Goal: Task Accomplishment & Management: Use online tool/utility

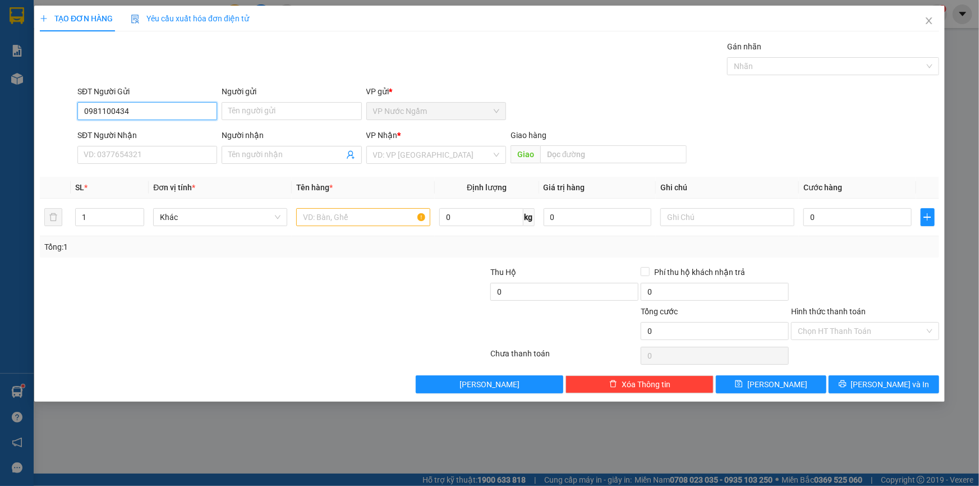
type input "0981100434"
click at [135, 158] on input "SĐT Người Nhận" at bounding box center [147, 155] width 140 height 18
type input "0348212353"
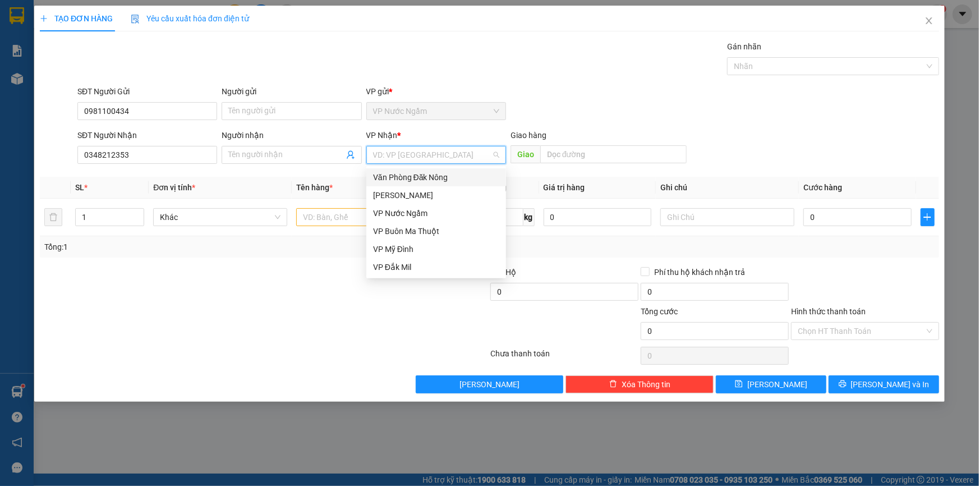
click at [401, 157] on input "search" at bounding box center [432, 154] width 118 height 17
click at [405, 198] on div "[PERSON_NAME]" at bounding box center [436, 195] width 126 height 12
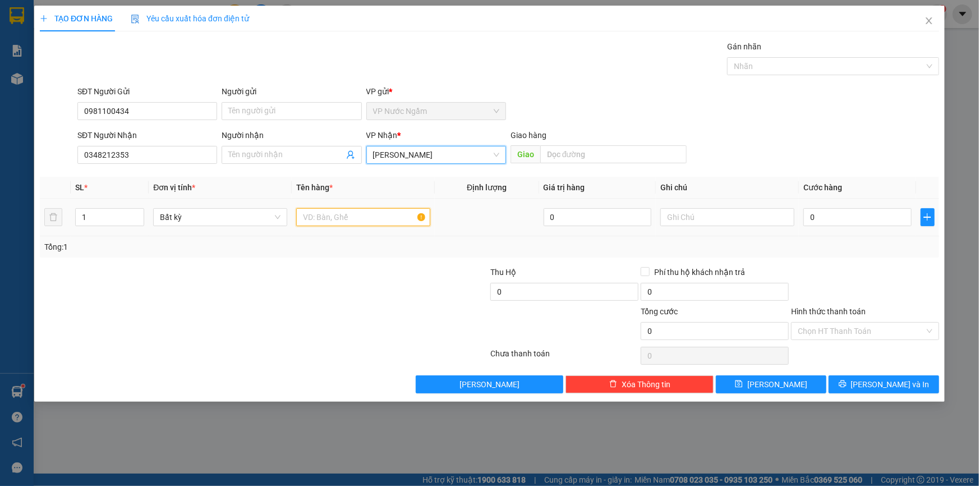
click at [337, 217] on input "text" at bounding box center [363, 217] width 134 height 18
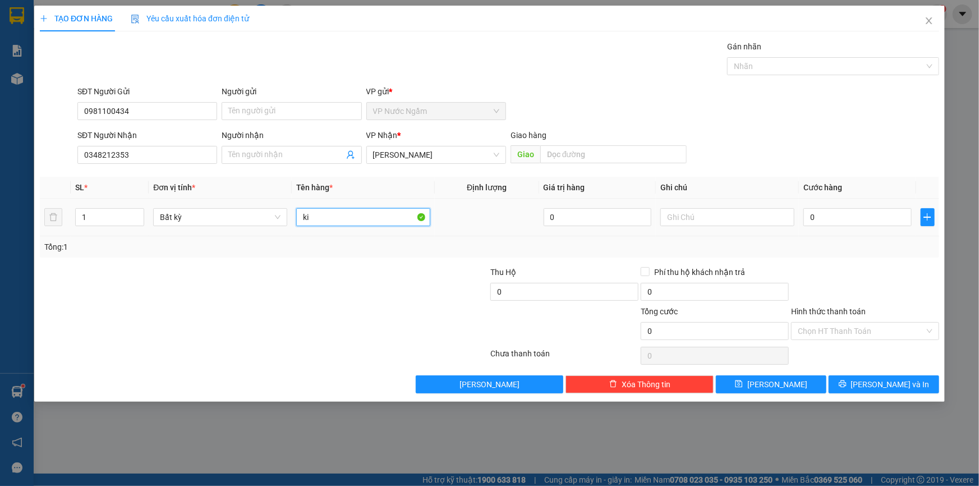
type input "k"
type input "K"
type input "KIỆN GIẤY"
type input "2"
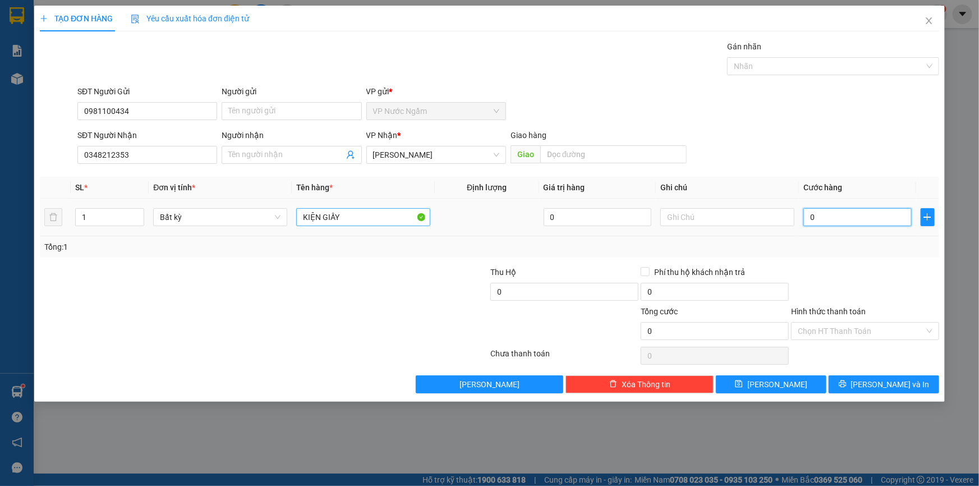
type input "2"
type input "20"
type input "200"
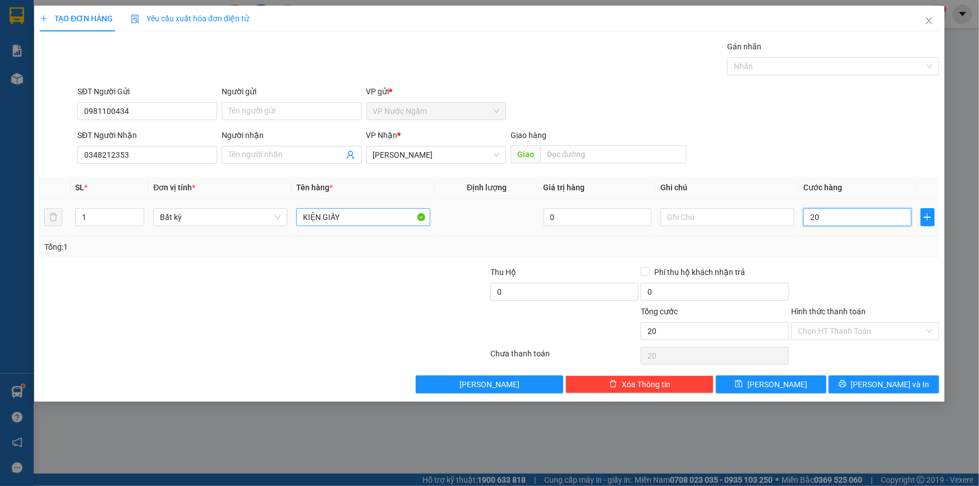
type input "200"
type input "2.000"
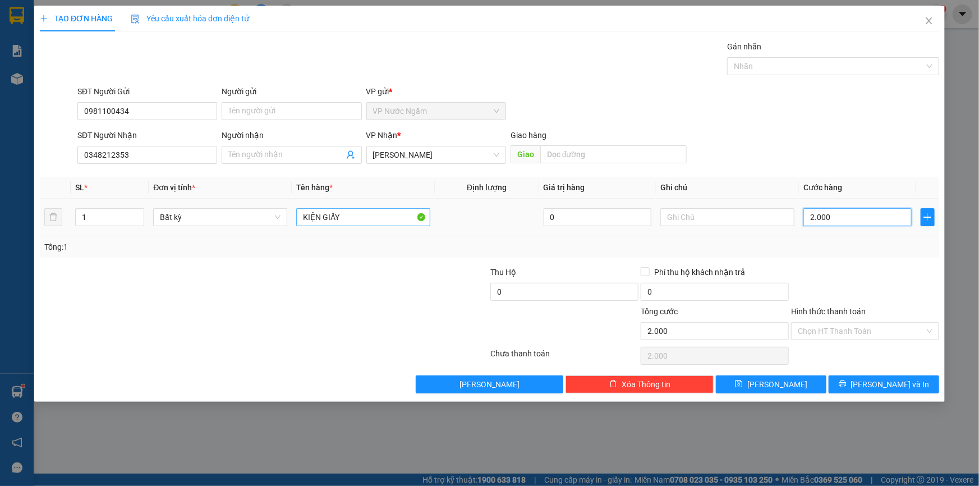
type input "20.000"
type input "200.000"
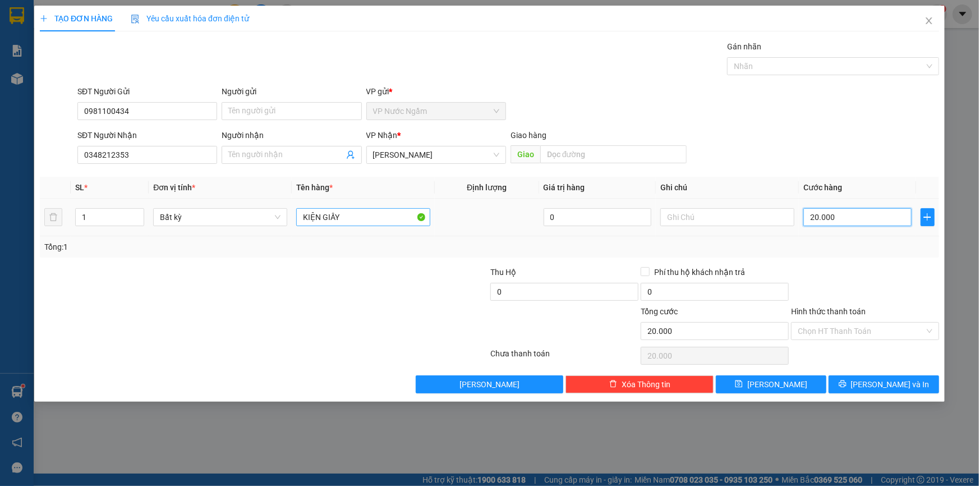
type input "200.000"
click at [351, 210] on input "KIỆN GIẤY" at bounding box center [363, 217] width 134 height 18
type input "KIỆN GIẤY(BÁNH)"
click at [805, 333] on input "Hình thức thanh toán" at bounding box center [861, 331] width 127 height 17
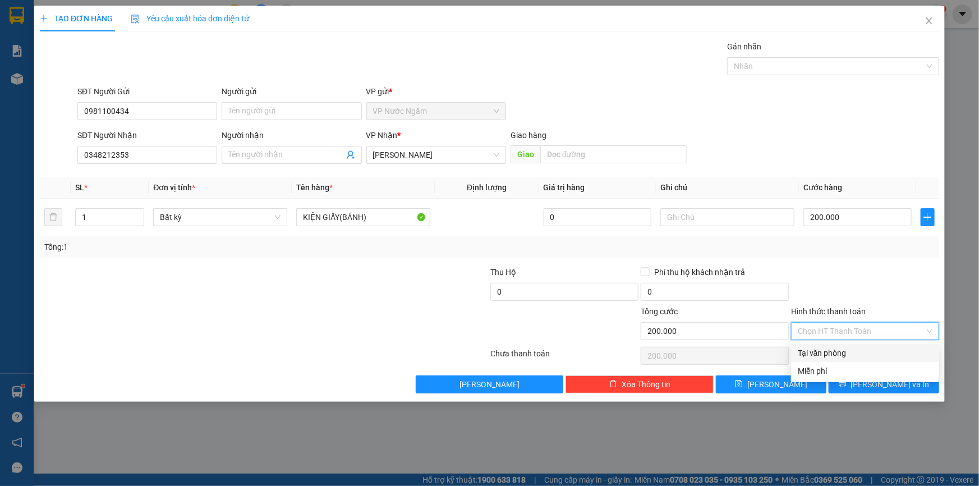
click at [840, 355] on div "Tại văn phòng" at bounding box center [865, 353] width 135 height 12
type input "0"
drag, startPoint x: 851, startPoint y: 350, endPoint x: 869, endPoint y: 377, distance: 32.4
click at [852, 351] on div "Tại văn phòng" at bounding box center [865, 353] width 135 height 12
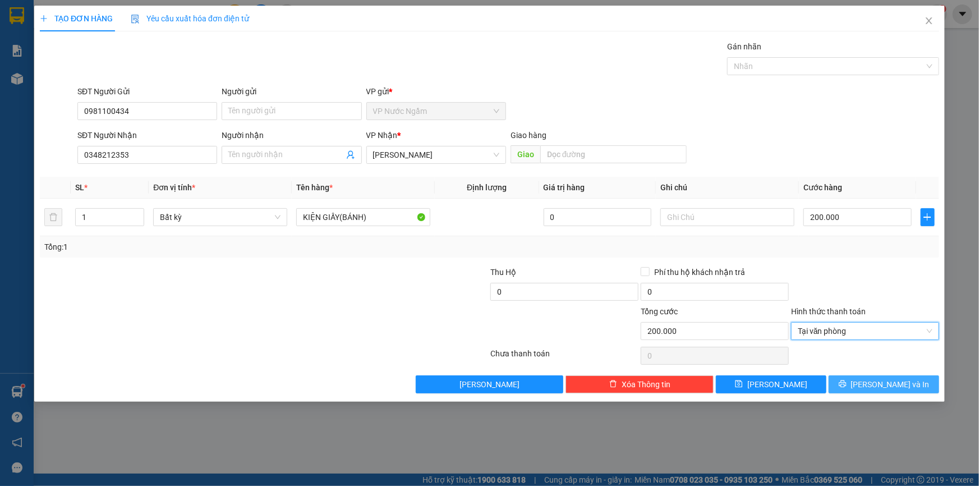
click at [847, 382] on icon "printer" at bounding box center [843, 384] width 8 height 8
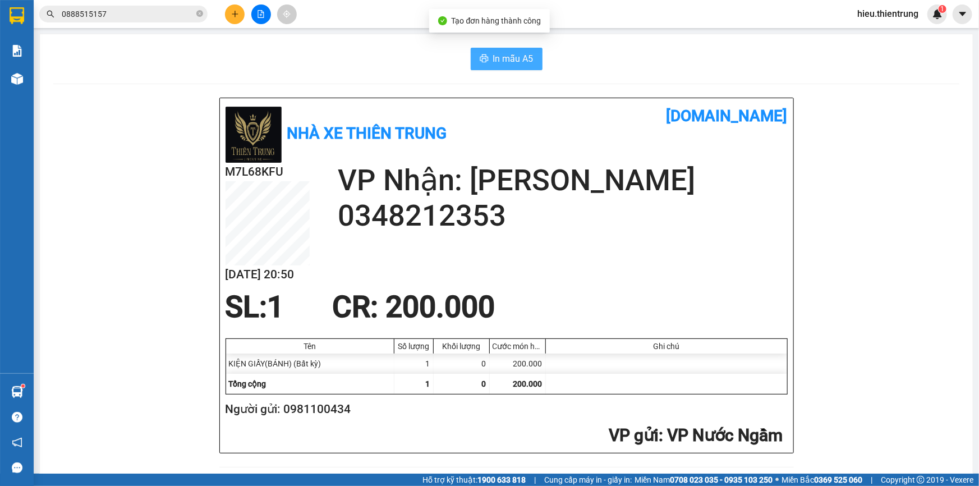
click at [483, 59] on icon "printer" at bounding box center [484, 58] width 9 height 9
drag, startPoint x: 635, startPoint y: 85, endPoint x: 565, endPoint y: 89, distance: 69.7
click at [262, 17] on icon "file-add" at bounding box center [261, 14] width 6 height 8
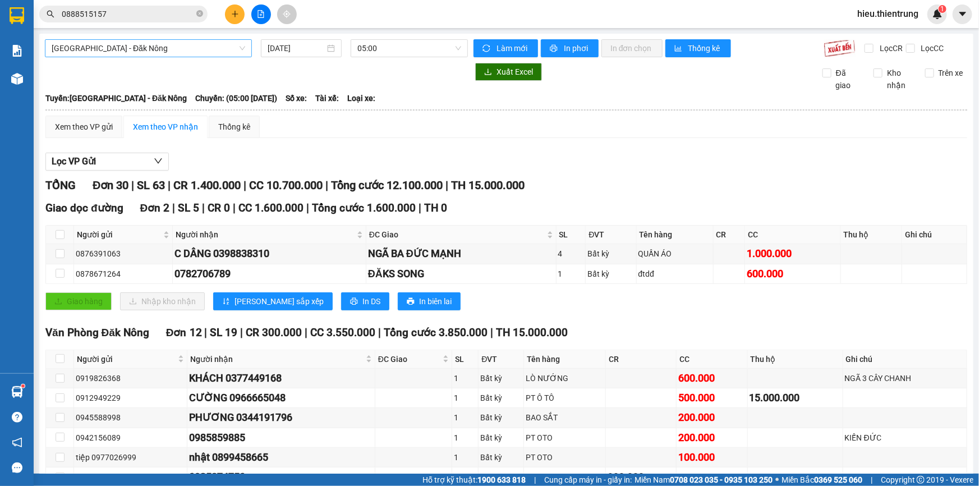
click at [135, 41] on span "[GEOGRAPHIC_DATA] - Đăk Nông" at bounding box center [149, 48] width 194 height 17
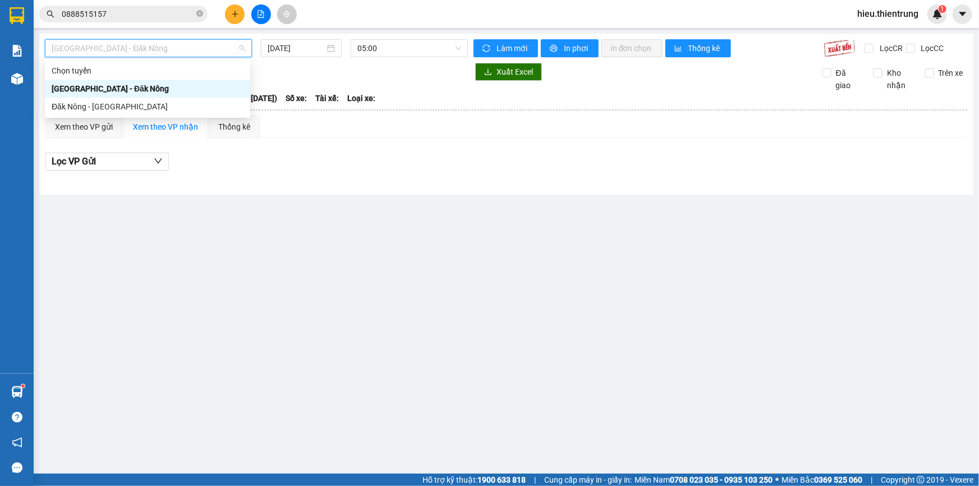
click at [107, 93] on div "[GEOGRAPHIC_DATA] - Đăk Nông" at bounding box center [148, 89] width 192 height 12
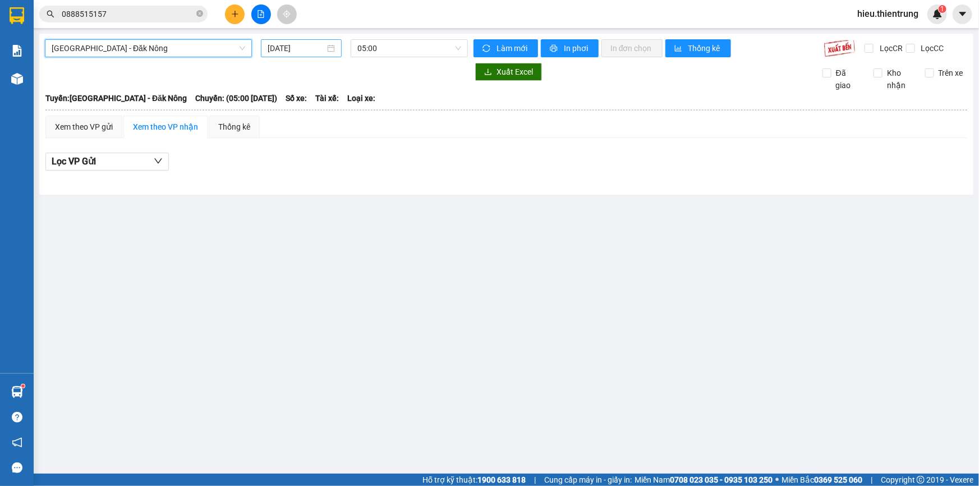
click at [275, 50] on input "[DATE]" at bounding box center [296, 48] width 57 height 12
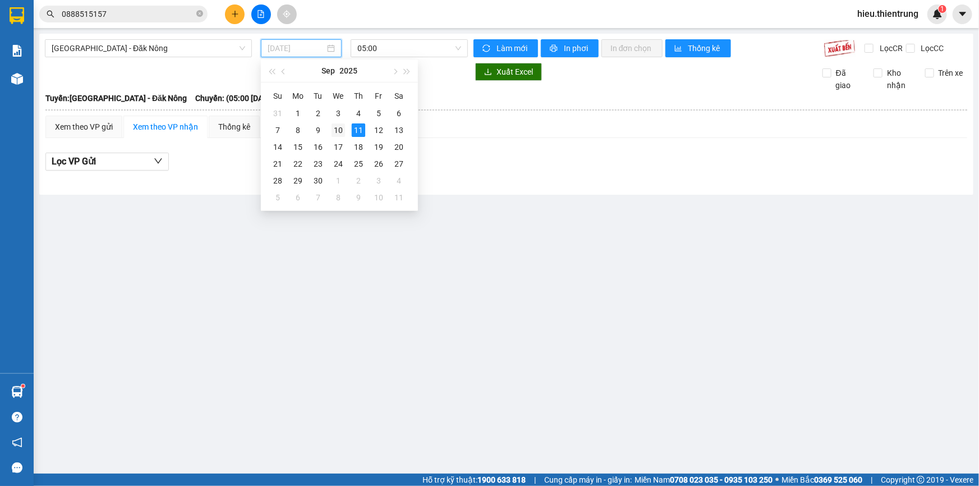
click at [338, 131] on div "10" at bounding box center [338, 129] width 13 height 13
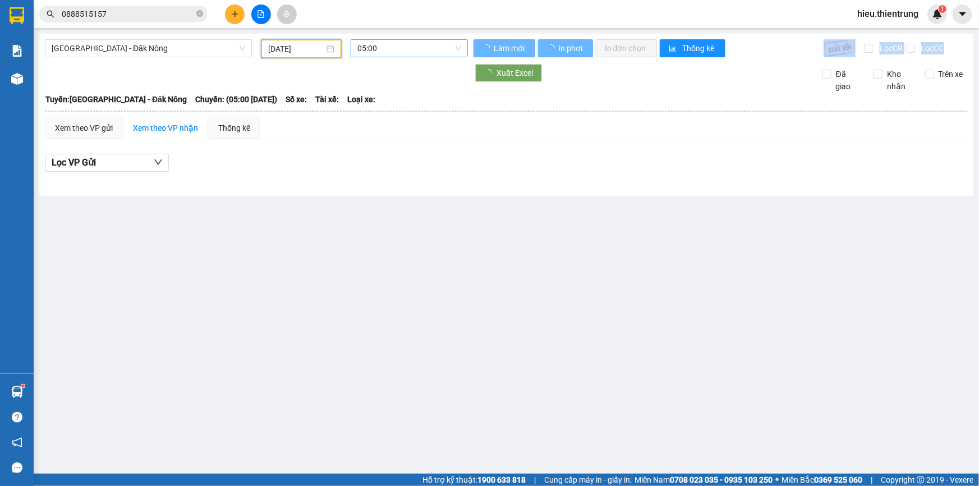
drag, startPoint x: 405, startPoint y: 56, endPoint x: 401, endPoint y: 47, distance: 10.1
click at [404, 56] on div "Hà Nội - Đăk Nông 10/09/2025 05:00 Làm mới In phơi In đơn chọn Thống kê Lọc CR …" at bounding box center [506, 115] width 935 height 162
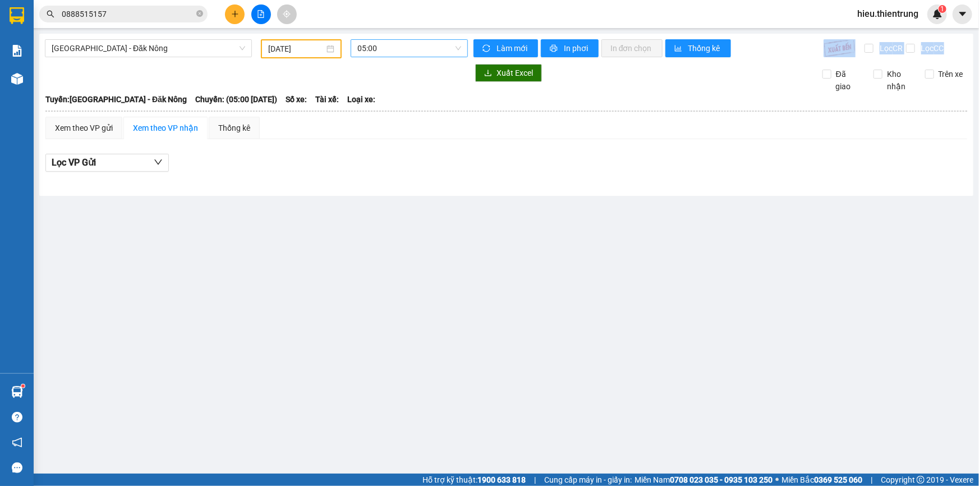
click at [401, 46] on span "05:00" at bounding box center [410, 48] width 104 height 17
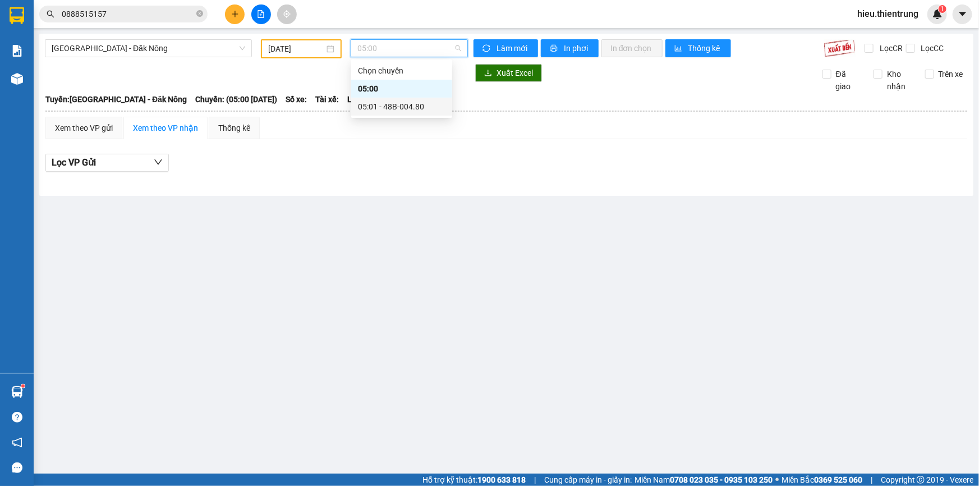
click at [406, 113] on div "05:01 - 48B-004.80" at bounding box center [401, 107] width 101 height 18
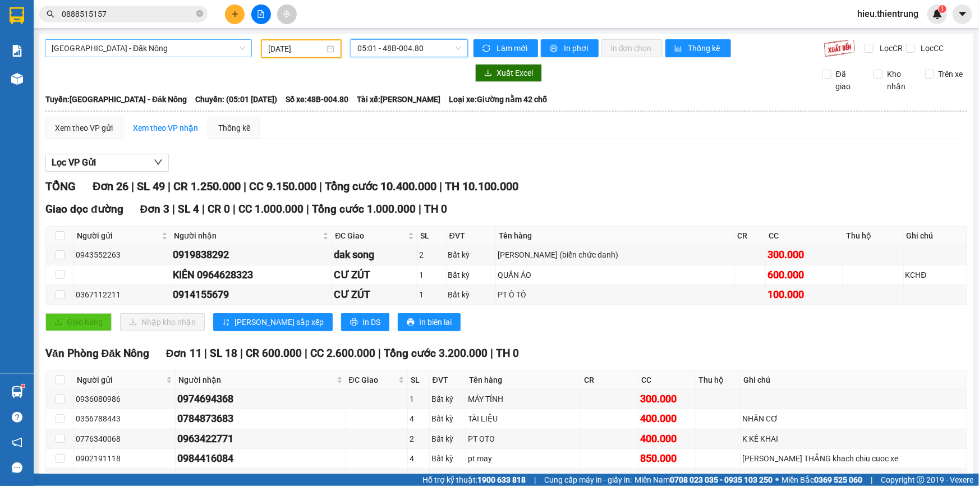
click at [198, 47] on span "[GEOGRAPHIC_DATA] - Đăk Nông" at bounding box center [149, 48] width 194 height 17
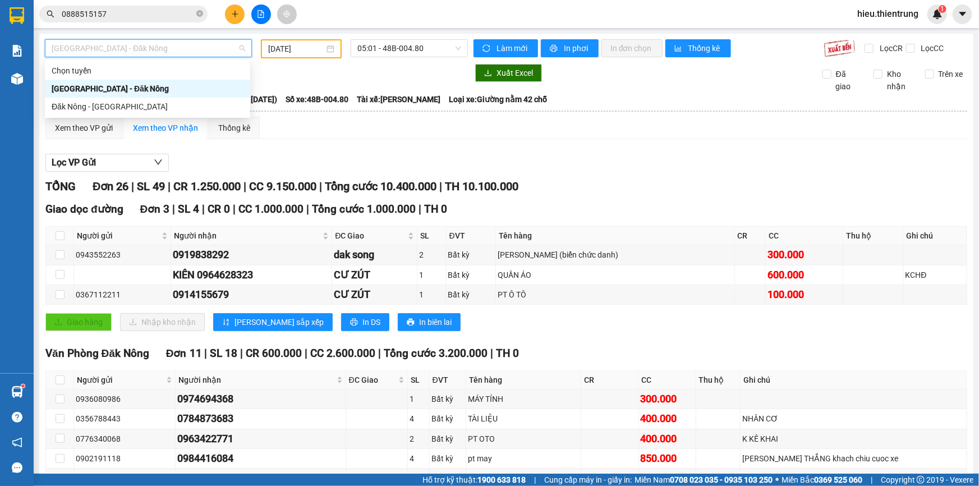
click at [285, 43] on input "[DATE]" at bounding box center [296, 49] width 56 height 12
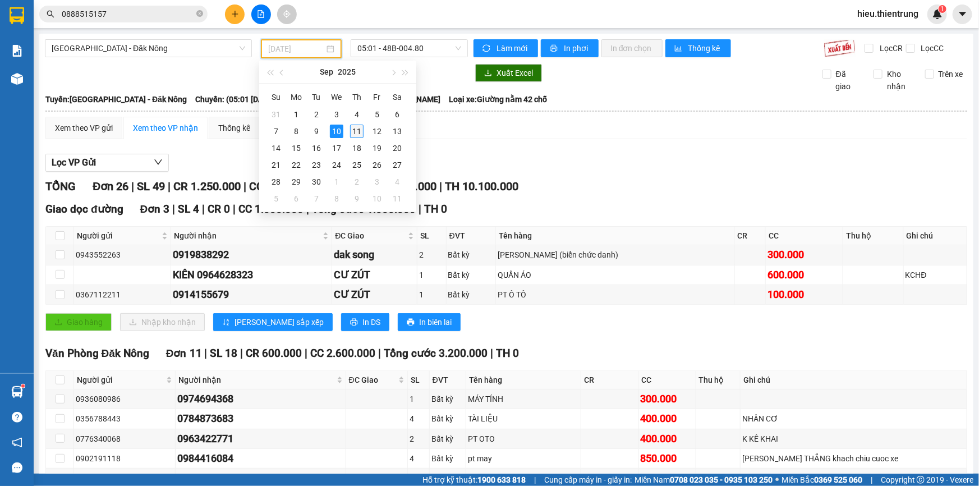
click at [365, 134] on td "11" at bounding box center [357, 131] width 20 height 17
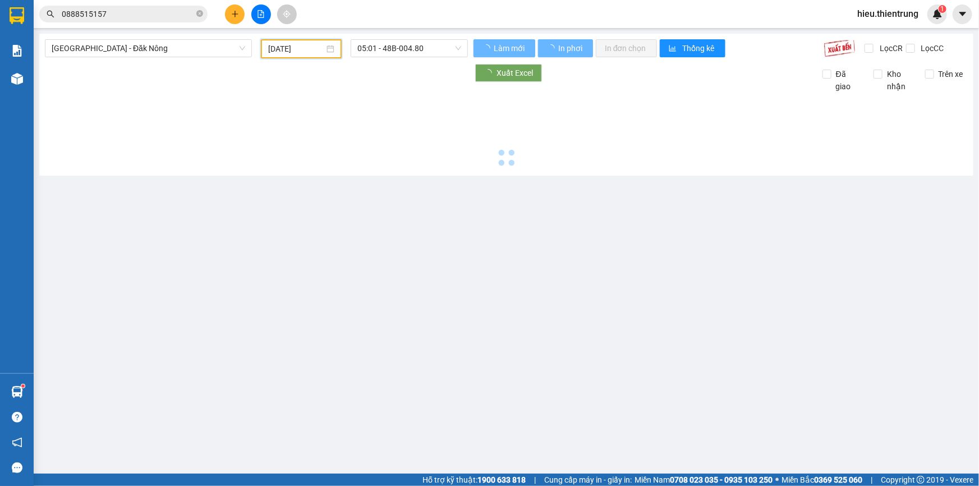
type input "[DATE]"
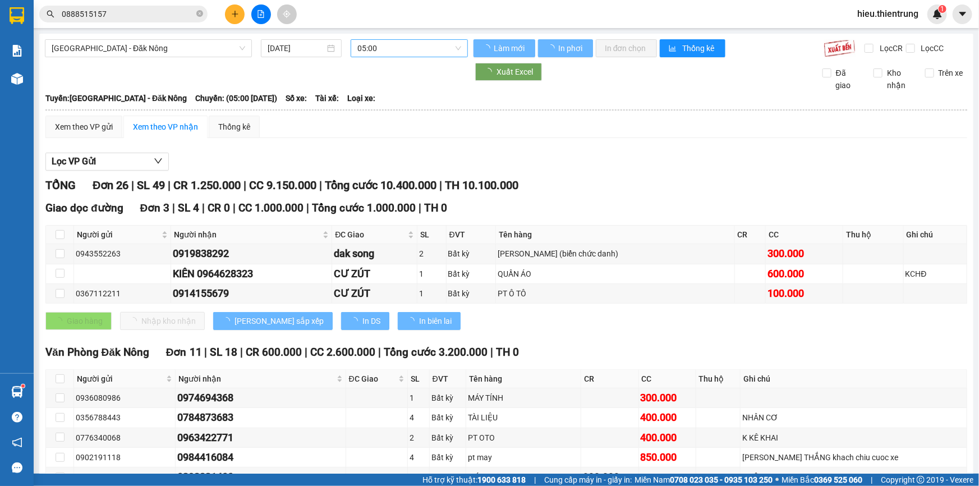
drag, startPoint x: 399, startPoint y: 60, endPoint x: 396, endPoint y: 54, distance: 6.6
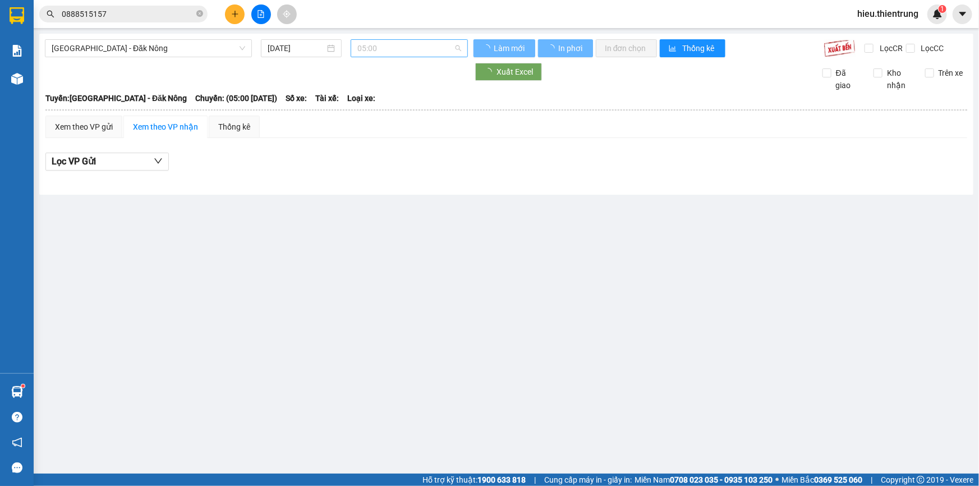
click at [396, 54] on span "05:00" at bounding box center [410, 48] width 104 height 17
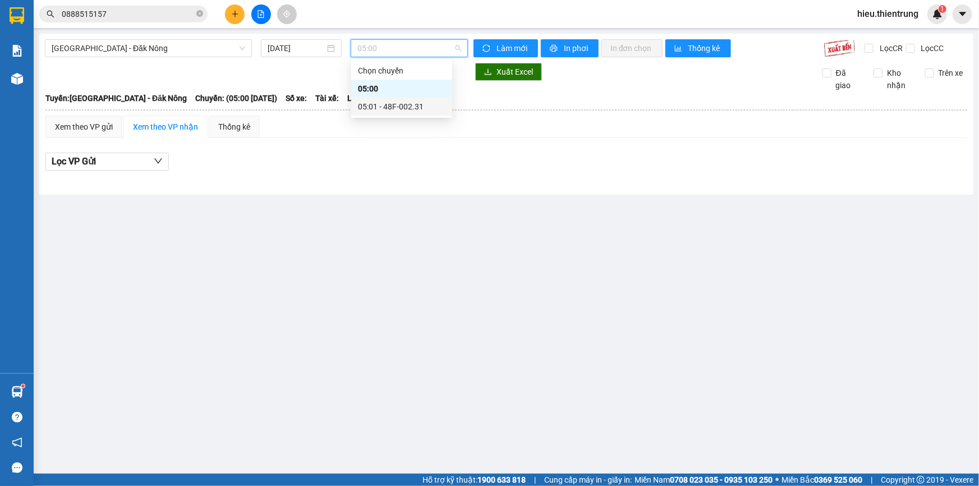
click at [400, 105] on div "05:01 - 48F-002.31" at bounding box center [402, 106] width 88 height 12
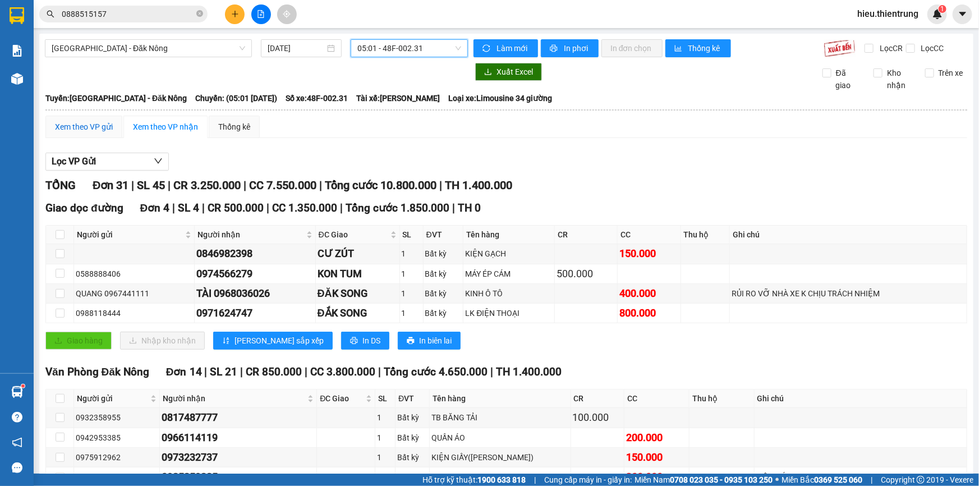
click at [93, 131] on div "Xem theo VP gửi" at bounding box center [84, 127] width 58 height 12
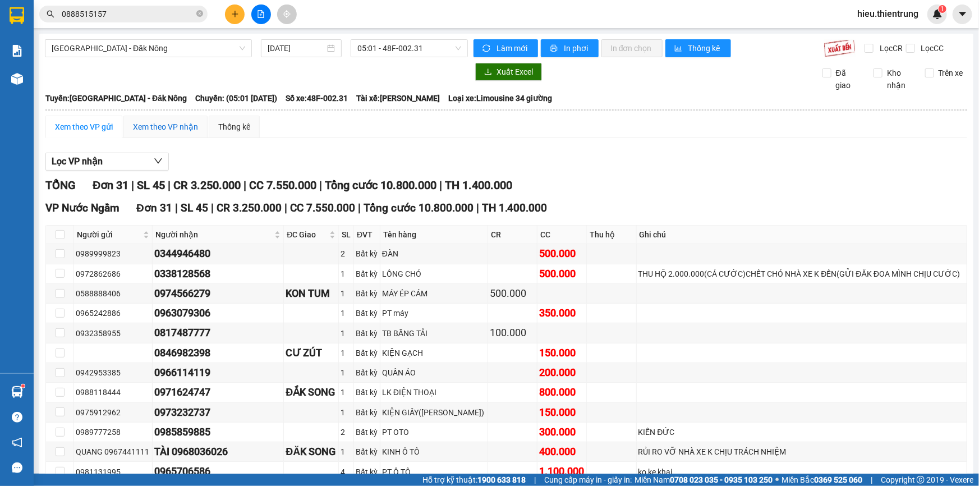
click at [152, 123] on div "Xem theo VP nhận" at bounding box center [165, 127] width 65 height 12
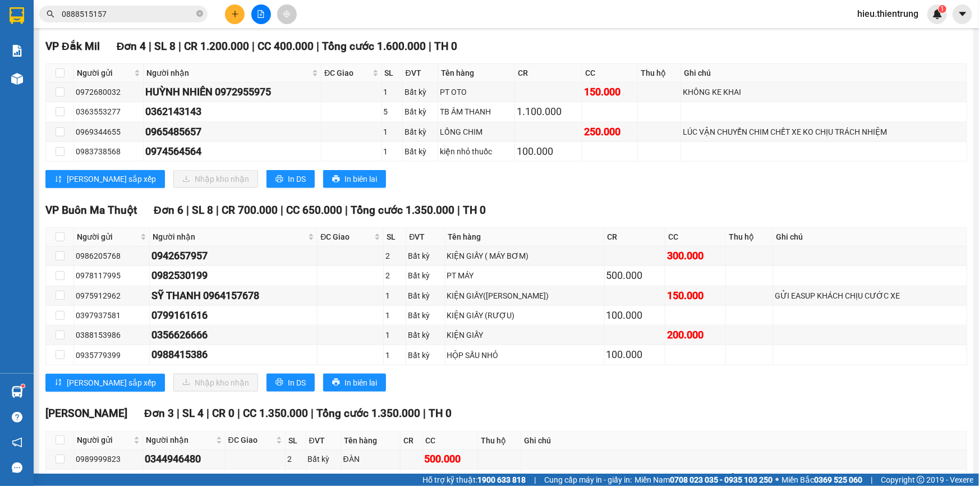
scroll to position [714, 0]
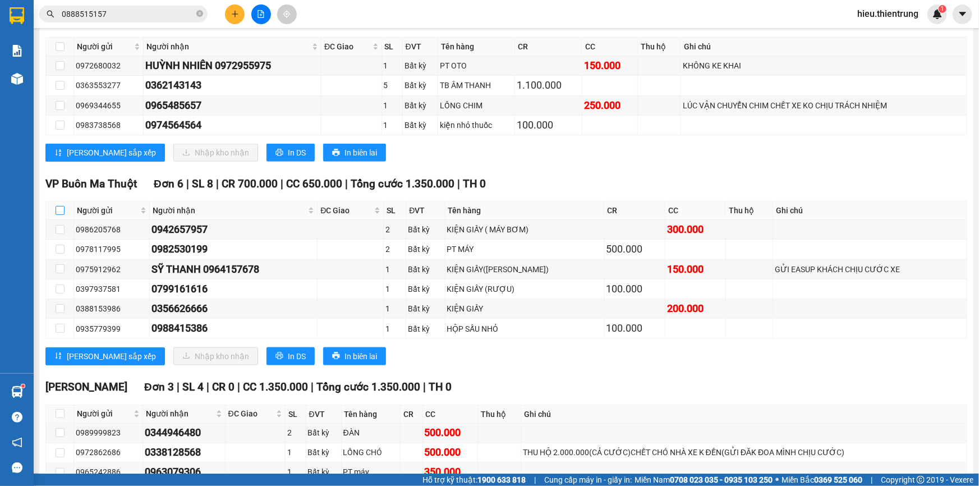
click at [61, 209] on input "checkbox" at bounding box center [60, 210] width 9 height 9
checkbox input "true"
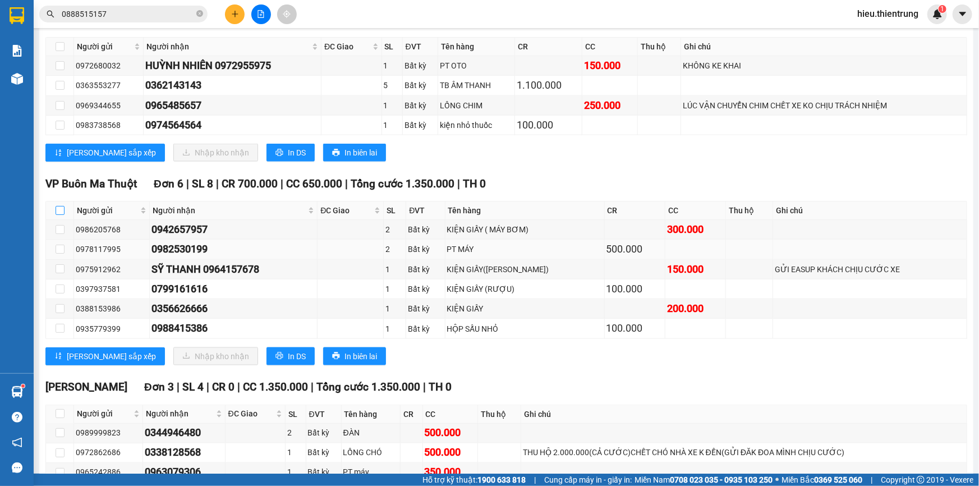
checkbox input "true"
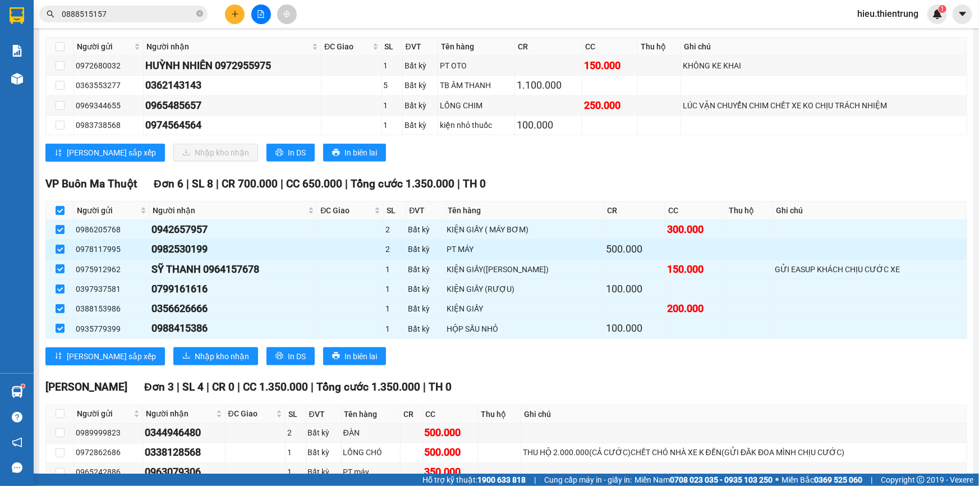
click at [62, 255] on td at bounding box center [60, 250] width 28 height 20
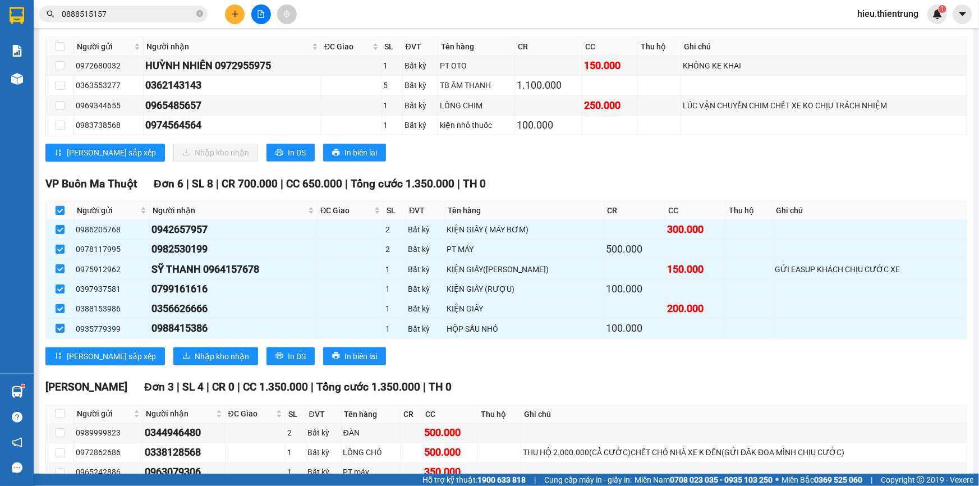
click at [60, 207] on input "checkbox" at bounding box center [60, 210] width 9 height 9
checkbox input "false"
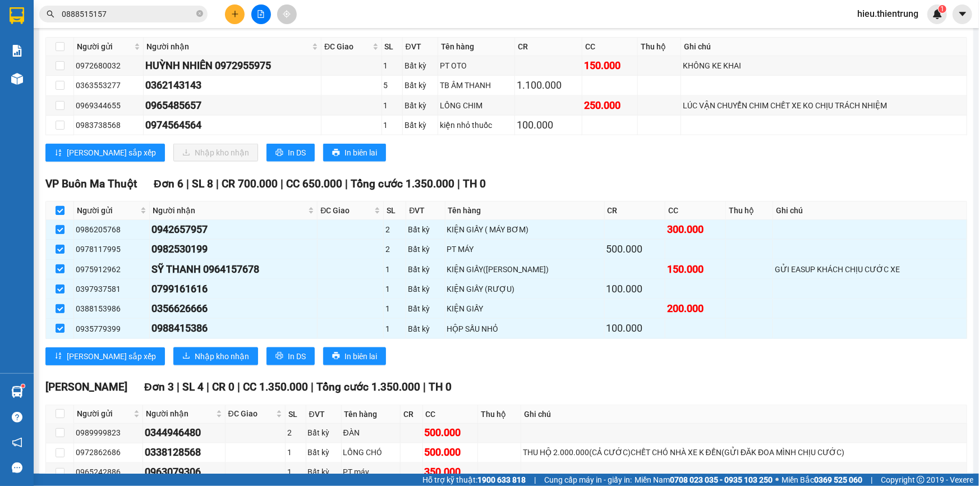
checkbox input "false"
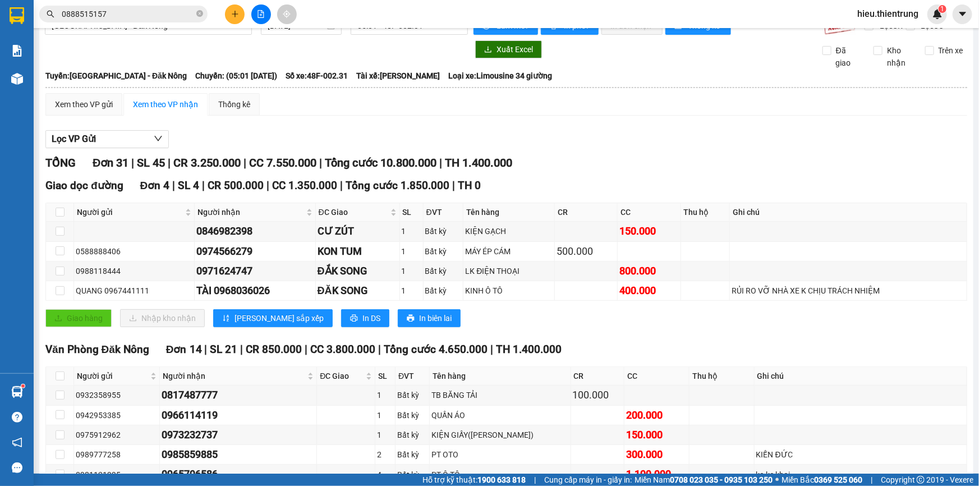
scroll to position [0, 0]
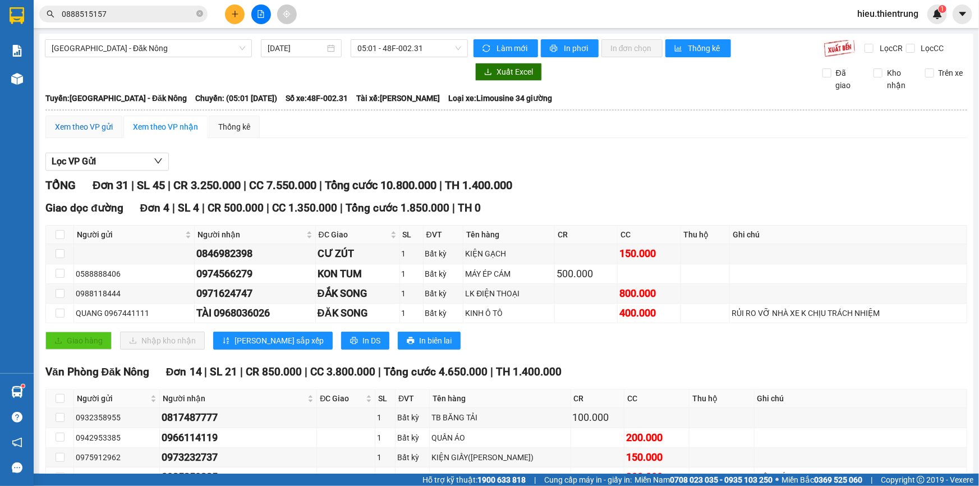
click at [99, 129] on div "Xem theo VP gửi" at bounding box center [84, 127] width 58 height 12
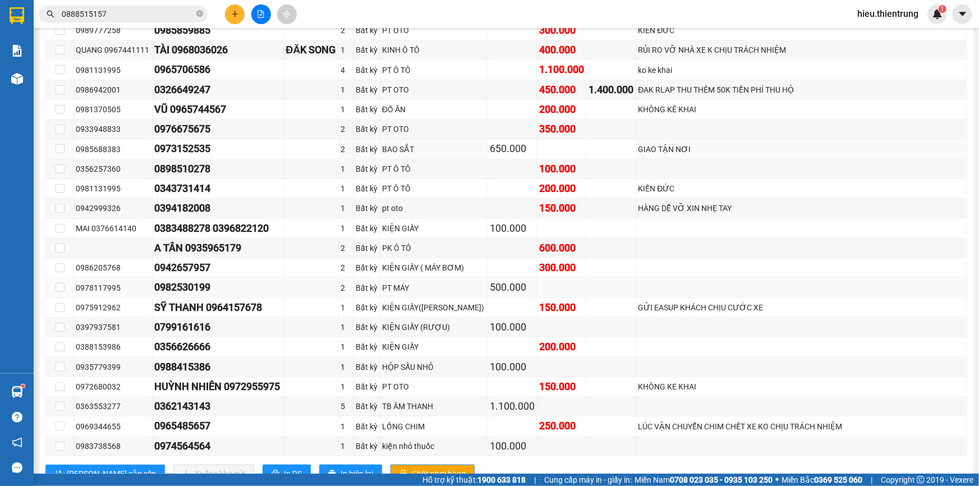
scroll to position [439, 0]
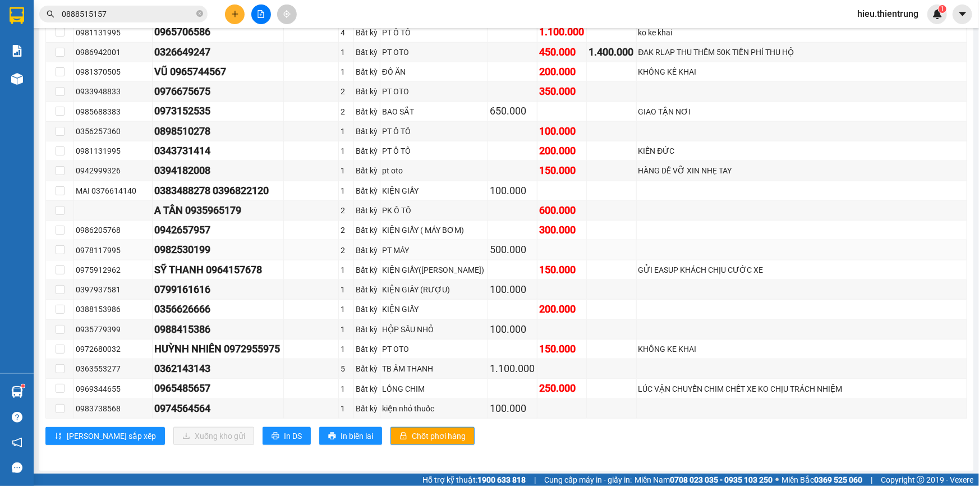
click at [442, 247] on div "PT MÁY" at bounding box center [434, 250] width 104 height 12
click at [437, 240] on td "PT MÁY" at bounding box center [435, 250] width 108 height 20
click at [436, 242] on td "PT MÁY" at bounding box center [435, 250] width 108 height 20
click at [434, 244] on div "PT MÁY" at bounding box center [434, 250] width 104 height 12
click at [61, 253] on label at bounding box center [60, 250] width 9 height 12
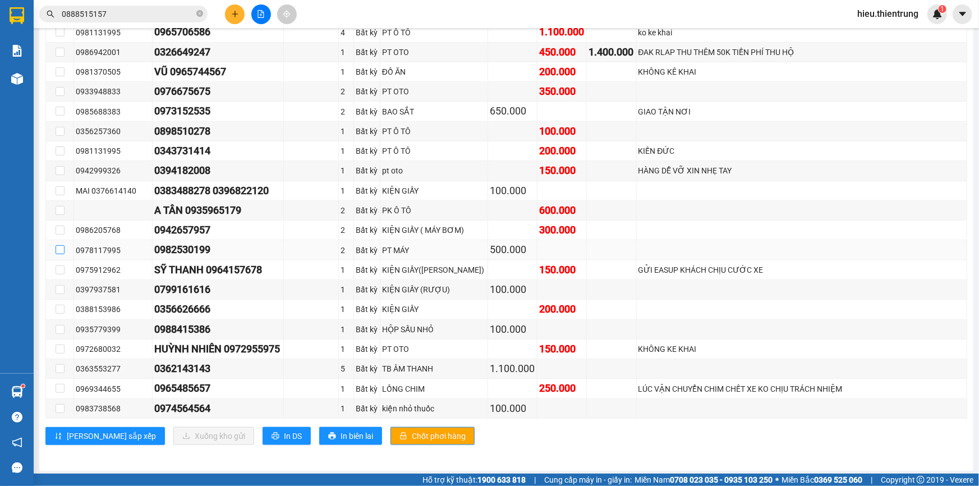
click at [61, 253] on input "checkbox" at bounding box center [60, 249] width 9 height 9
checkbox input "true"
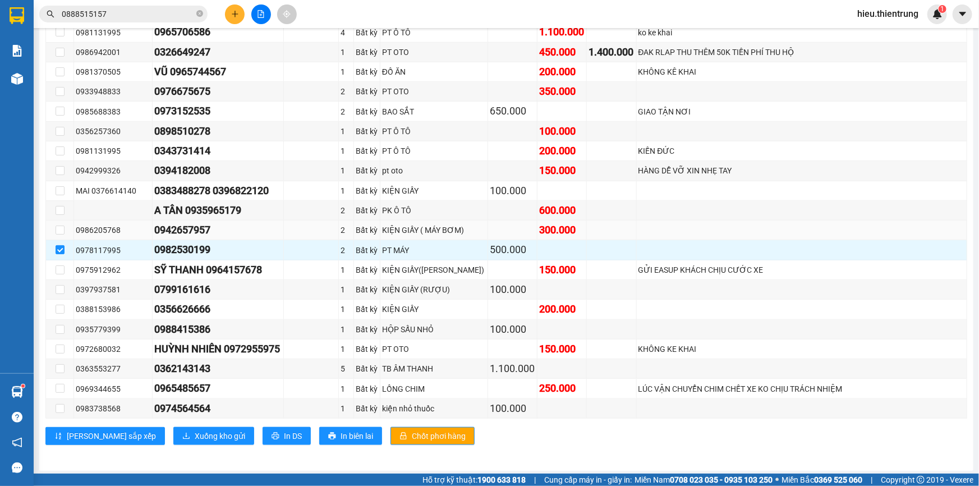
click at [66, 228] on td at bounding box center [60, 231] width 28 height 20
drag, startPoint x: 47, startPoint y: 227, endPoint x: 57, endPoint y: 230, distance: 10.3
click at [47, 227] on td at bounding box center [60, 231] width 28 height 20
click at [58, 230] on input "checkbox" at bounding box center [60, 230] width 9 height 9
checkbox input "true"
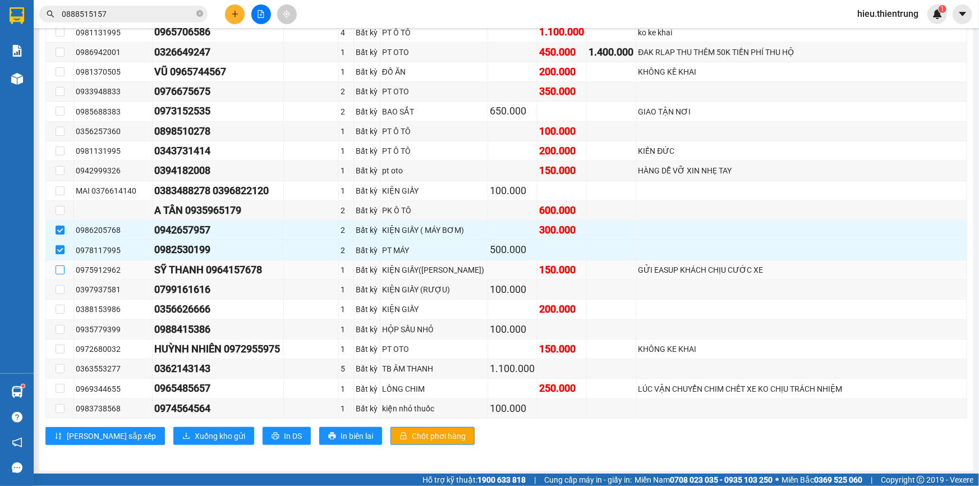
click at [56, 268] on input "checkbox" at bounding box center [60, 269] width 9 height 9
checkbox input "true"
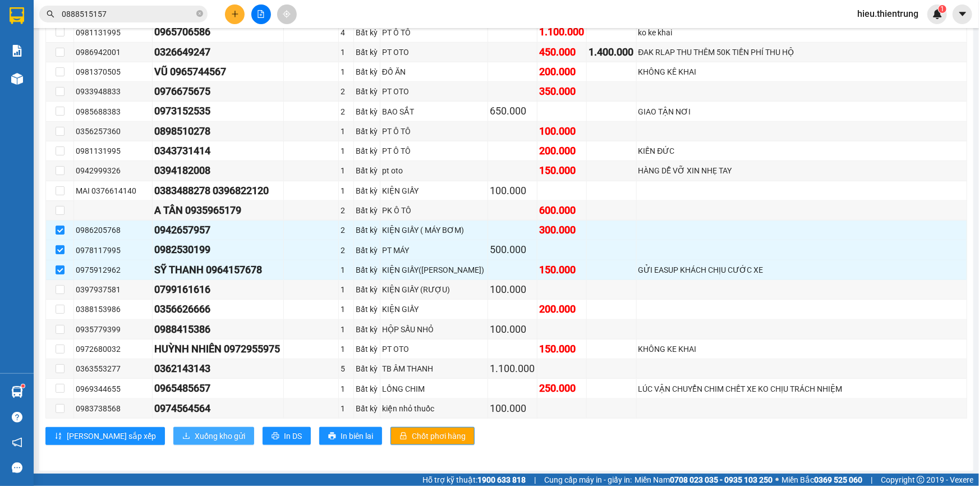
click at [195, 434] on span "Xuống kho gửi" at bounding box center [220, 436] width 51 height 12
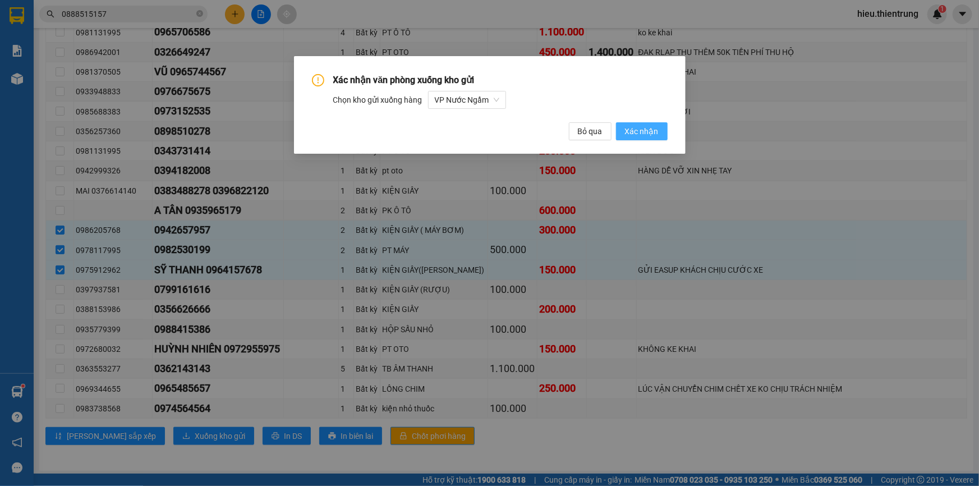
click at [631, 127] on span "Xác nhận" at bounding box center [642, 131] width 34 height 12
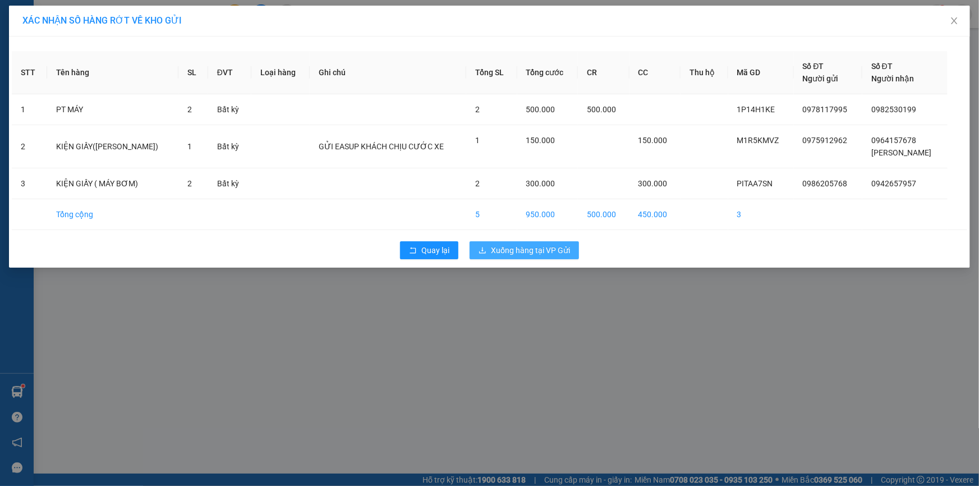
click at [544, 245] on span "Xuống hàng tại VP Gửi" at bounding box center [530, 250] width 79 height 12
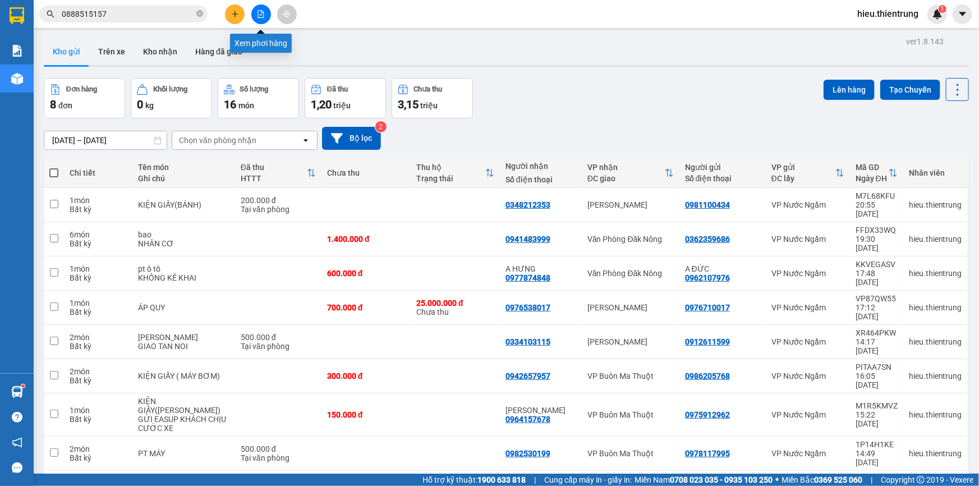
click at [255, 8] on button at bounding box center [261, 14] width 20 height 20
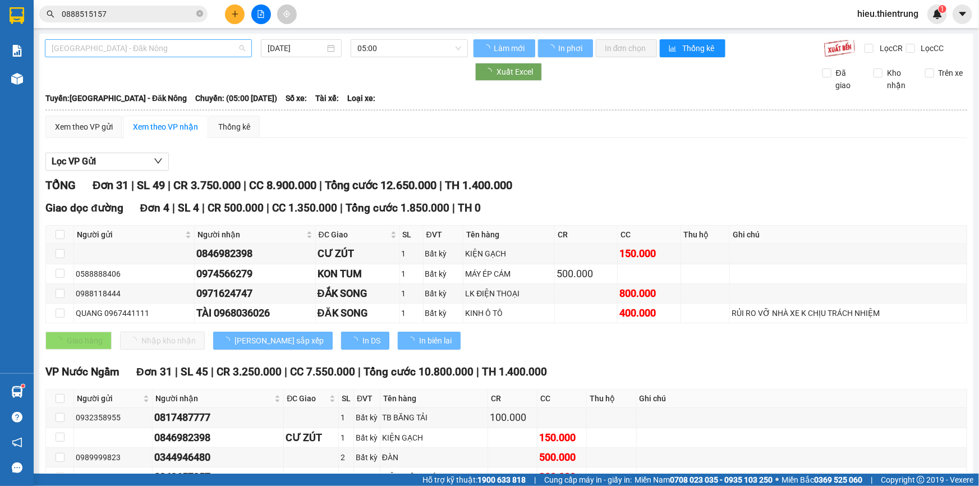
click at [114, 51] on span "[GEOGRAPHIC_DATA] - Đăk Nông" at bounding box center [149, 48] width 194 height 17
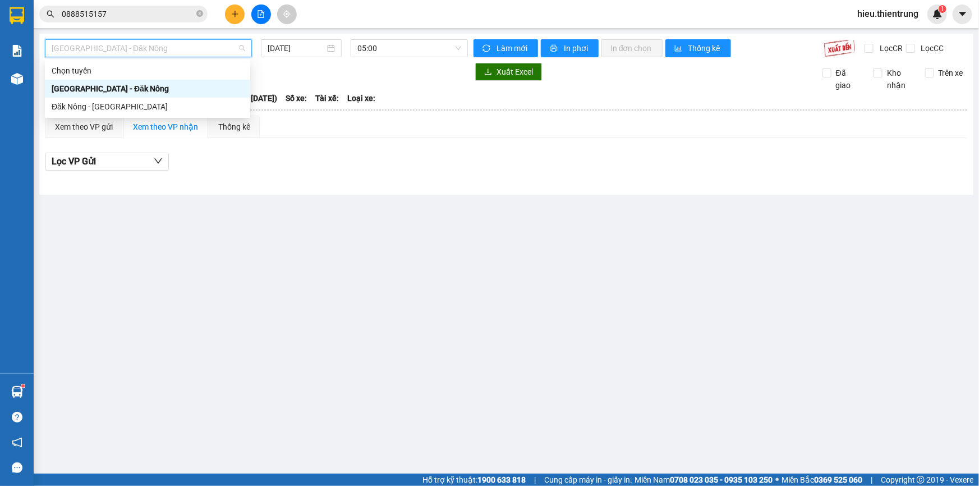
click at [103, 90] on div "[GEOGRAPHIC_DATA] - Đăk Nông" at bounding box center [148, 89] width 192 height 12
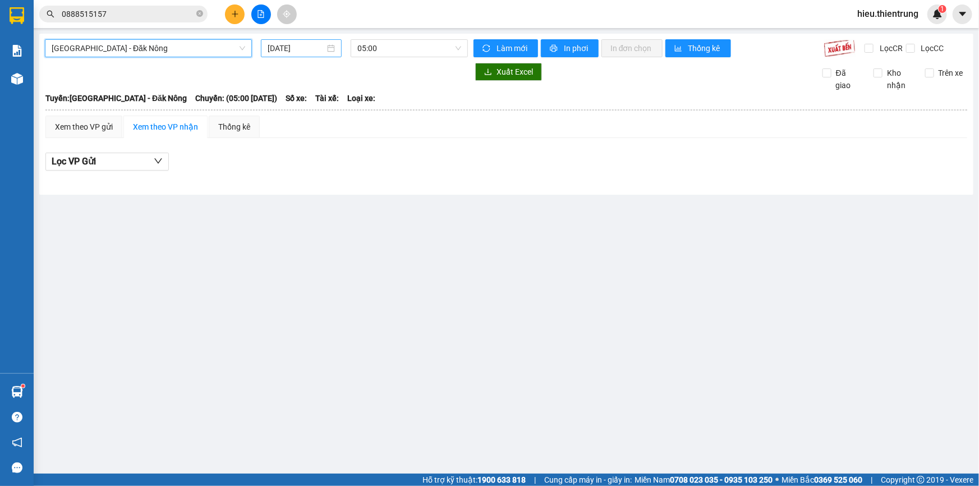
click at [287, 40] on div "[DATE]" at bounding box center [301, 48] width 81 height 18
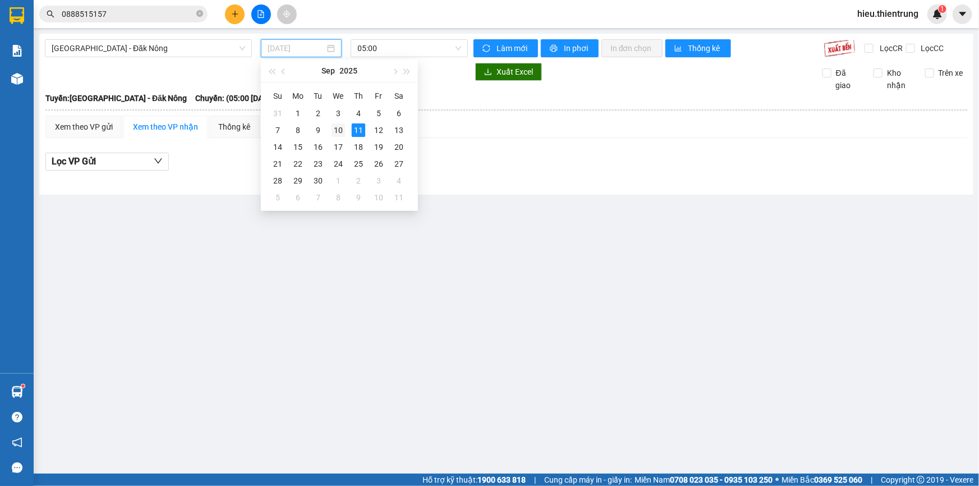
click at [346, 134] on td "10" at bounding box center [338, 130] width 20 height 17
type input "[DATE]"
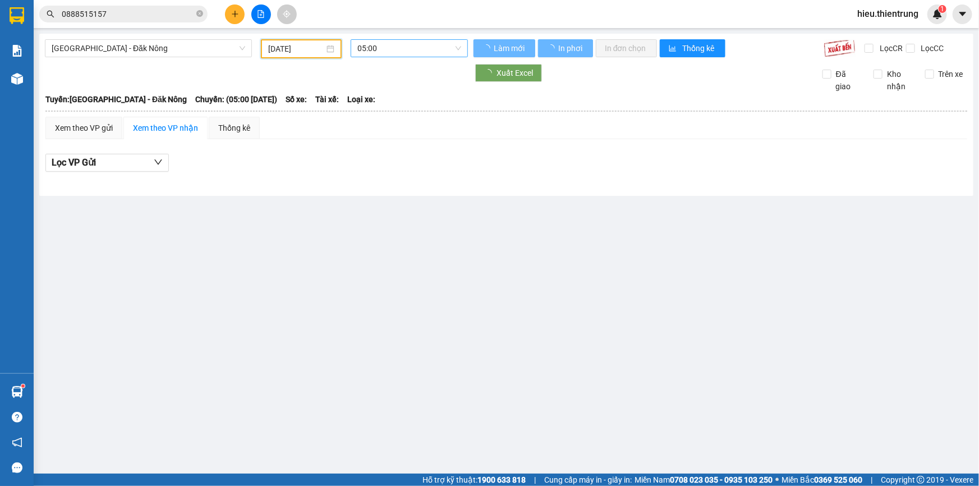
click at [404, 47] on span "05:00" at bounding box center [410, 48] width 104 height 17
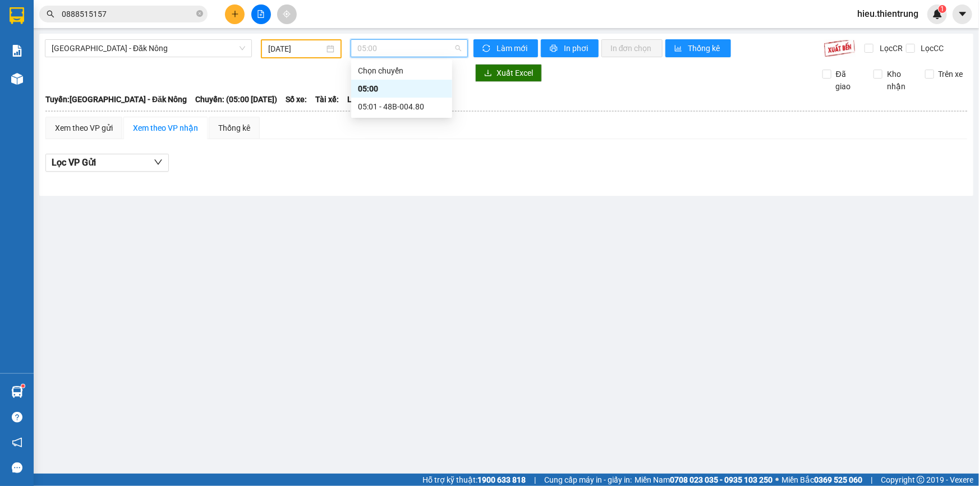
click at [395, 107] on div "05:01 - 48B-004.80" at bounding box center [402, 106] width 88 height 12
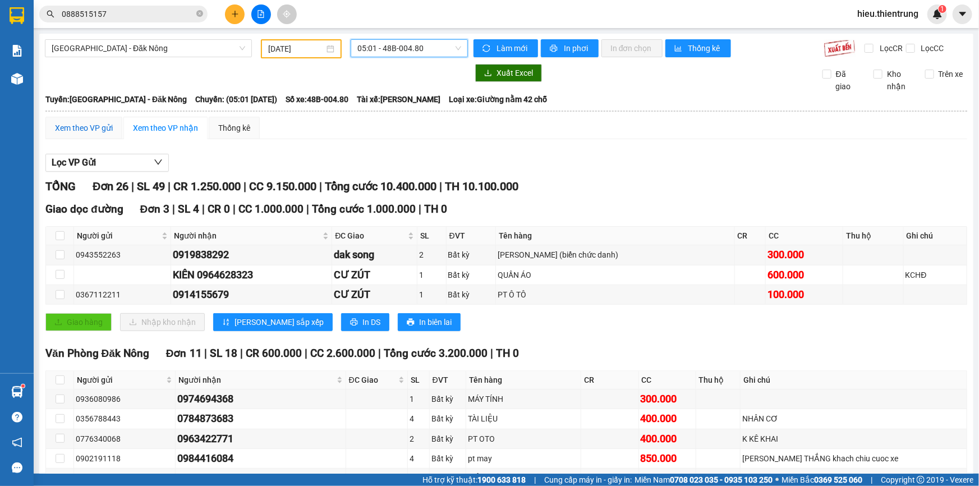
click at [97, 123] on div "Xem theo VP gửi" at bounding box center [84, 128] width 58 height 12
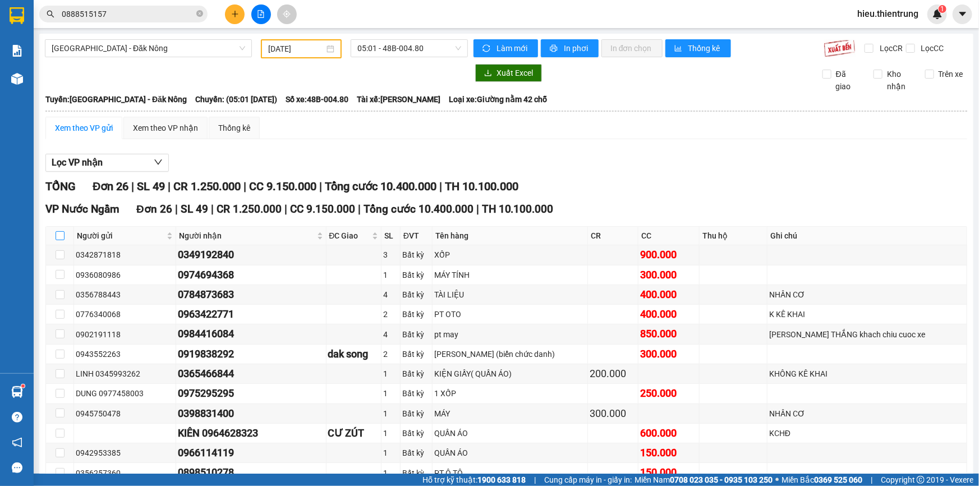
click at [56, 235] on input "checkbox" at bounding box center [60, 235] width 9 height 9
checkbox input "true"
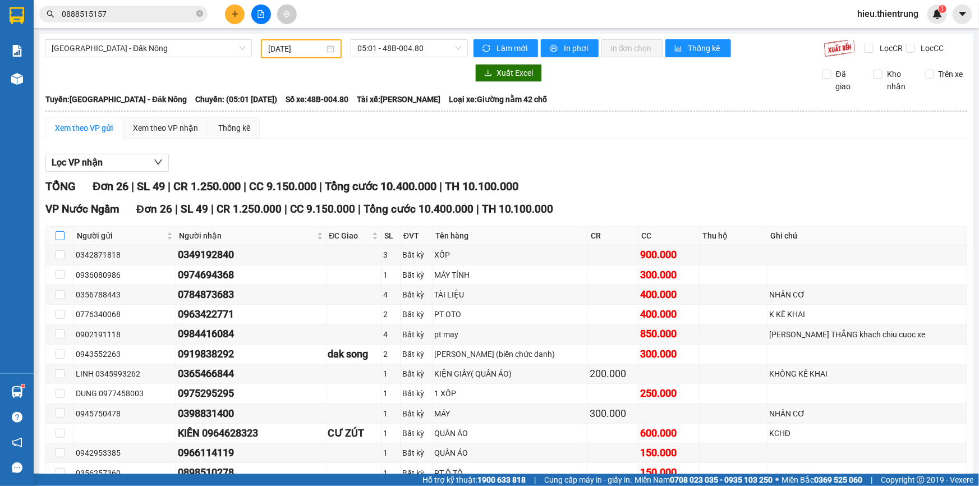
checkbox input "true"
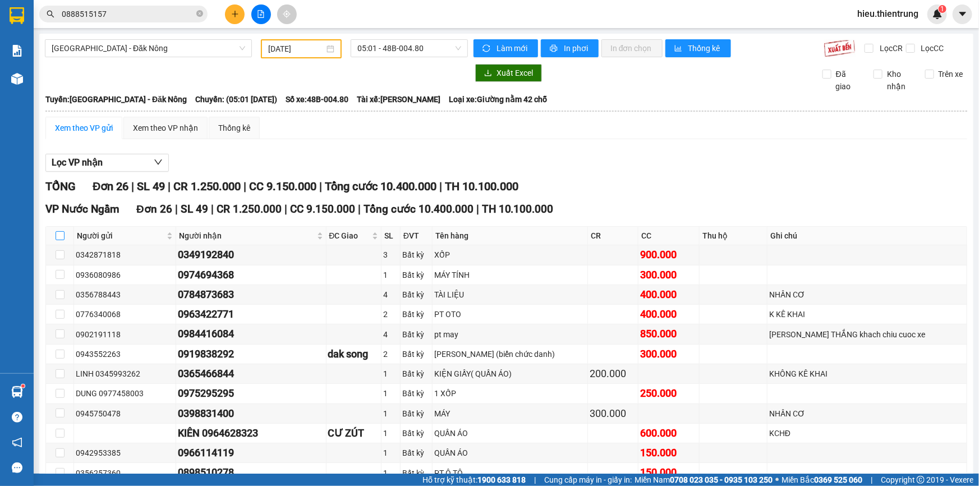
checkbox input "true"
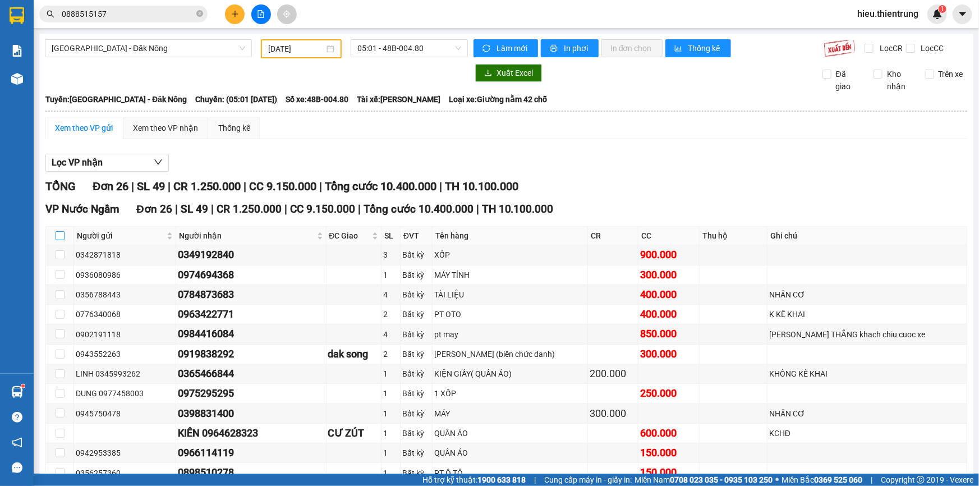
checkbox input "true"
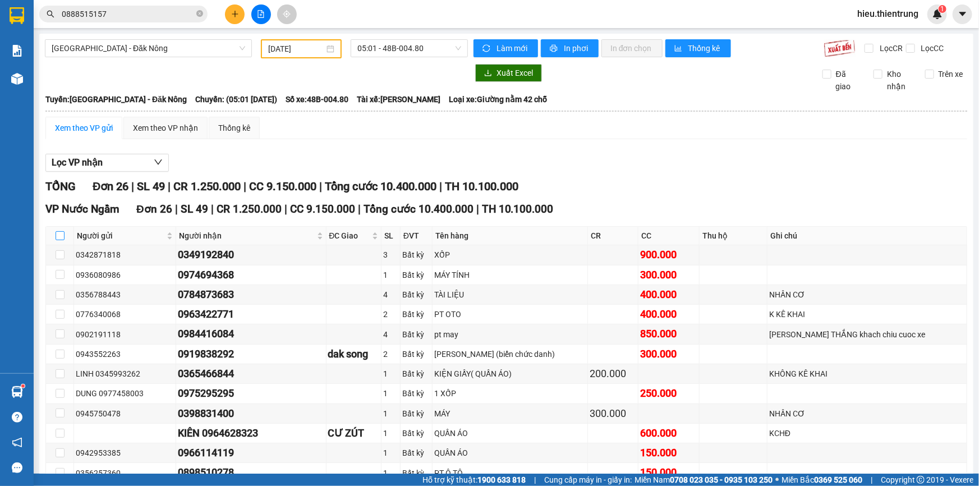
checkbox input "true"
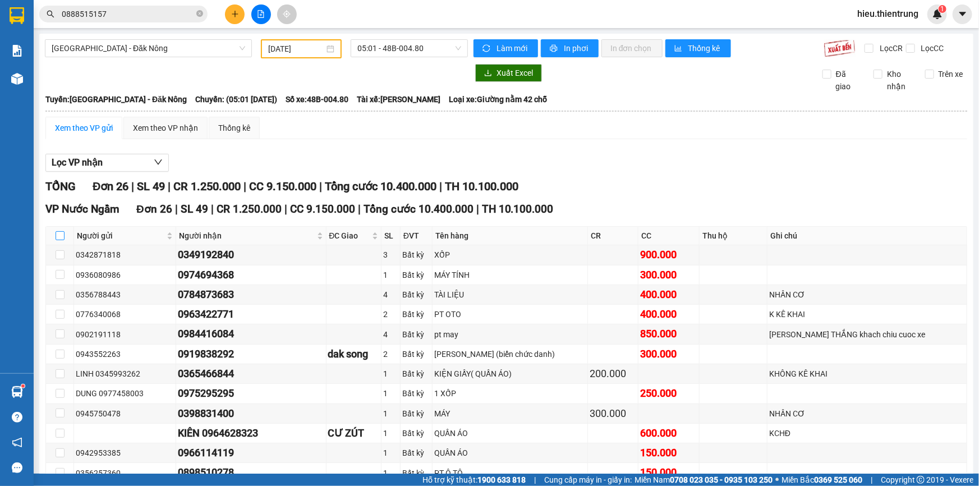
checkbox input "true"
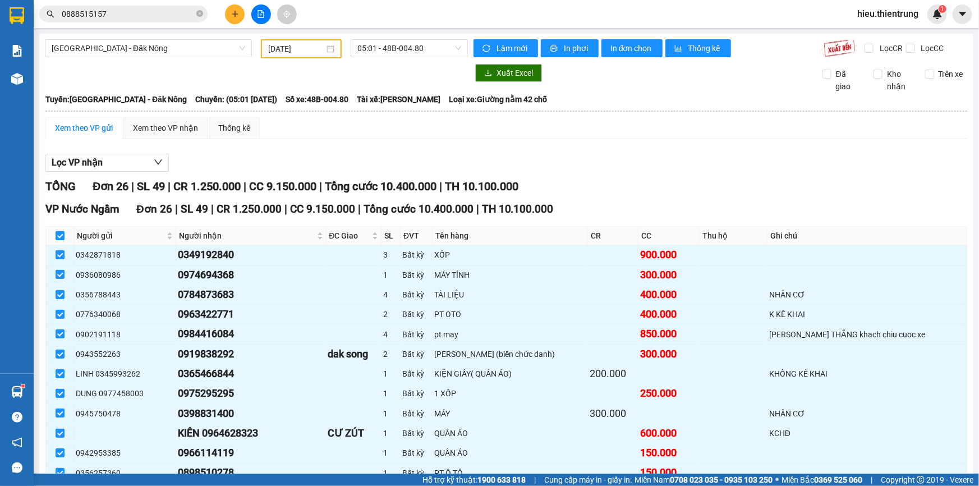
click at [56, 235] on input "checkbox" at bounding box center [60, 235] width 9 height 9
checkbox input "false"
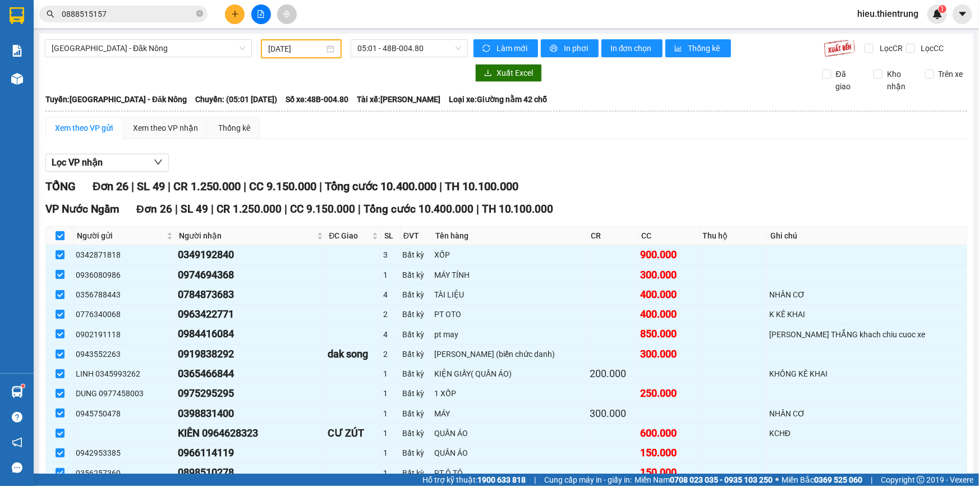
checkbox input "false"
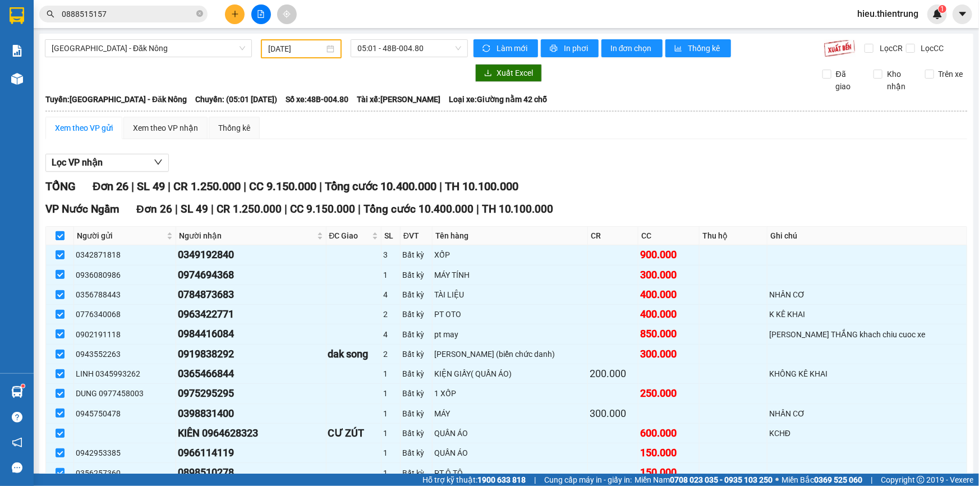
checkbox input "false"
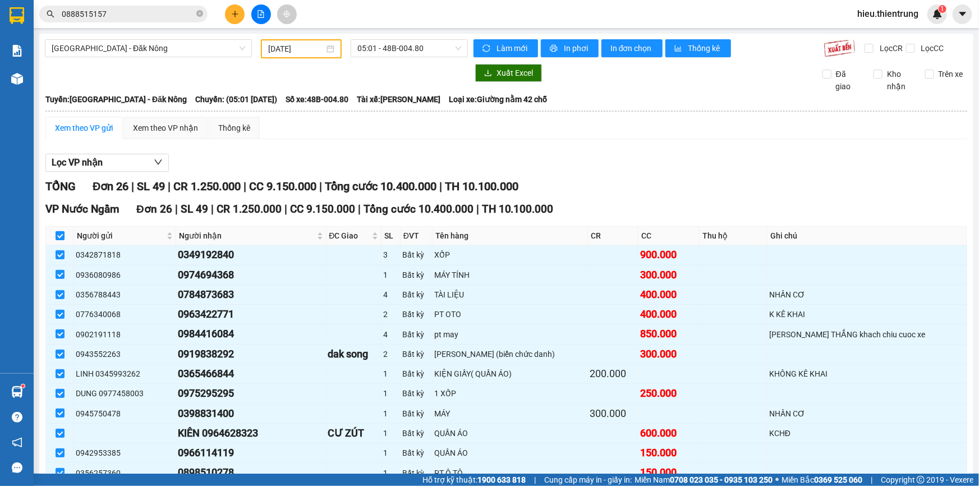
checkbox input "false"
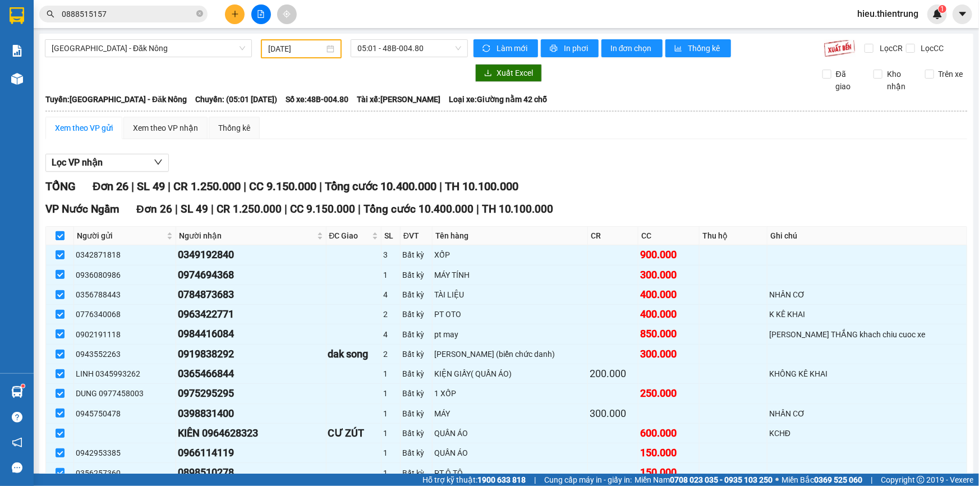
checkbox input "false"
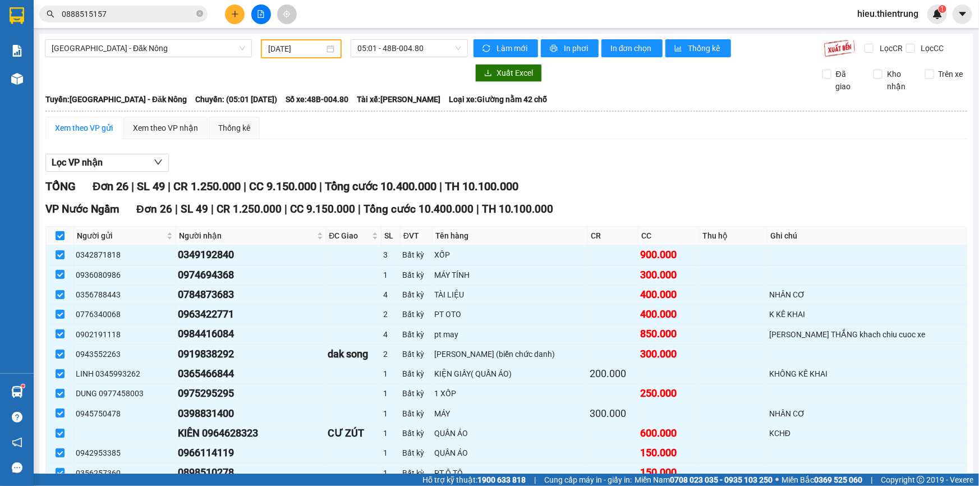
checkbox input "false"
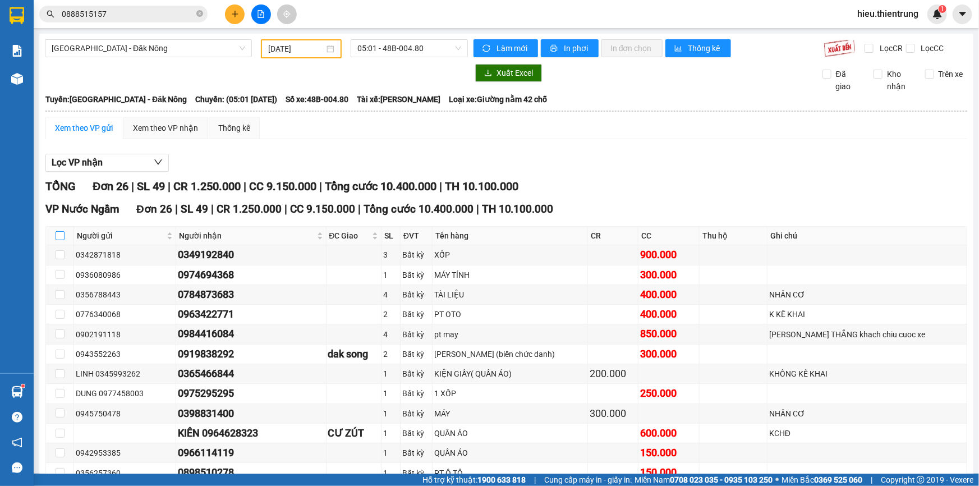
click at [56, 235] on input "checkbox" at bounding box center [60, 235] width 9 height 9
checkbox input "true"
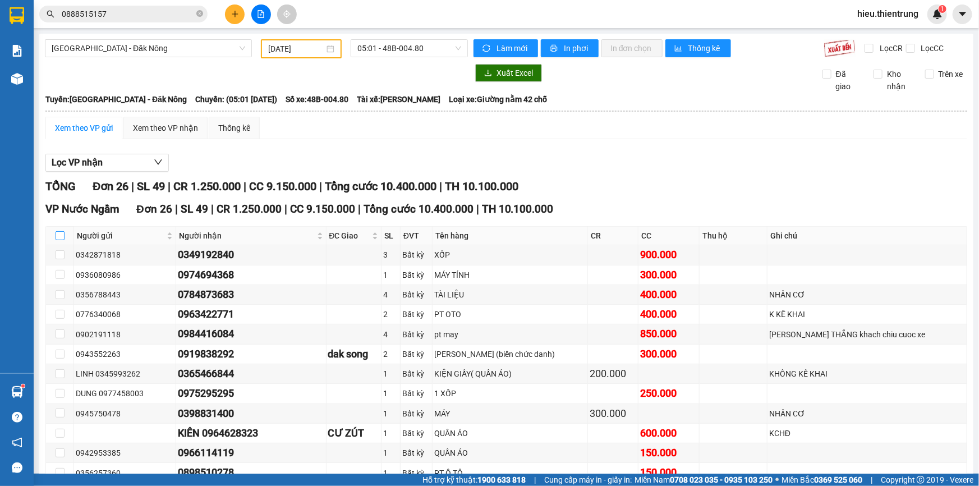
checkbox input "true"
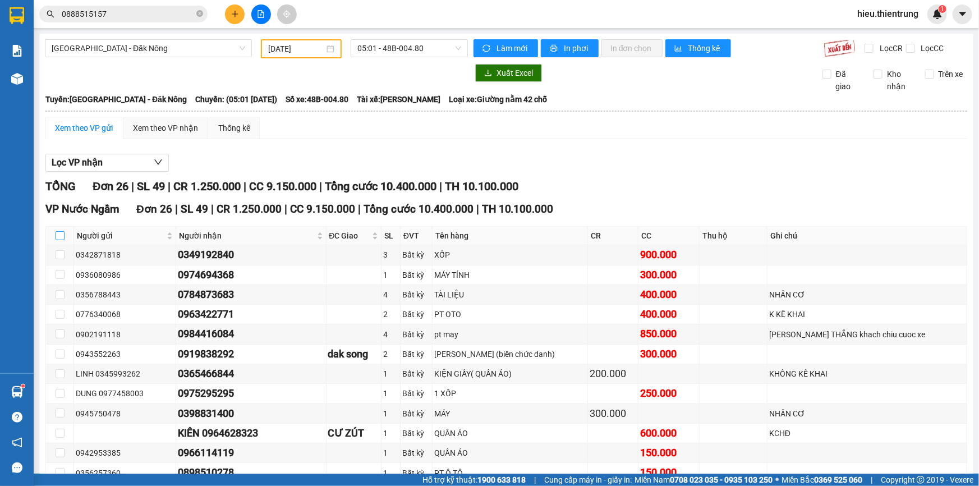
checkbox input "true"
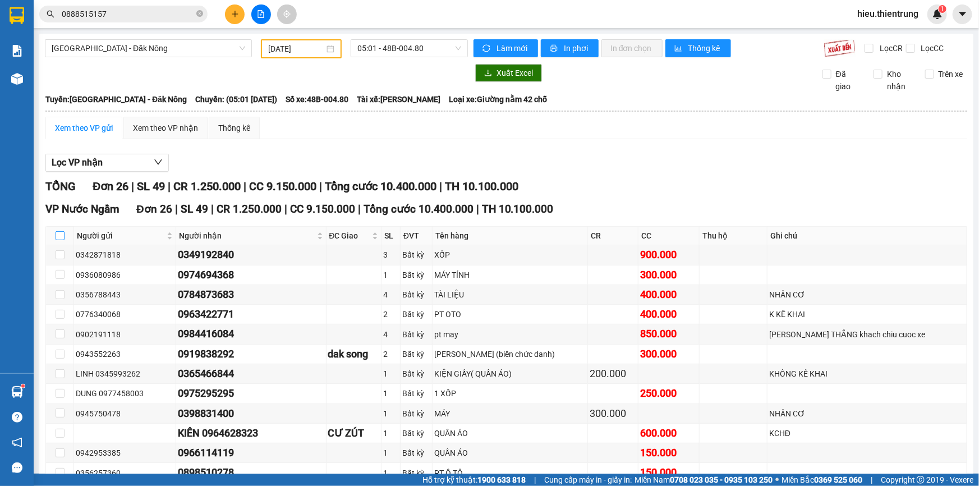
checkbox input "true"
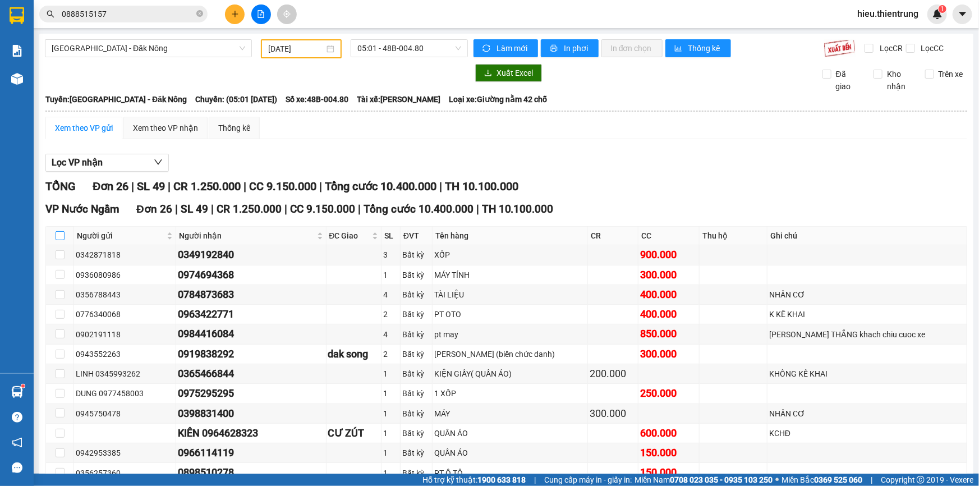
checkbox input "true"
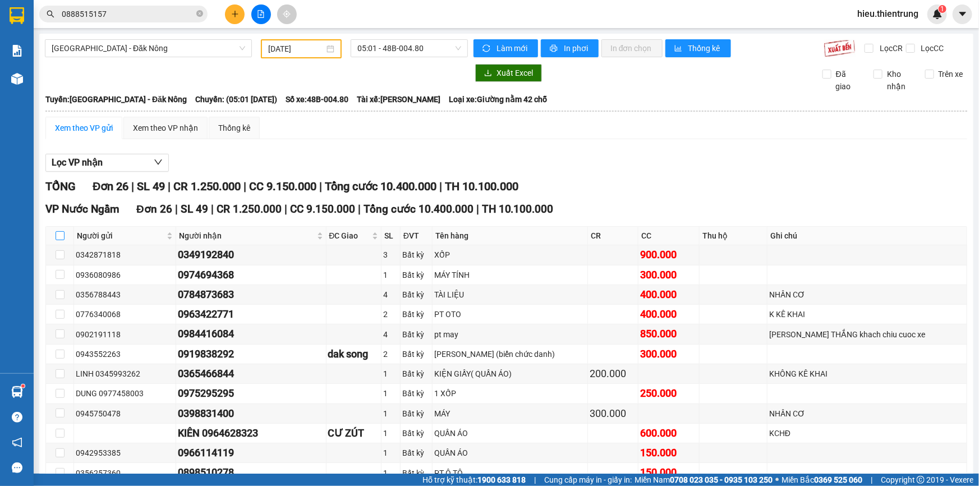
checkbox input "true"
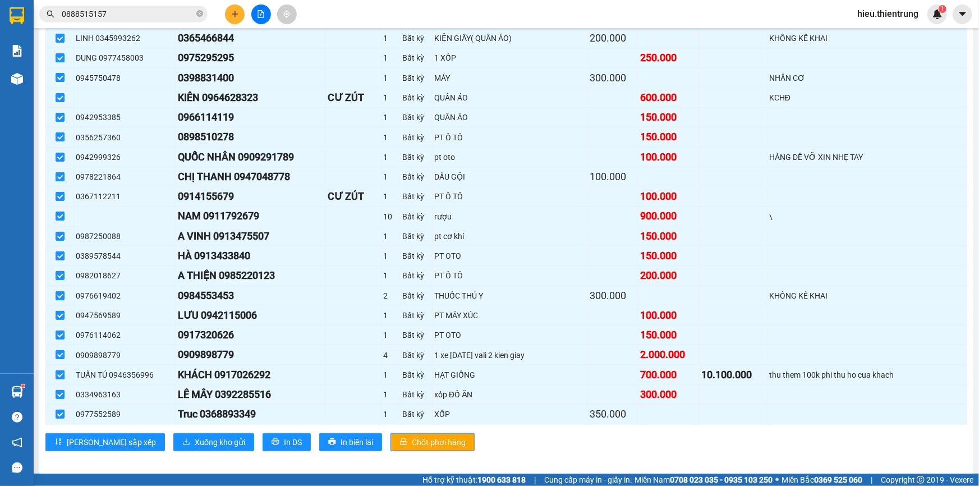
scroll to position [342, 0]
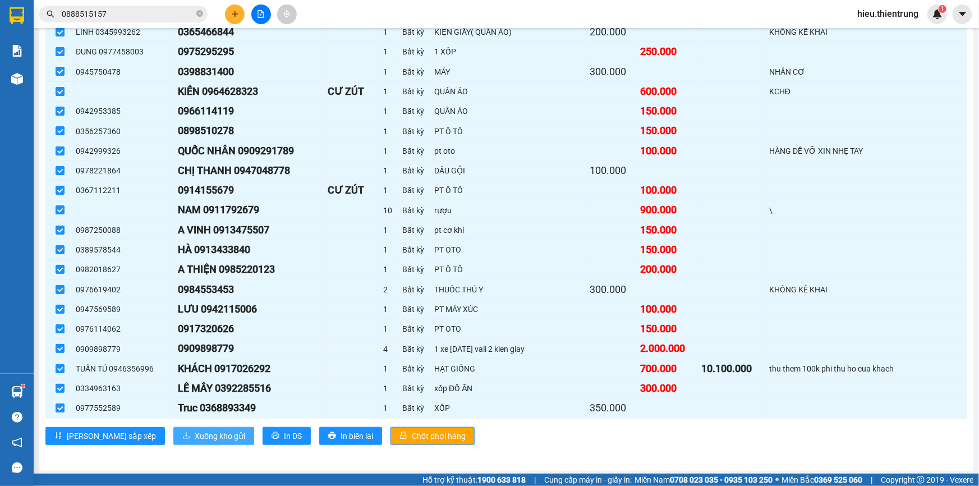
click at [195, 438] on span "Xuống kho gửi" at bounding box center [220, 436] width 51 height 12
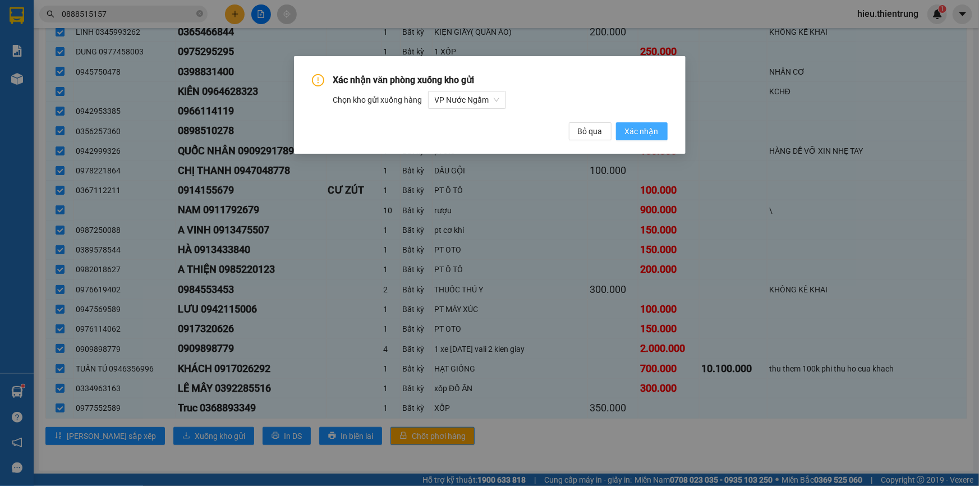
click at [648, 131] on span "Xác nhận" at bounding box center [642, 131] width 34 height 12
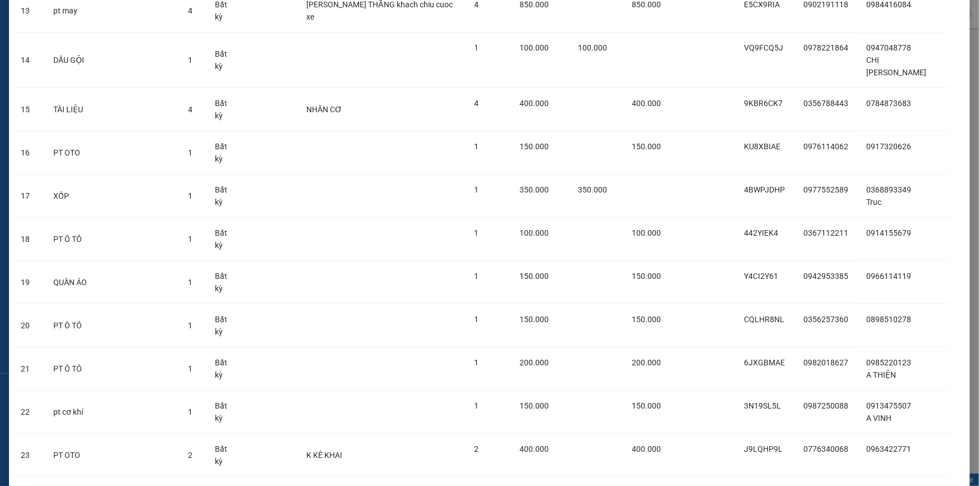
scroll to position [651, 0]
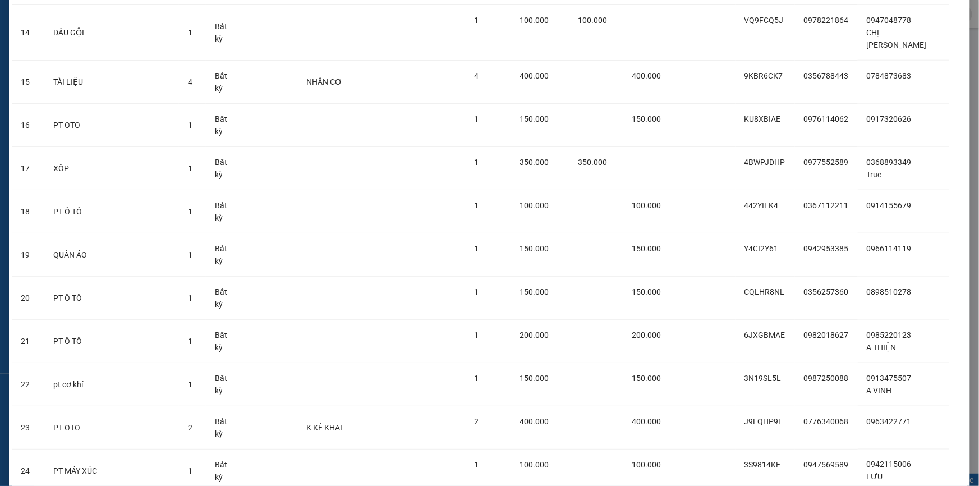
drag, startPoint x: 530, startPoint y: 457, endPoint x: 521, endPoint y: 455, distance: 9.1
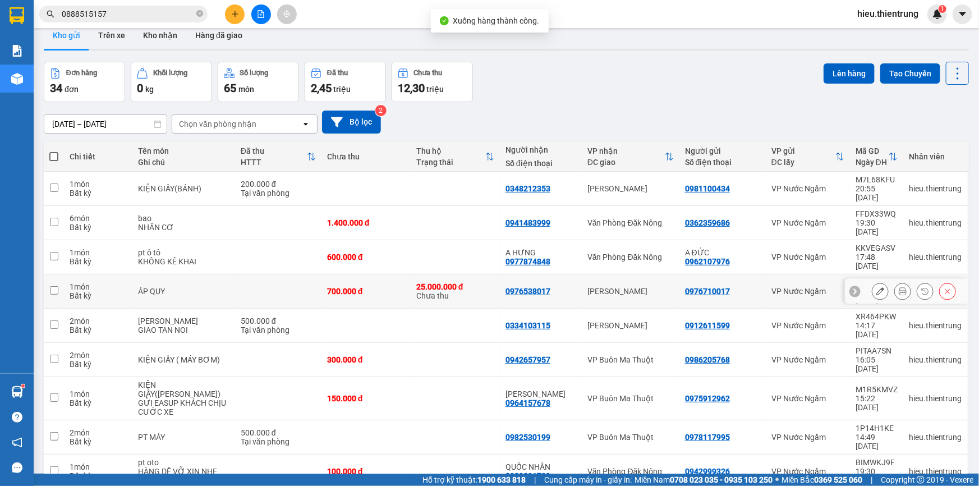
scroll to position [51, 0]
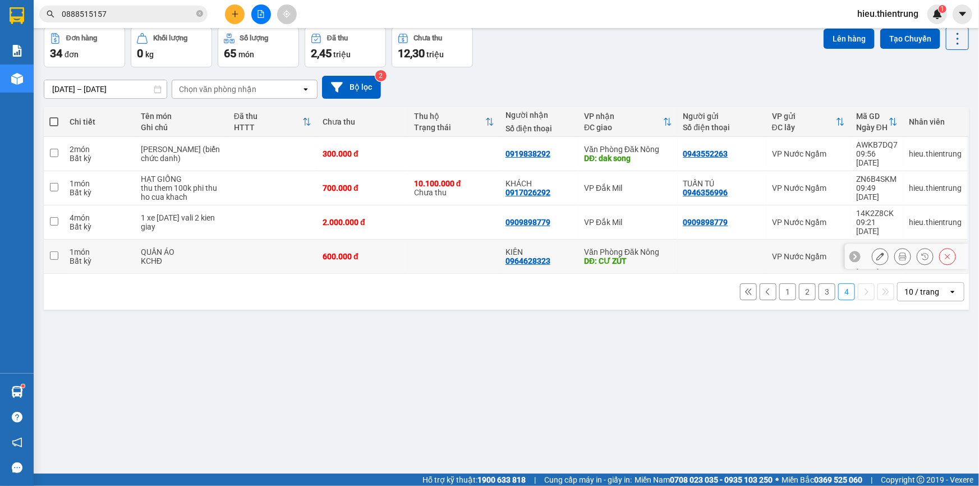
click at [441, 240] on td at bounding box center [454, 257] width 91 height 34
checkbox input "true"
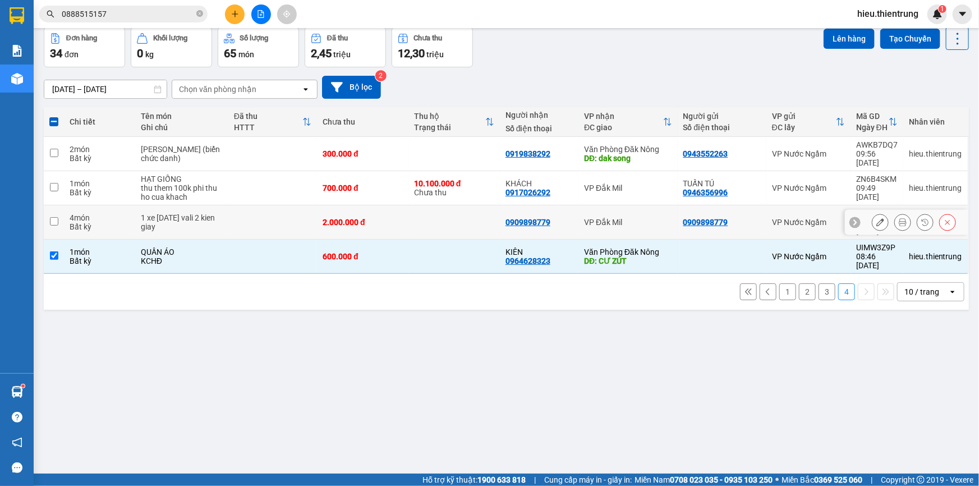
click at [444, 207] on td at bounding box center [454, 222] width 91 height 34
checkbox input "true"
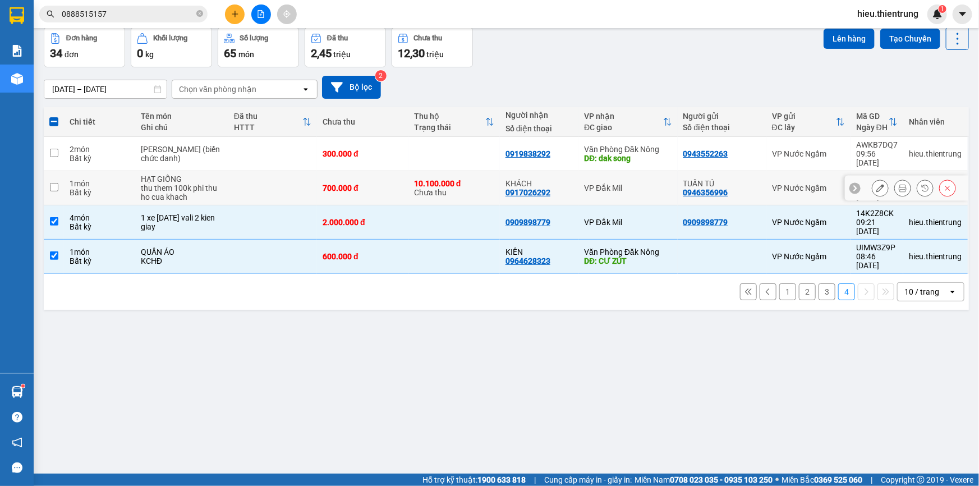
click at [437, 179] on div "10.100.000 đ" at bounding box center [454, 183] width 80 height 9
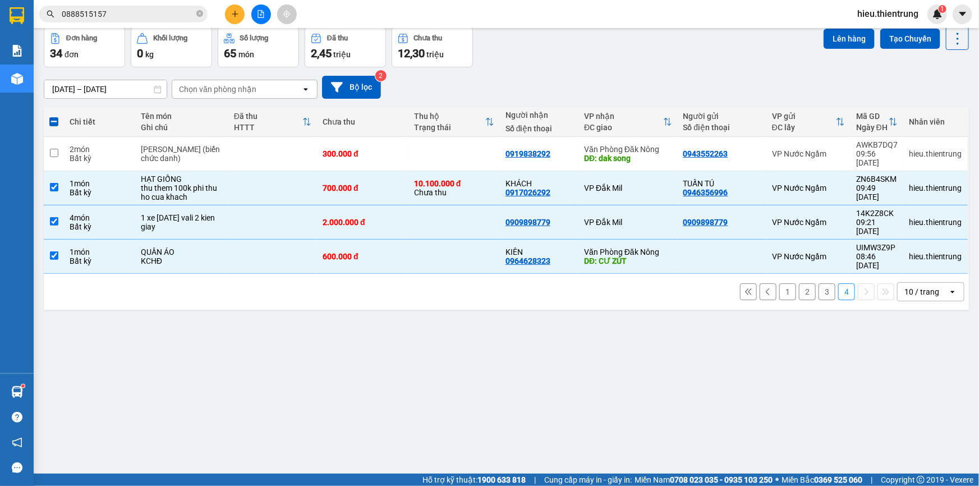
click at [460, 134] on th "Thu hộ Trạng thái" at bounding box center [454, 122] width 91 height 30
checkbox input "false"
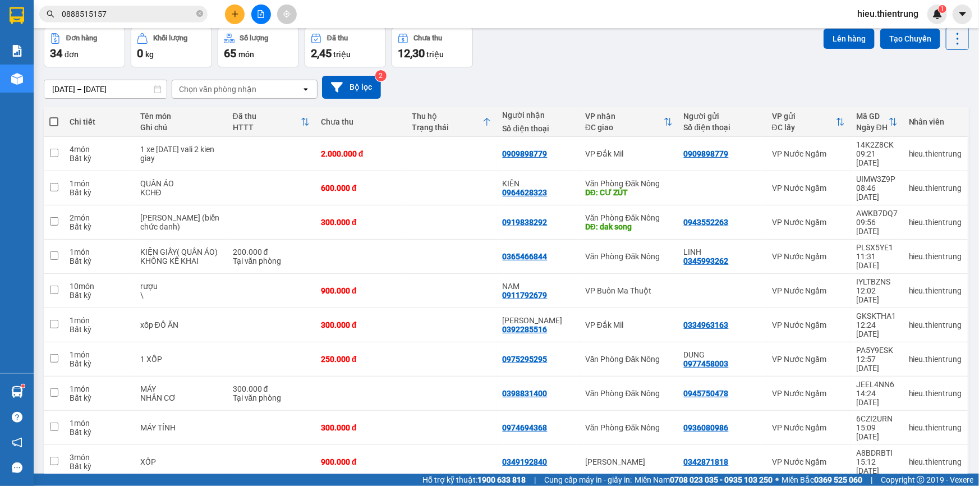
click at [483, 121] on icon at bounding box center [487, 121] width 9 height 9
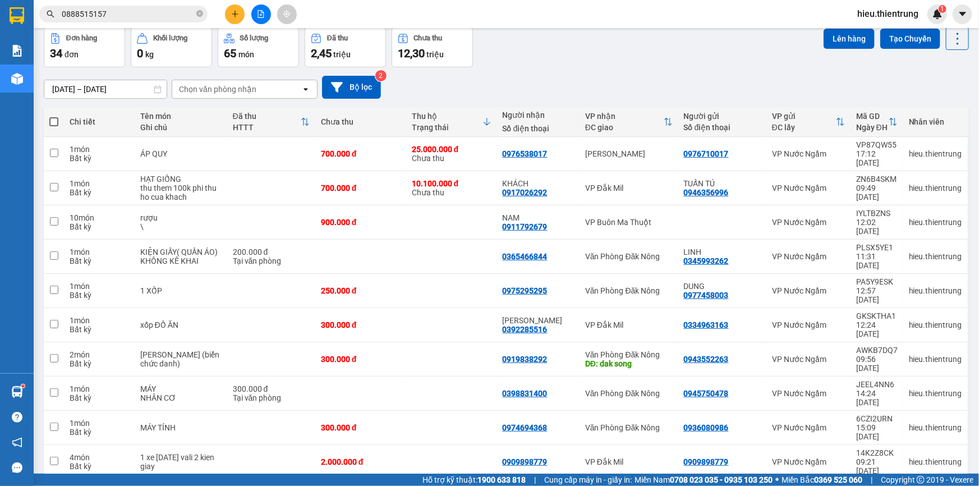
drag, startPoint x: 853, startPoint y: 433, endPoint x: 842, endPoint y: 429, distance: 11.4
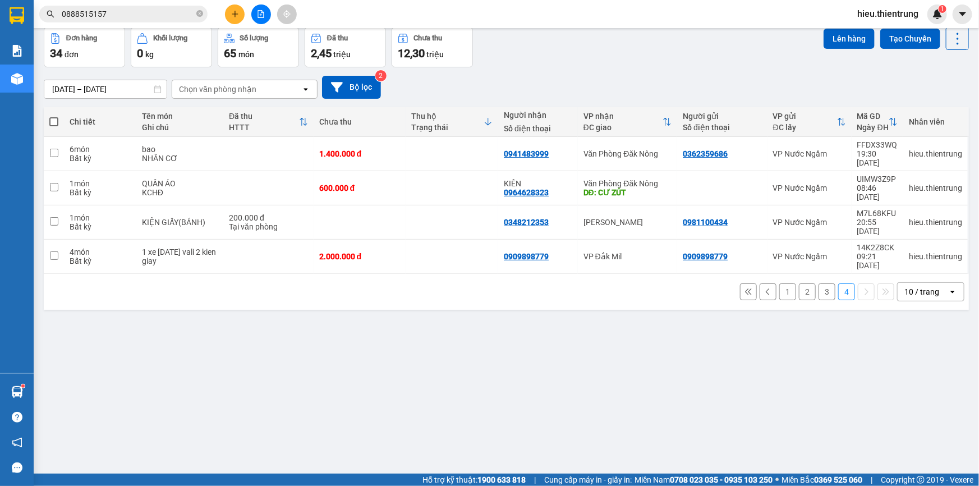
click at [51, 117] on span at bounding box center [53, 121] width 9 height 9
click at [54, 116] on input "checkbox" at bounding box center [54, 116] width 0 height 0
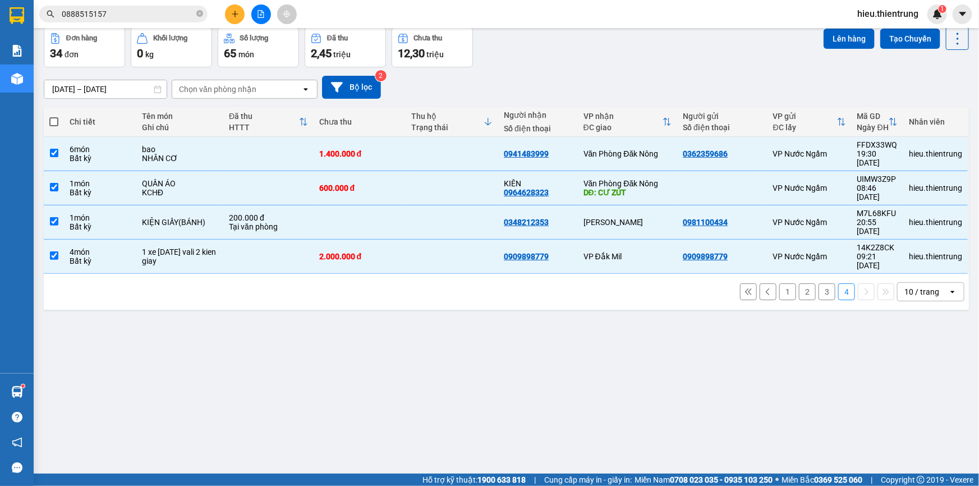
checkbox input "true"
click at [578, 205] on td "[PERSON_NAME]" at bounding box center [628, 222] width 100 height 34
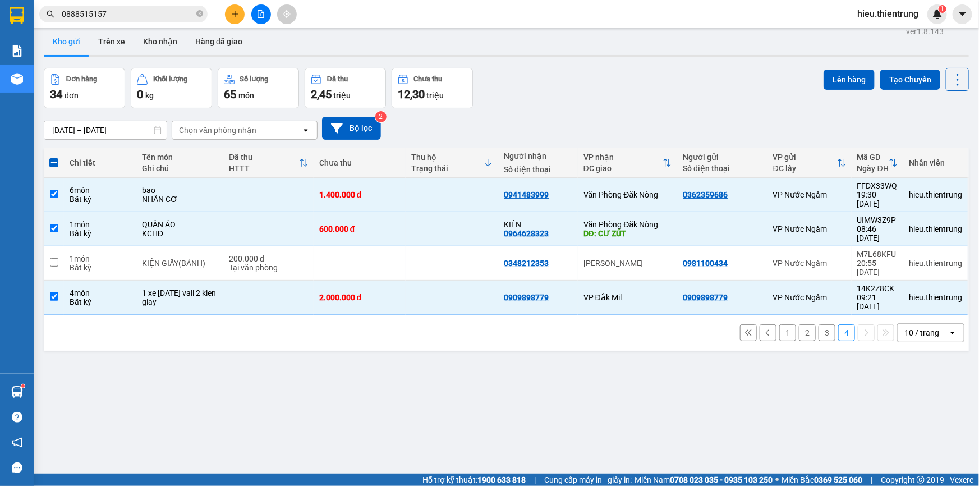
scroll to position [0, 0]
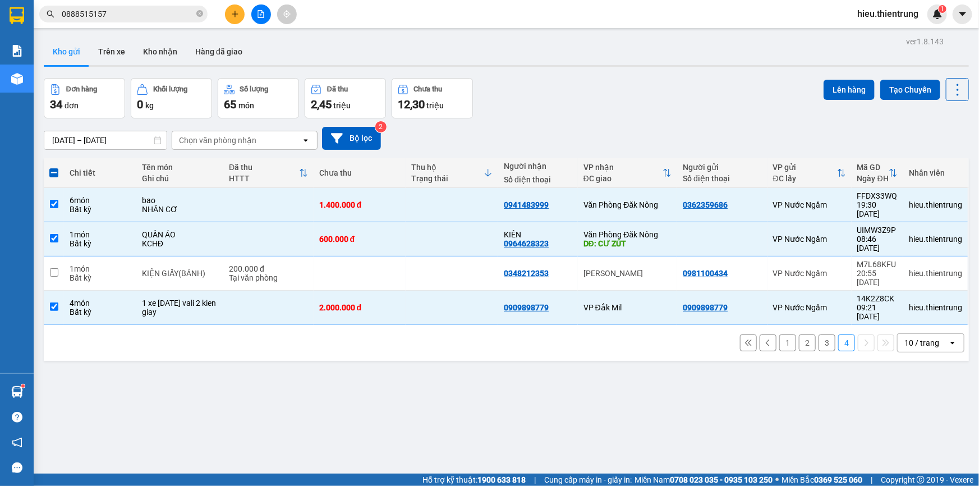
click at [56, 167] on label at bounding box center [53, 172] width 9 height 11
click at [54, 167] on input "checkbox" at bounding box center [54, 167] width 0 height 0
checkbox input "true"
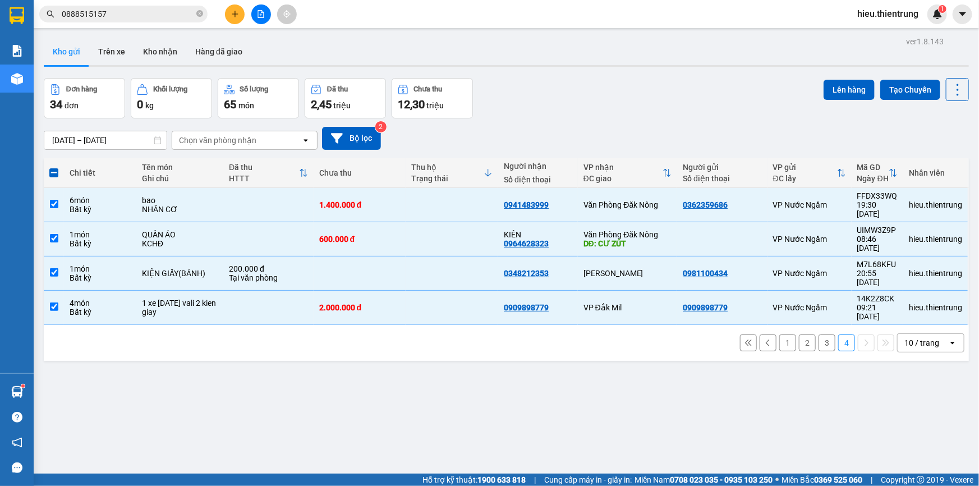
click at [53, 171] on span at bounding box center [53, 172] width 9 height 9
click at [54, 167] on input "checkbox" at bounding box center [54, 167] width 0 height 0
click at [56, 173] on span at bounding box center [53, 172] width 9 height 9
click at [54, 167] on input "checkbox" at bounding box center [54, 167] width 0 height 0
click at [826, 335] on button "3" at bounding box center [827, 343] width 17 height 17
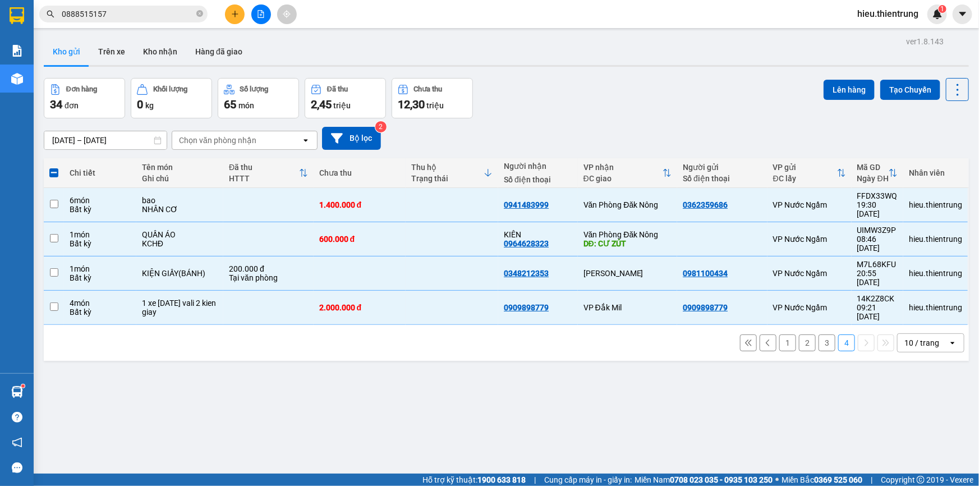
checkbox input "false"
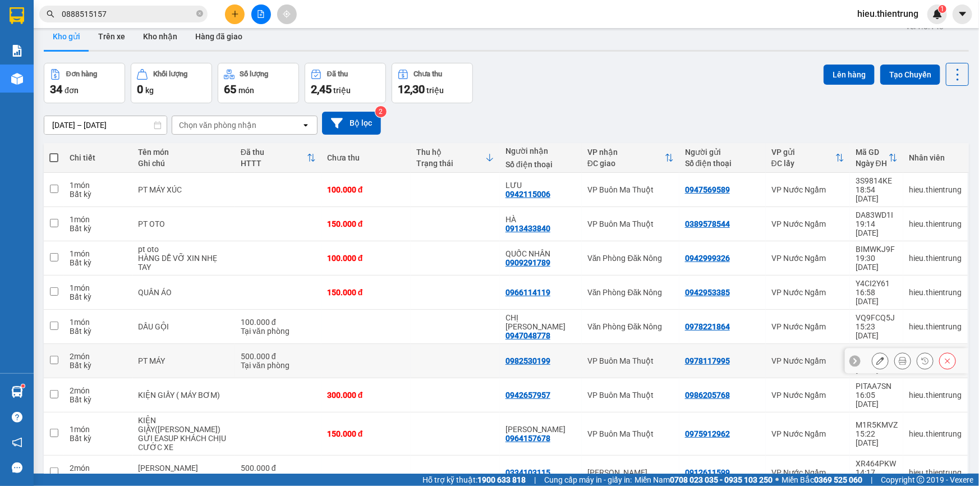
scroll to position [51, 0]
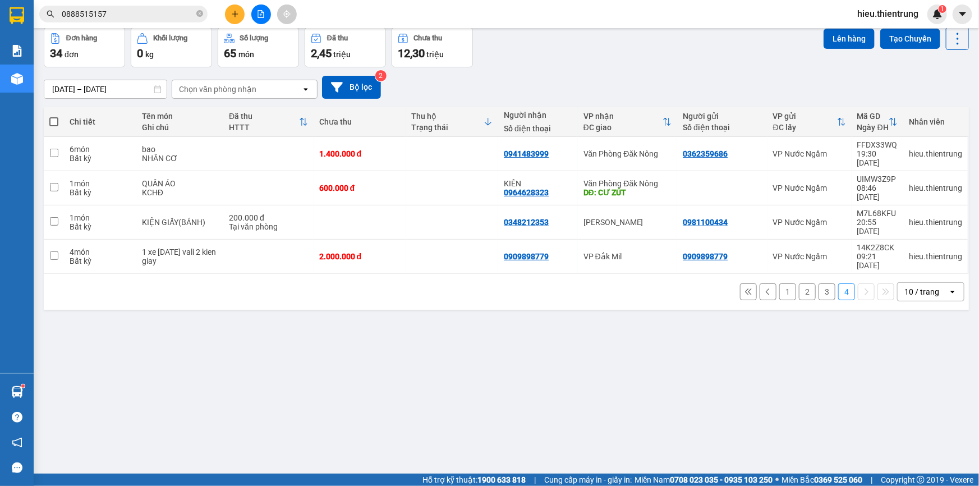
click at [819, 283] on button "3" at bounding box center [827, 291] width 17 height 17
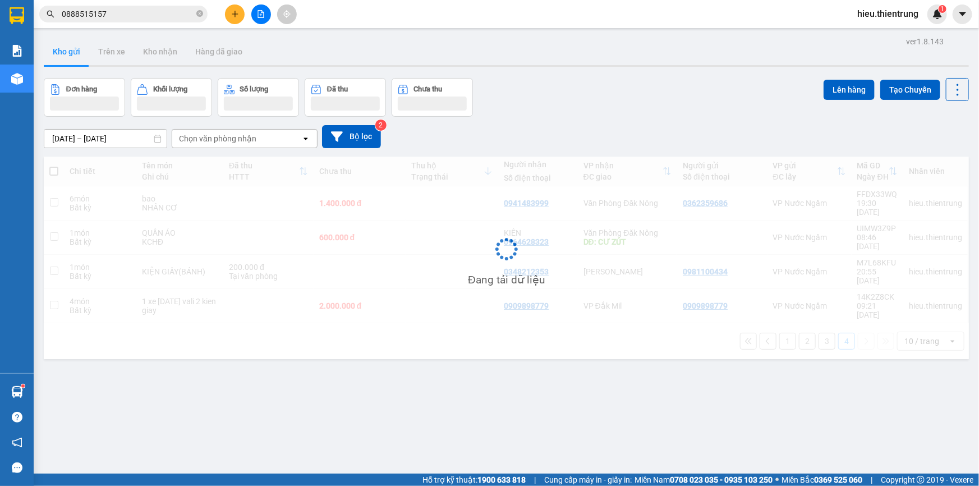
scroll to position [0, 0]
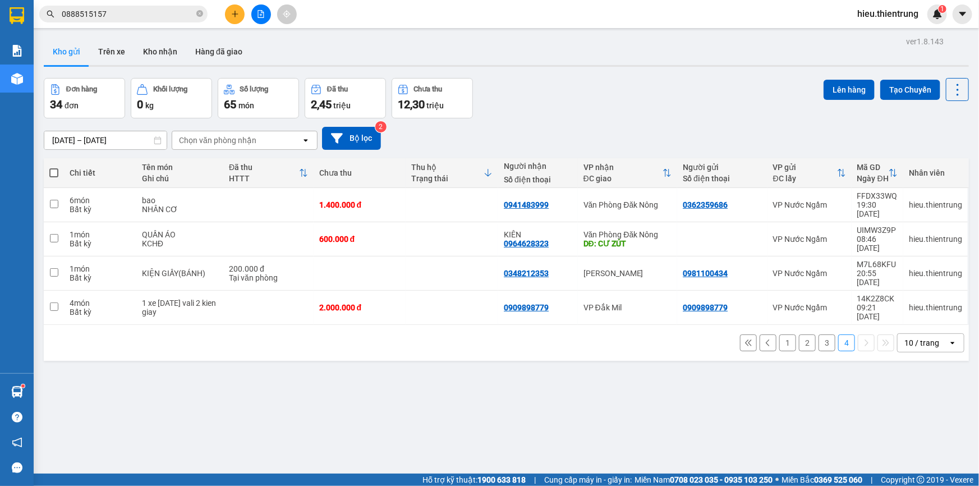
click at [254, 12] on button at bounding box center [261, 14] width 20 height 20
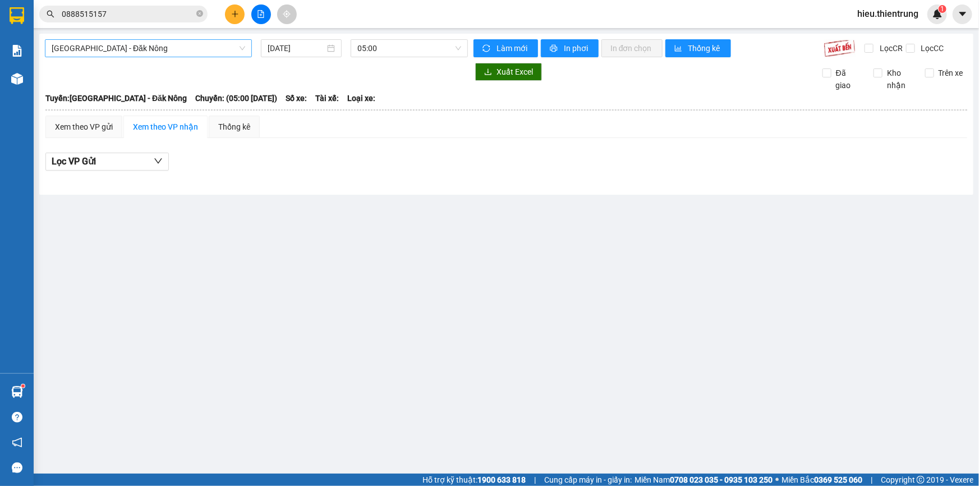
click at [130, 40] on div "Hà Nội - Đăk Nông 11/09/2025 05:00 Làm mới In phơi In đơn chọn Thống kê Lọc CR …" at bounding box center [506, 114] width 935 height 161
click at [130, 45] on span "[GEOGRAPHIC_DATA] - Đăk Nông" at bounding box center [149, 48] width 194 height 17
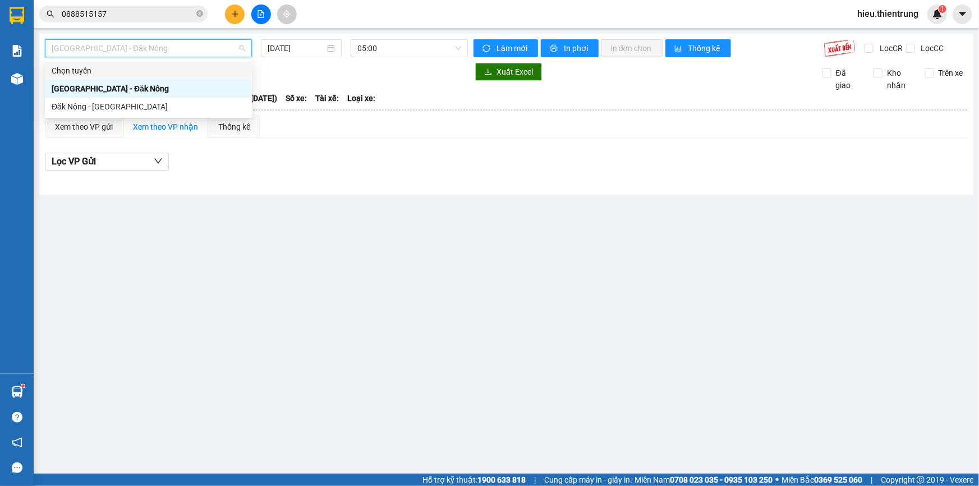
click at [98, 90] on div "[GEOGRAPHIC_DATA] - Đăk Nông" at bounding box center [149, 89] width 194 height 12
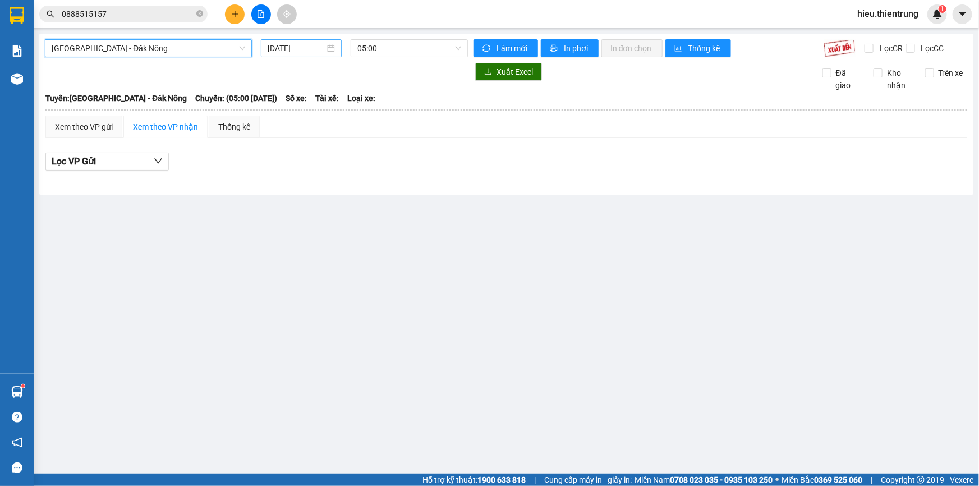
click at [310, 48] on input "[DATE]" at bounding box center [296, 48] width 57 height 12
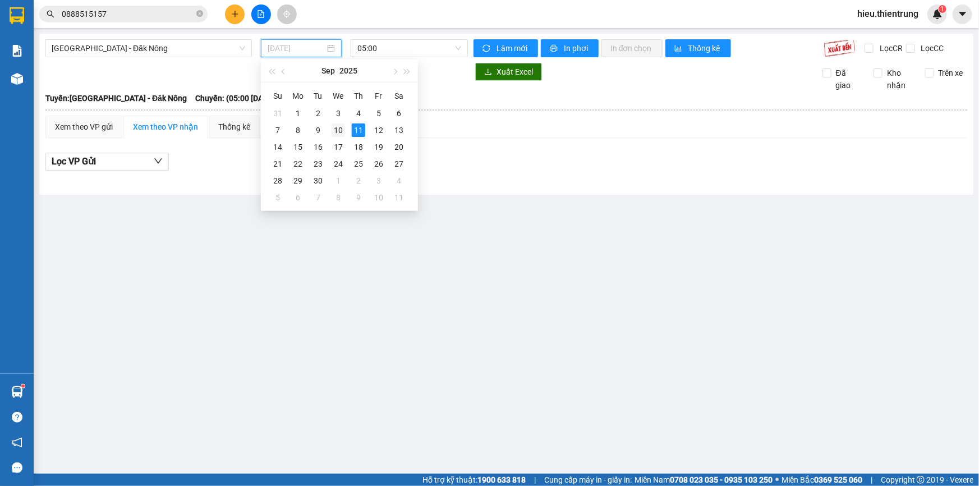
click at [342, 129] on div "10" at bounding box center [338, 129] width 13 height 13
click at [322, 45] on input "[DATE]" at bounding box center [296, 49] width 56 height 12
click at [354, 129] on div "11" at bounding box center [358, 131] width 13 height 13
type input "[DATE]"
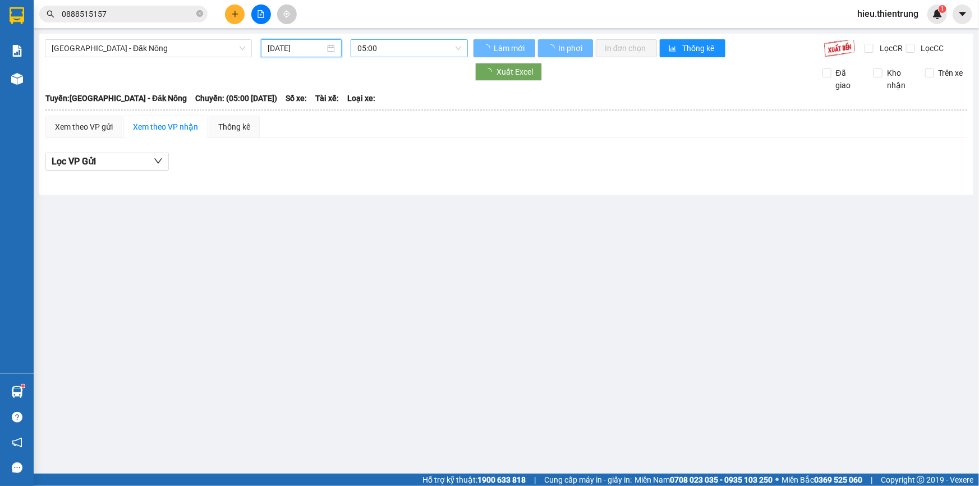
click at [401, 40] on span "05:00" at bounding box center [410, 48] width 104 height 17
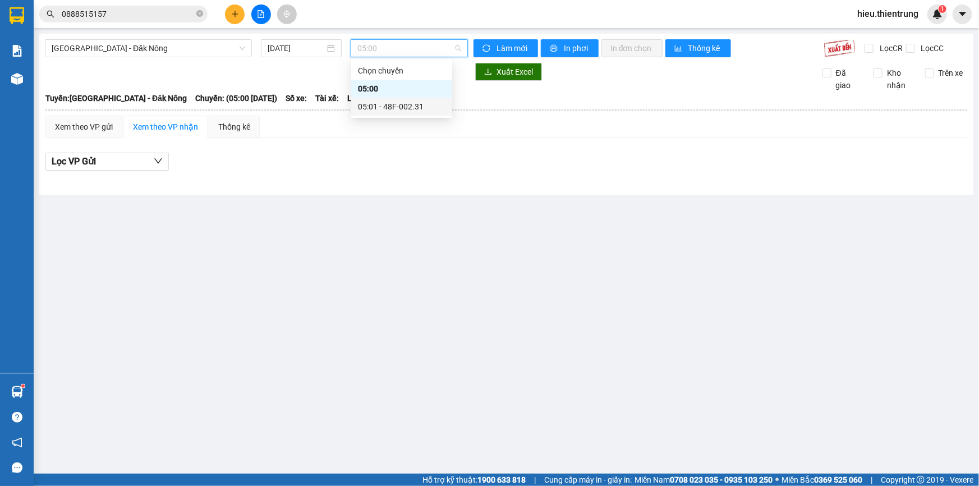
click at [409, 101] on div "05:01 - 48F-002.31" at bounding box center [402, 106] width 88 height 12
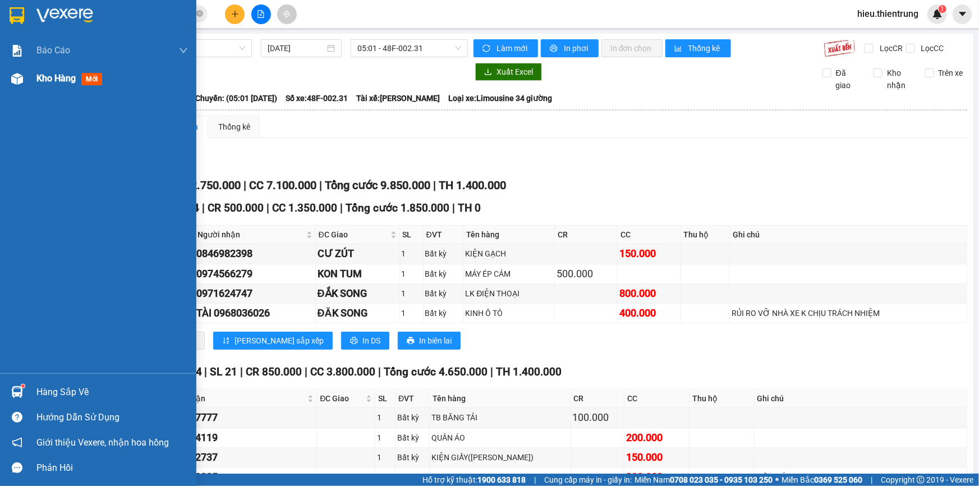
click at [17, 81] on img at bounding box center [17, 79] width 12 height 12
click at [16, 81] on img at bounding box center [17, 79] width 12 height 12
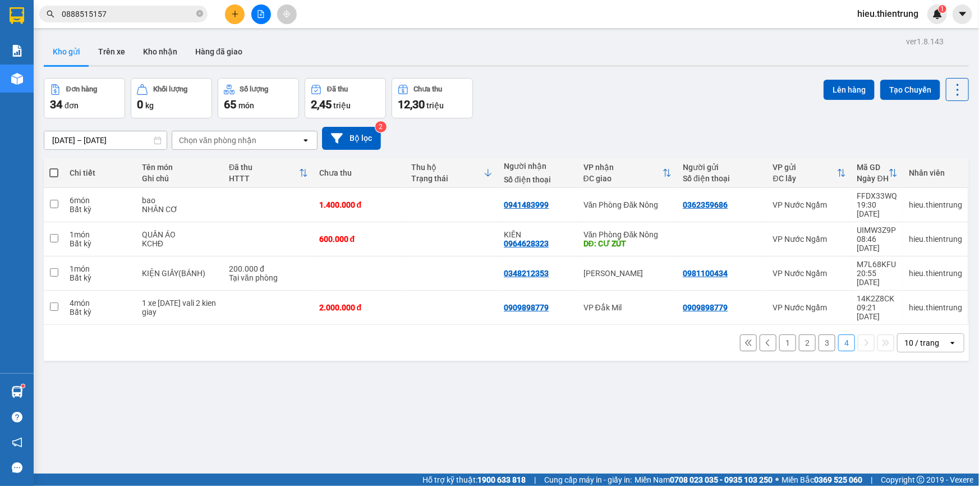
click at [258, 6] on button at bounding box center [261, 14] width 20 height 20
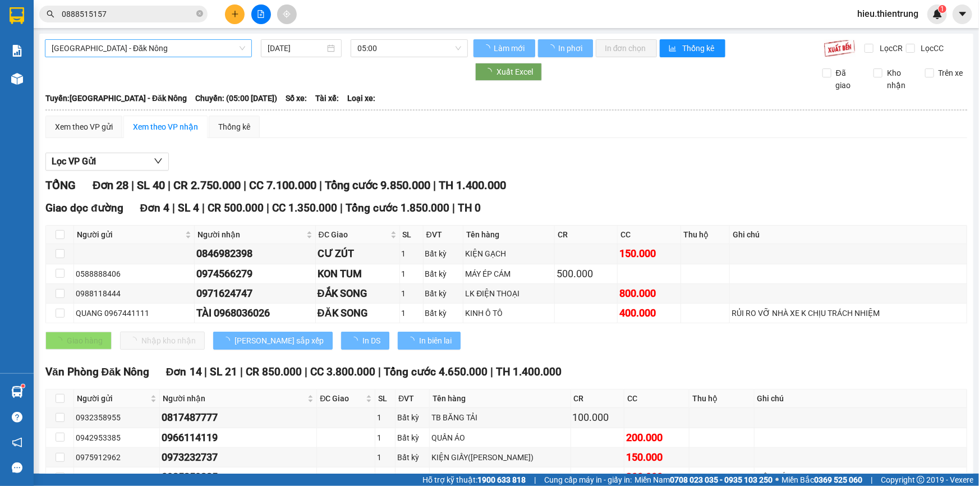
click at [121, 47] on span "[GEOGRAPHIC_DATA] - Đăk Nông" at bounding box center [149, 48] width 194 height 17
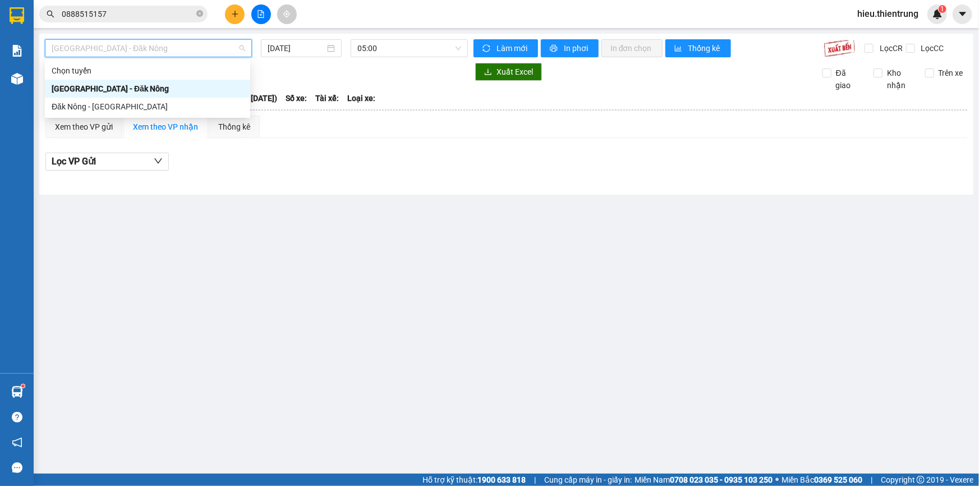
click at [98, 90] on div "[GEOGRAPHIC_DATA] - Đăk Nông" at bounding box center [148, 89] width 192 height 12
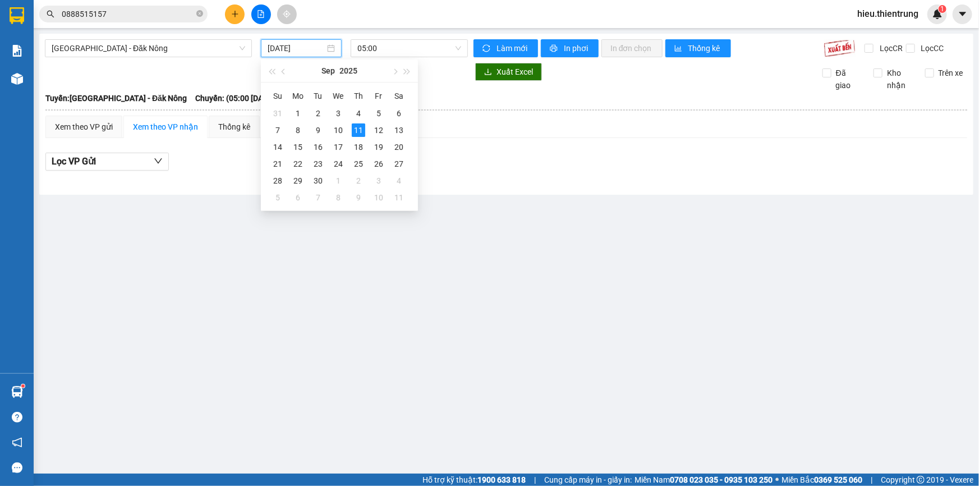
click at [288, 49] on input "[DATE]" at bounding box center [296, 48] width 57 height 12
click at [332, 132] on div "10" at bounding box center [338, 129] width 13 height 13
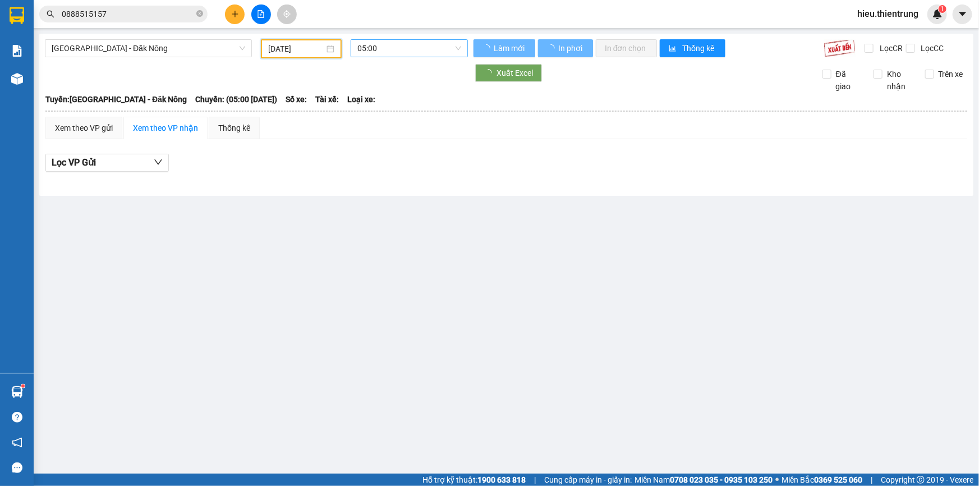
click at [406, 49] on span "05:00" at bounding box center [410, 48] width 104 height 17
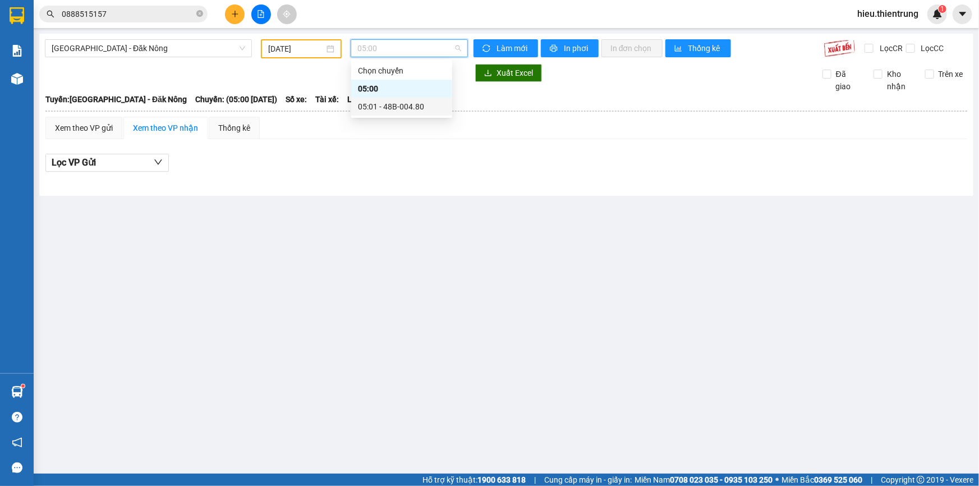
click at [404, 104] on div "05:01 - 48B-004.80" at bounding box center [402, 106] width 88 height 12
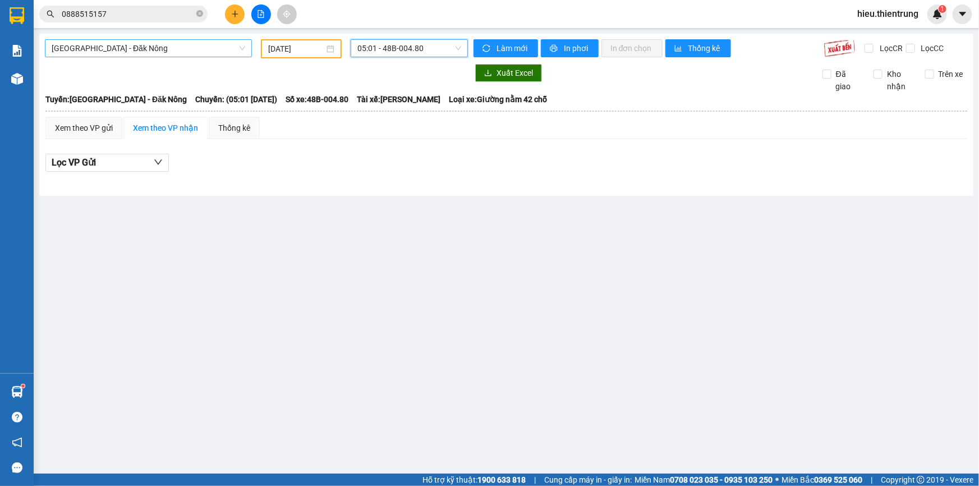
click at [137, 57] on div "[GEOGRAPHIC_DATA] - Đăk Nông" at bounding box center [148, 48] width 207 height 18
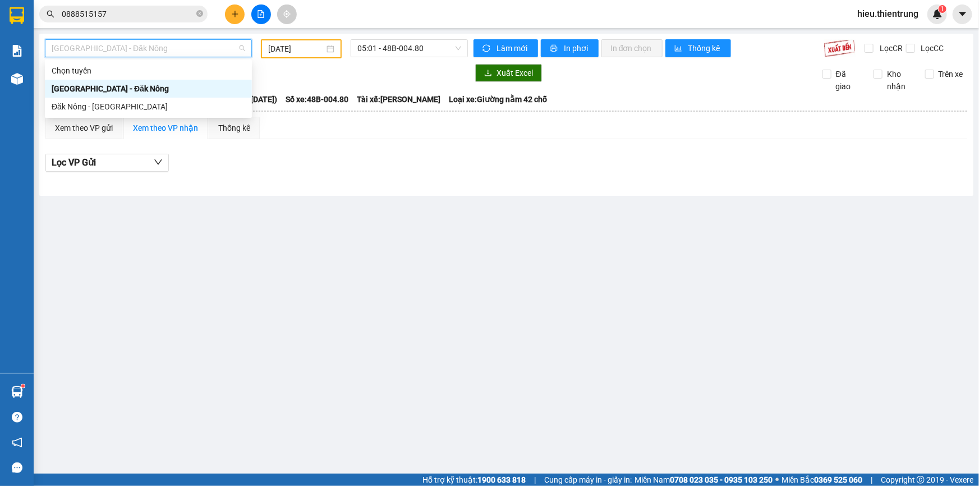
click at [295, 54] on input "[DATE]" at bounding box center [296, 49] width 56 height 12
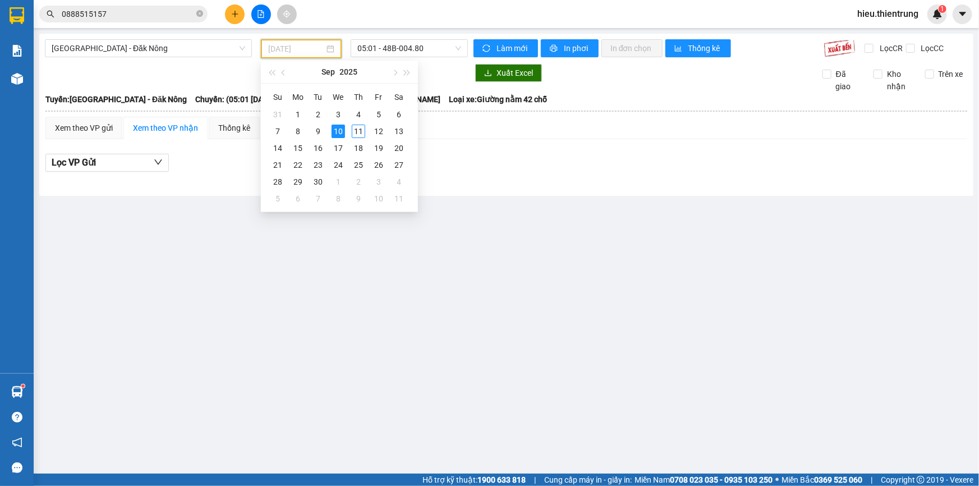
type input "[DATE]"
click at [345, 129] on div "10" at bounding box center [338, 131] width 13 height 13
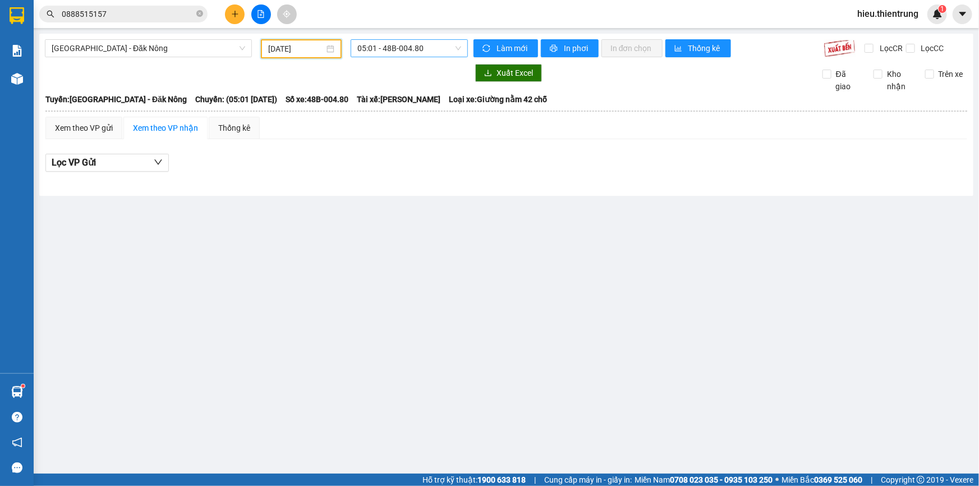
click at [419, 49] on span "05:01 - 48B-004.80" at bounding box center [410, 48] width 104 height 17
click at [407, 104] on div "05:01 - 48B-004.80" at bounding box center [402, 106] width 88 height 12
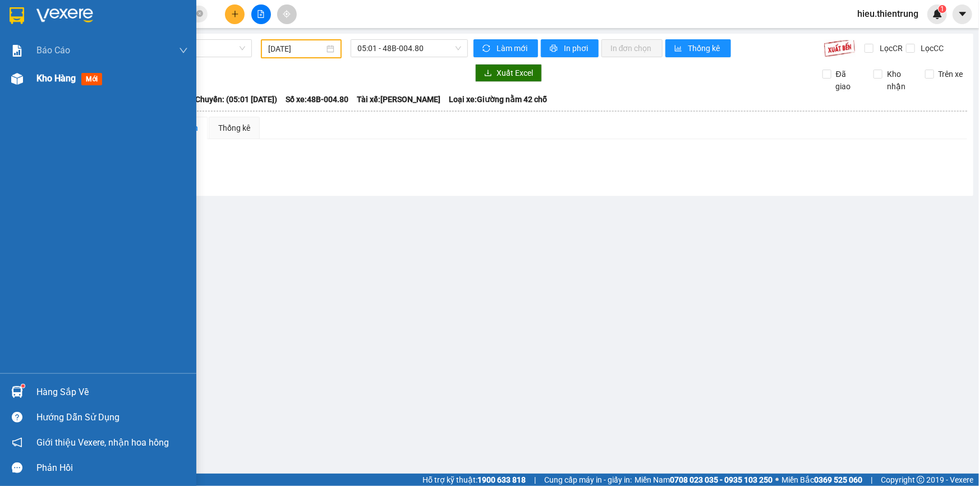
drag, startPoint x: 3, startPoint y: 88, endPoint x: 21, endPoint y: 83, distance: 18.7
click at [4, 88] on div "Kho hàng mới" at bounding box center [98, 79] width 196 height 28
click at [21, 84] on img at bounding box center [17, 79] width 12 height 12
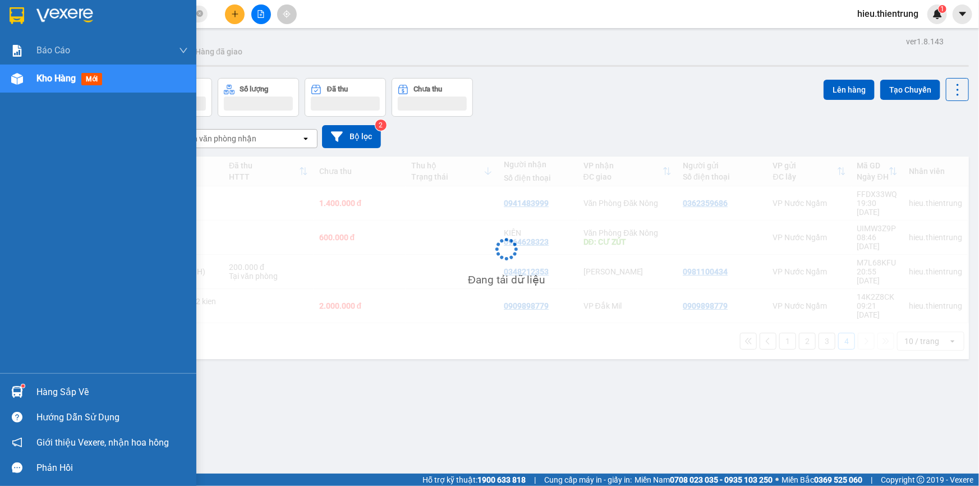
click at [22, 83] on img at bounding box center [17, 79] width 12 height 12
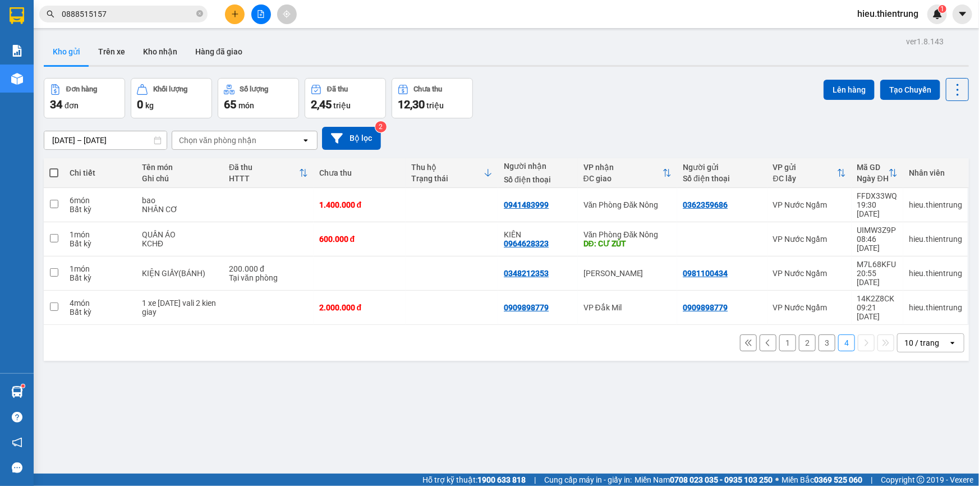
click at [801, 335] on button "2" at bounding box center [807, 343] width 17 height 17
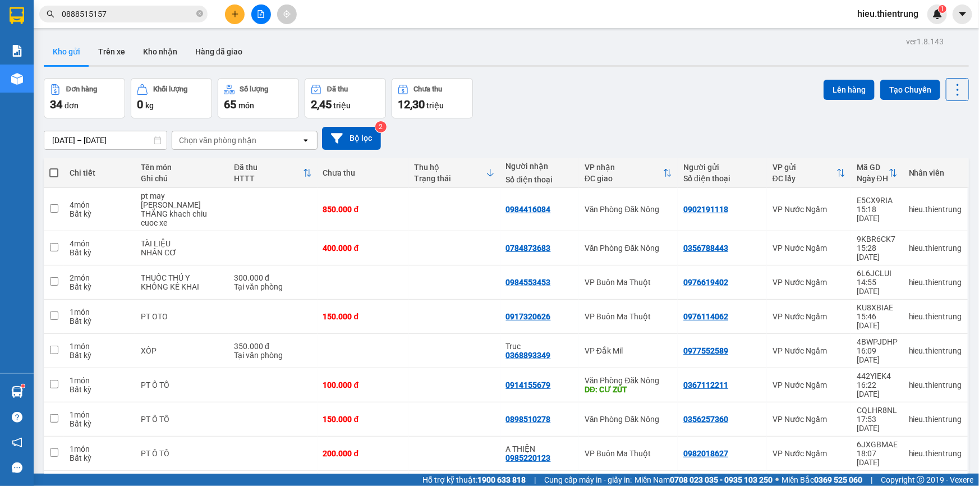
click at [265, 16] on button at bounding box center [261, 14] width 20 height 20
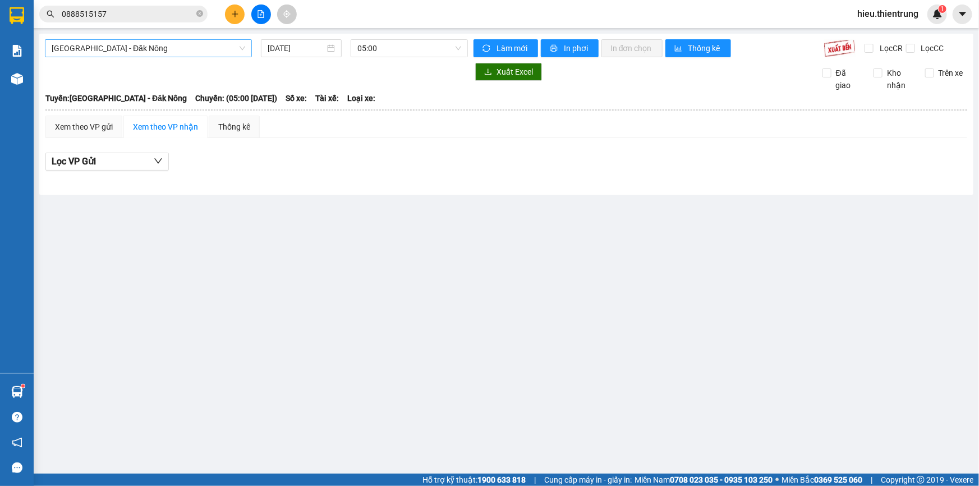
click at [185, 52] on span "[GEOGRAPHIC_DATA] - Đăk Nông" at bounding box center [149, 48] width 194 height 17
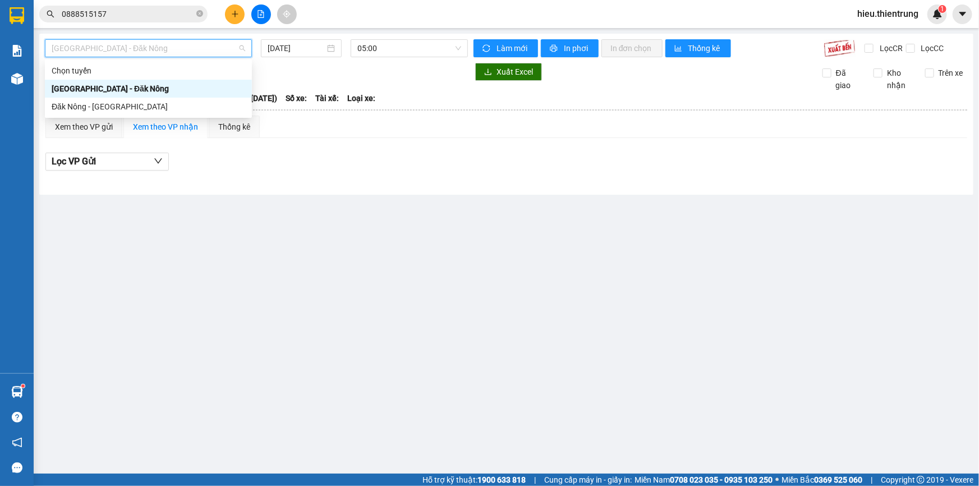
click at [139, 90] on div "[GEOGRAPHIC_DATA] - Đăk Nông" at bounding box center [149, 89] width 194 height 12
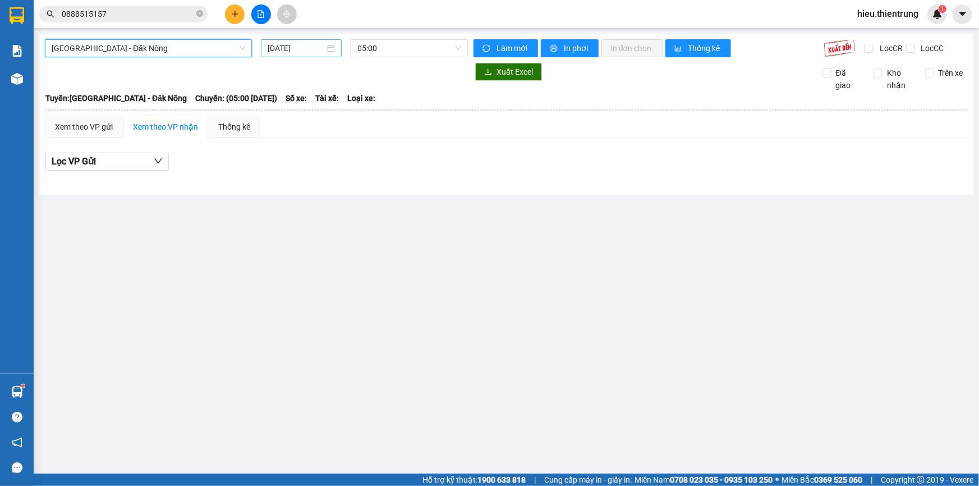
click at [286, 51] on input "[DATE]" at bounding box center [296, 48] width 57 height 12
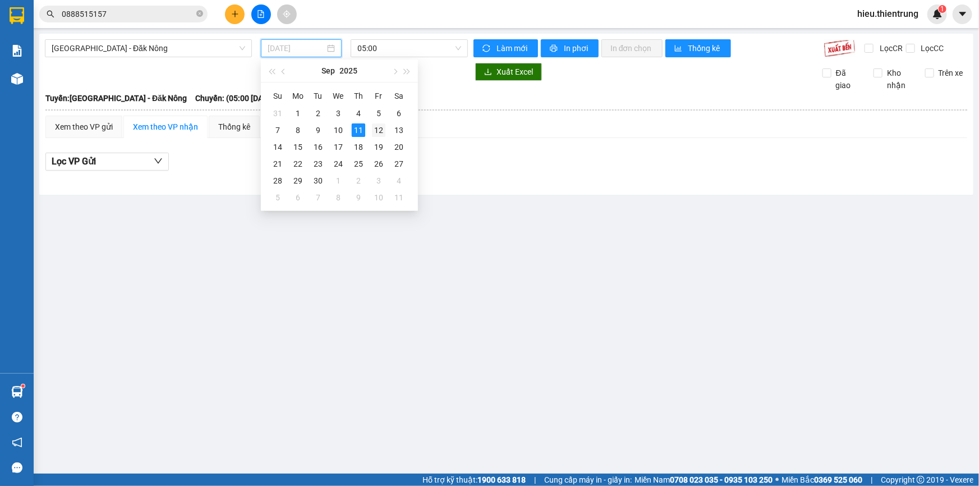
click at [384, 133] on div "12" at bounding box center [378, 129] width 13 height 13
type input "[DATE]"
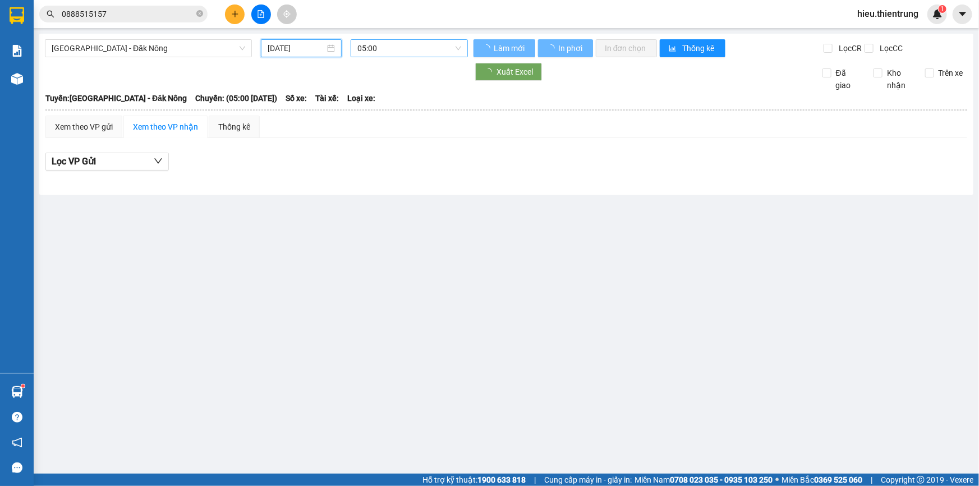
click at [404, 49] on span "05:00" at bounding box center [410, 48] width 104 height 17
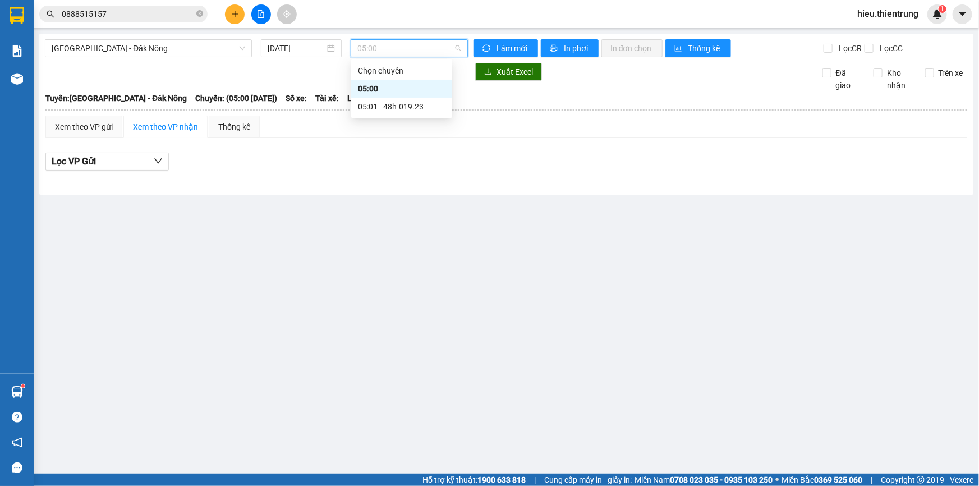
click at [402, 106] on div "05:01 - 48h-019.23" at bounding box center [402, 106] width 88 height 12
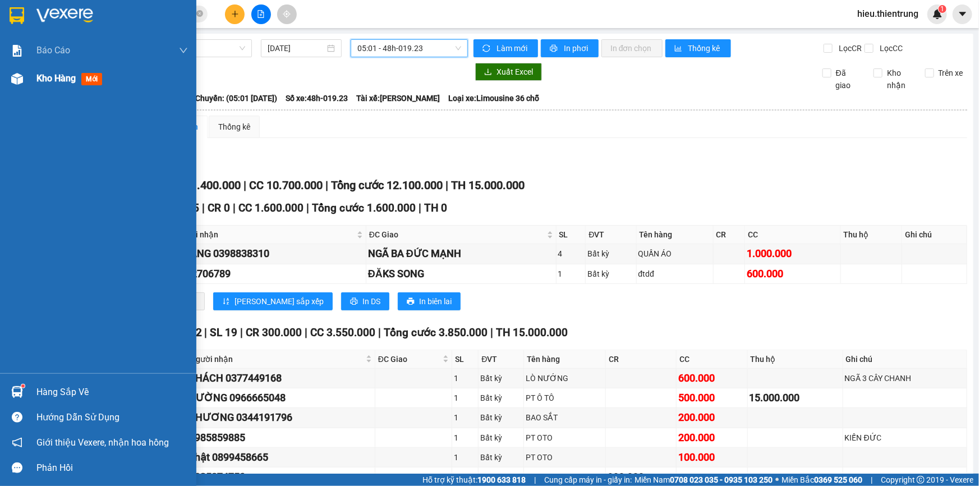
click at [22, 78] on img at bounding box center [17, 79] width 12 height 12
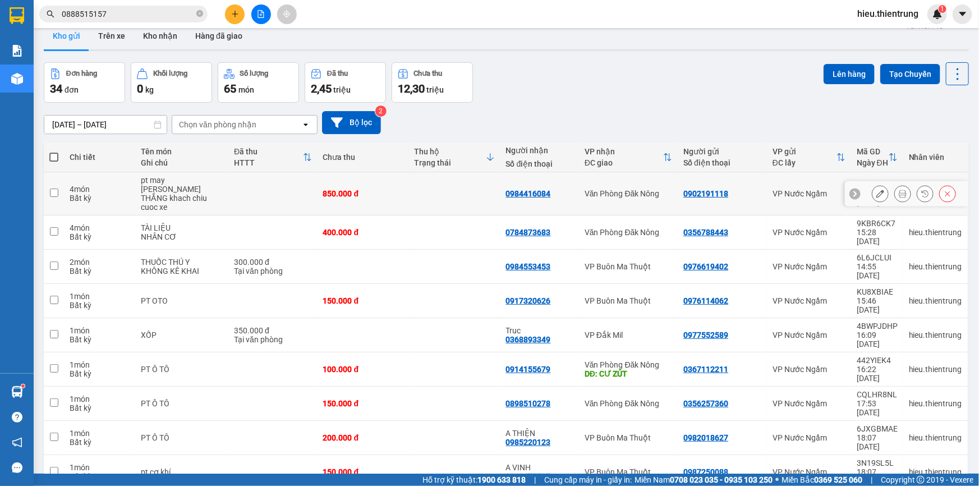
scroll to position [51, 0]
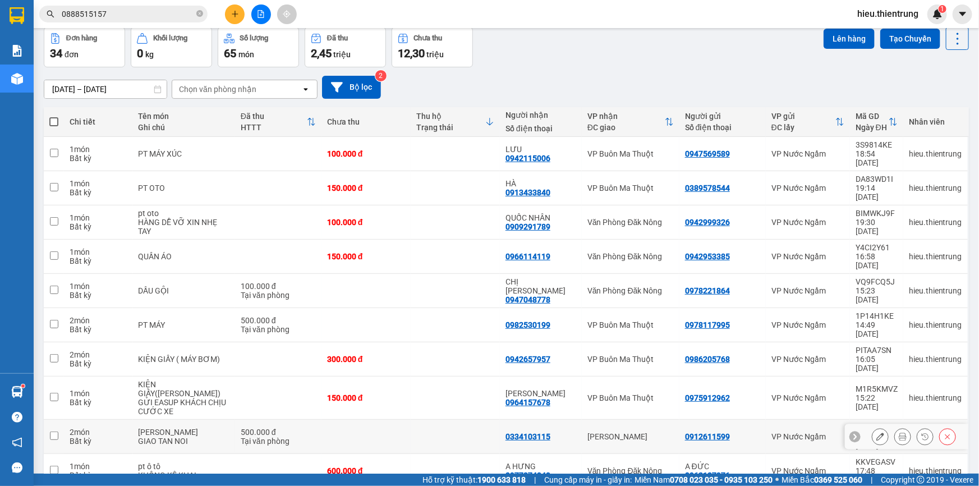
click at [288, 437] on div "Tại văn phòng" at bounding box center [278, 441] width 75 height 9
checkbox input "true"
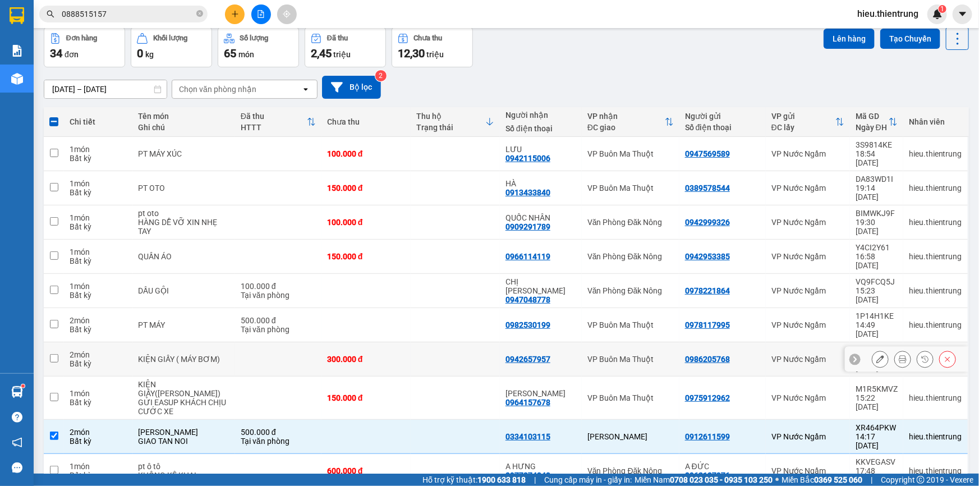
click at [322, 342] on td "300.000 đ" at bounding box center [366, 359] width 89 height 34
checkbox input "true"
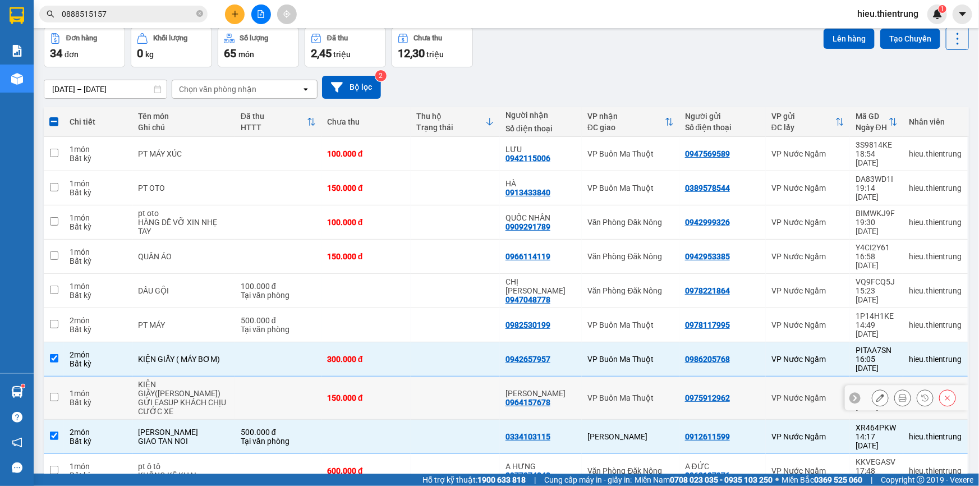
click at [297, 377] on td at bounding box center [278, 398] width 86 height 43
checkbox input "true"
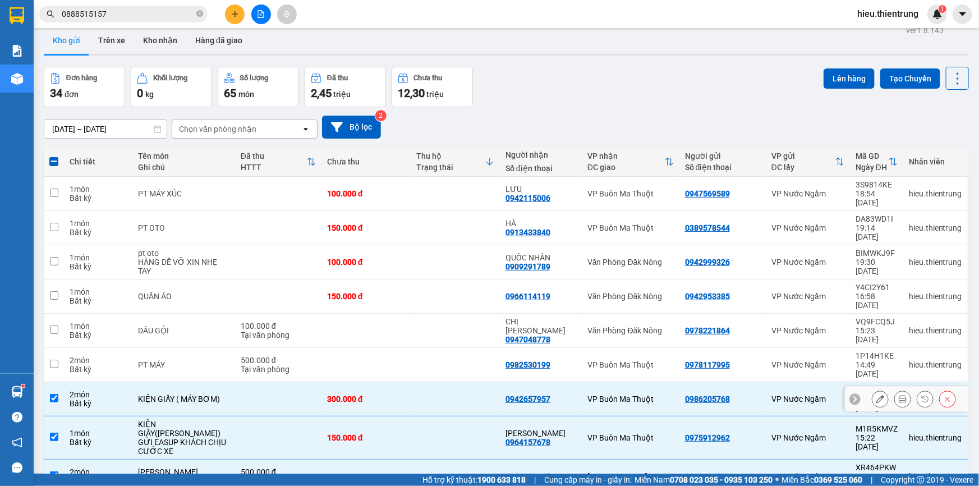
scroll to position [0, 0]
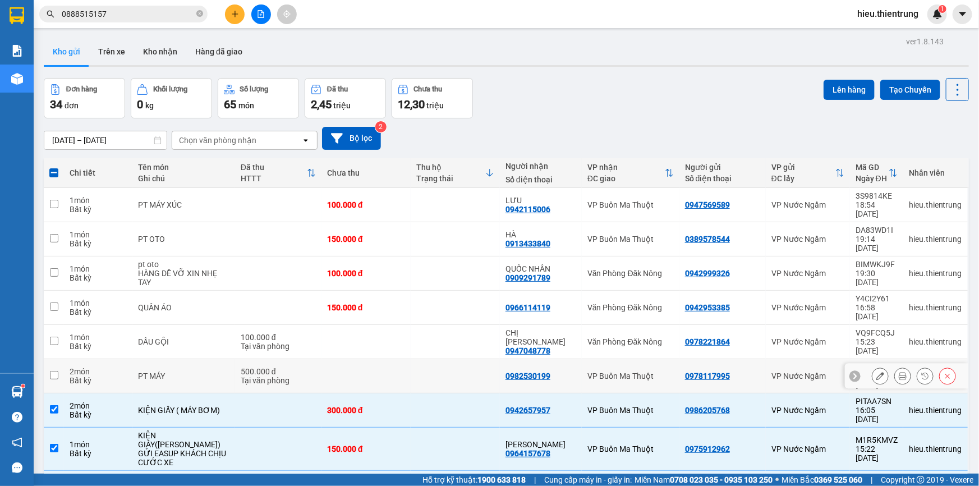
click at [334, 359] on td at bounding box center [366, 376] width 89 height 34
checkbox input "true"
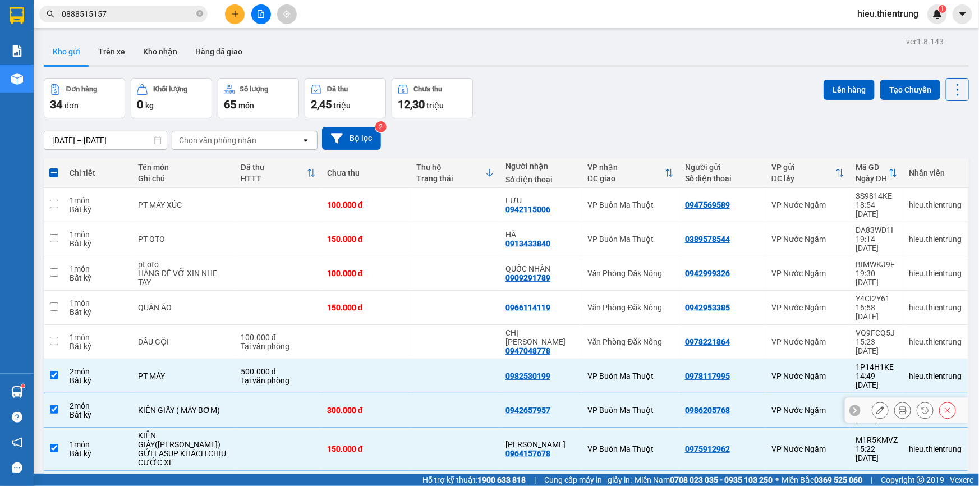
click at [332, 393] on td "300.000 đ" at bounding box center [366, 410] width 89 height 34
checkbox input "false"
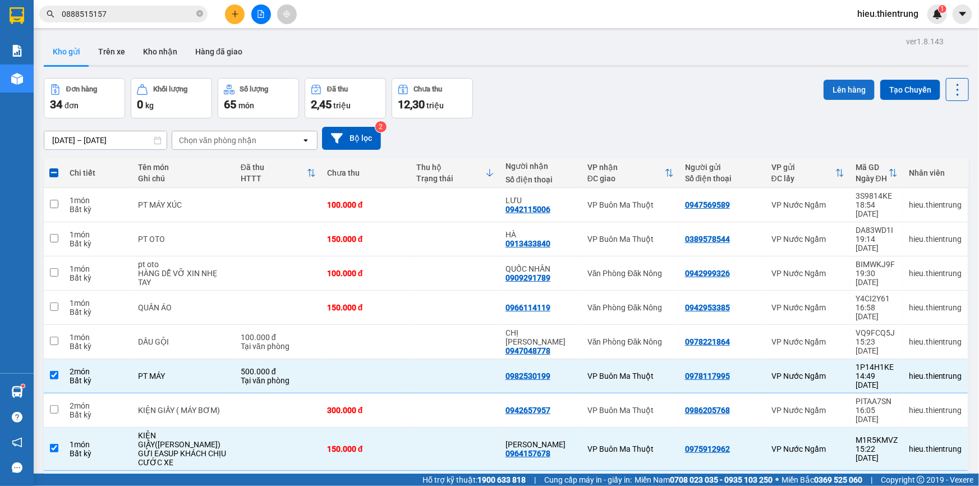
click at [836, 86] on button "Lên hàng" at bounding box center [849, 90] width 51 height 20
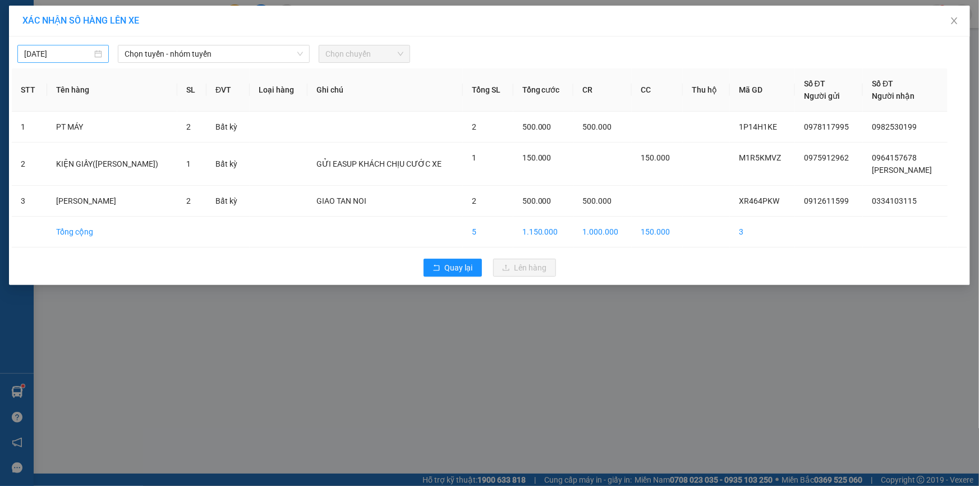
click at [71, 46] on div "[DATE]" at bounding box center [62, 54] width 91 height 18
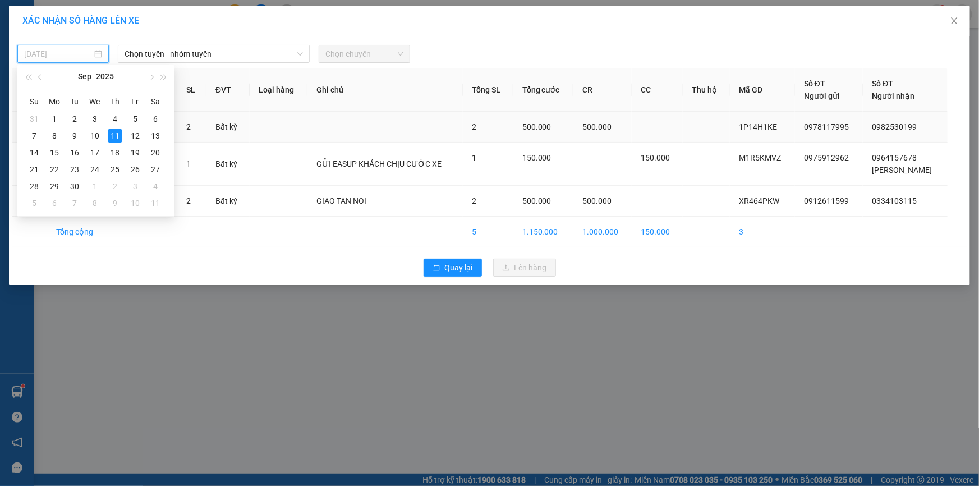
click at [135, 135] on div "12" at bounding box center [135, 135] width 13 height 13
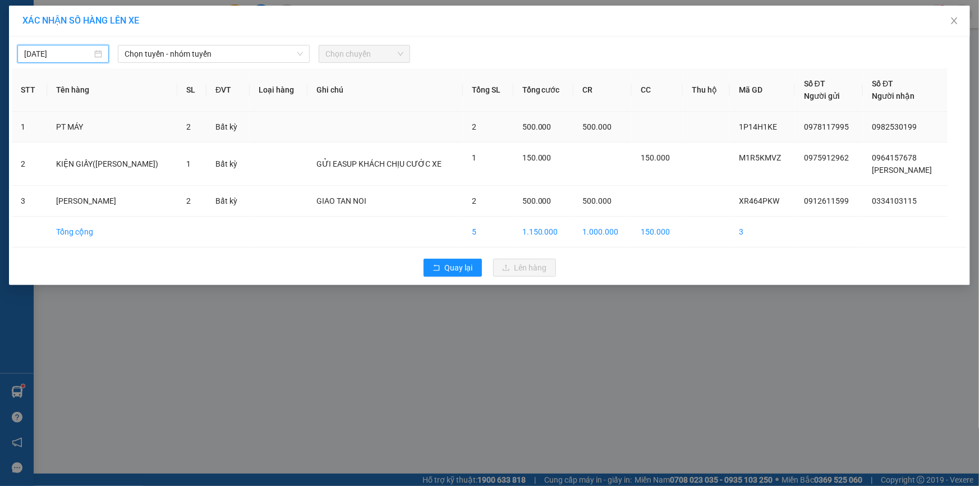
type input "[DATE]"
click at [157, 59] on span "Chọn tuyến - nhóm tuyến" at bounding box center [214, 53] width 178 height 17
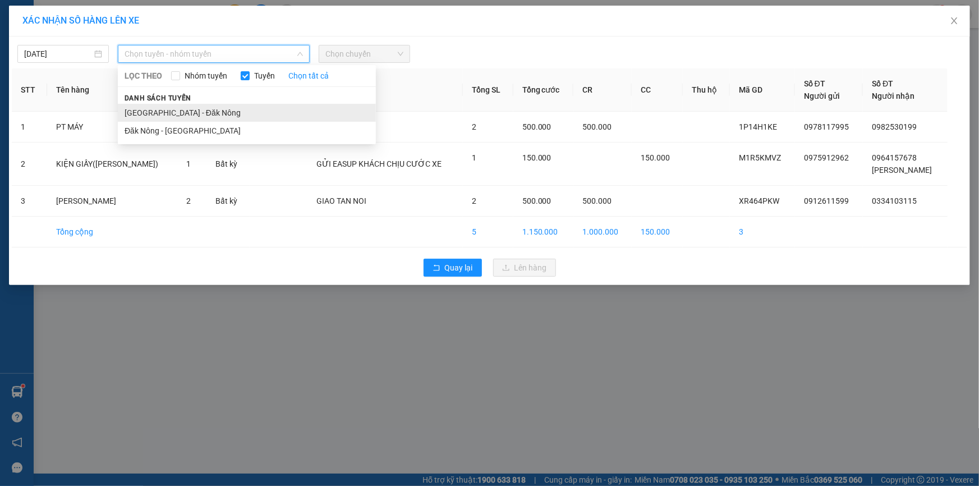
click at [172, 109] on li "[GEOGRAPHIC_DATA] - Đăk Nông" at bounding box center [247, 113] width 258 height 18
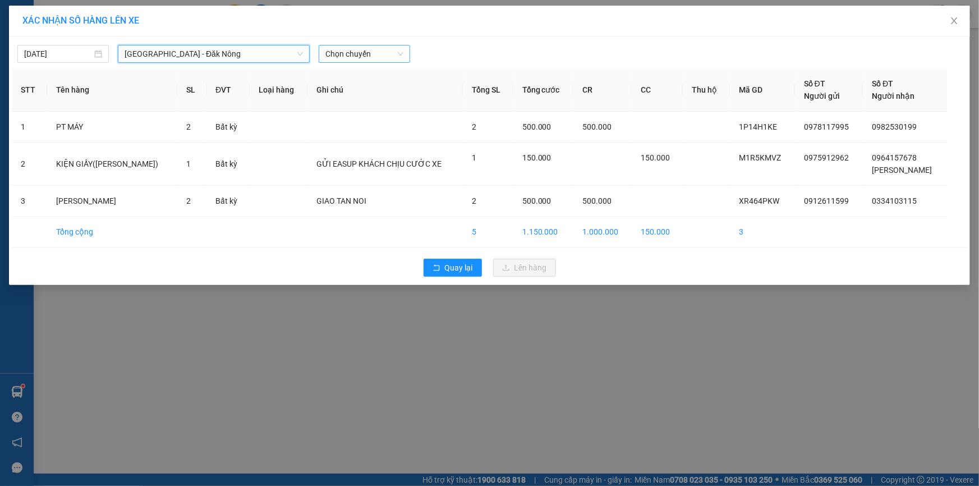
click at [372, 49] on span "Chọn chuyến" at bounding box center [365, 53] width 78 height 17
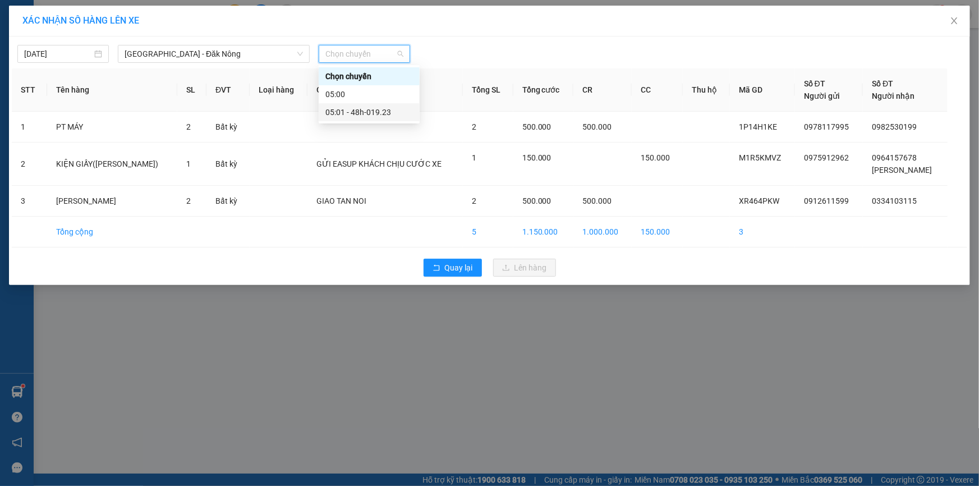
click at [374, 113] on div "05:01 - 48h-019.23" at bounding box center [370, 112] width 88 height 12
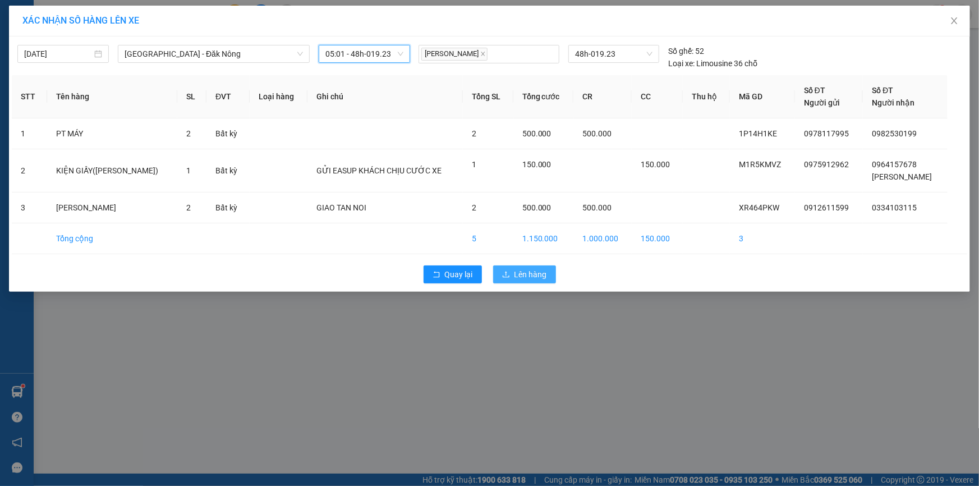
click at [526, 274] on span "Lên hàng" at bounding box center [531, 274] width 33 height 12
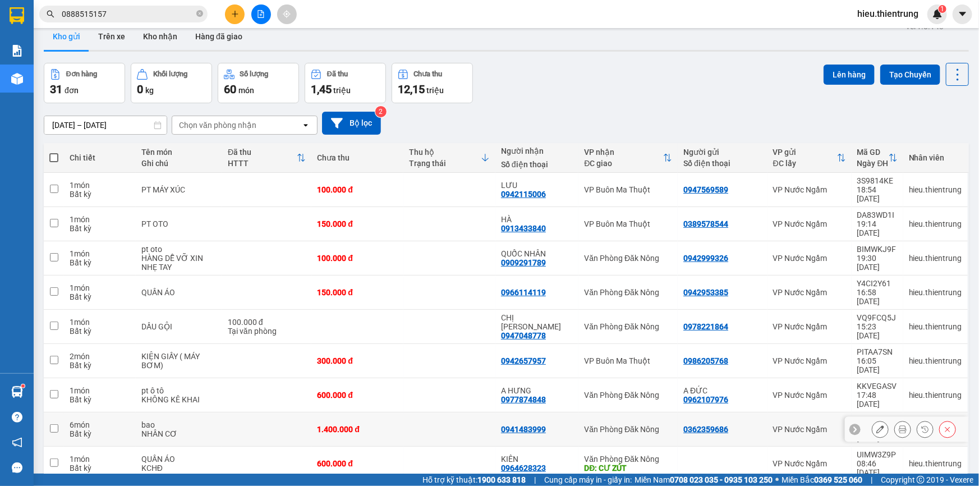
scroll to position [51, 0]
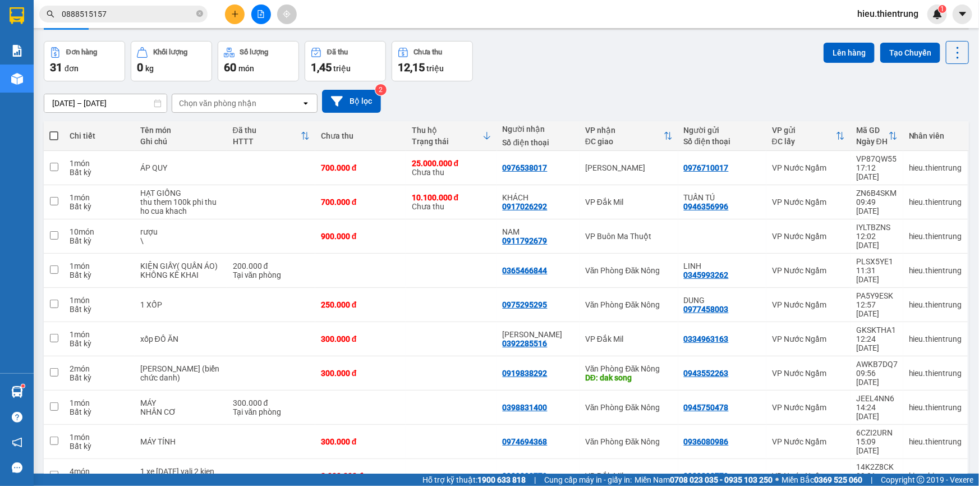
scroll to position [0, 0]
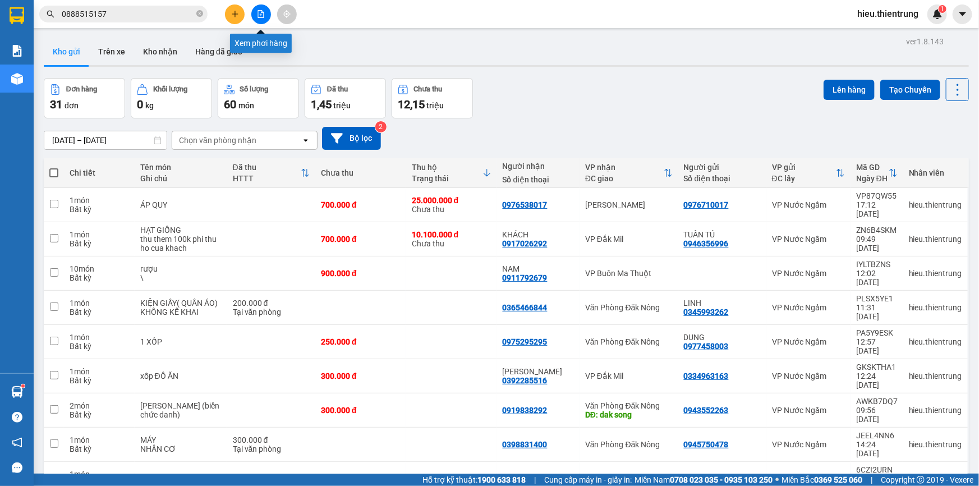
click at [259, 17] on icon "file-add" at bounding box center [261, 14] width 6 height 8
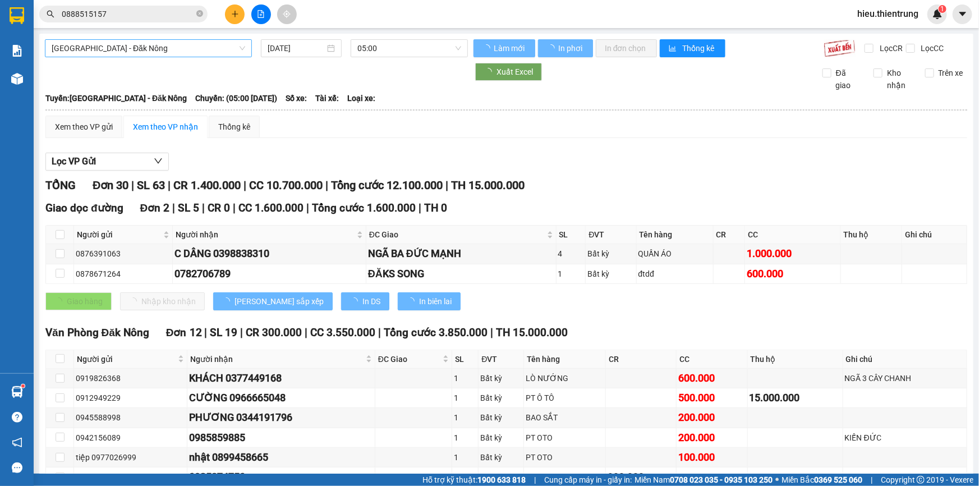
click at [110, 49] on span "[GEOGRAPHIC_DATA] - Đăk Nông" at bounding box center [149, 48] width 194 height 17
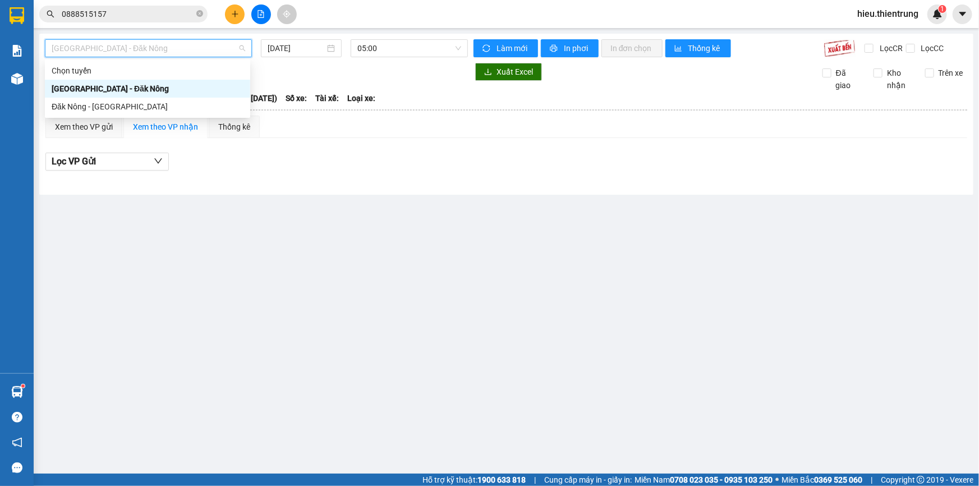
click at [98, 92] on div "[GEOGRAPHIC_DATA] - Đăk Nông" at bounding box center [148, 89] width 192 height 12
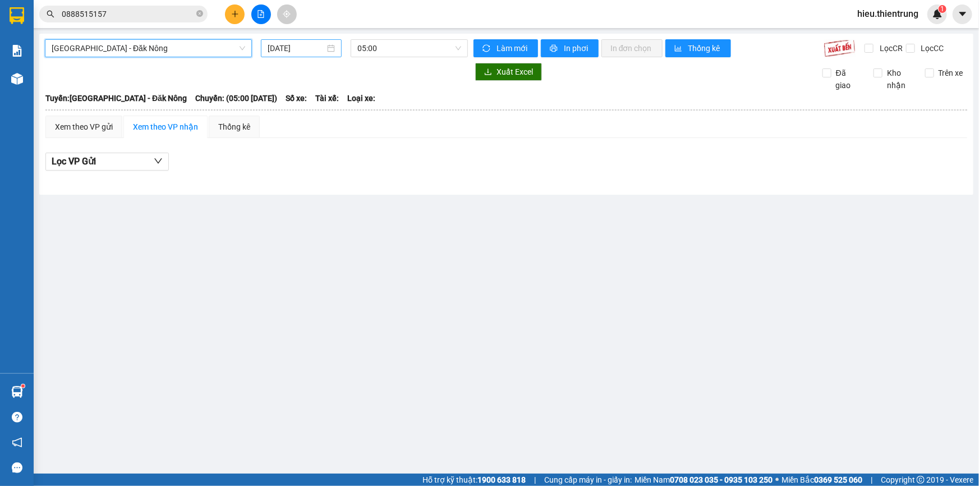
click at [301, 44] on input "[DATE]" at bounding box center [296, 48] width 57 height 12
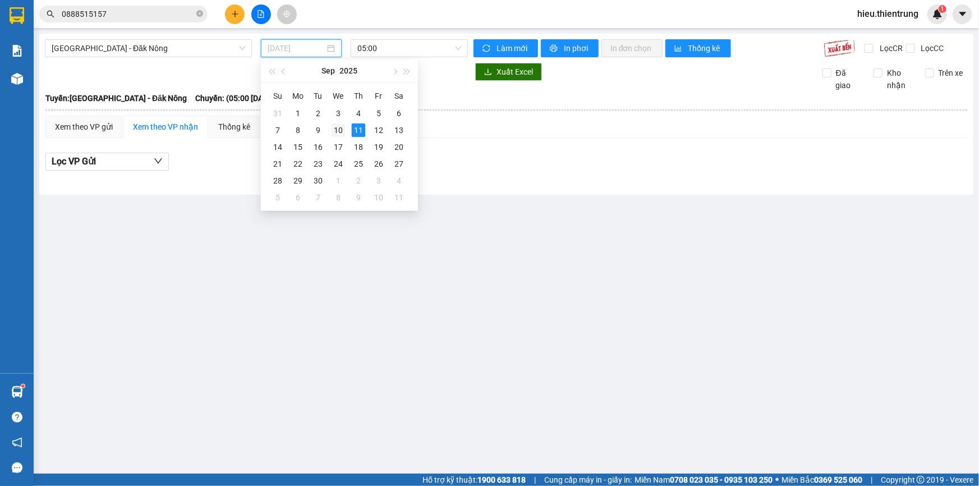
click at [337, 130] on div "10" at bounding box center [338, 129] width 13 height 13
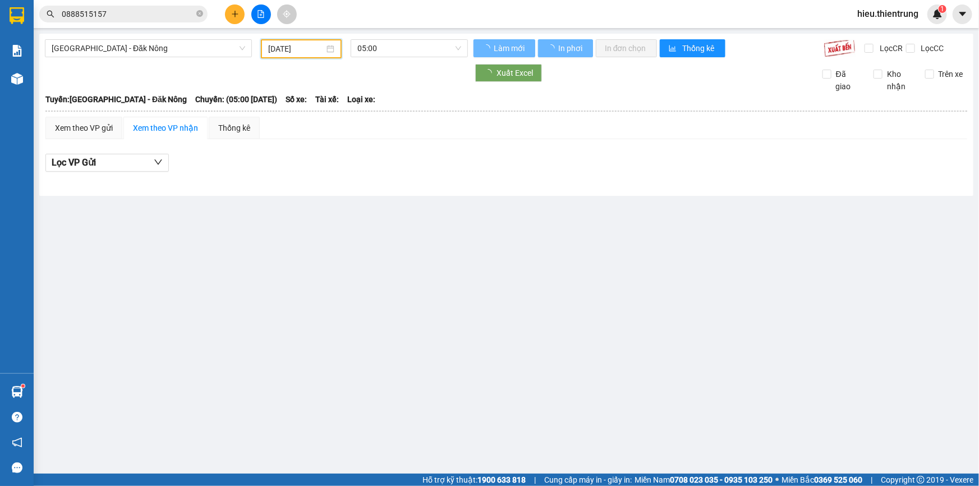
click at [305, 46] on input "[DATE]" at bounding box center [296, 49] width 56 height 12
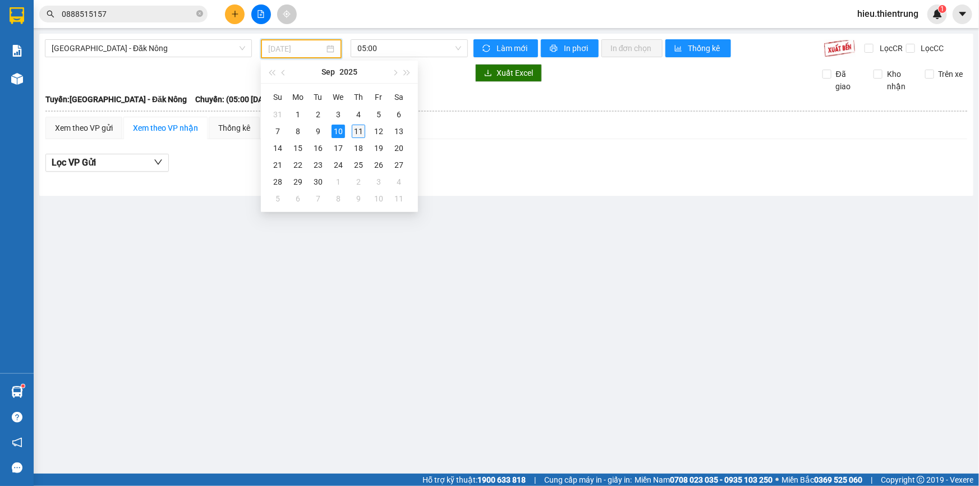
click at [365, 131] on div "11" at bounding box center [358, 131] width 13 height 13
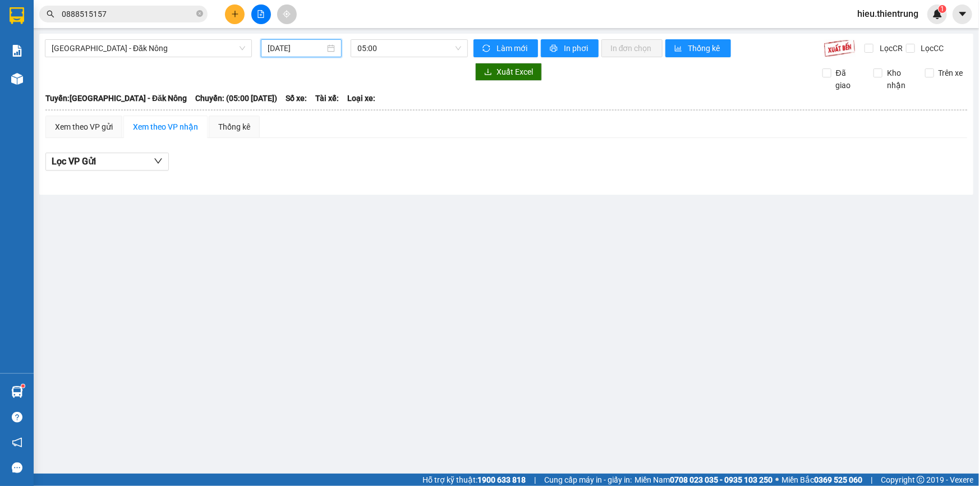
drag, startPoint x: 317, startPoint y: 45, endPoint x: 324, endPoint y: 51, distance: 9.2
click at [317, 45] on input "[DATE]" at bounding box center [296, 48] width 57 height 12
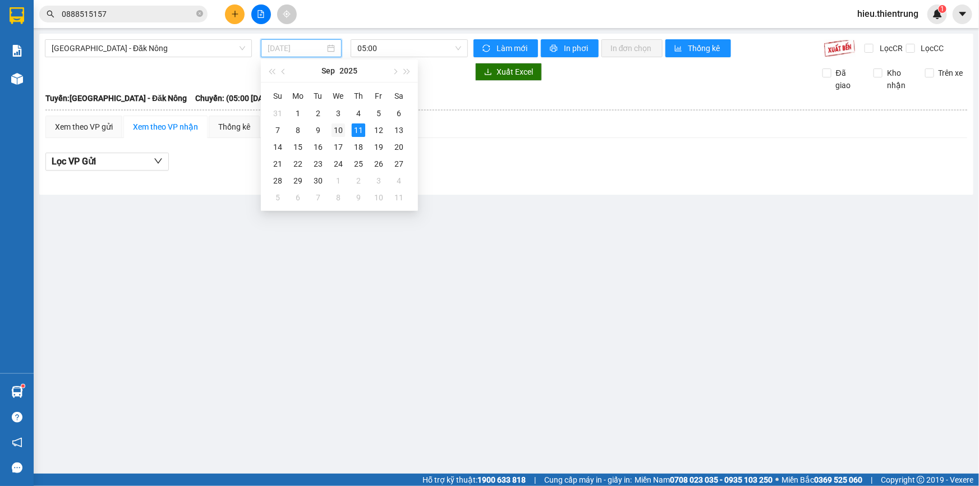
click at [335, 134] on div "10" at bounding box center [338, 129] width 13 height 13
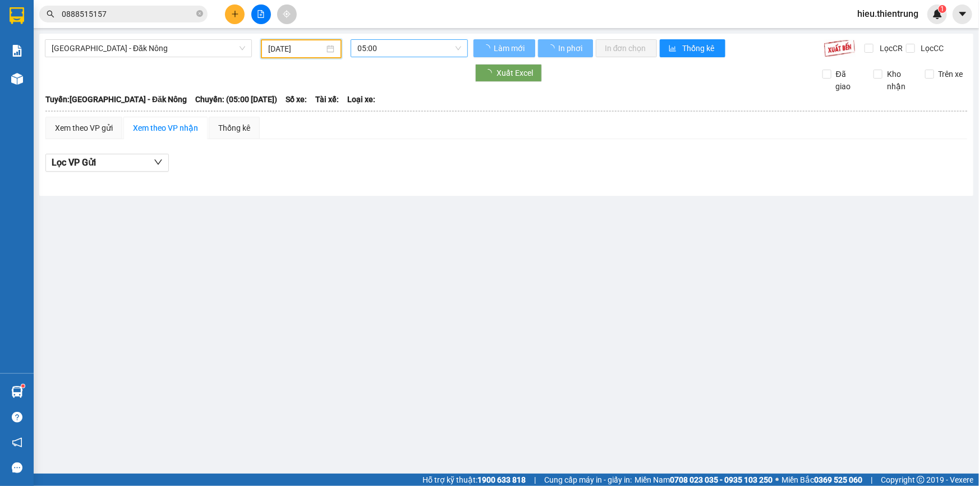
click at [388, 44] on span "05:00" at bounding box center [410, 48] width 104 height 17
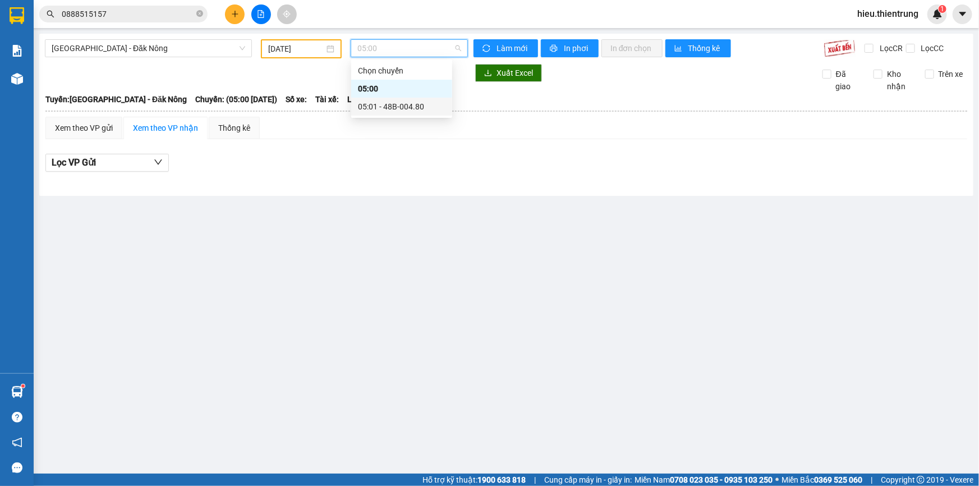
click at [400, 104] on div "05:01 - 48B-004.80" at bounding box center [402, 106] width 88 height 12
drag, startPoint x: 404, startPoint y: 44, endPoint x: 415, endPoint y: 61, distance: 19.8
click at [405, 45] on span "05:01 - 48B-004.80" at bounding box center [410, 48] width 104 height 17
click at [400, 106] on div "05:01 - 48B-004.80" at bounding box center [402, 106] width 88 height 12
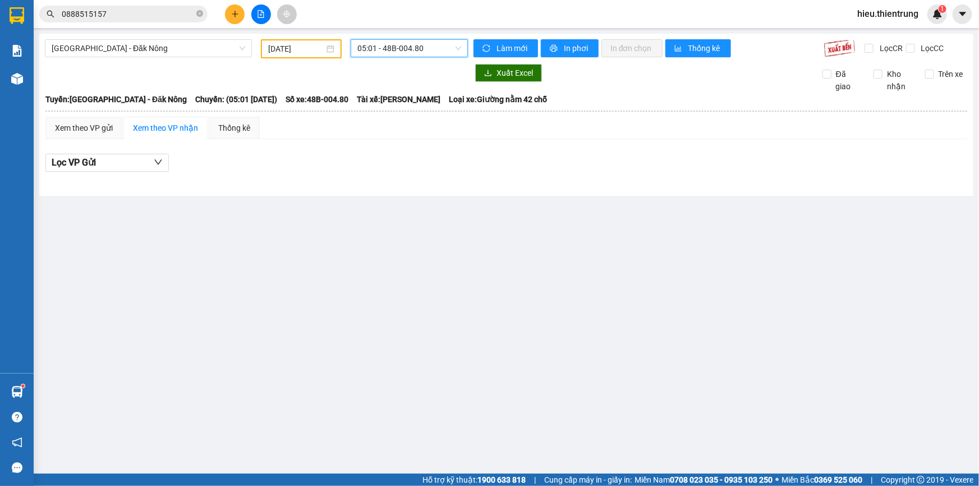
click at [309, 51] on input "[DATE]" at bounding box center [296, 49] width 56 height 12
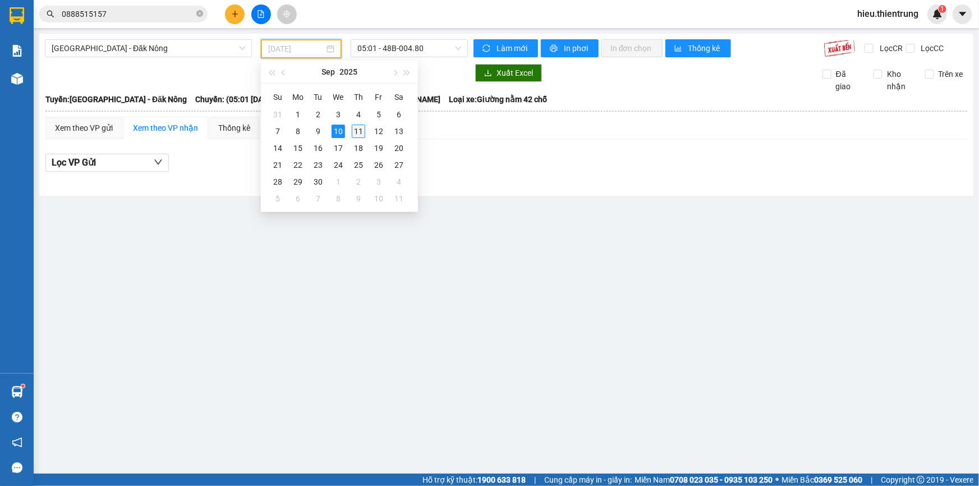
click at [355, 131] on div "11" at bounding box center [358, 131] width 13 height 13
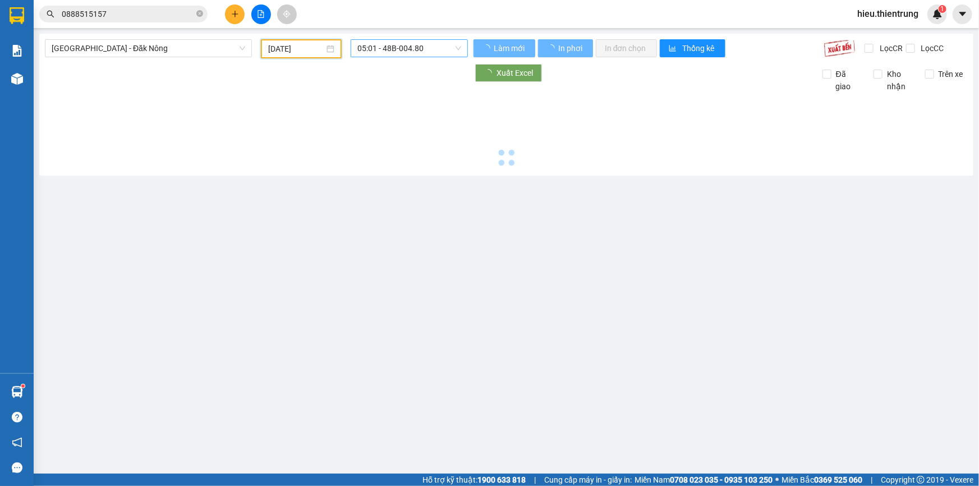
click at [396, 43] on span "05:01 - 48B-004.80" at bounding box center [410, 48] width 104 height 17
type input "[DATE]"
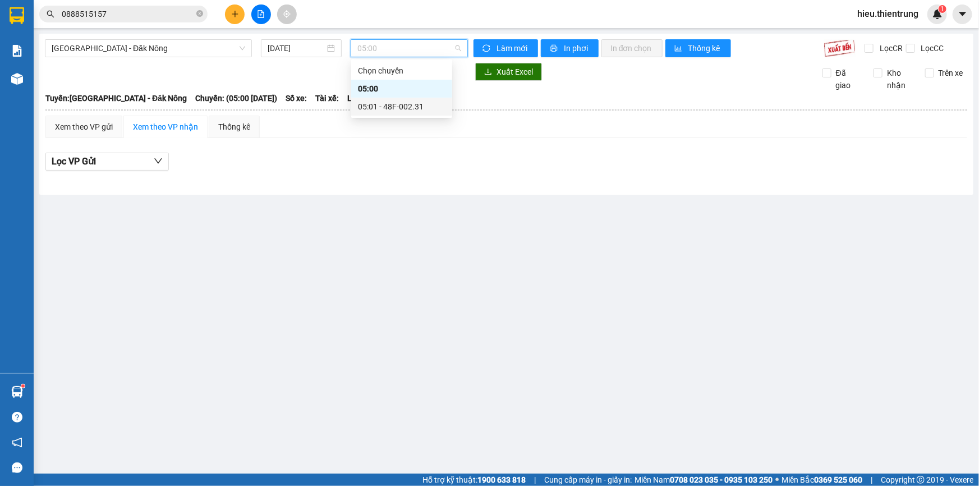
click at [404, 108] on div "05:01 - 48F-002.31" at bounding box center [402, 106] width 88 height 12
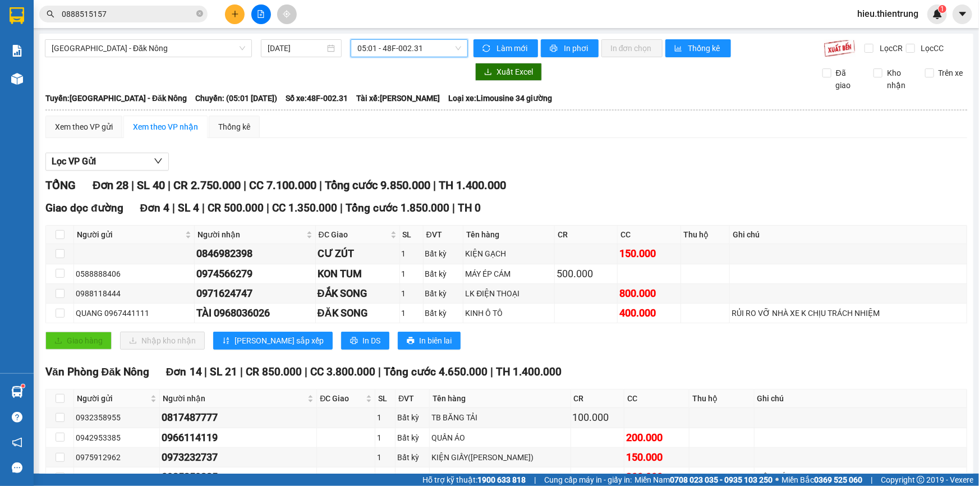
click at [19, 74] on img at bounding box center [17, 79] width 12 height 12
click at [17, 74] on img at bounding box center [17, 79] width 12 height 12
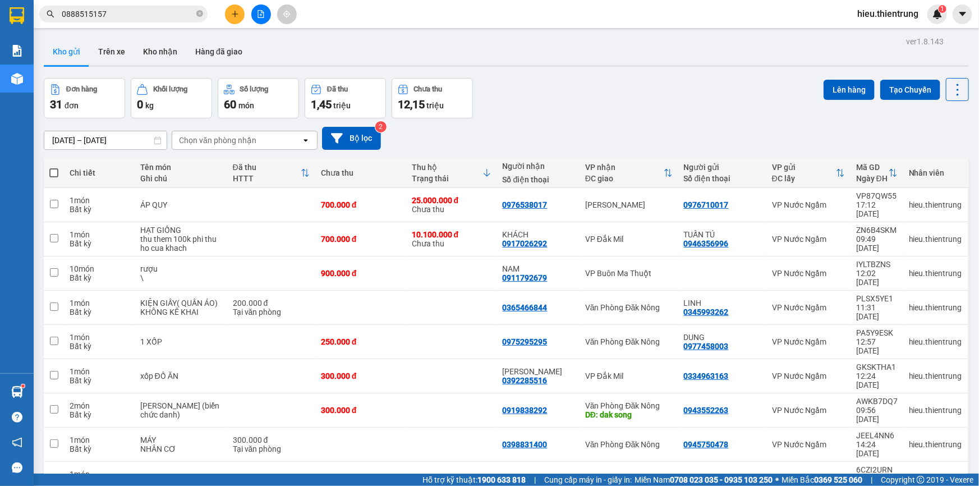
click at [57, 173] on span at bounding box center [53, 172] width 9 height 9
click at [54, 167] on input "checkbox" at bounding box center [54, 167] width 0 height 0
checkbox input "true"
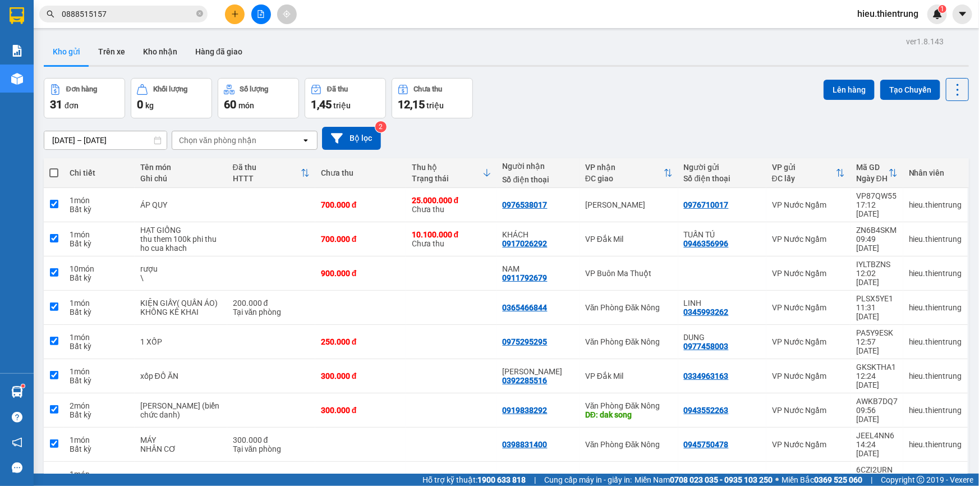
checkbox input "true"
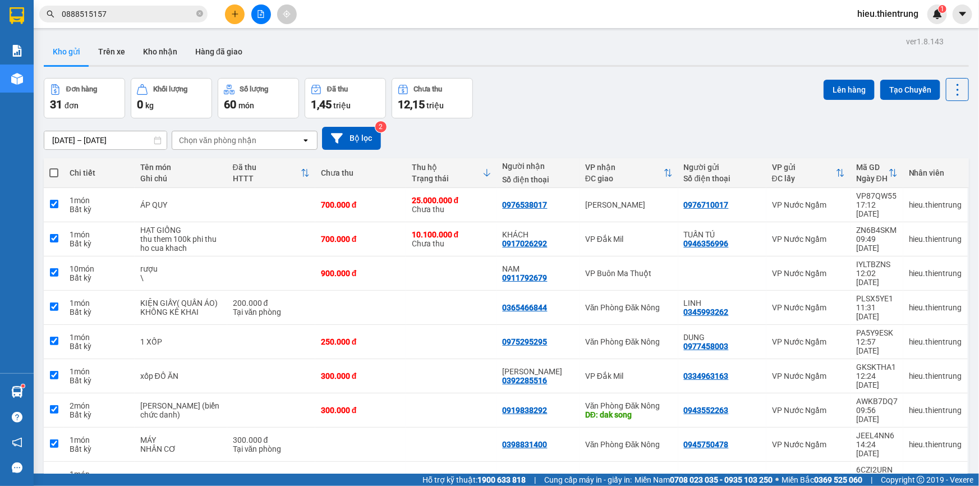
checkbox input "true"
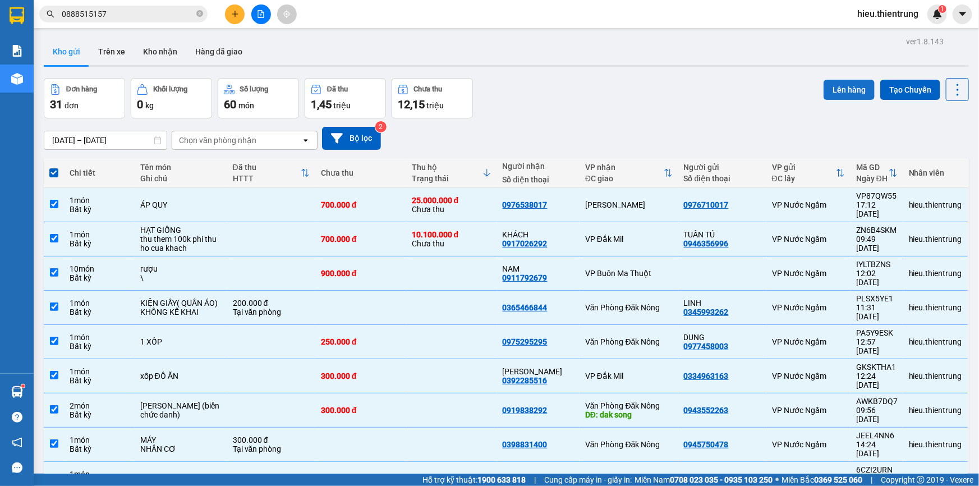
click at [840, 88] on button "Lên hàng" at bounding box center [849, 90] width 51 height 20
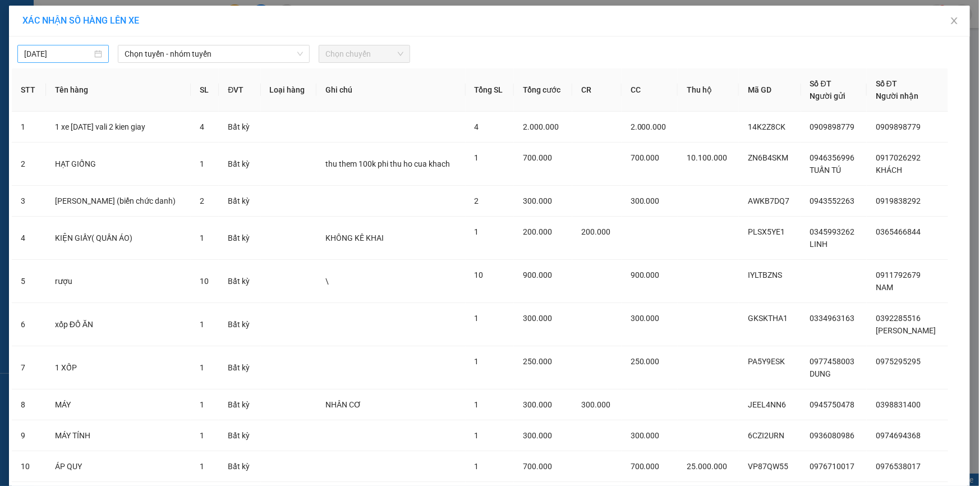
click at [61, 50] on input "[DATE]" at bounding box center [58, 54] width 68 height 12
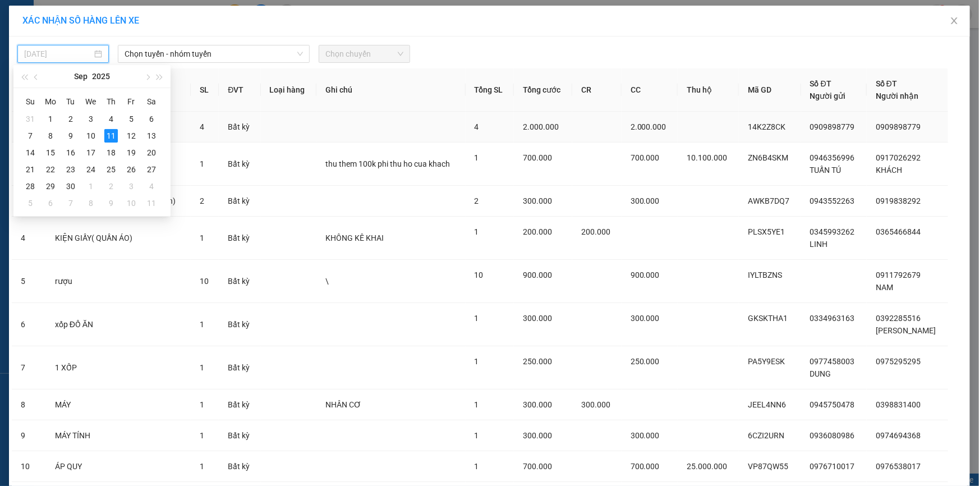
click at [94, 138] on div "10" at bounding box center [90, 135] width 13 height 13
type input "[DATE]"
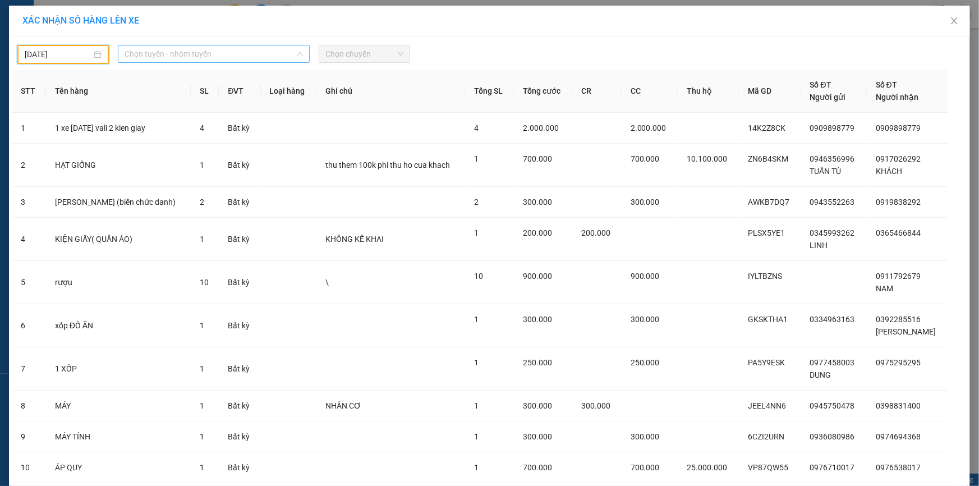
click at [182, 49] on span "Chọn tuyến - nhóm tuyến" at bounding box center [214, 53] width 178 height 17
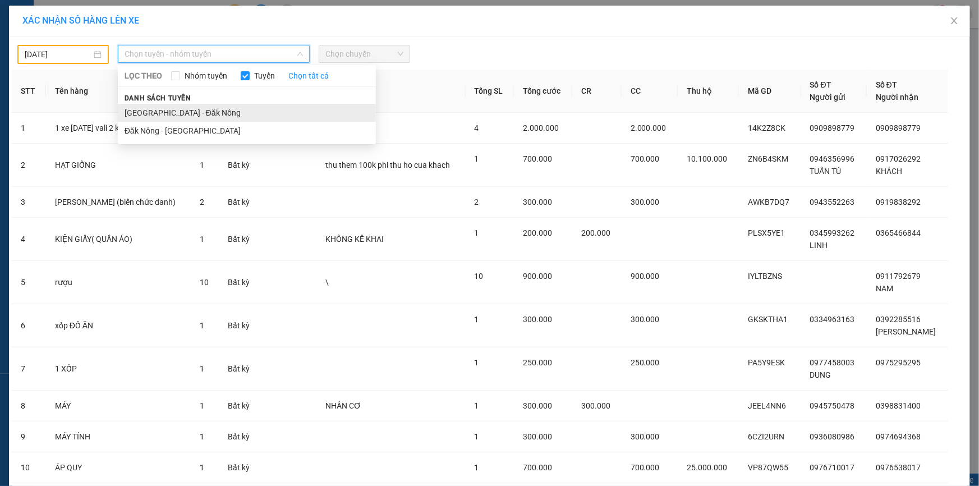
click at [157, 110] on li "[GEOGRAPHIC_DATA] - Đăk Nông" at bounding box center [247, 113] width 258 height 18
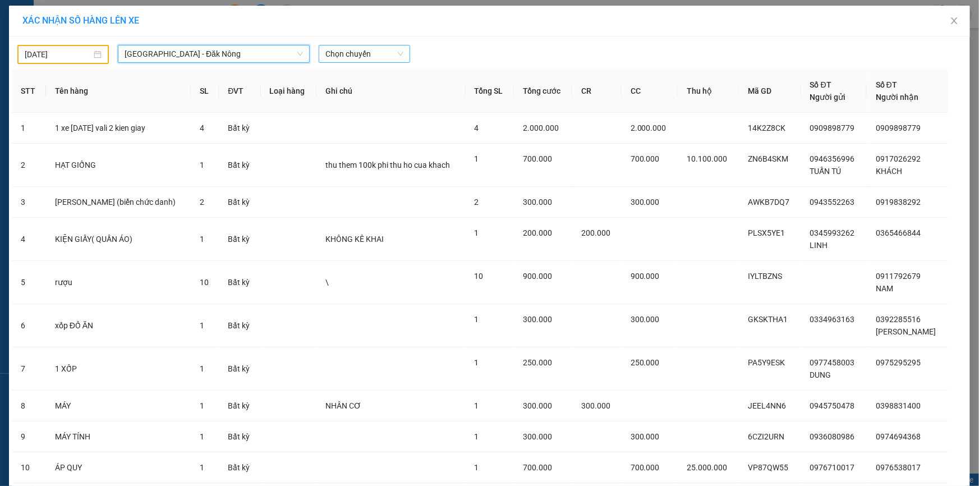
click at [344, 54] on span "Chọn chuyến" at bounding box center [365, 53] width 78 height 17
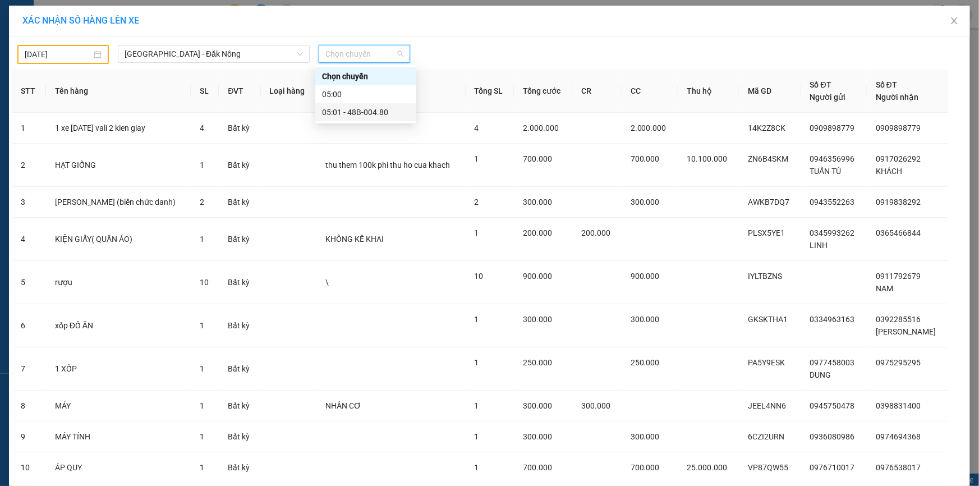
click at [368, 118] on div "05:01 - 48B-004.80" at bounding box center [365, 112] width 101 height 18
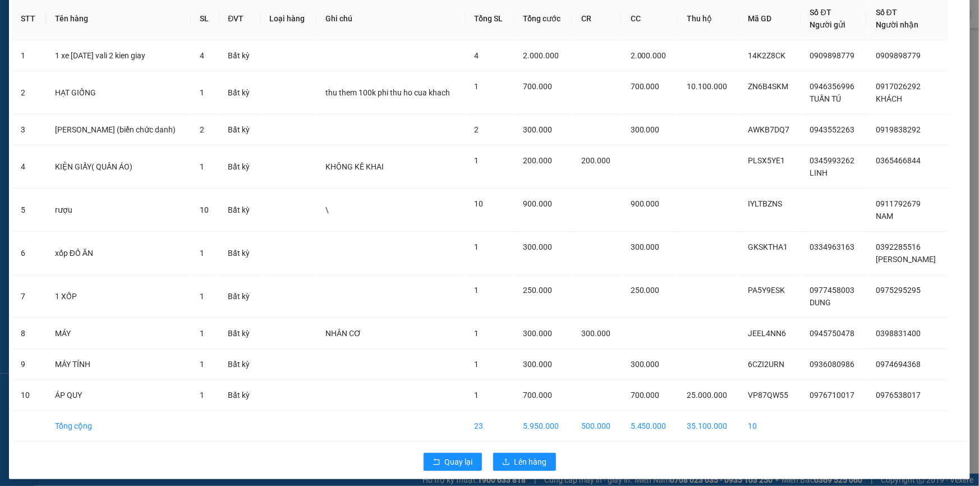
scroll to position [84, 0]
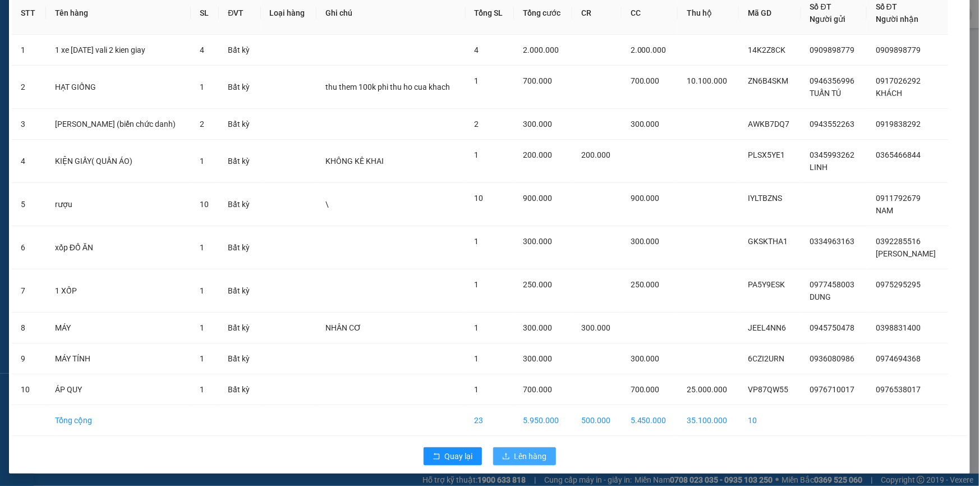
click at [529, 454] on span "Lên hàng" at bounding box center [531, 456] width 33 height 12
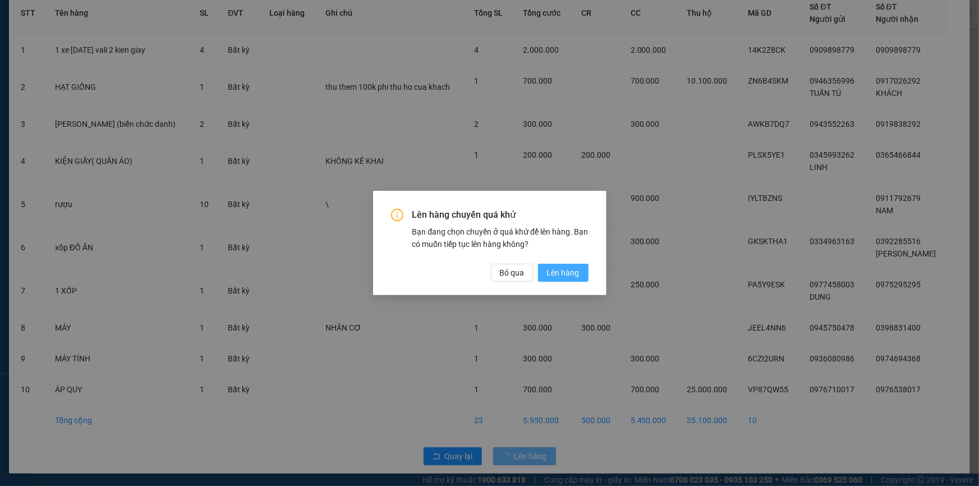
click at [569, 276] on span "Lên hàng" at bounding box center [563, 273] width 33 height 12
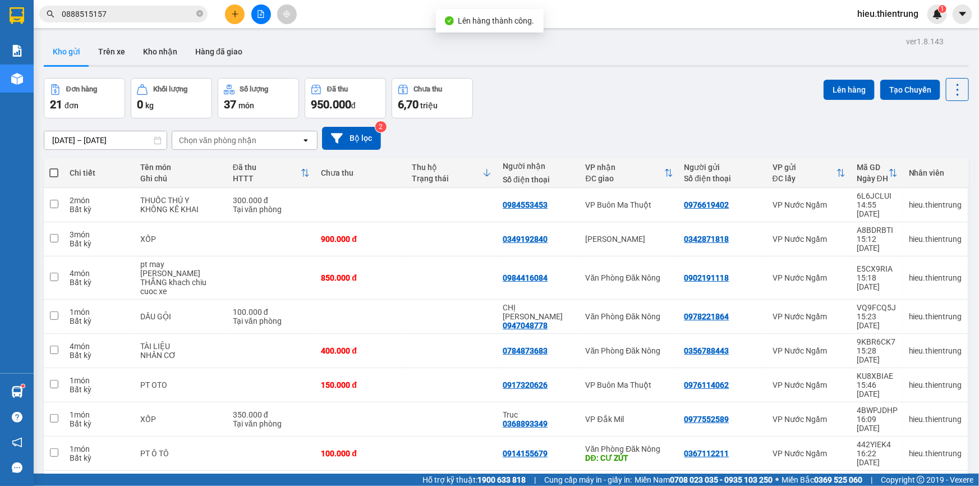
click at [56, 172] on span at bounding box center [53, 172] width 9 height 9
click at [54, 167] on input "checkbox" at bounding box center [54, 167] width 0 height 0
checkbox input "true"
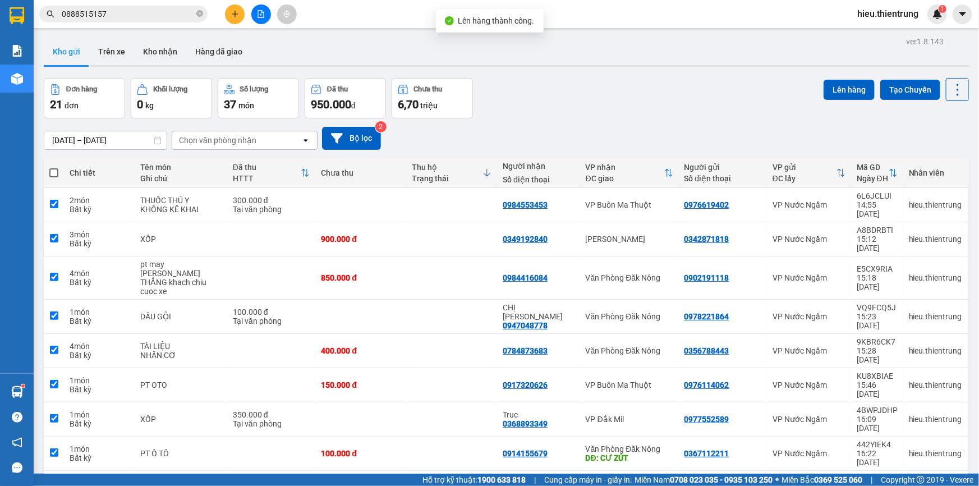
checkbox input "true"
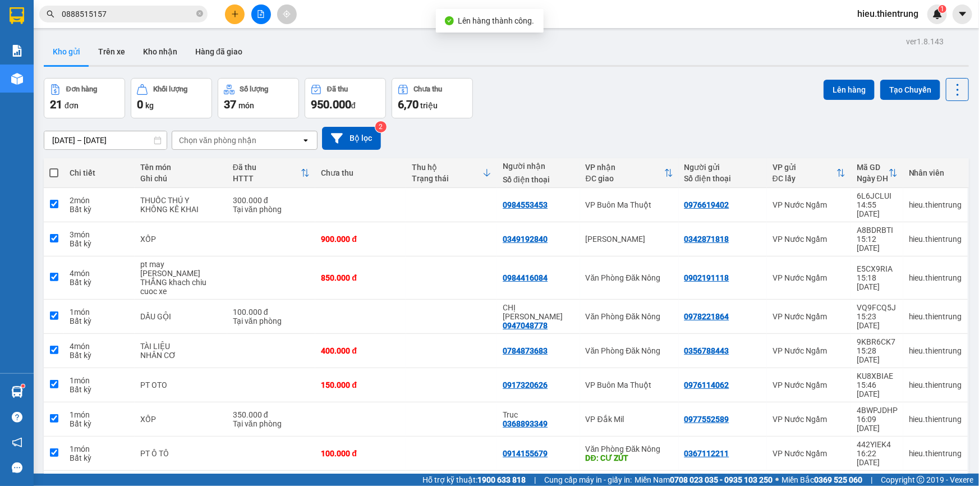
checkbox input "true"
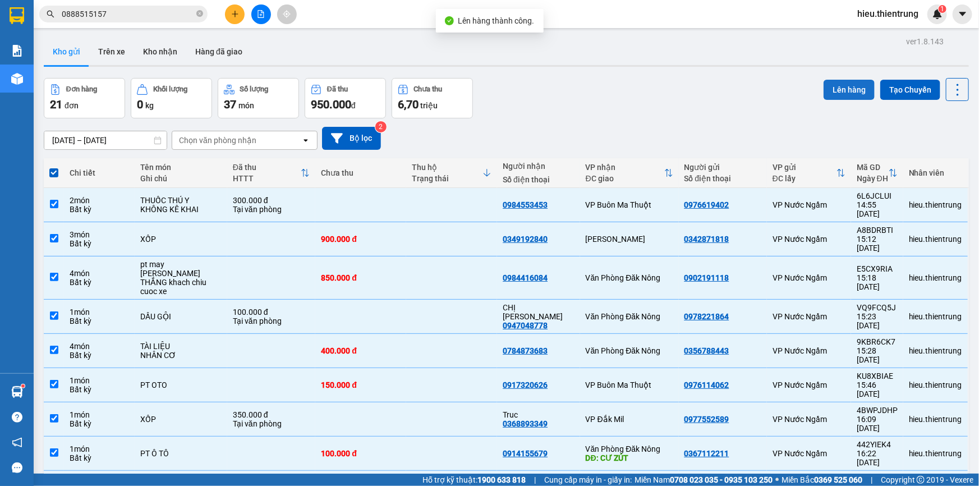
click at [848, 90] on button "Lên hàng" at bounding box center [849, 90] width 51 height 20
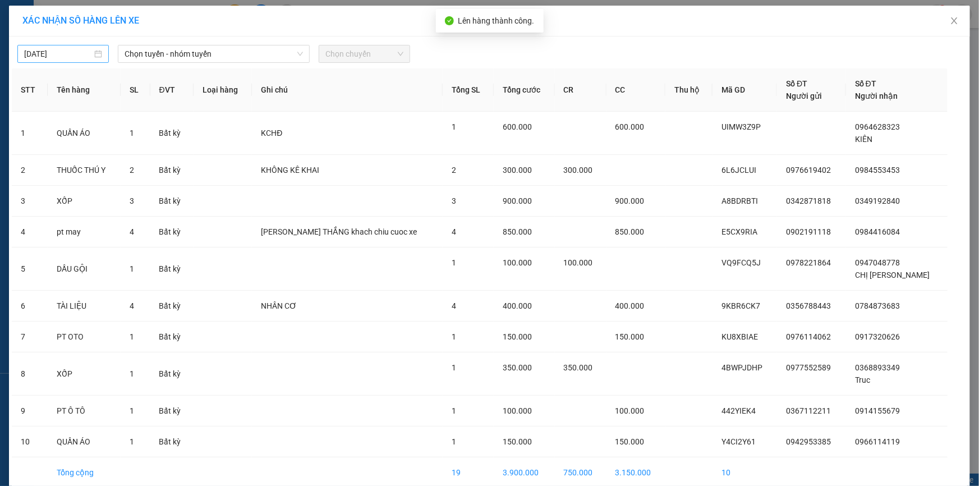
click at [48, 45] on div "[DATE]" at bounding box center [62, 54] width 91 height 18
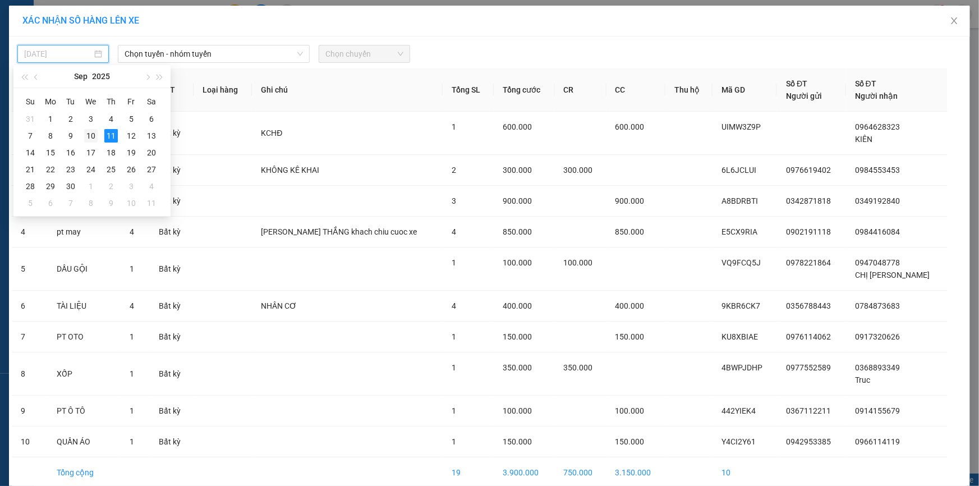
click at [88, 138] on div "10" at bounding box center [90, 135] width 13 height 13
type input "[DATE]"
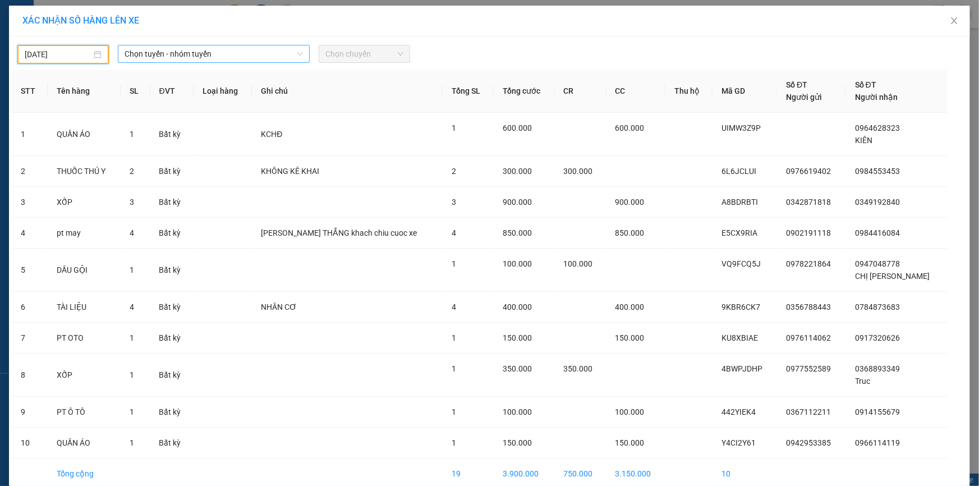
click at [194, 46] on span "Chọn tuyến - nhóm tuyến" at bounding box center [214, 53] width 178 height 17
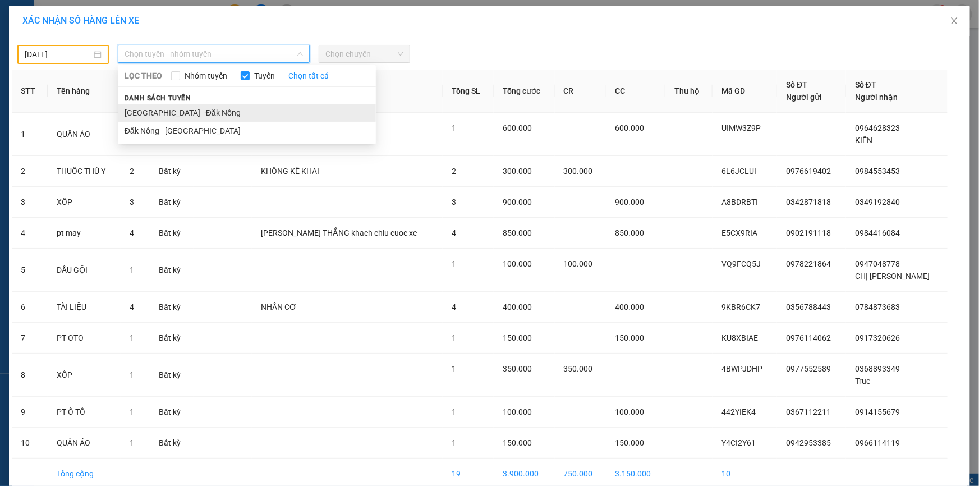
click at [172, 112] on li "[GEOGRAPHIC_DATA] - Đăk Nông" at bounding box center [247, 113] width 258 height 18
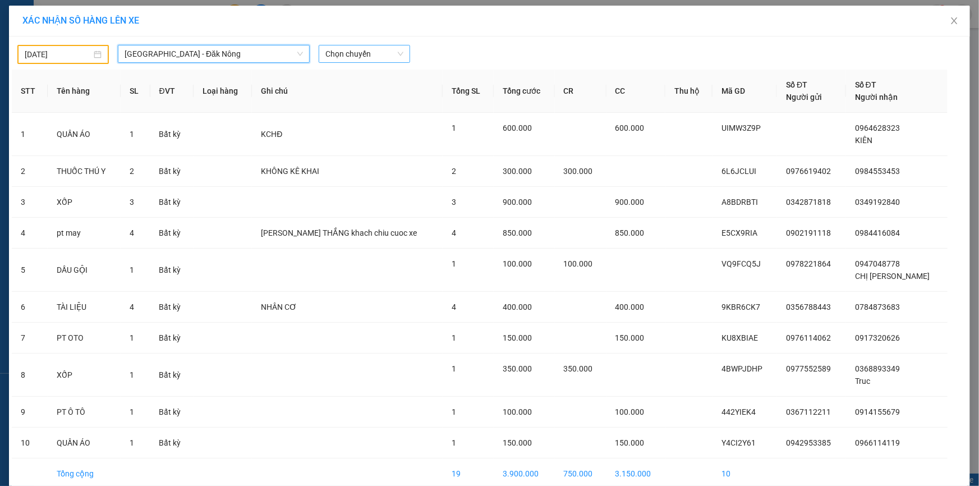
click at [363, 55] on span "Chọn chuyến" at bounding box center [365, 53] width 78 height 17
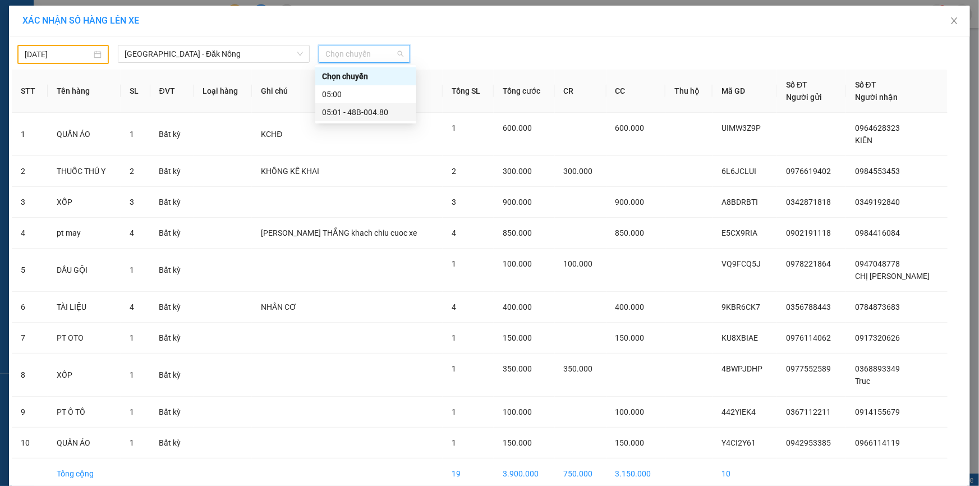
click at [373, 117] on div "05:01 - 48B-004.80" at bounding box center [366, 112] width 88 height 12
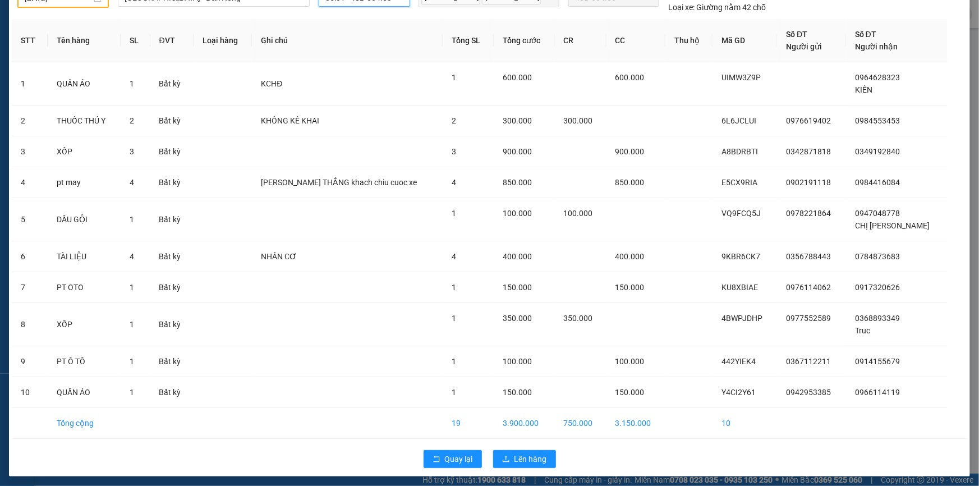
scroll to position [59, 0]
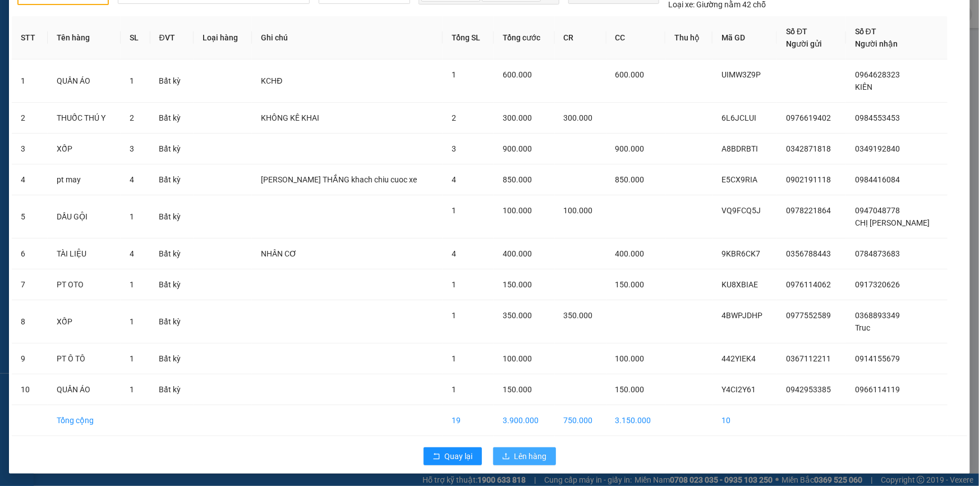
click at [520, 457] on span "Lên hàng" at bounding box center [531, 456] width 33 height 12
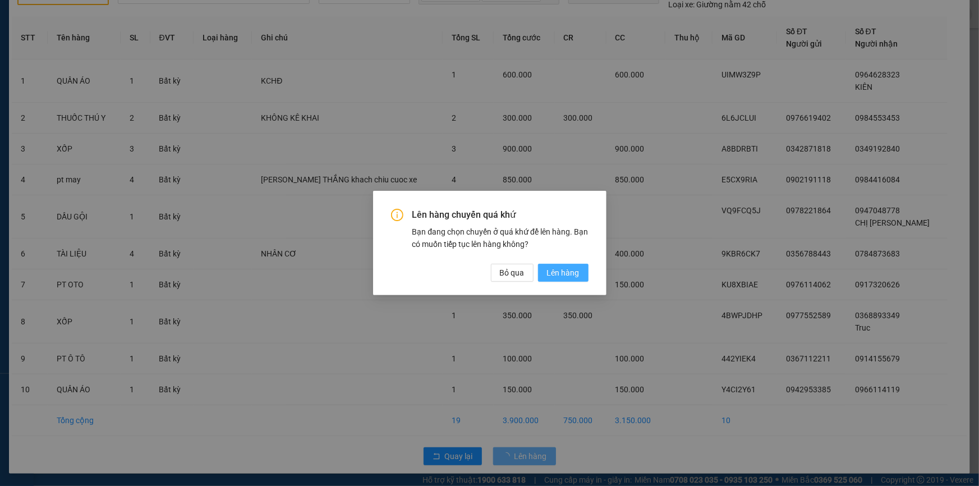
click at [567, 268] on span "Lên hàng" at bounding box center [563, 273] width 33 height 12
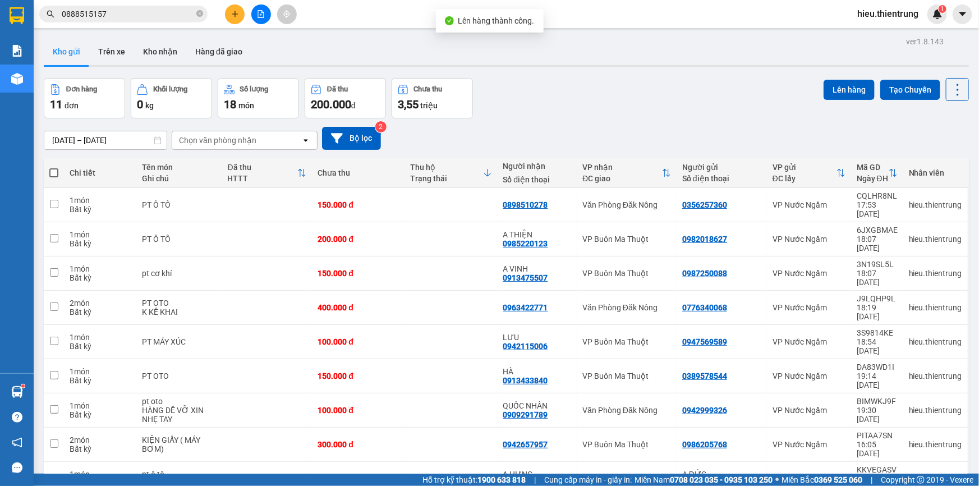
click at [48, 168] on th at bounding box center [54, 173] width 20 height 30
click at [57, 170] on span at bounding box center [53, 172] width 9 height 9
click at [54, 167] on input "checkbox" at bounding box center [54, 167] width 0 height 0
checkbox input "true"
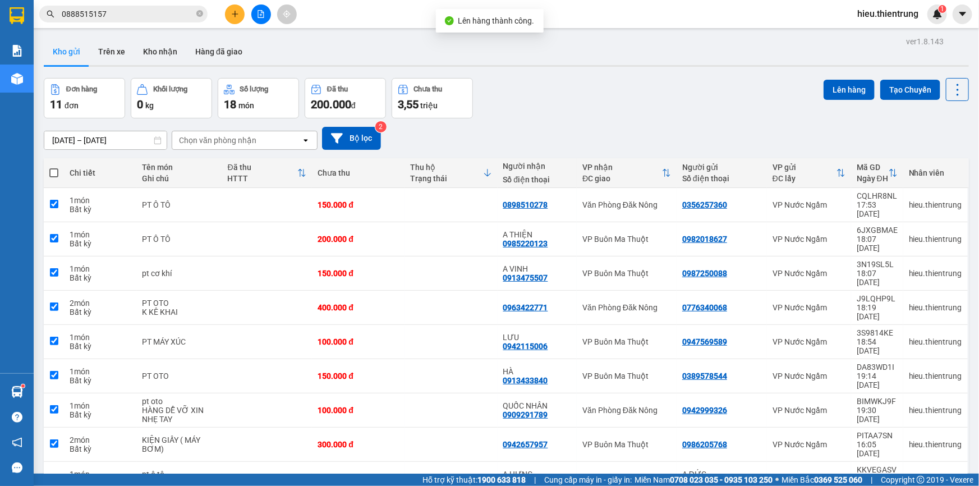
checkbox input "true"
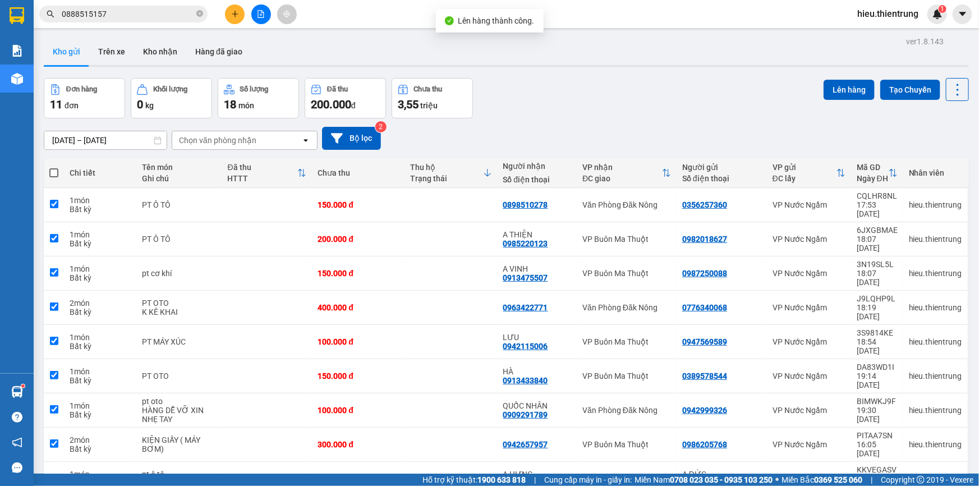
checkbox input "true"
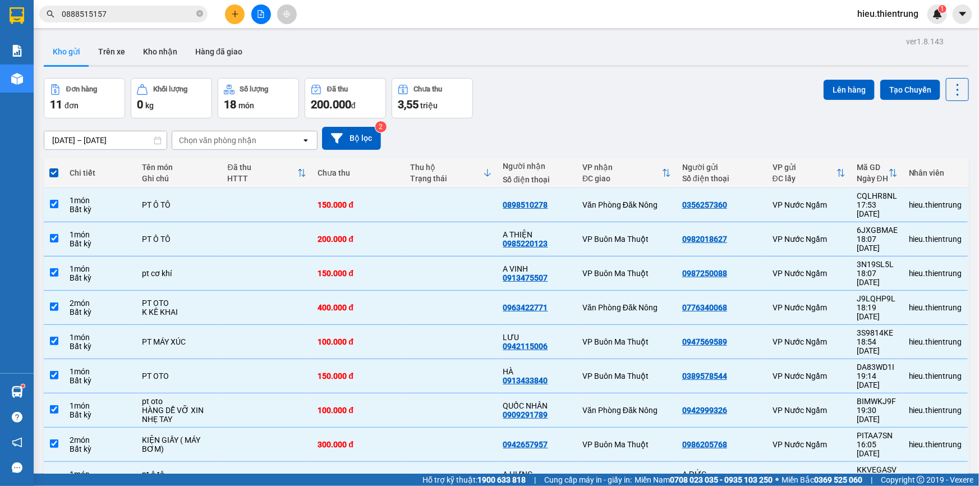
click at [54, 166] on th at bounding box center [54, 173] width 20 height 30
click at [57, 172] on span at bounding box center [53, 172] width 9 height 9
click at [54, 167] on input "checkbox" at bounding box center [54, 167] width 0 height 0
checkbox input "false"
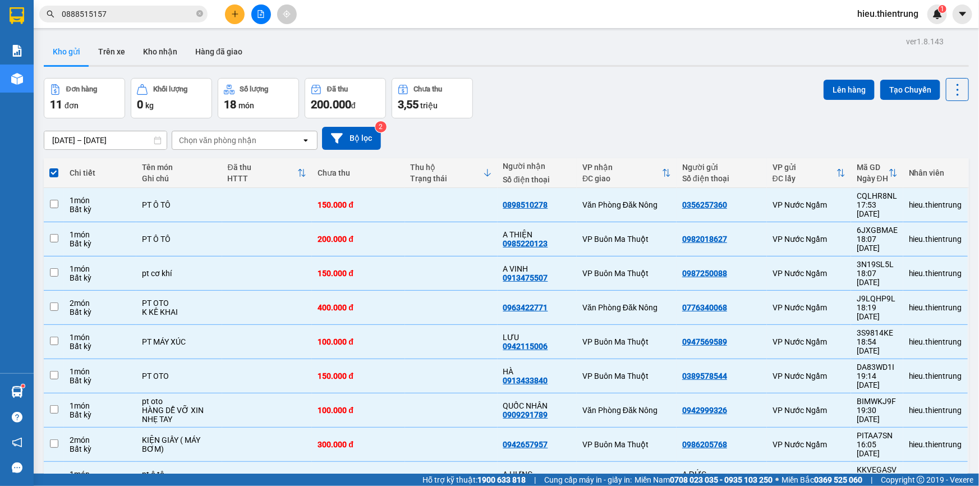
checkbox input "false"
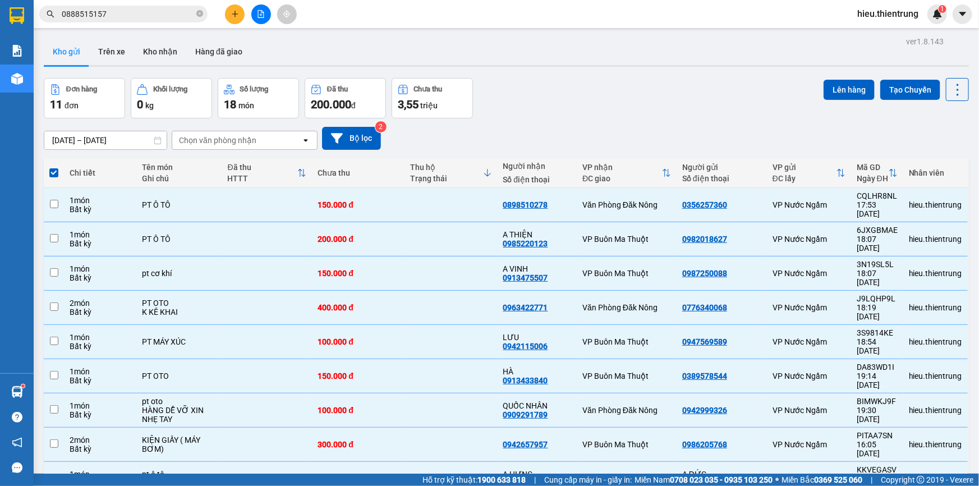
checkbox input "false"
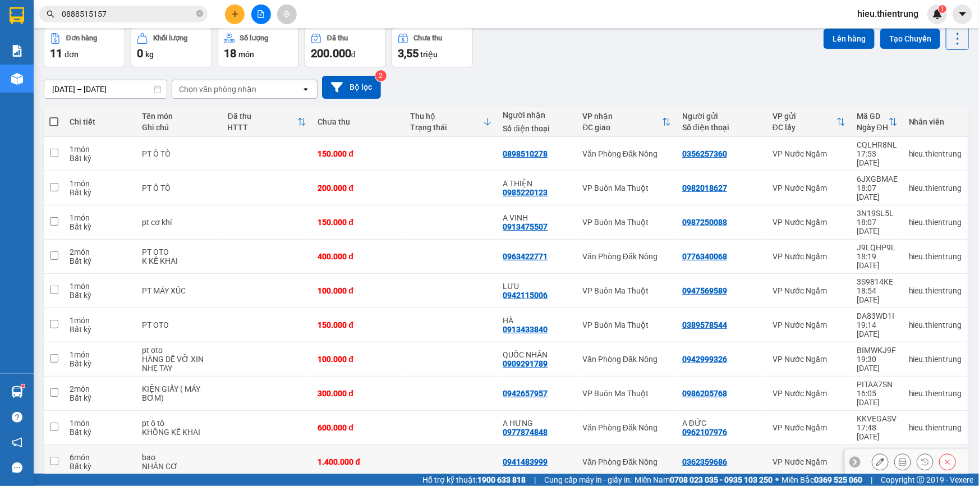
drag, startPoint x: 116, startPoint y: 384, endPoint x: 137, endPoint y: 378, distance: 22.2
click at [115, 462] on div "Bất kỳ" at bounding box center [100, 466] width 61 height 9
checkbox input "true"
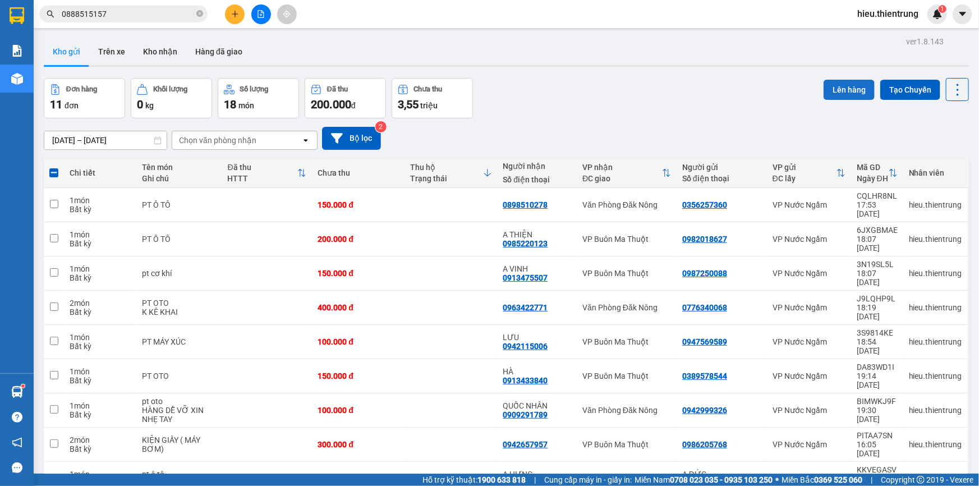
click at [839, 90] on button "Lên hàng" at bounding box center [849, 90] width 51 height 20
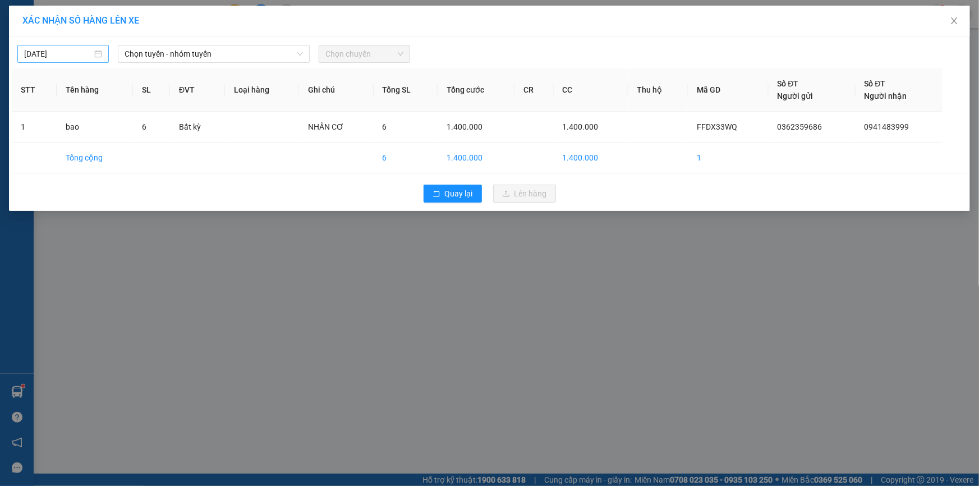
click at [82, 45] on div "[DATE]" at bounding box center [62, 54] width 91 height 18
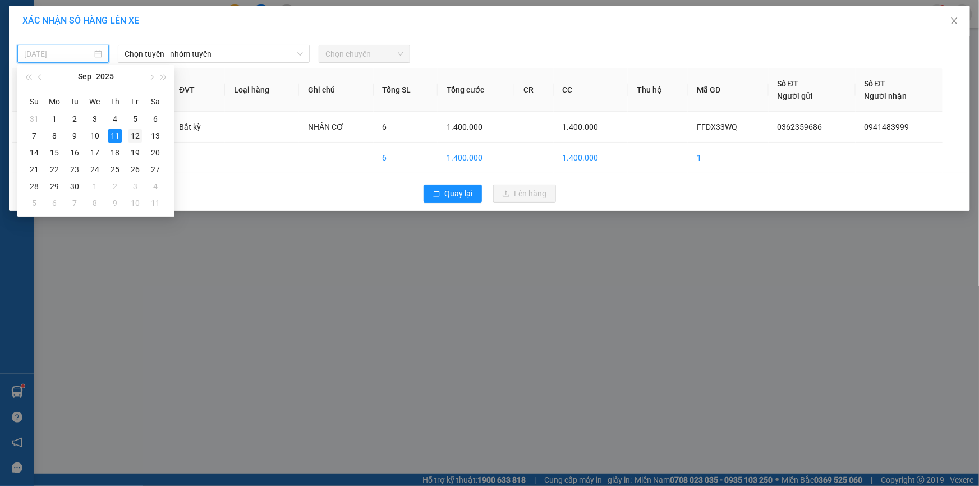
click at [134, 141] on div "12" at bounding box center [135, 135] width 13 height 13
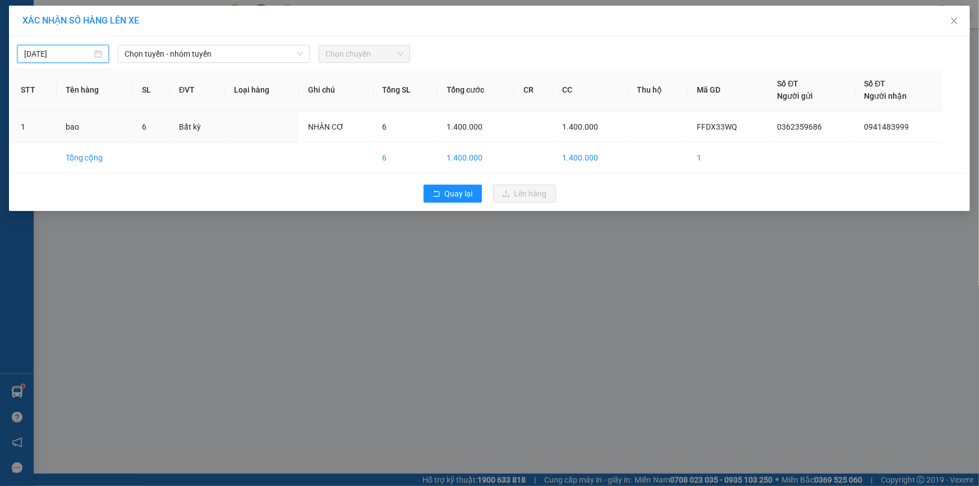
type input "[DATE]"
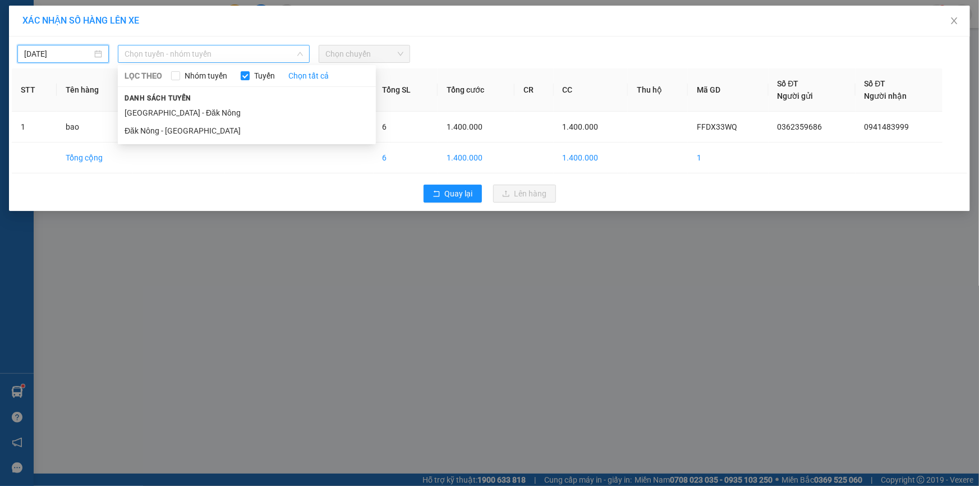
click at [166, 52] on span "Chọn tuyến - nhóm tuyến" at bounding box center [214, 53] width 178 height 17
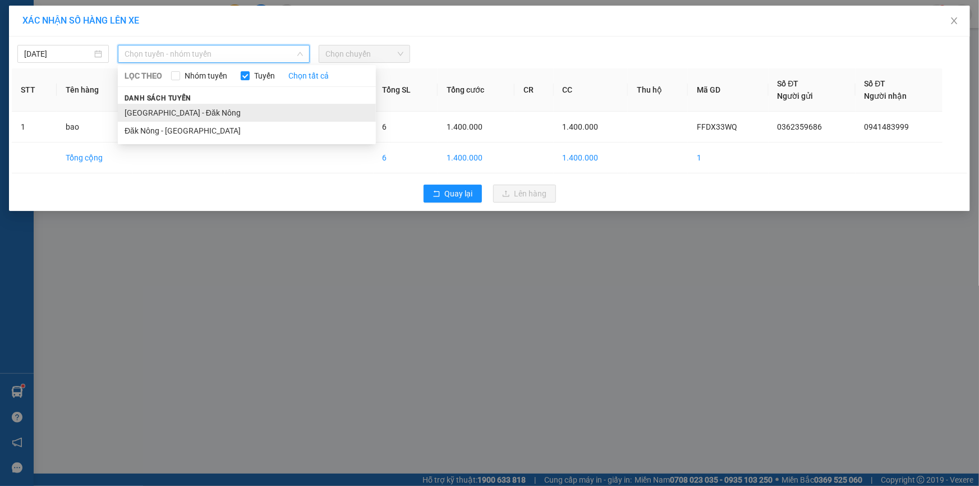
click at [186, 109] on li "[GEOGRAPHIC_DATA] - Đăk Nông" at bounding box center [247, 113] width 258 height 18
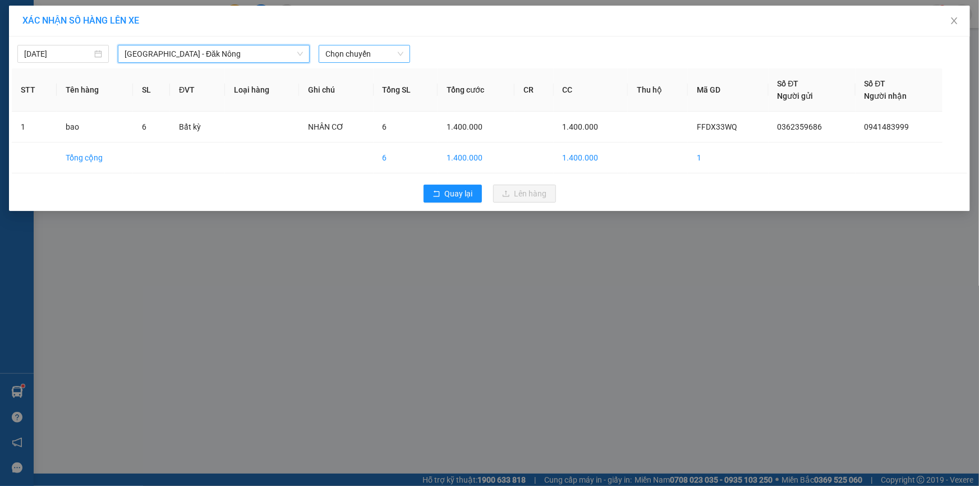
click at [369, 56] on span "Chọn chuyến" at bounding box center [365, 53] width 78 height 17
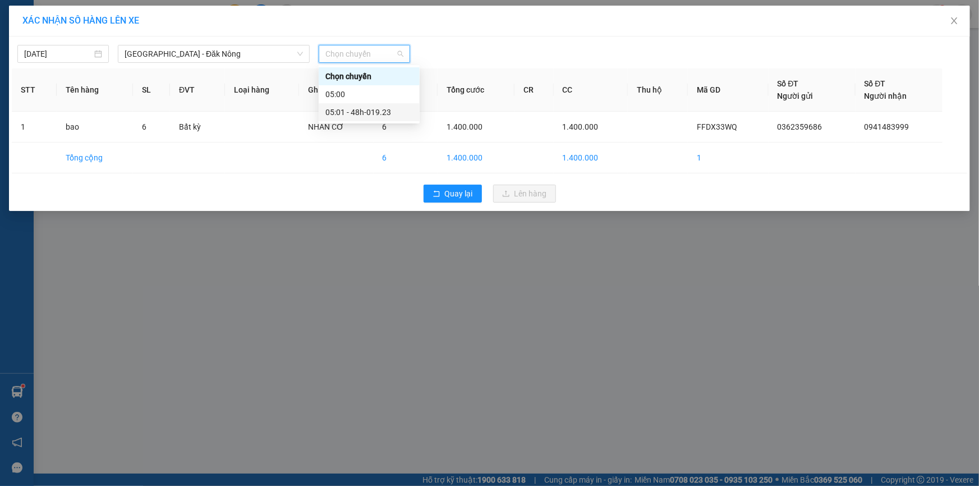
click at [377, 112] on div "05:01 - 48h-019.23" at bounding box center [370, 112] width 88 height 12
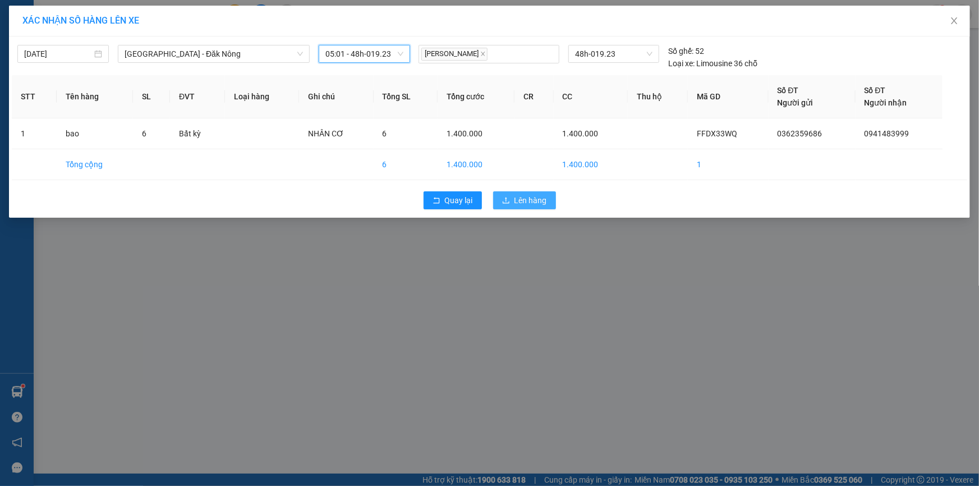
click at [524, 194] on span "Lên hàng" at bounding box center [531, 200] width 33 height 12
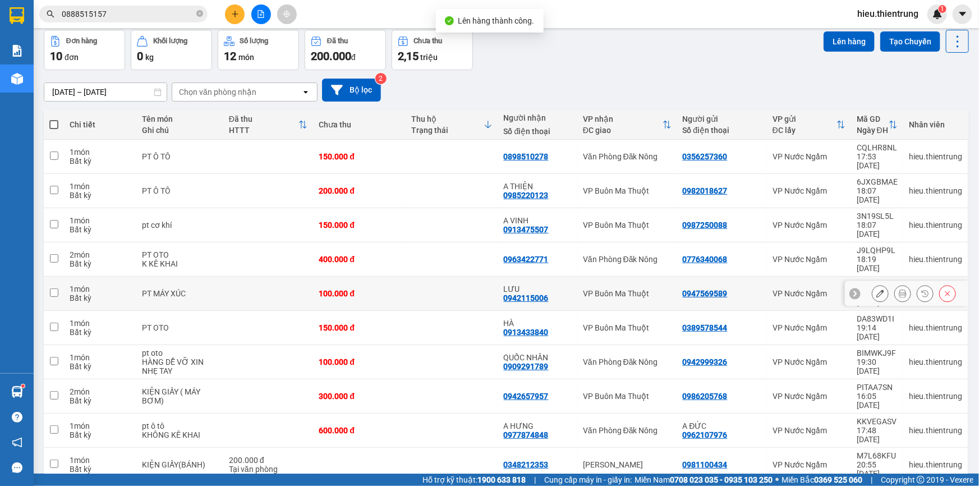
scroll to position [51, 0]
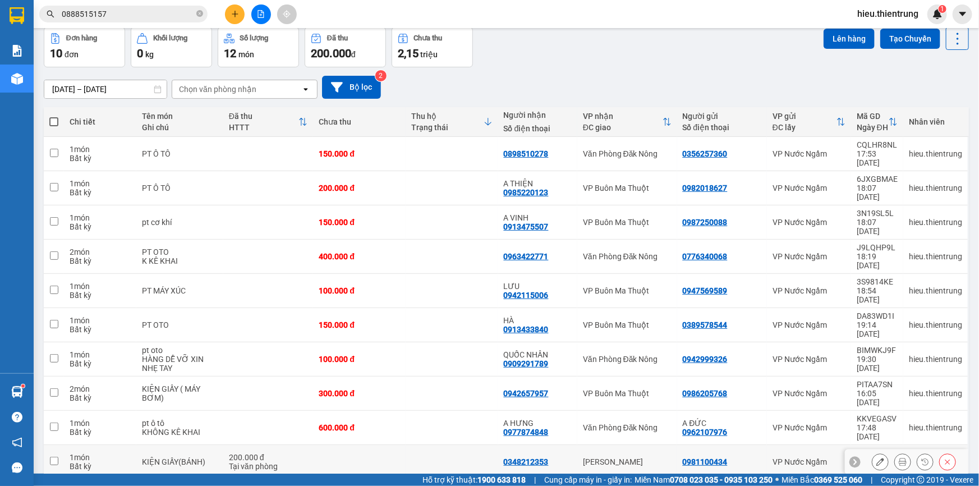
click at [366, 445] on td at bounding box center [359, 462] width 93 height 34
checkbox input "true"
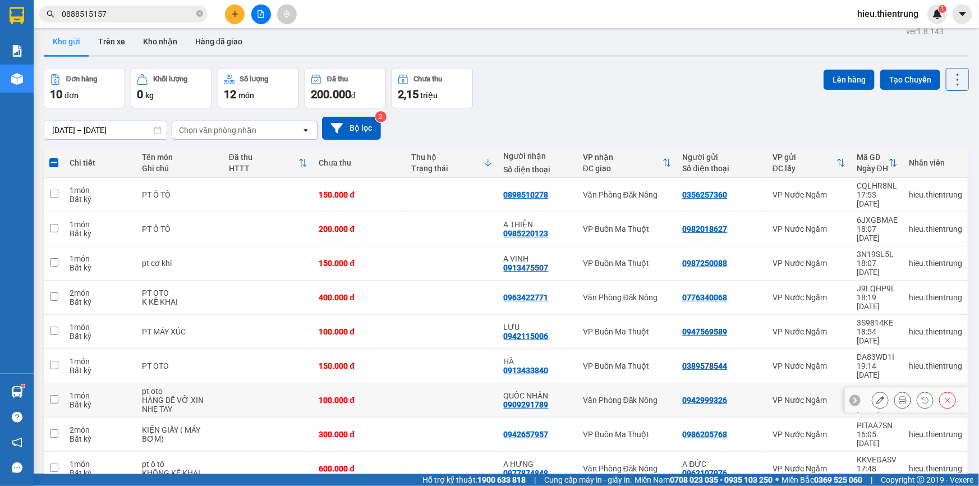
scroll to position [0, 0]
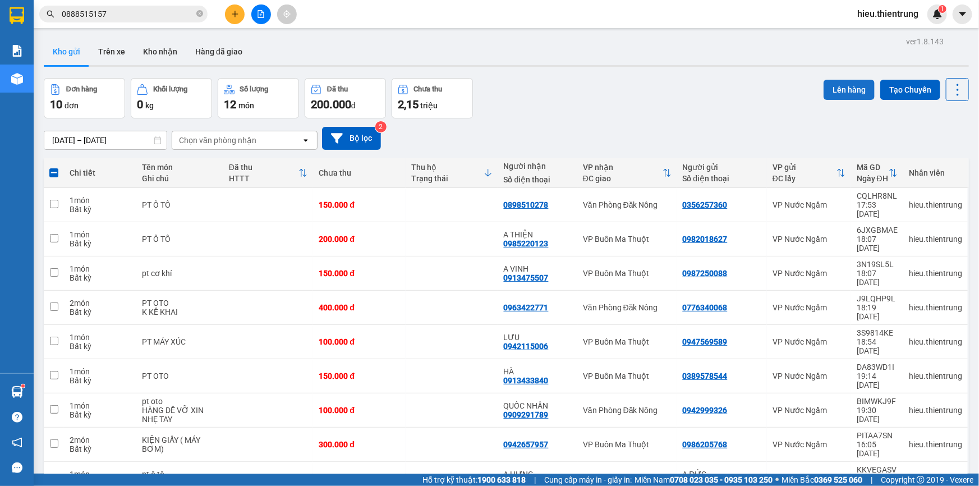
click at [818, 95] on div "Đơn hàng 10 đơn Khối lượng 0 kg Số lượng 12 món Đã thu 200.000 đ Chưa thu 2,15 …" at bounding box center [507, 98] width 926 height 40
click at [824, 94] on button "Lên hàng" at bounding box center [849, 90] width 51 height 20
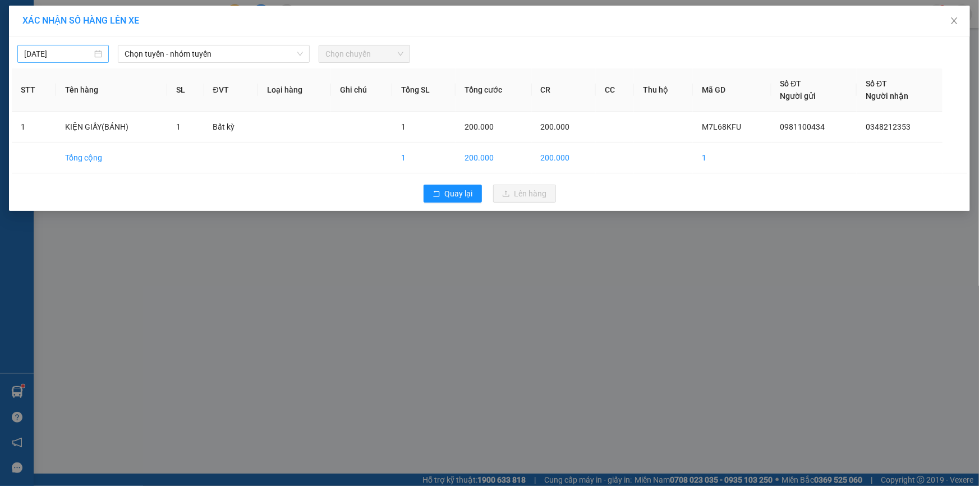
drag, startPoint x: 51, startPoint y: 53, endPoint x: 65, endPoint y: 61, distance: 16.3
click at [51, 53] on input "[DATE]" at bounding box center [58, 54] width 68 height 12
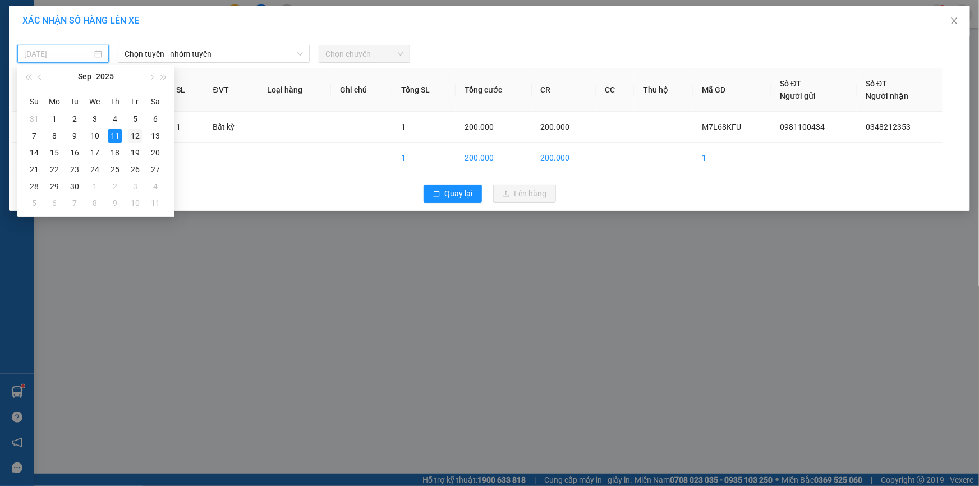
click at [132, 135] on div "12" at bounding box center [135, 135] width 13 height 13
type input "[DATE]"
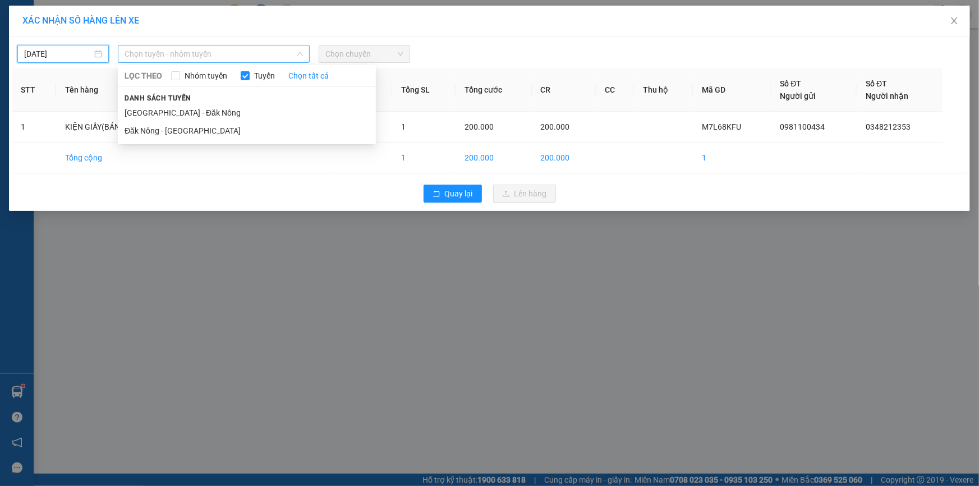
click at [185, 53] on span "Chọn tuyến - nhóm tuyến" at bounding box center [214, 53] width 178 height 17
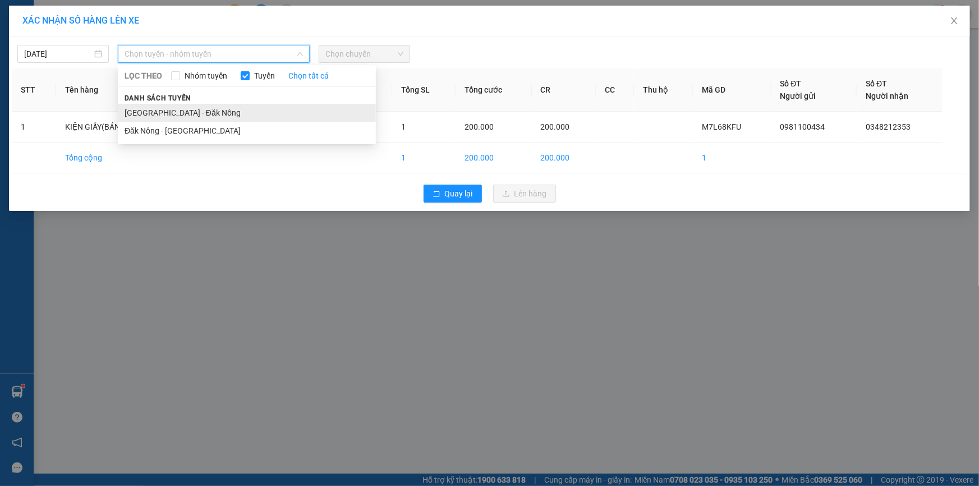
click at [172, 108] on li "[GEOGRAPHIC_DATA] - Đăk Nông" at bounding box center [247, 113] width 258 height 18
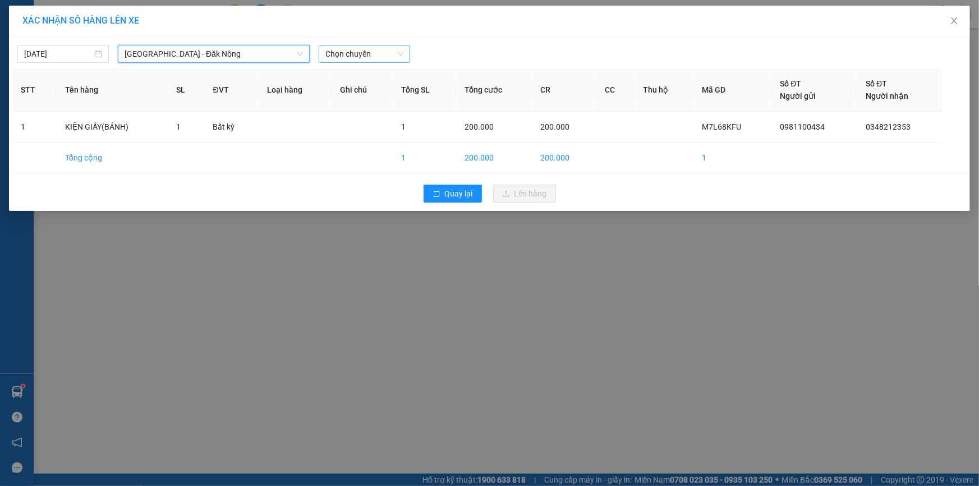
click at [359, 53] on span "Chọn chuyến" at bounding box center [365, 53] width 78 height 17
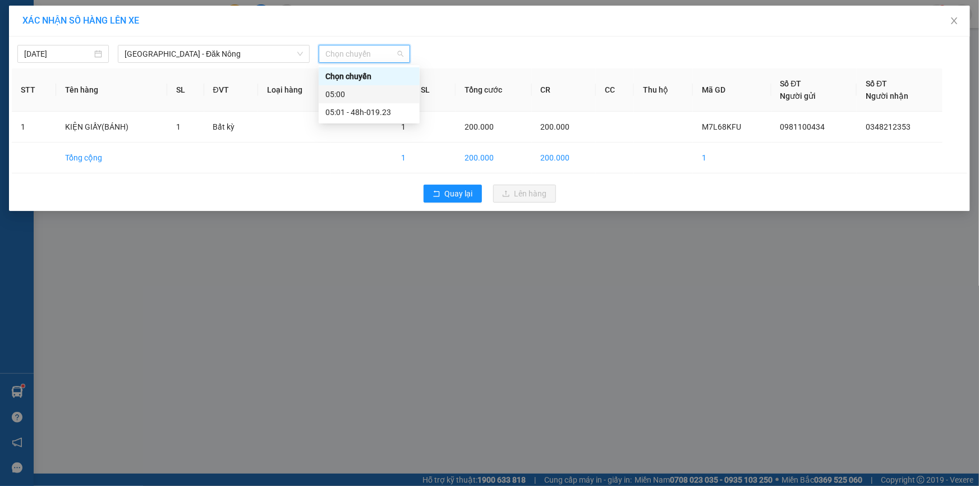
click at [363, 107] on div "05:01 - 48h-019.23" at bounding box center [370, 112] width 88 height 12
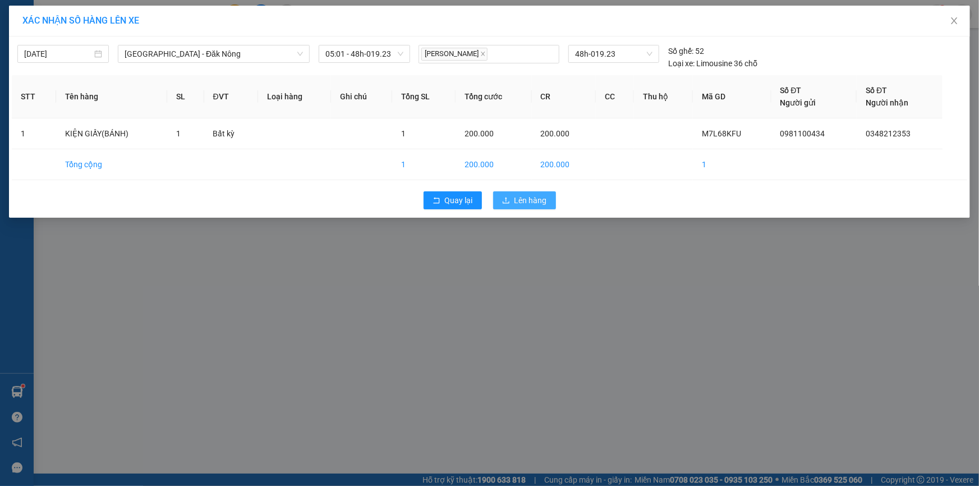
click at [529, 199] on span "Lên hàng" at bounding box center [531, 200] width 33 height 12
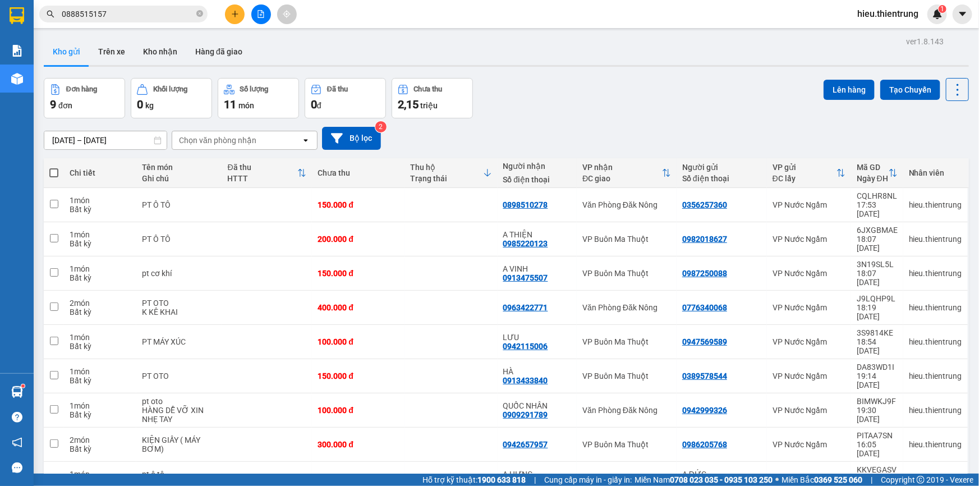
click at [258, 4] on button at bounding box center [261, 14] width 20 height 20
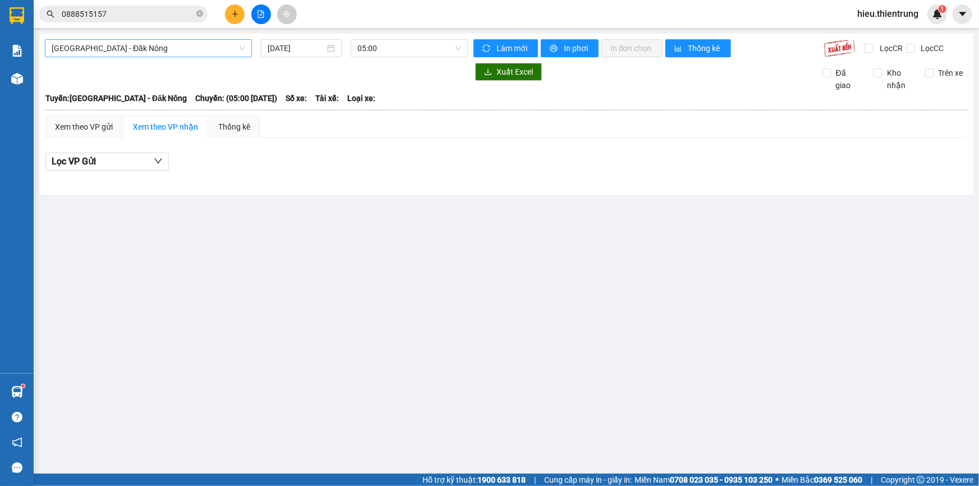
click at [146, 53] on span "[GEOGRAPHIC_DATA] - Đăk Nông" at bounding box center [149, 48] width 194 height 17
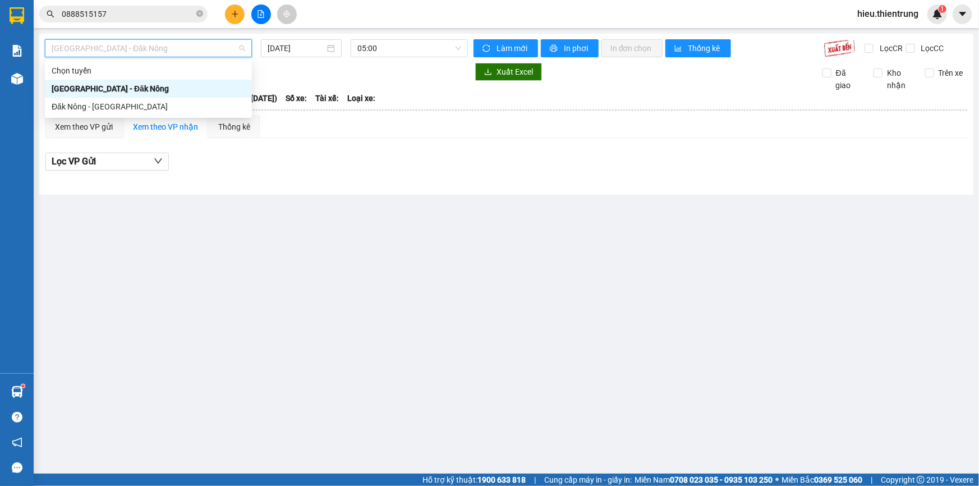
click at [112, 86] on div "[GEOGRAPHIC_DATA] - Đăk Nông" at bounding box center [149, 89] width 194 height 12
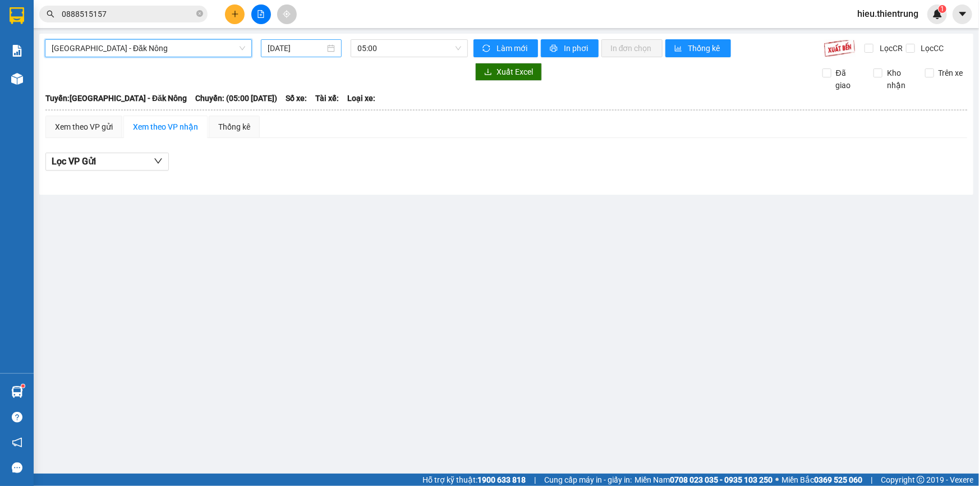
click at [287, 48] on input "[DATE]" at bounding box center [296, 48] width 57 height 12
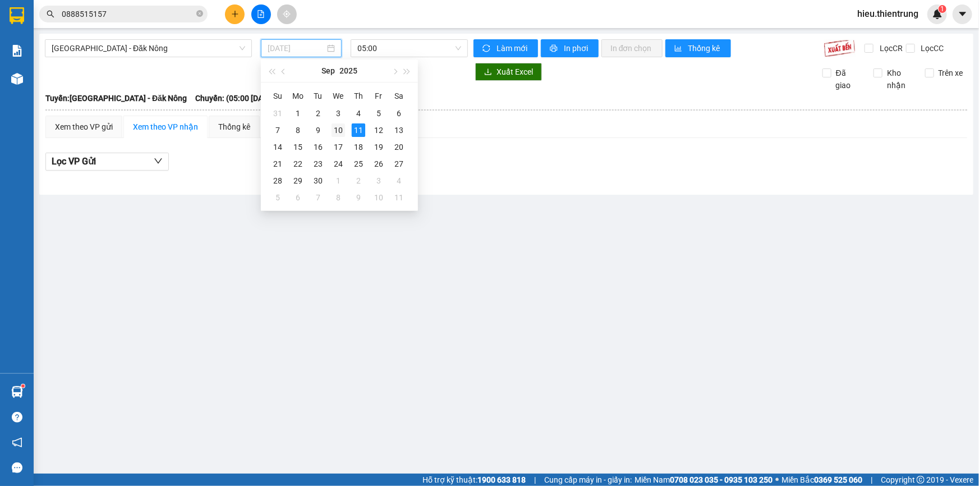
click at [337, 131] on div "10" at bounding box center [338, 129] width 13 height 13
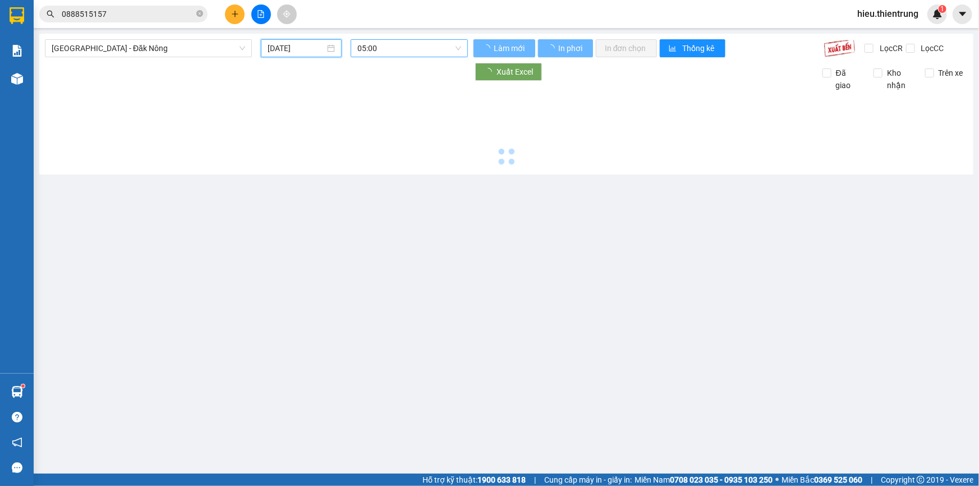
type input "[DATE]"
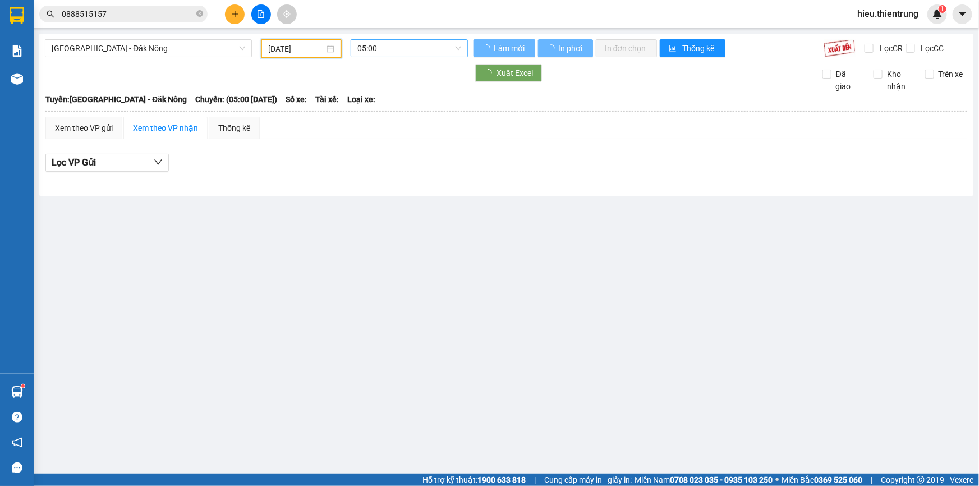
click at [391, 40] on span "05:00" at bounding box center [410, 48] width 104 height 17
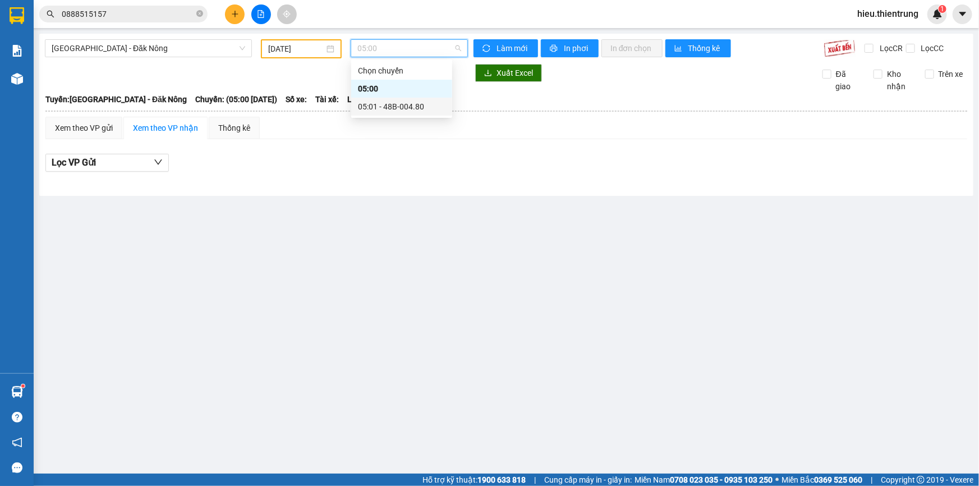
drag, startPoint x: 393, startPoint y: 97, endPoint x: 389, endPoint y: 104, distance: 8.3
click at [390, 102] on div "Chọn chuyến 05:00 05:01 - 48B-004.80" at bounding box center [401, 89] width 101 height 54
click at [390, 104] on div "05:01 - 48B-004.80" at bounding box center [402, 106] width 88 height 12
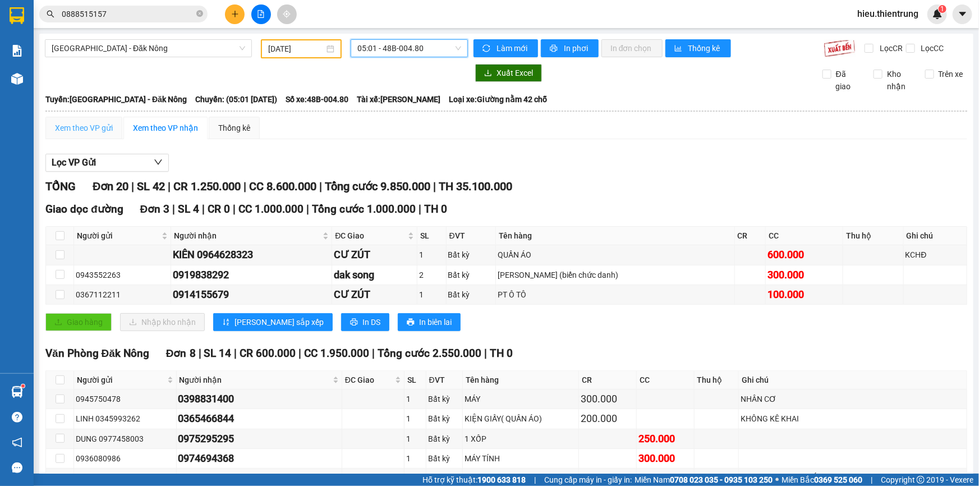
click at [96, 117] on div "Xem theo VP gửi" at bounding box center [83, 128] width 77 height 22
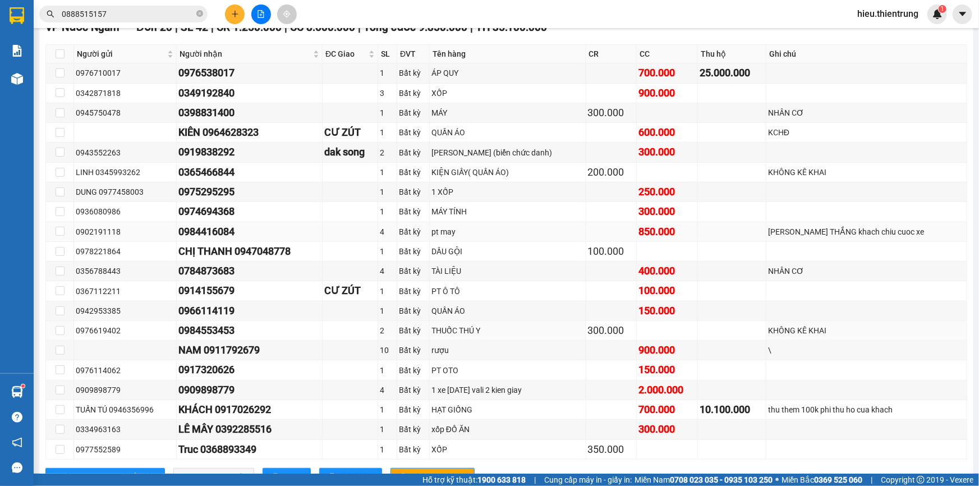
scroll to position [19, 0]
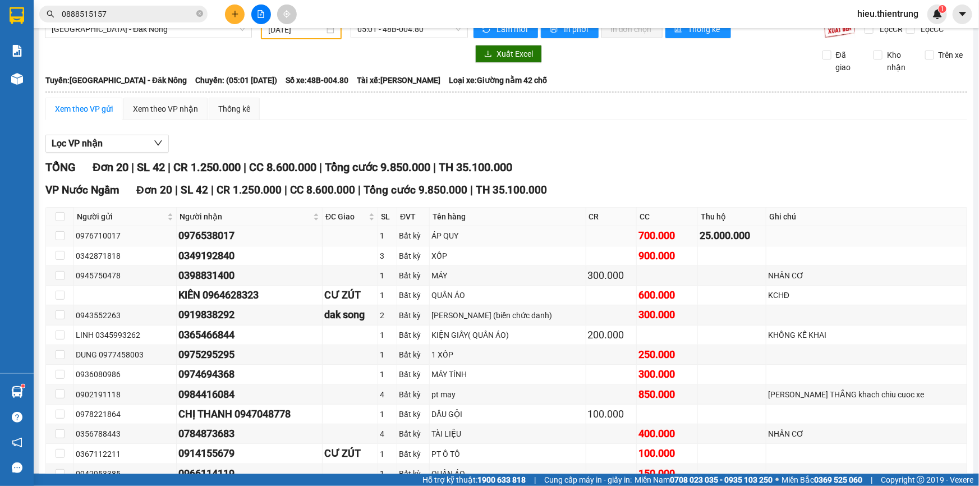
click at [65, 236] on td at bounding box center [60, 236] width 28 height 20
click at [68, 239] on td at bounding box center [60, 236] width 28 height 20
click at [65, 237] on td at bounding box center [60, 236] width 28 height 20
click at [65, 235] on td at bounding box center [60, 236] width 28 height 20
click at [62, 235] on input "checkbox" at bounding box center [60, 235] width 9 height 9
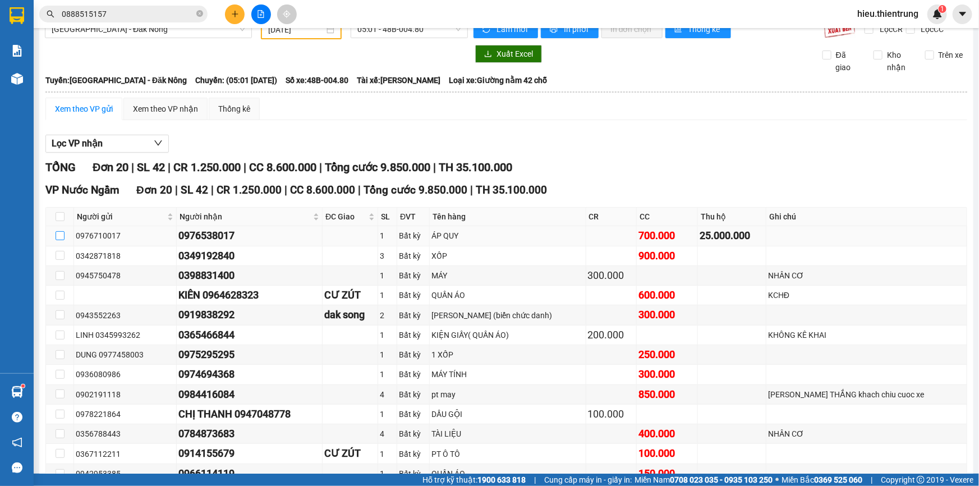
checkbox input "true"
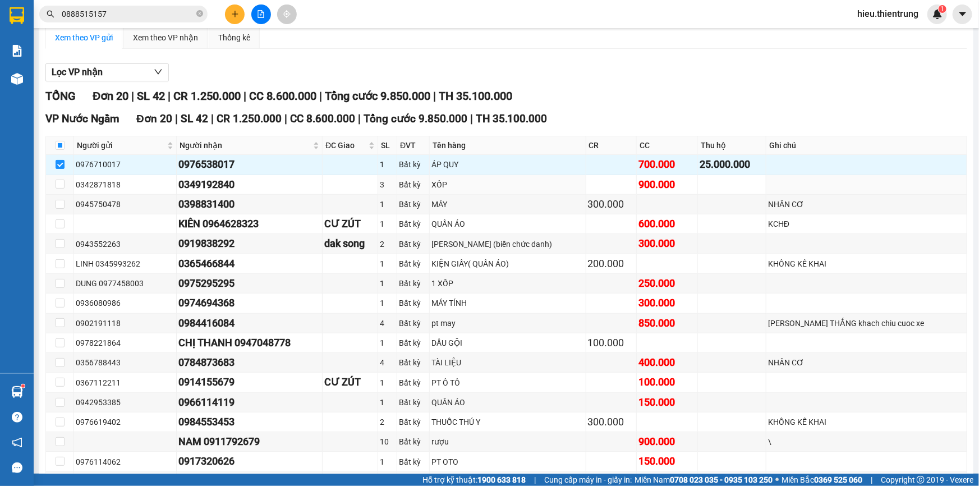
scroll to position [223, 0]
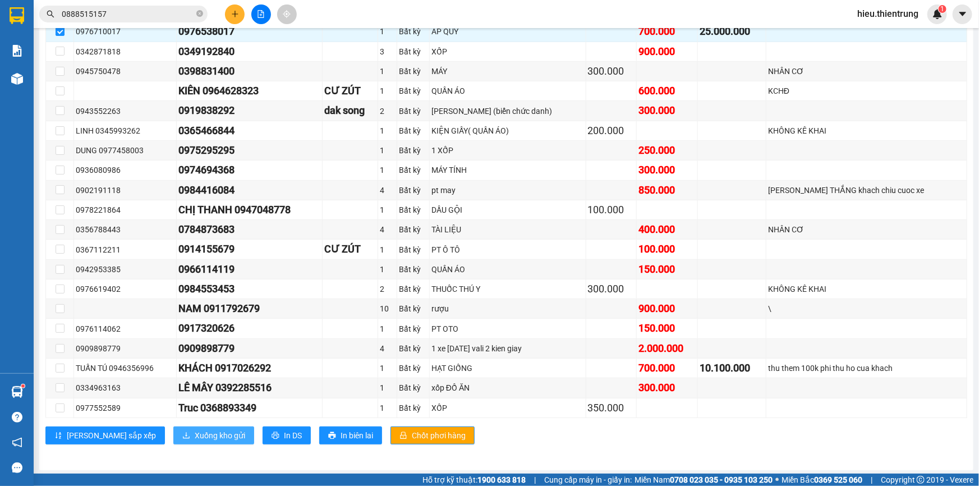
click at [190, 441] on button "Xuống kho gửi" at bounding box center [213, 436] width 81 height 18
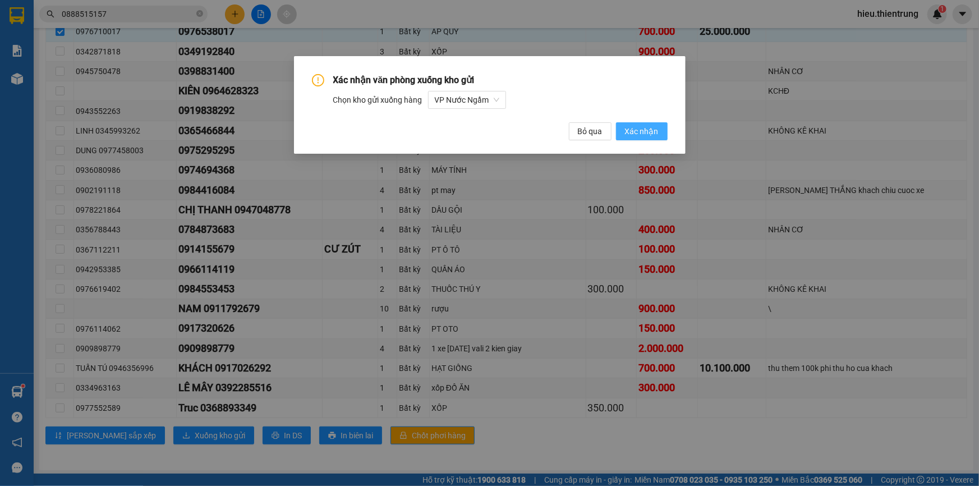
click at [653, 125] on span "Xác nhận" at bounding box center [642, 131] width 34 height 12
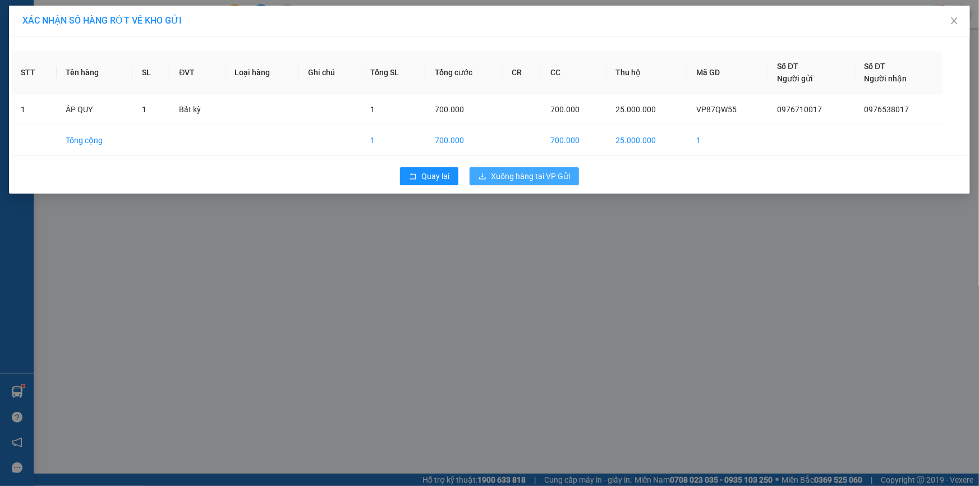
click at [551, 178] on span "Xuống hàng tại VP Gửi" at bounding box center [530, 176] width 79 height 12
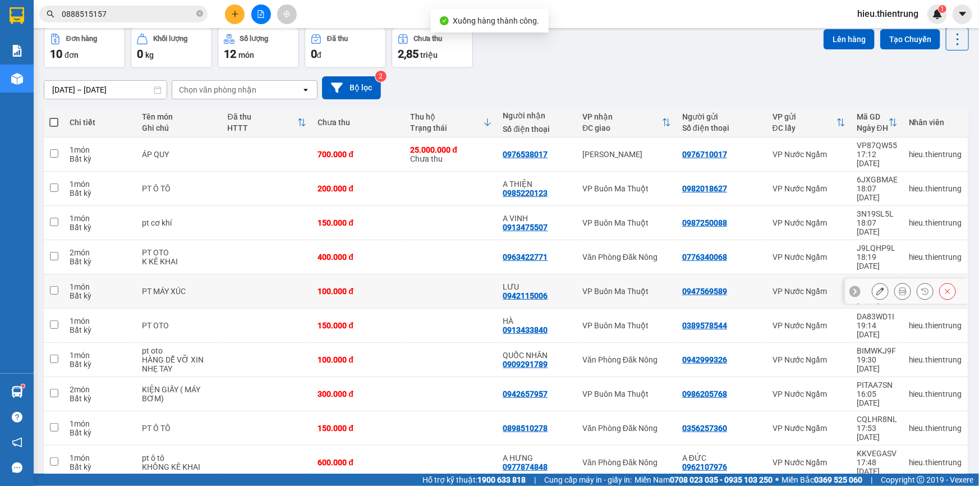
scroll to position [51, 0]
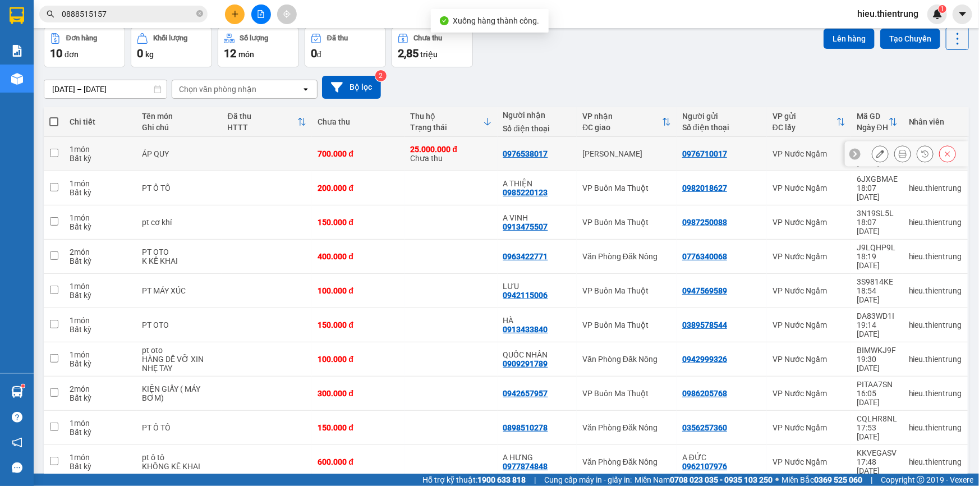
click at [281, 147] on td at bounding box center [267, 154] width 90 height 34
checkbox input "true"
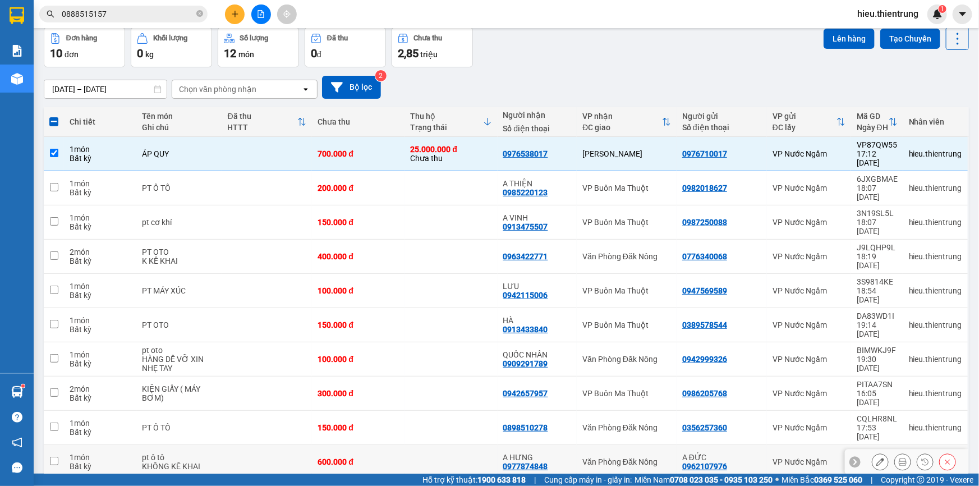
click at [340, 457] on div "600.000 đ" at bounding box center [358, 461] width 81 height 9
checkbox input "true"
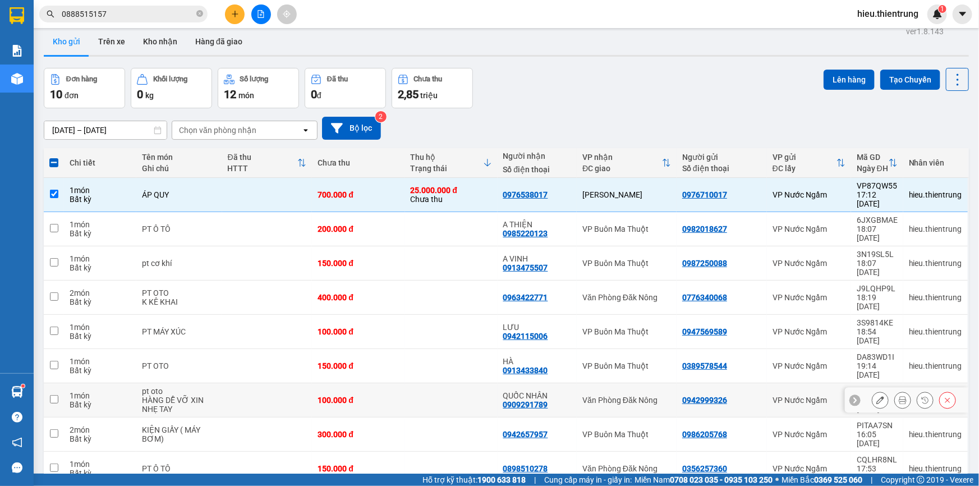
scroll to position [0, 0]
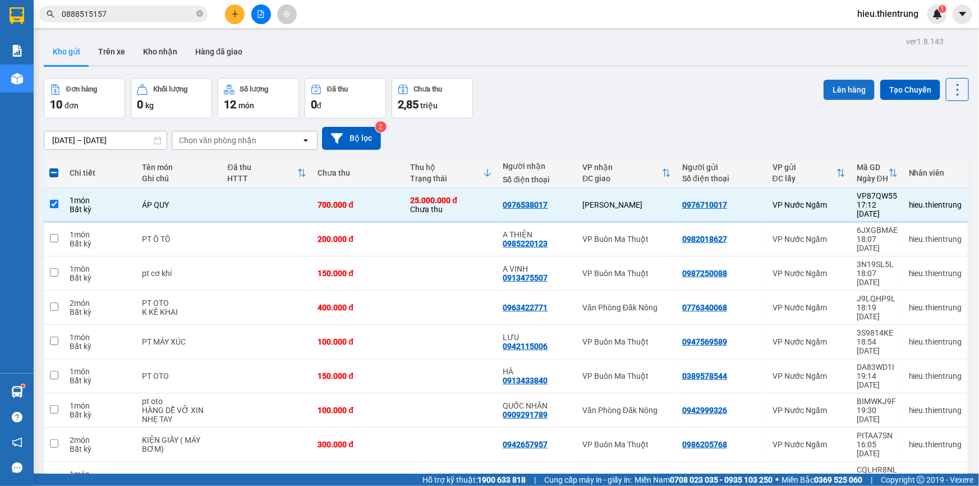
click at [854, 88] on button "Lên hàng" at bounding box center [849, 90] width 51 height 20
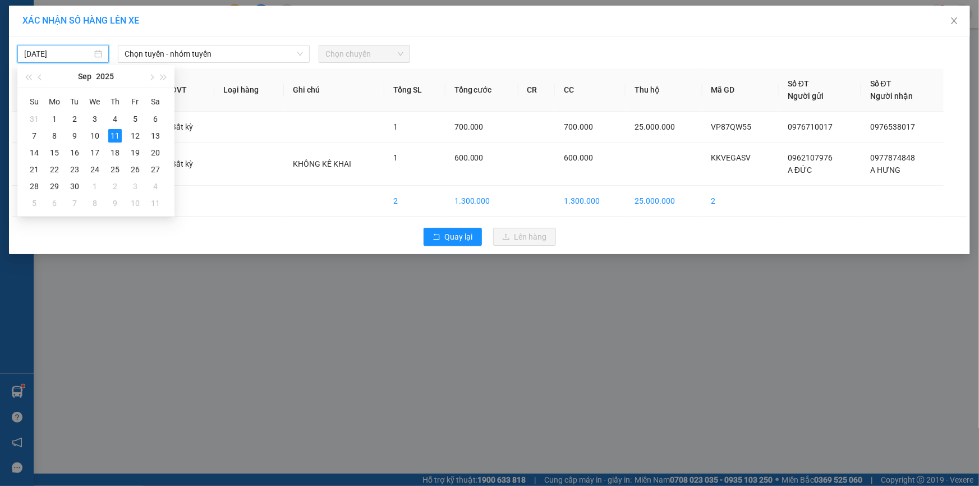
click at [83, 54] on input "[DATE]" at bounding box center [58, 54] width 68 height 12
click at [129, 137] on div "12" at bounding box center [135, 135] width 13 height 13
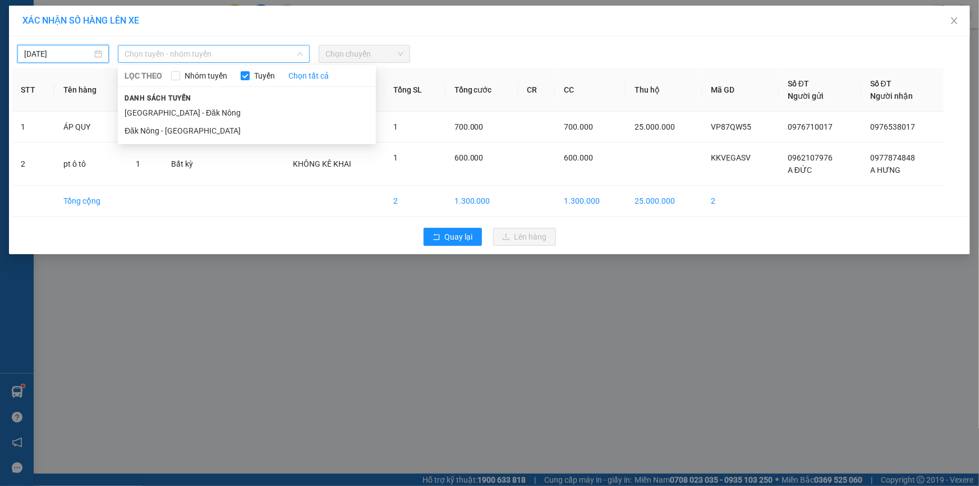
click at [185, 62] on span "Chọn tuyến - nhóm tuyến" at bounding box center [214, 53] width 178 height 17
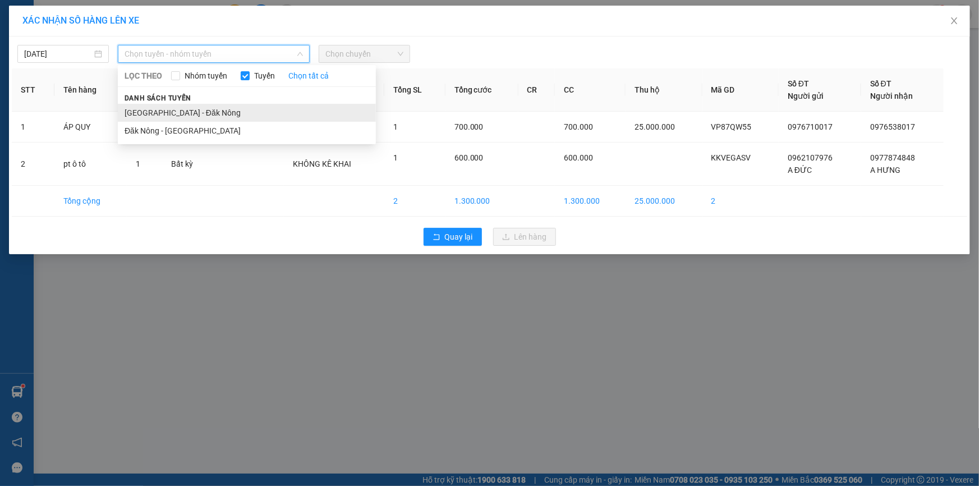
click at [171, 109] on li "[GEOGRAPHIC_DATA] - Đăk Nông" at bounding box center [247, 113] width 258 height 18
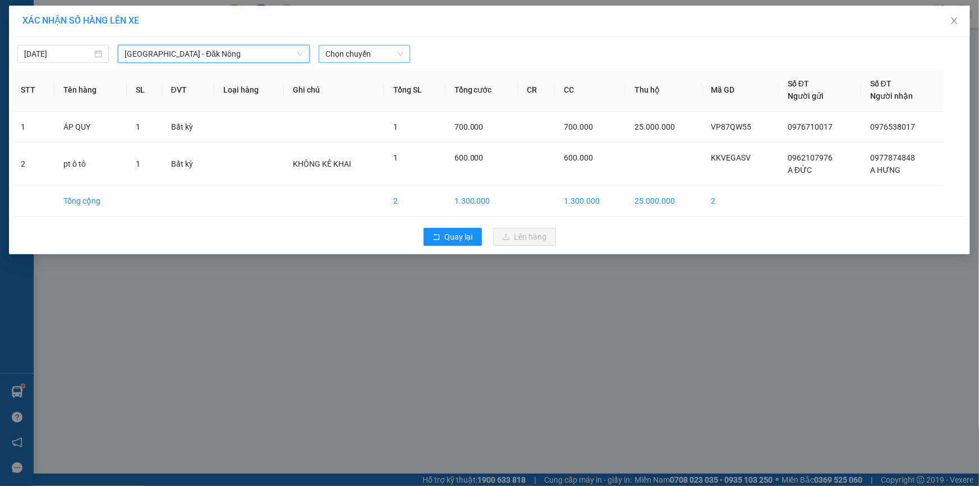
click at [394, 58] on span "Chọn chuyến" at bounding box center [365, 53] width 78 height 17
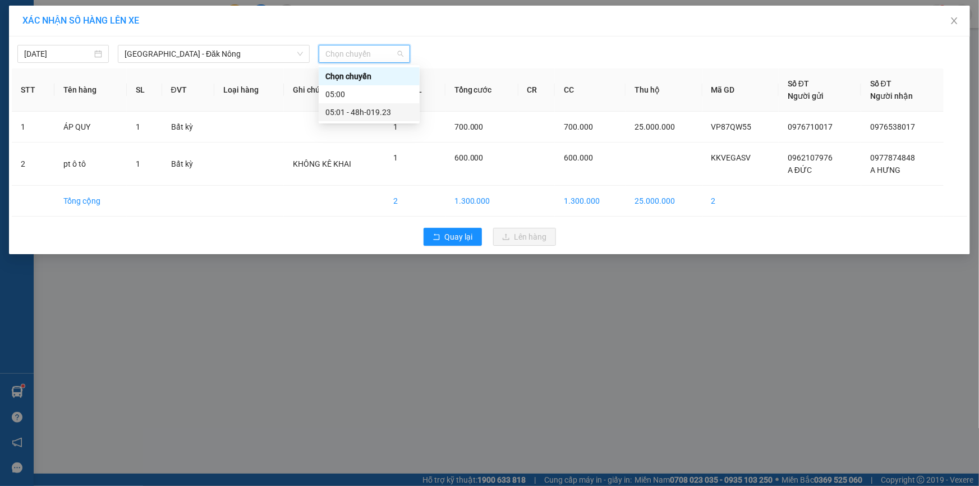
click at [381, 110] on div "05:01 - 48h-019.23" at bounding box center [370, 112] width 88 height 12
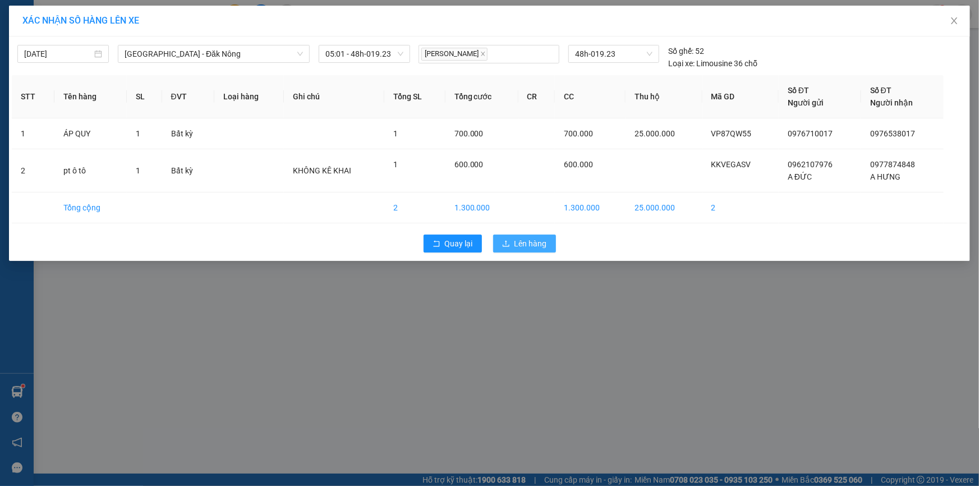
click at [534, 237] on span "Lên hàng" at bounding box center [531, 243] width 33 height 12
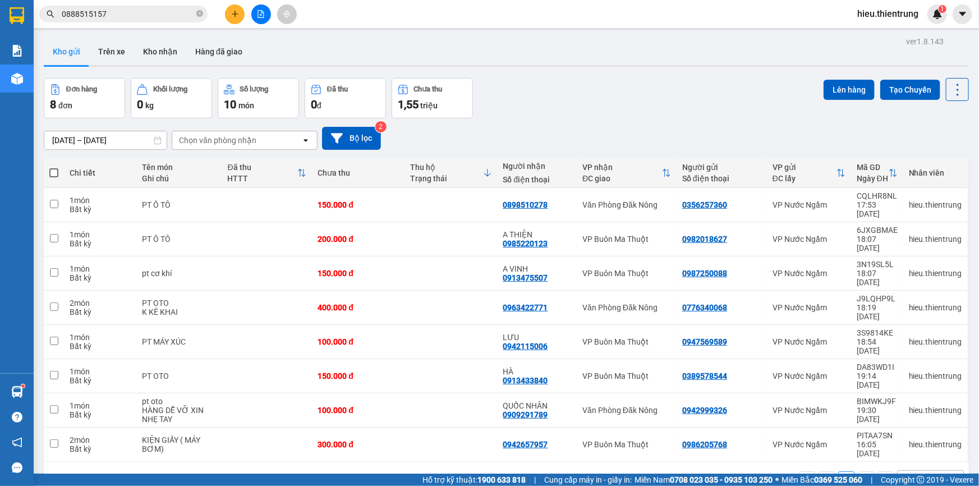
click at [43, 167] on div "ver 1.8.143 Kho gửi Trên xe Kho nhận Hàng đã giao Đơn hàng 8 đơn Khối lượng 0 k…" at bounding box center [506, 277] width 935 height 486
click at [48, 168] on th at bounding box center [54, 173] width 20 height 30
click at [56, 170] on span at bounding box center [53, 172] width 9 height 9
click at [54, 167] on input "checkbox" at bounding box center [54, 167] width 0 height 0
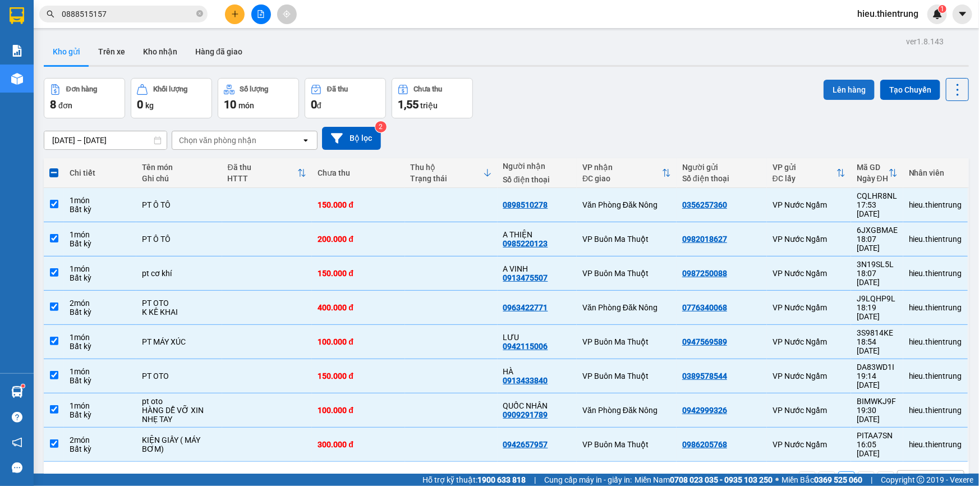
click at [845, 90] on button "Lên hàng" at bounding box center [849, 90] width 51 height 20
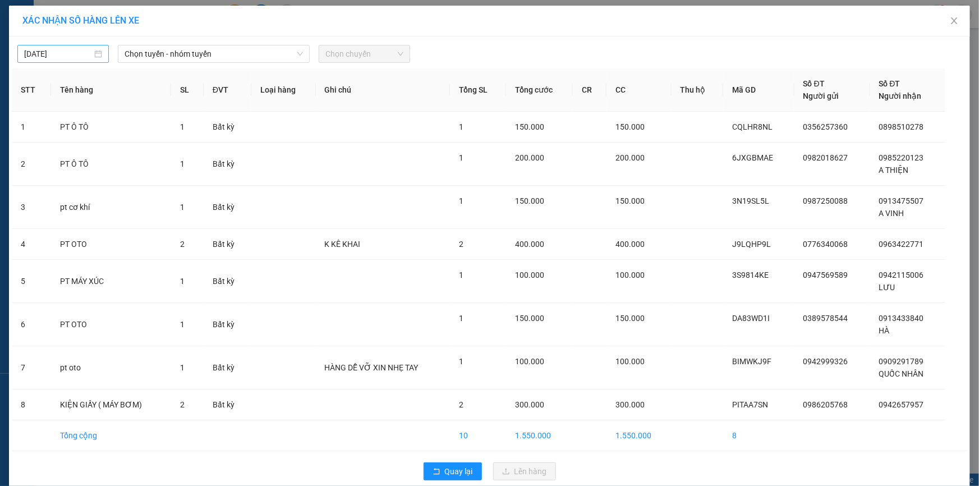
click at [49, 45] on div "[DATE]" at bounding box center [62, 54] width 91 height 18
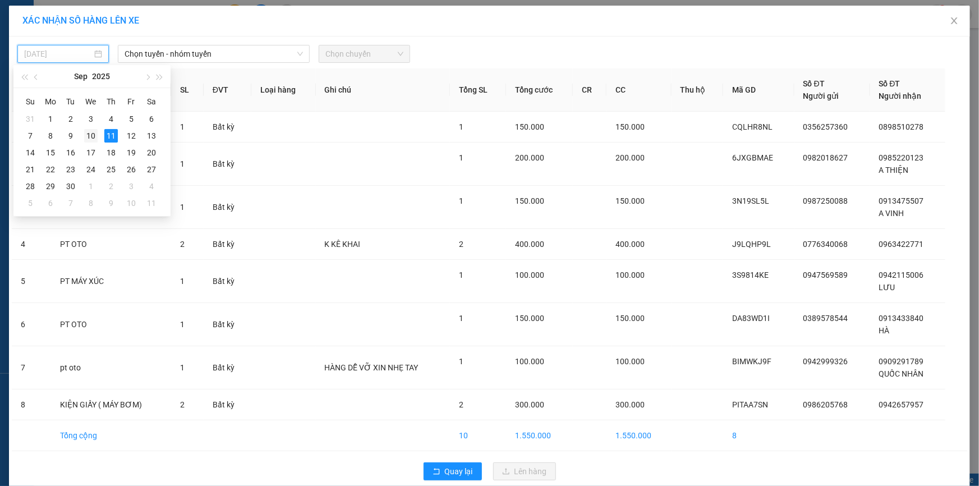
click at [93, 138] on div "10" at bounding box center [90, 135] width 13 height 13
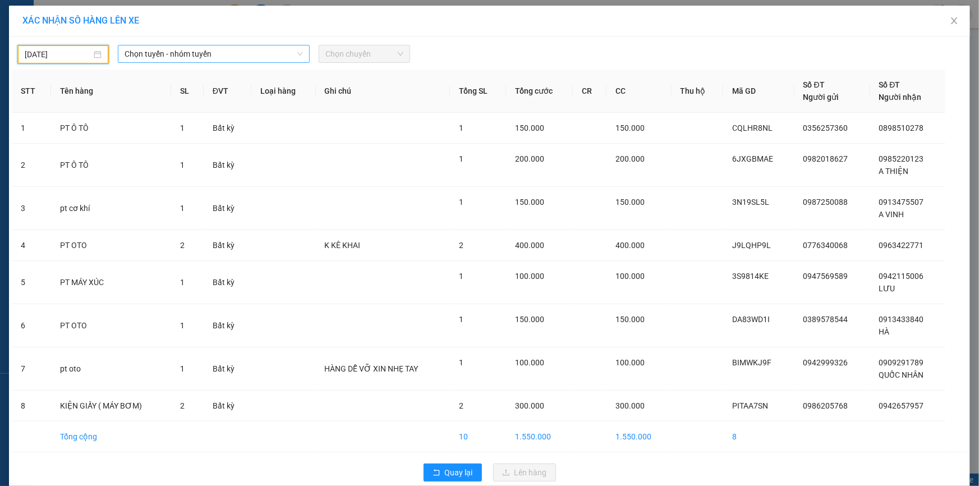
click at [216, 55] on span "Chọn tuyến - nhóm tuyến" at bounding box center [214, 53] width 178 height 17
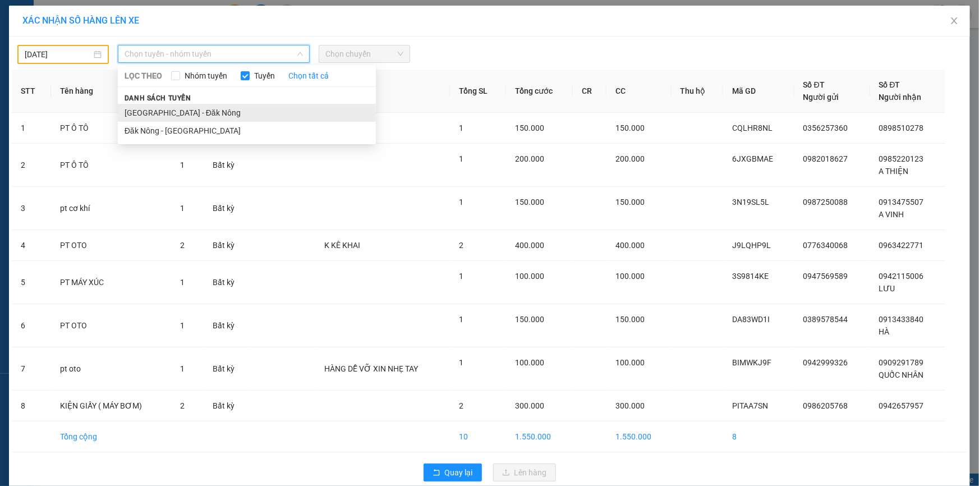
click at [162, 113] on li "[GEOGRAPHIC_DATA] - Đăk Nông" at bounding box center [247, 113] width 258 height 18
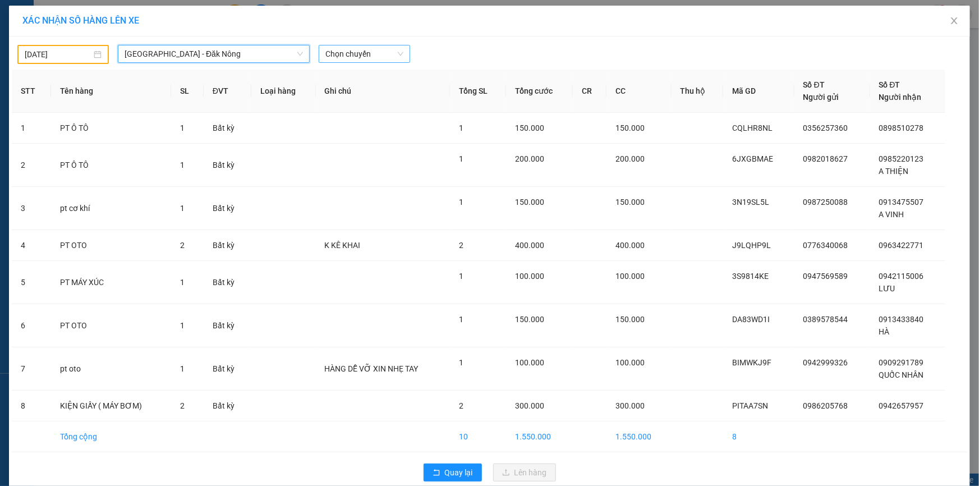
click at [377, 52] on span "Chọn chuyến" at bounding box center [365, 53] width 78 height 17
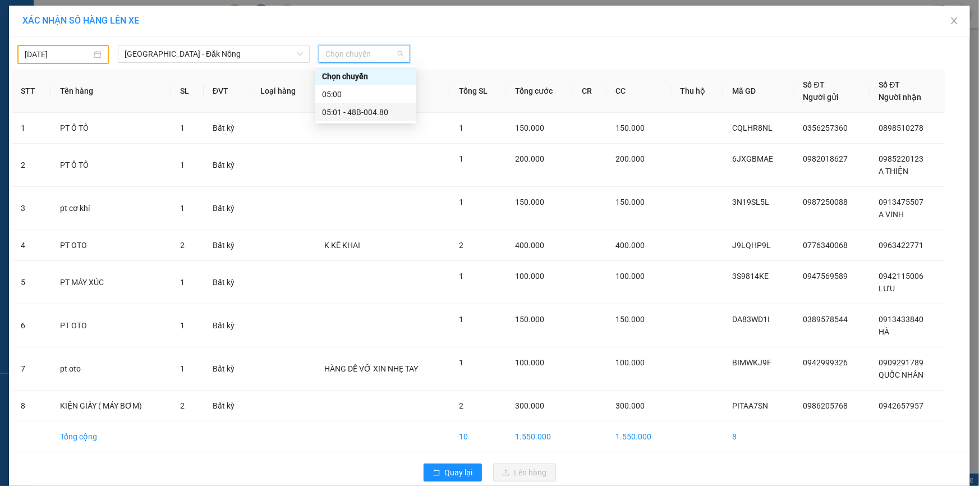
click at [387, 118] on div "05:01 - 48B-004.80" at bounding box center [366, 112] width 88 height 12
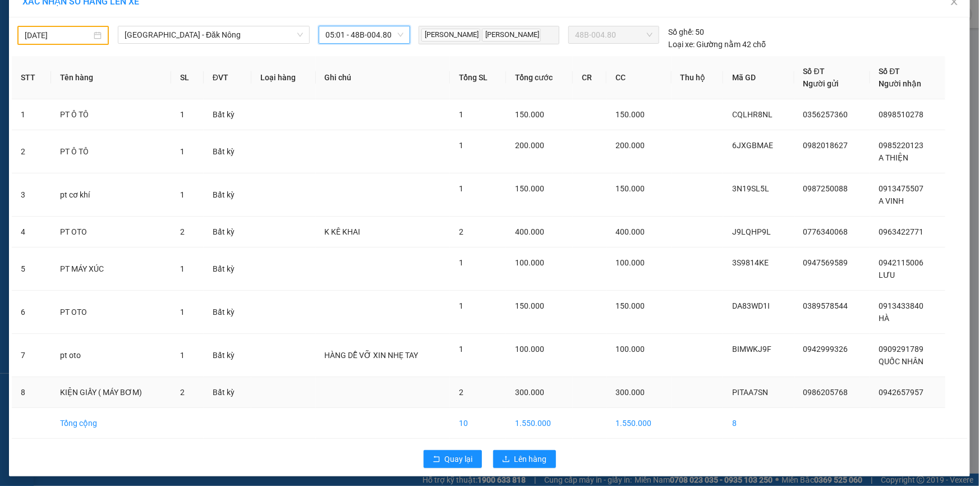
scroll to position [22, 0]
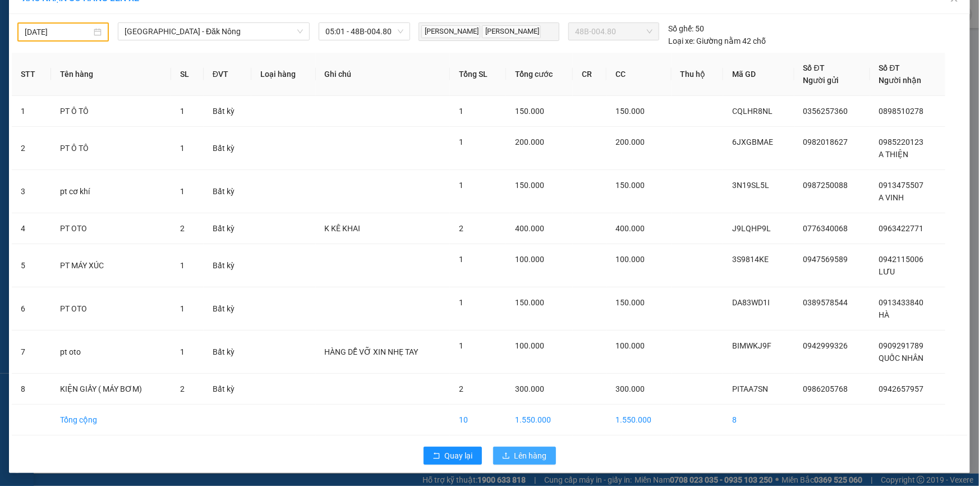
click at [528, 451] on span "Lên hàng" at bounding box center [531, 456] width 33 height 12
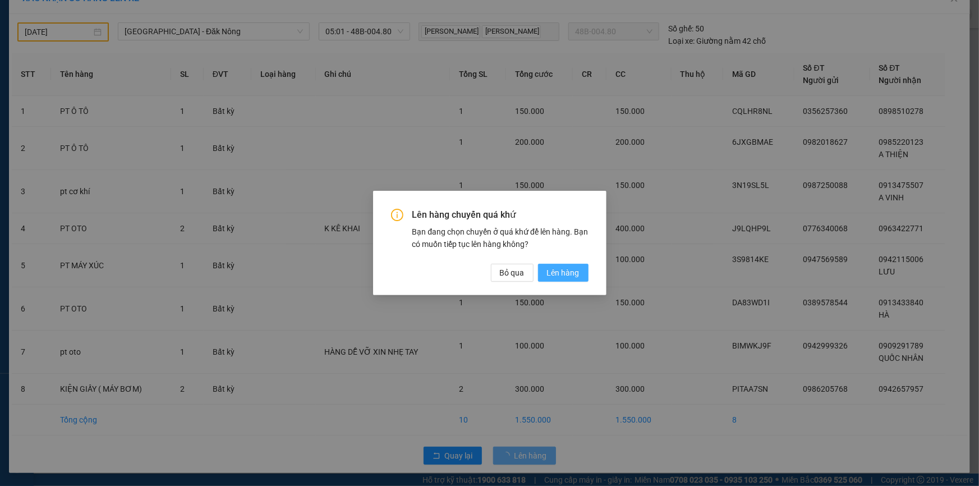
click at [567, 280] on button "Lên hàng" at bounding box center [563, 273] width 51 height 18
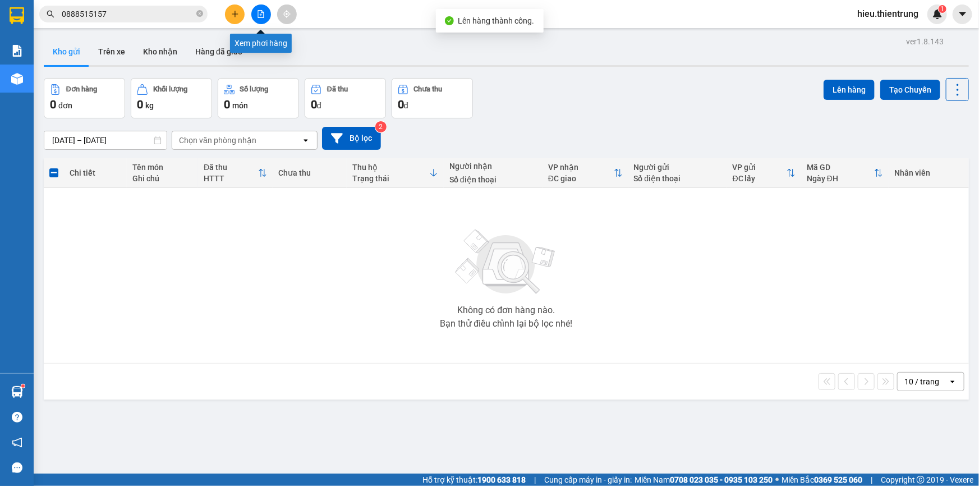
click at [254, 11] on button at bounding box center [261, 14] width 20 height 20
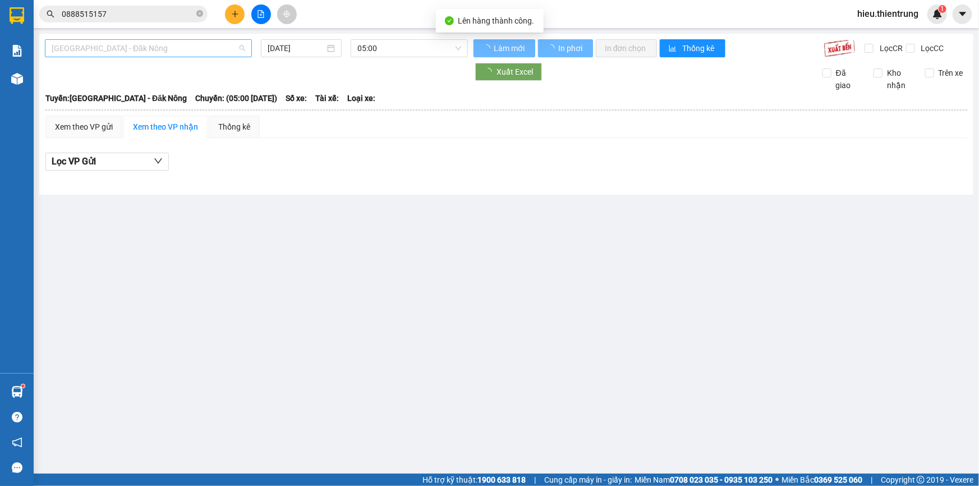
click at [112, 44] on span "[GEOGRAPHIC_DATA] - Đăk Nông" at bounding box center [149, 48] width 194 height 17
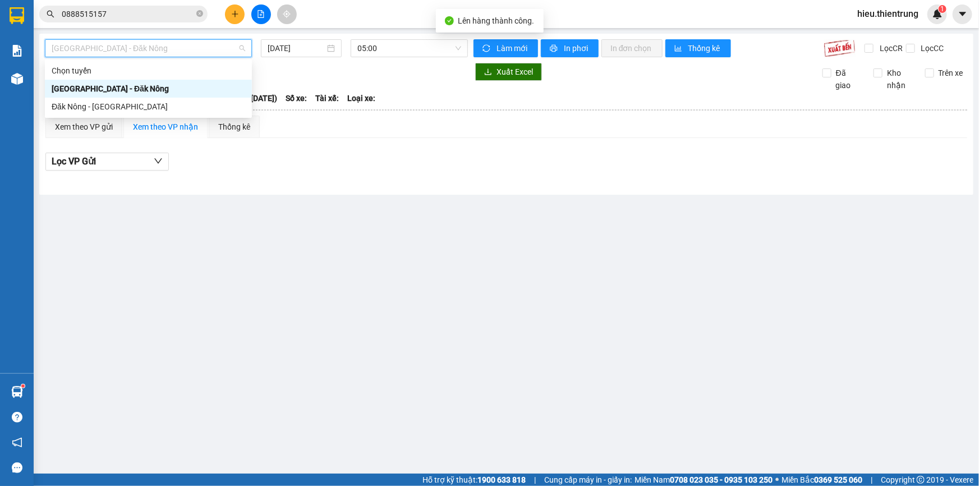
click at [93, 93] on div "[GEOGRAPHIC_DATA] - Đăk Nông" at bounding box center [149, 89] width 194 height 12
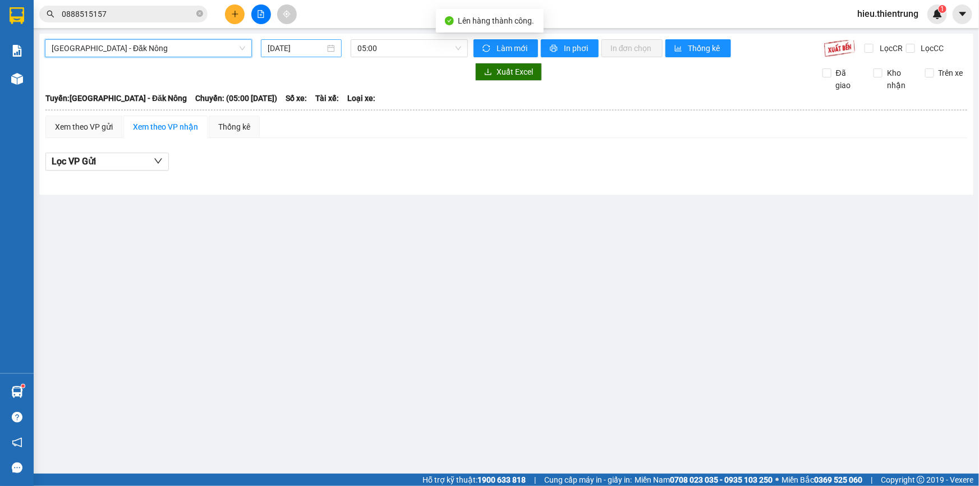
click at [283, 56] on div "[DATE]" at bounding box center [301, 48] width 81 height 18
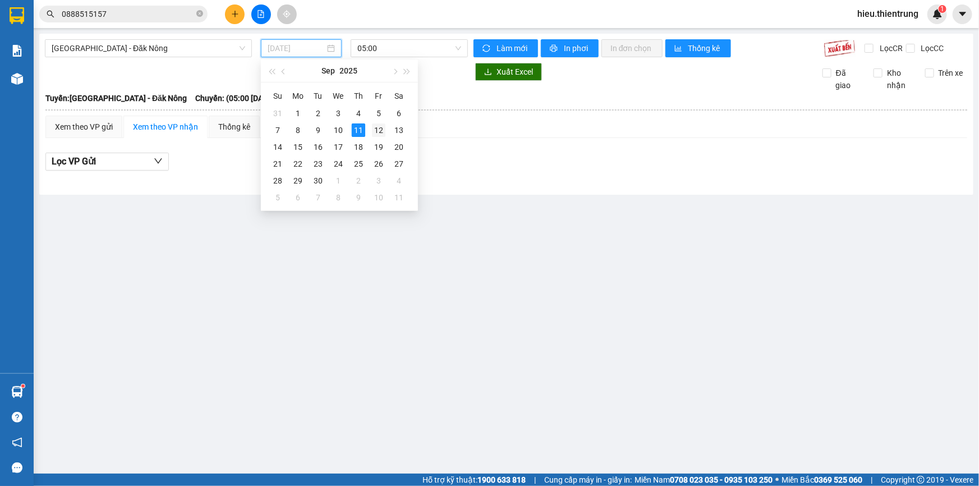
click at [382, 133] on div "12" at bounding box center [378, 129] width 13 height 13
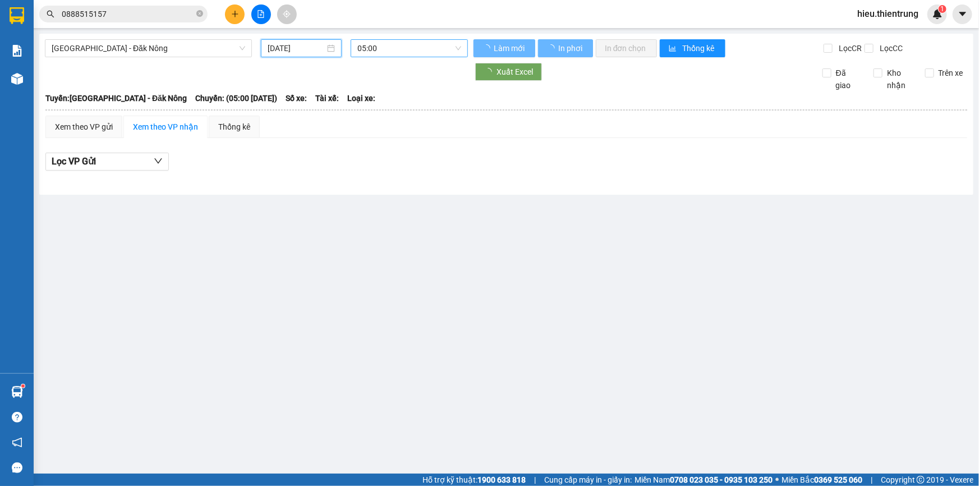
click at [397, 47] on span "05:00" at bounding box center [410, 48] width 104 height 17
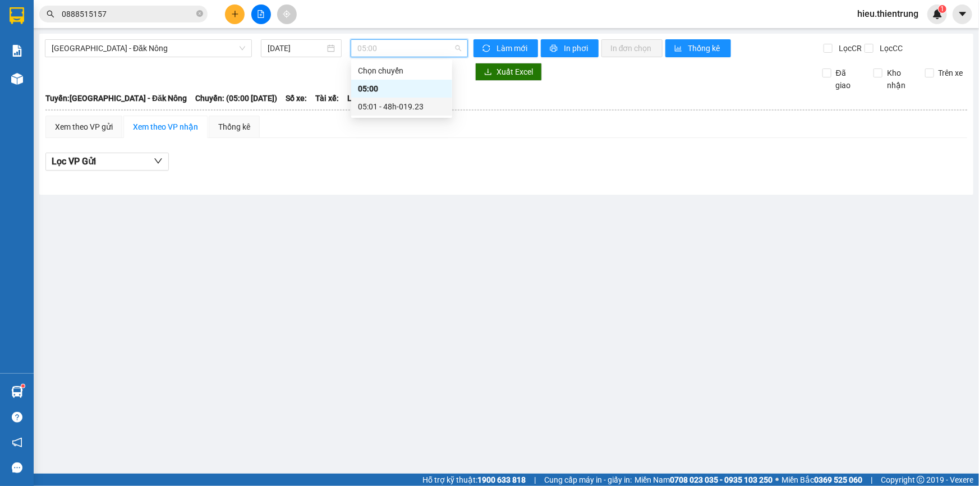
click at [400, 105] on div "05:01 - 48h-019.23" at bounding box center [402, 106] width 88 height 12
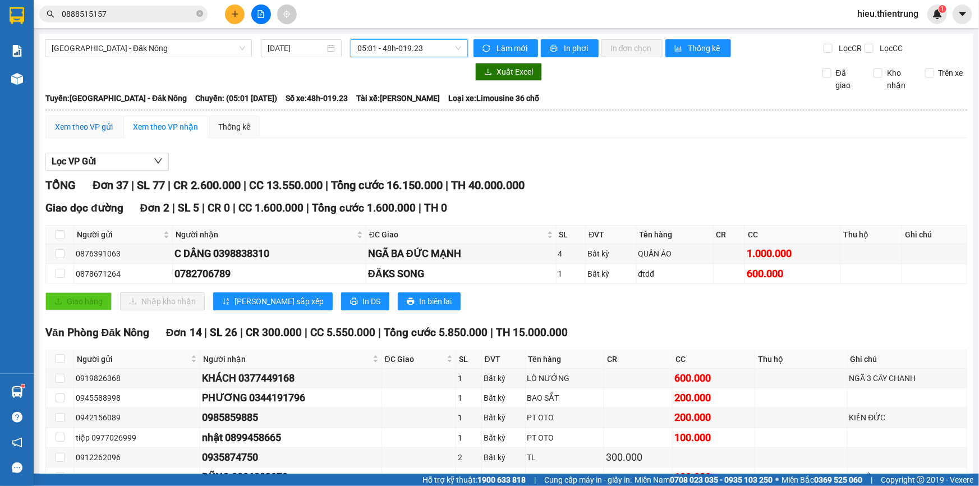
drag, startPoint x: 90, startPoint y: 120, endPoint x: 97, endPoint y: 129, distance: 11.1
click at [90, 121] on div "Xem theo VP gửi" at bounding box center [84, 127] width 58 height 12
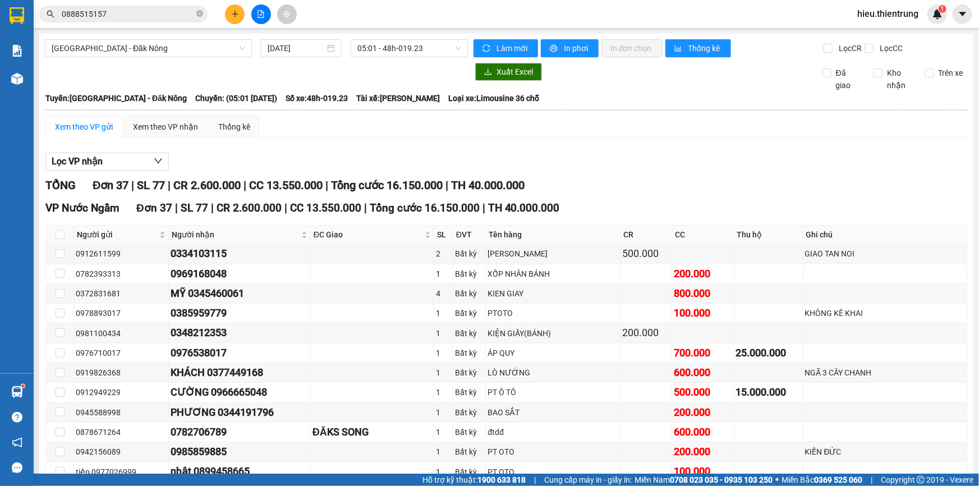
click at [21, 82] on div at bounding box center [17, 79] width 20 height 20
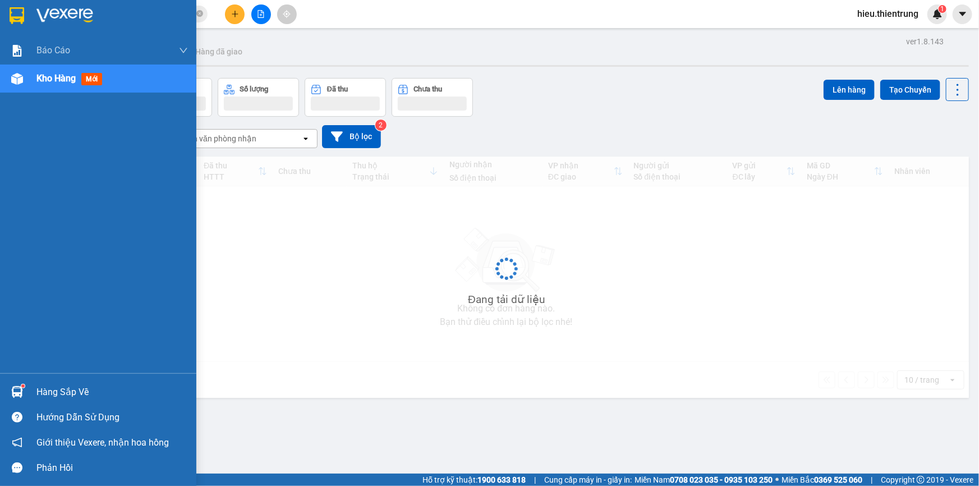
click at [21, 81] on img at bounding box center [17, 79] width 12 height 12
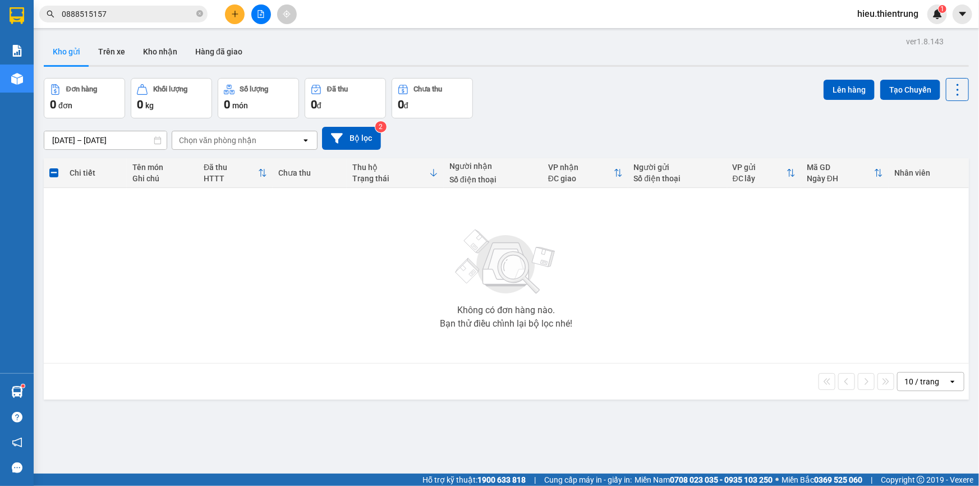
click at [262, 17] on icon "file-add" at bounding box center [261, 14] width 6 height 8
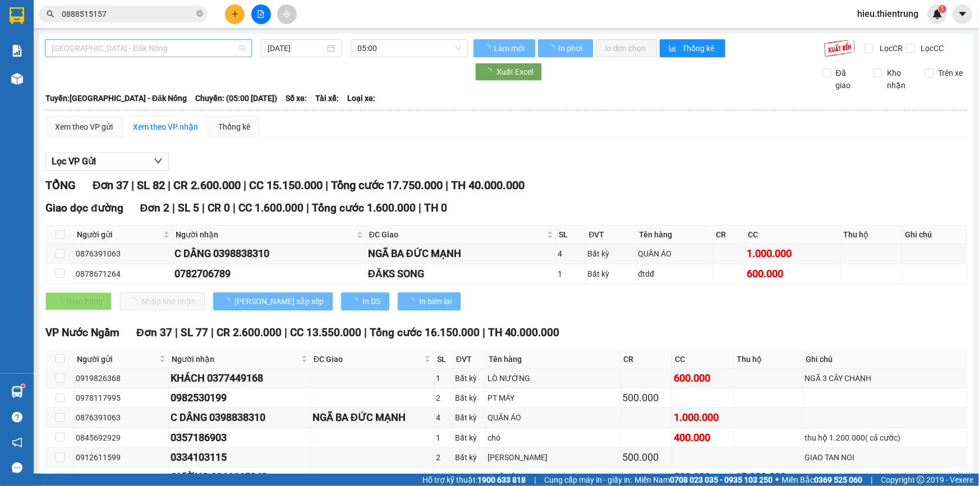
click at [119, 49] on span "[GEOGRAPHIC_DATA] - Đăk Nông" at bounding box center [149, 48] width 194 height 17
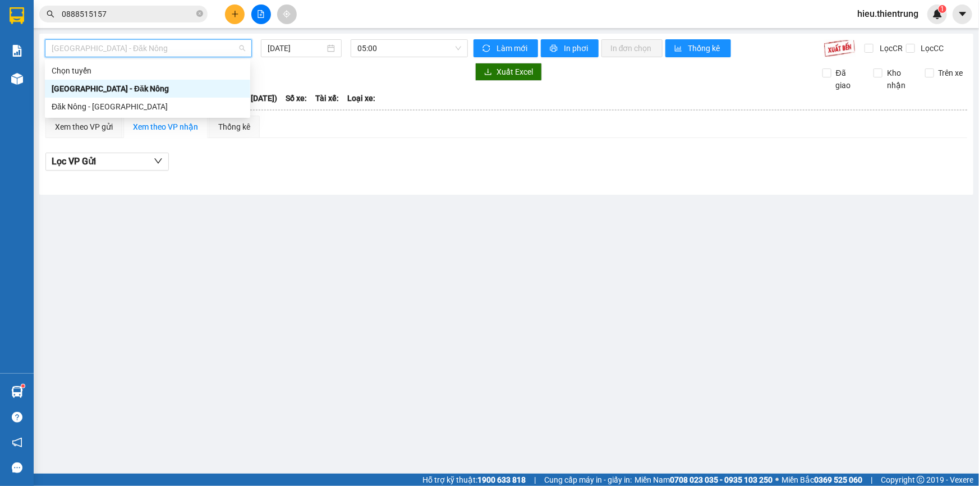
click at [102, 96] on div "[GEOGRAPHIC_DATA] - Đăk Nông" at bounding box center [147, 89] width 205 height 18
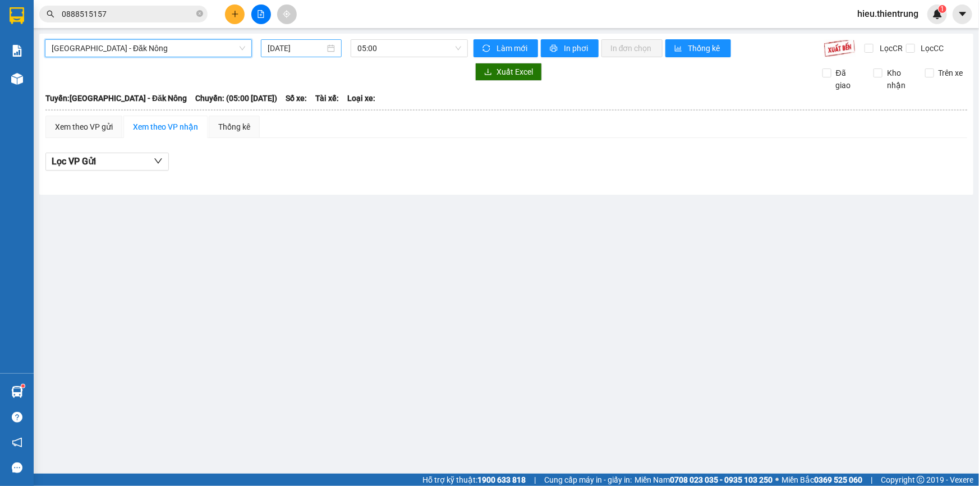
click at [292, 51] on input "[DATE]" at bounding box center [296, 48] width 57 height 12
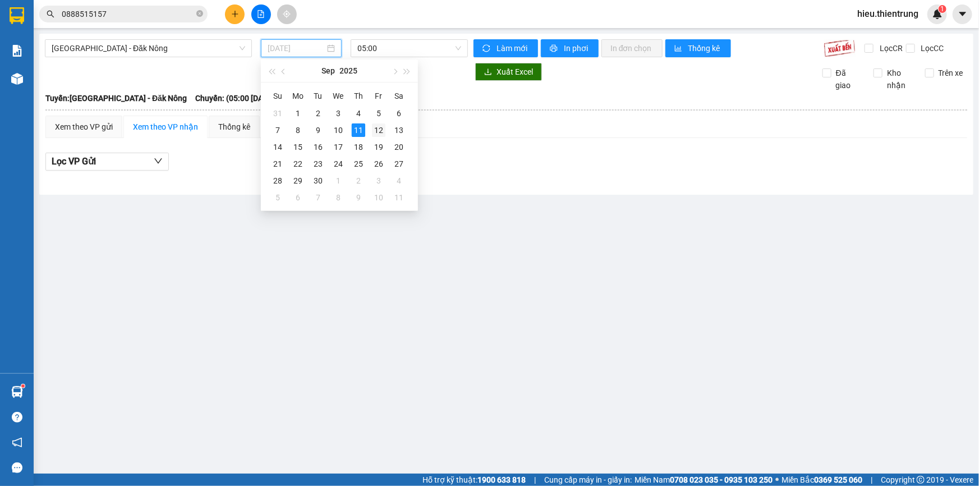
click at [375, 126] on div "12" at bounding box center [378, 129] width 13 height 13
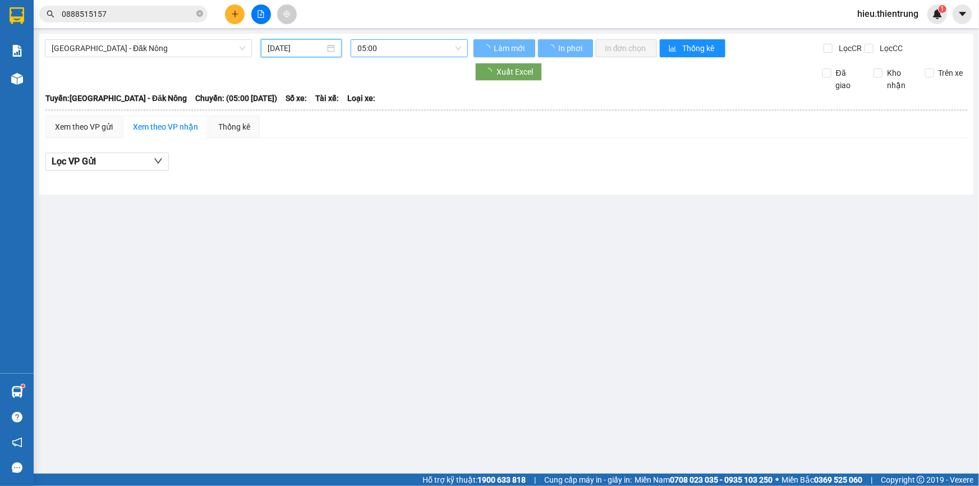
click at [405, 54] on span "05:00" at bounding box center [410, 48] width 104 height 17
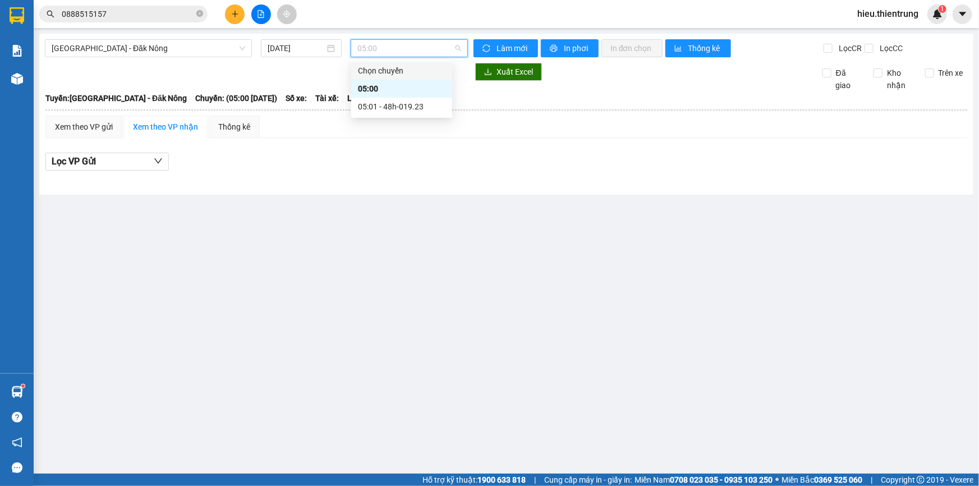
click at [412, 103] on div "05:01 - 48h-019.23" at bounding box center [402, 106] width 88 height 12
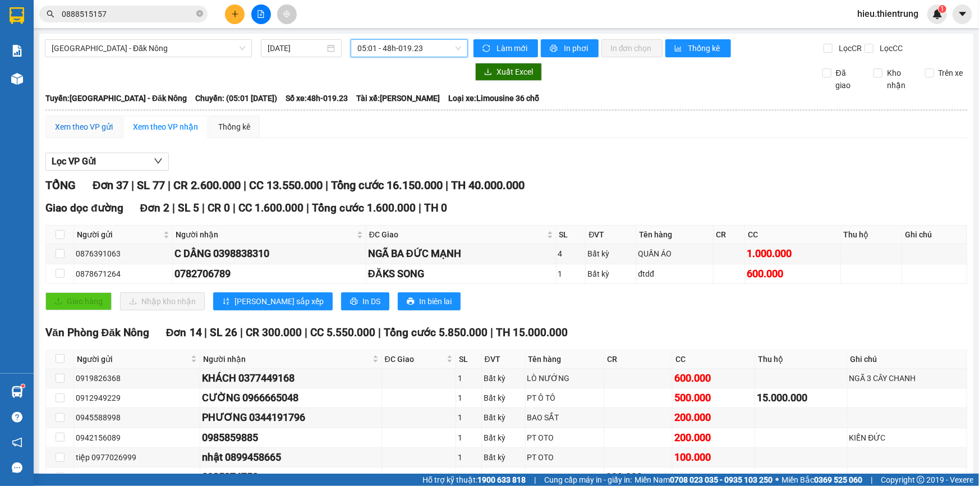
click at [86, 127] on div "Xem theo VP gửi" at bounding box center [84, 127] width 58 height 12
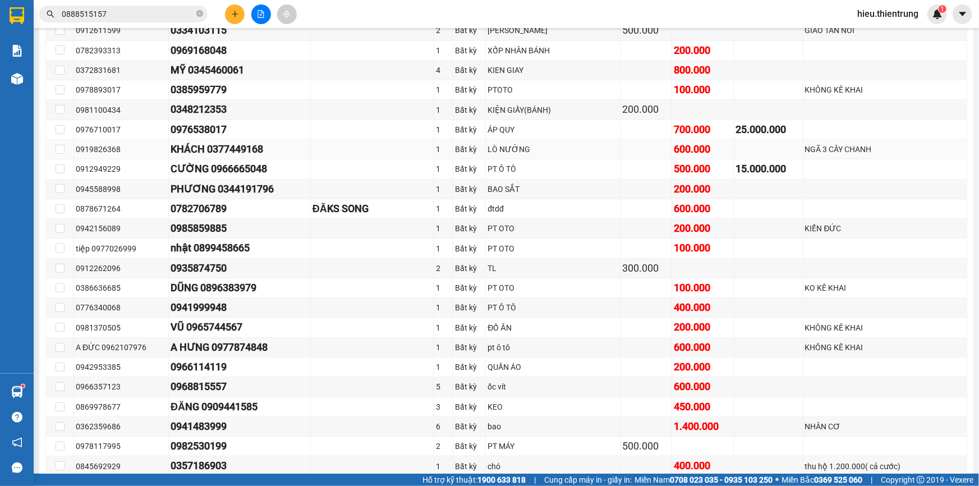
scroll to position [51, 0]
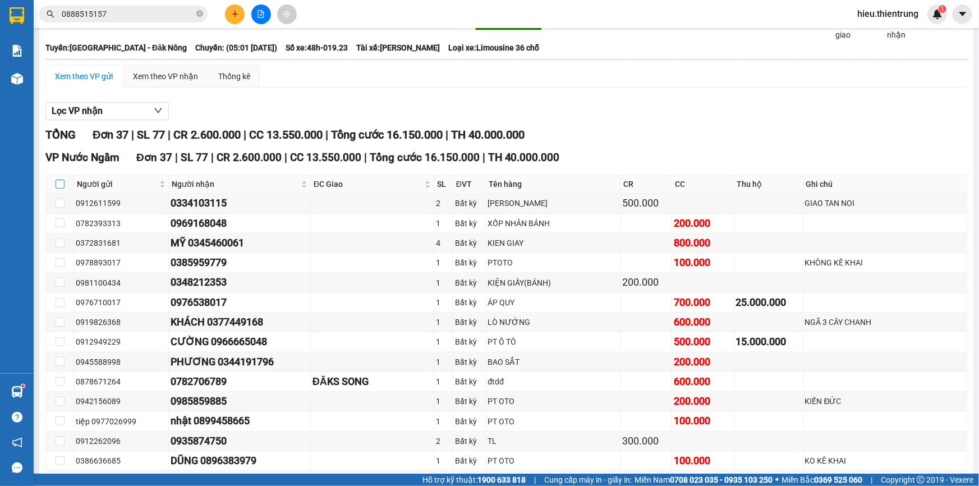
click at [58, 180] on input "checkbox" at bounding box center [60, 184] width 9 height 9
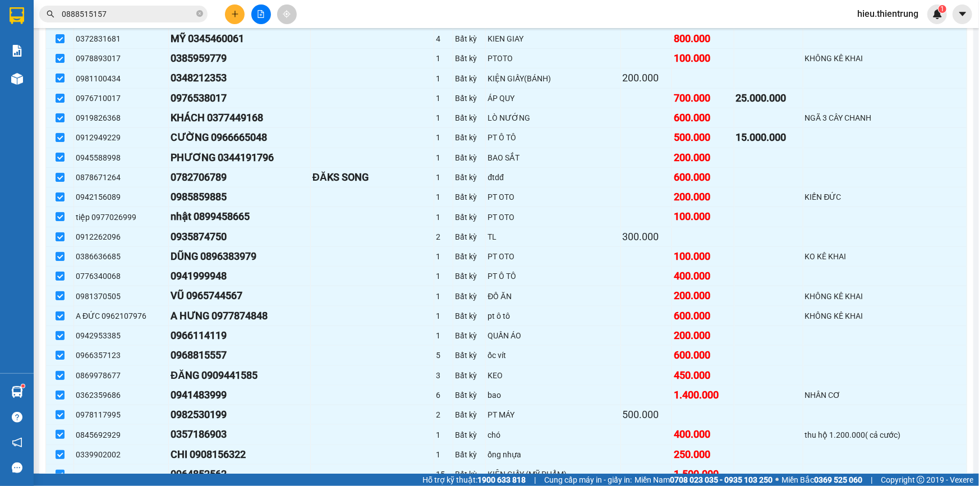
scroll to position [558, 0]
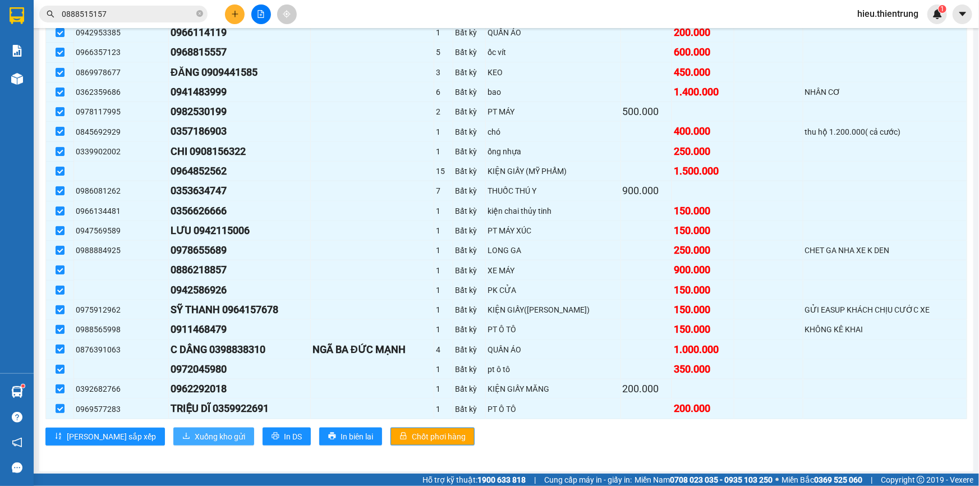
click at [195, 433] on span "Xuống kho gửi" at bounding box center [220, 436] width 51 height 12
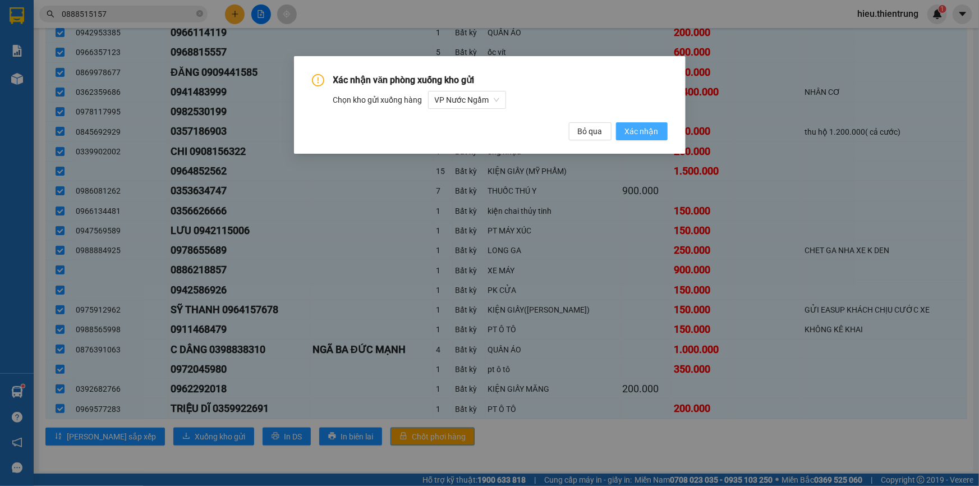
click at [638, 134] on span "Xác nhận" at bounding box center [642, 131] width 34 height 12
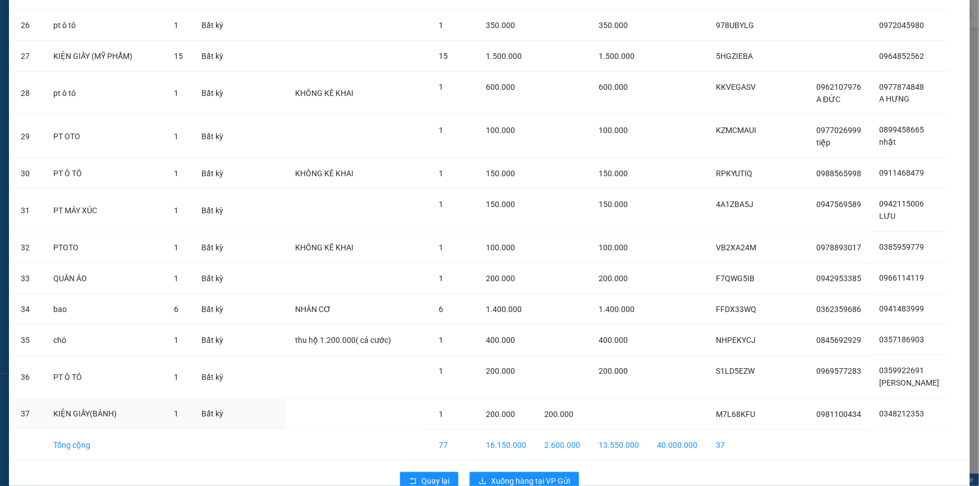
scroll to position [1002, 0]
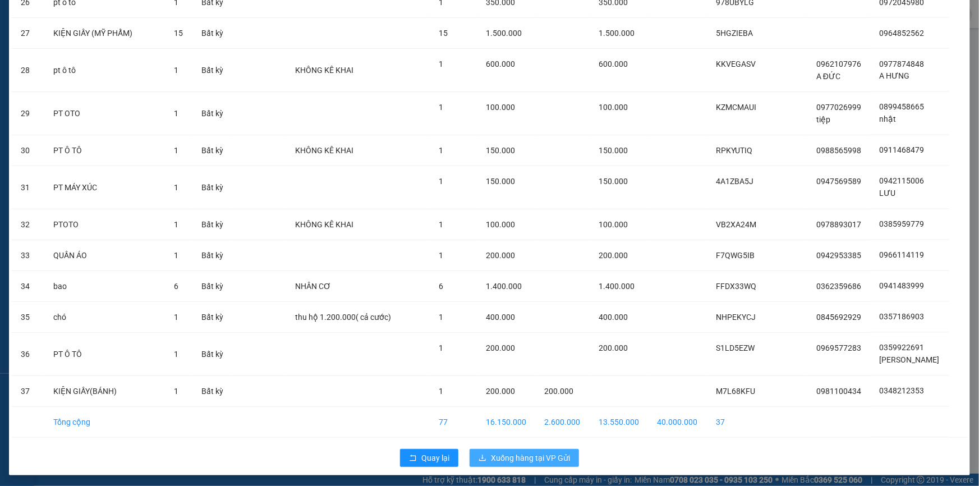
click at [510, 455] on span "Xuống hàng tại VP Gửi" at bounding box center [530, 458] width 79 height 12
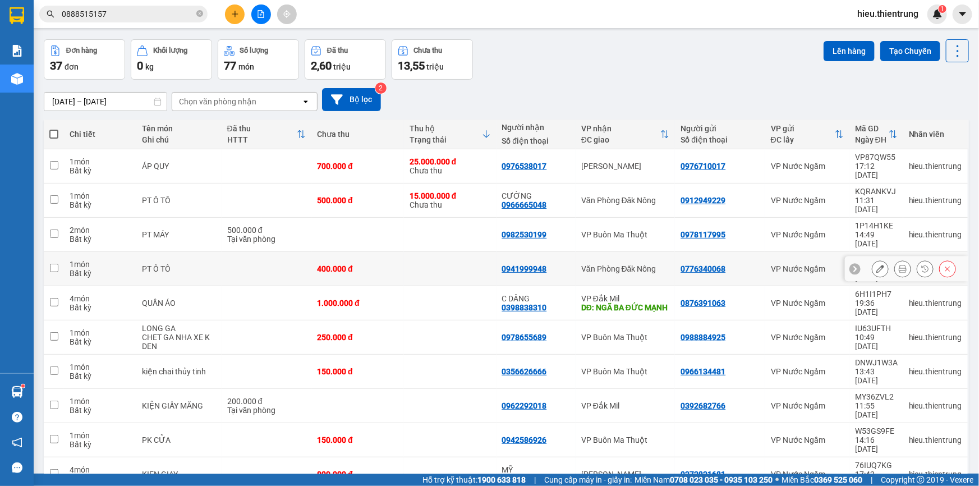
scroll to position [51, 0]
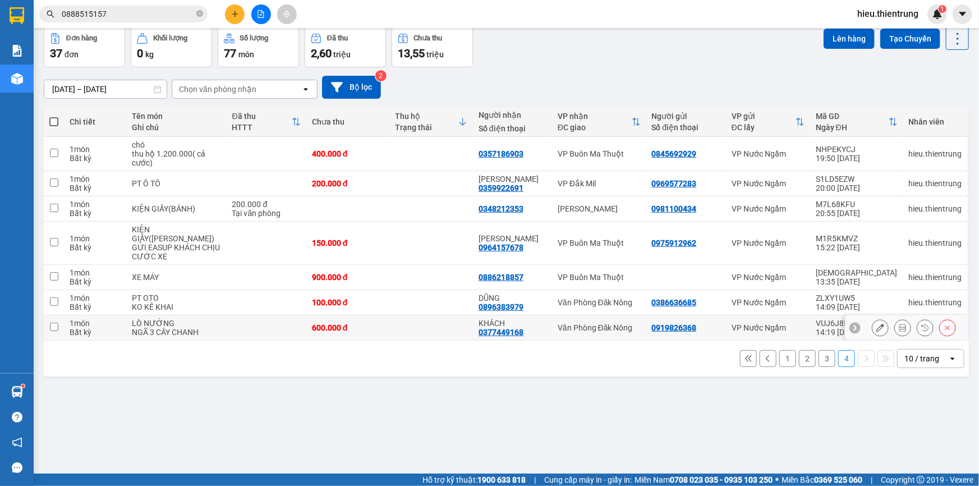
click at [331, 323] on div "600.000 đ" at bounding box center [348, 327] width 72 height 9
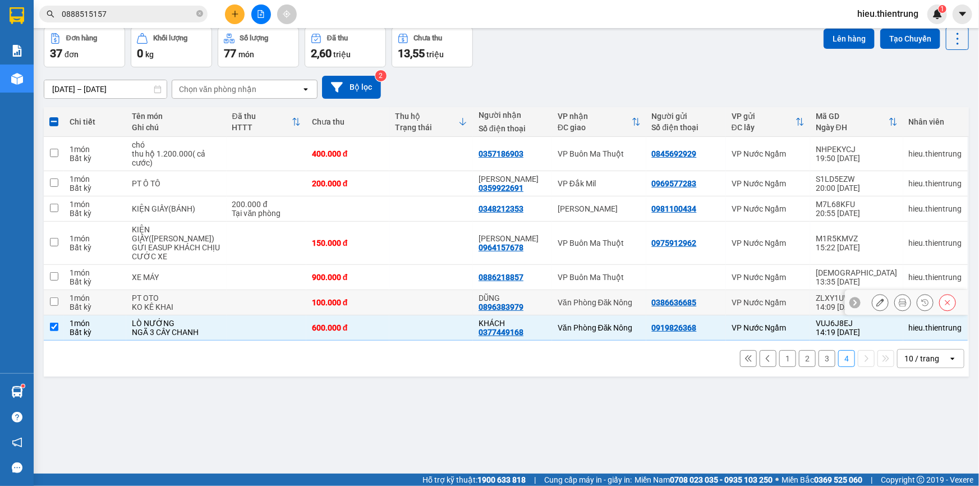
click at [346, 290] on td "100.000 đ" at bounding box center [348, 302] width 84 height 25
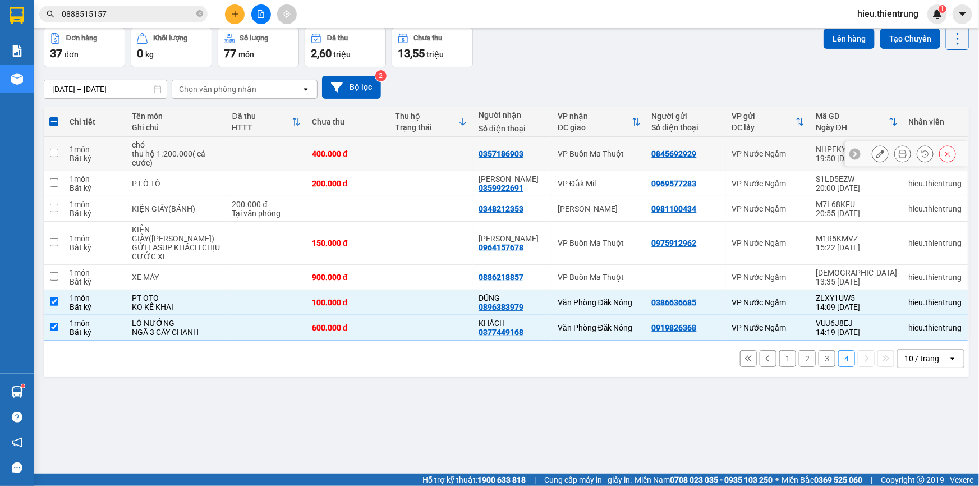
click at [473, 178] on td at bounding box center [432, 183] width 84 height 25
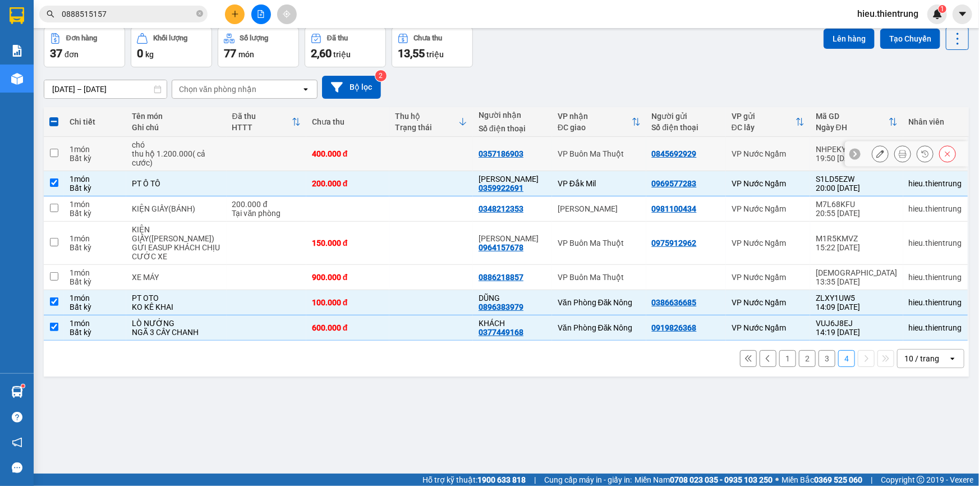
click at [454, 152] on td at bounding box center [432, 154] width 84 height 34
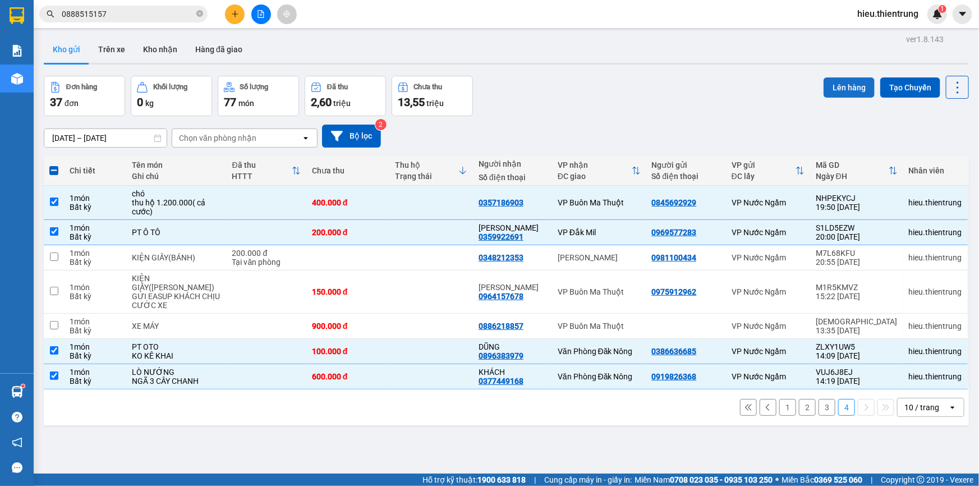
scroll to position [0, 0]
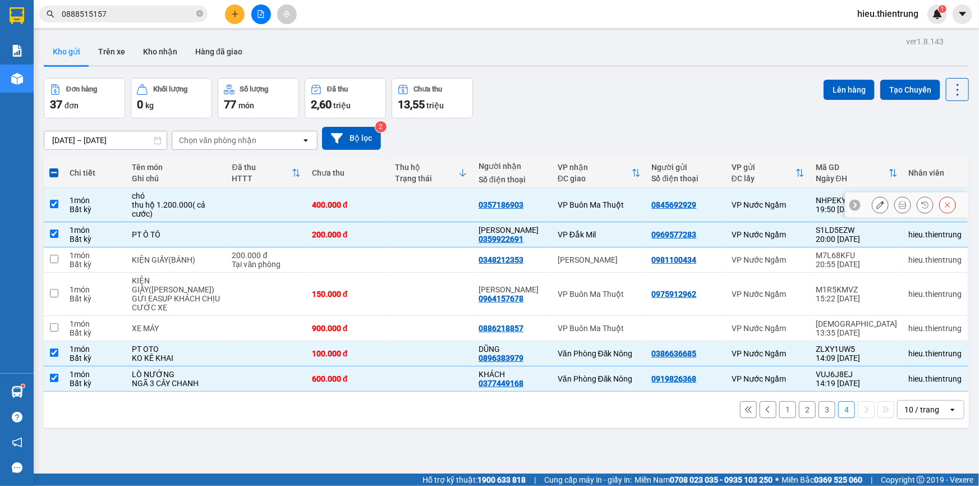
drag, startPoint x: 382, startPoint y: 196, endPoint x: 407, endPoint y: 199, distance: 26.0
click at [382, 196] on td "400.000 đ" at bounding box center [348, 205] width 84 height 34
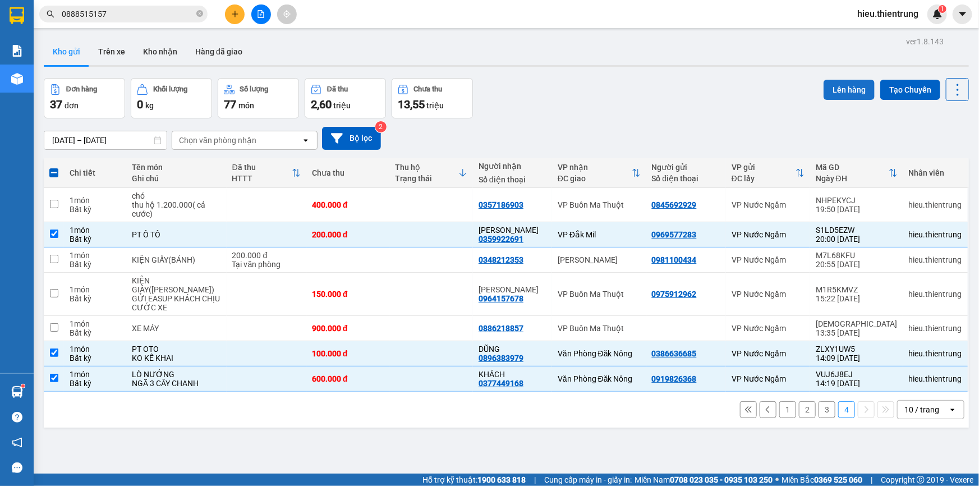
click at [851, 86] on button "Lên hàng" at bounding box center [849, 90] width 51 height 20
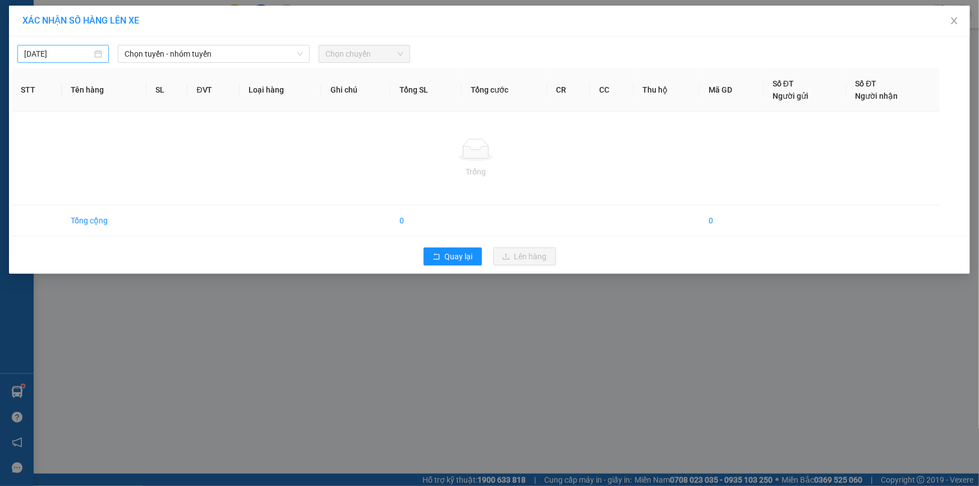
click at [37, 53] on input "[DATE]" at bounding box center [58, 54] width 68 height 12
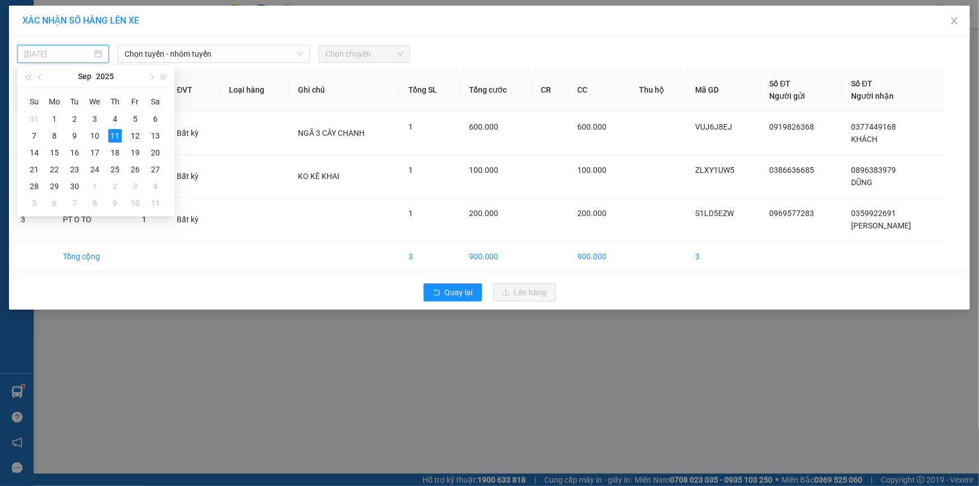
click at [136, 135] on div "12" at bounding box center [135, 135] width 13 height 13
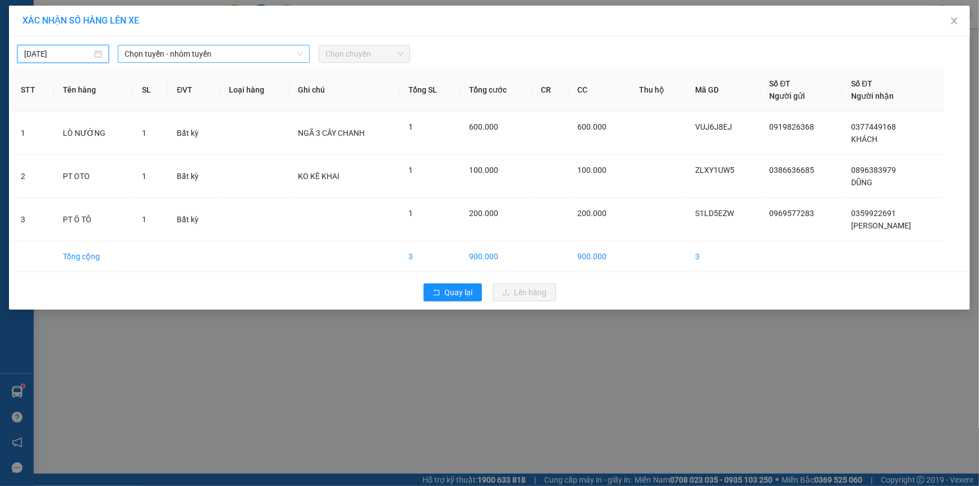
click at [206, 51] on span "Chọn tuyến - nhóm tuyến" at bounding box center [214, 53] width 178 height 17
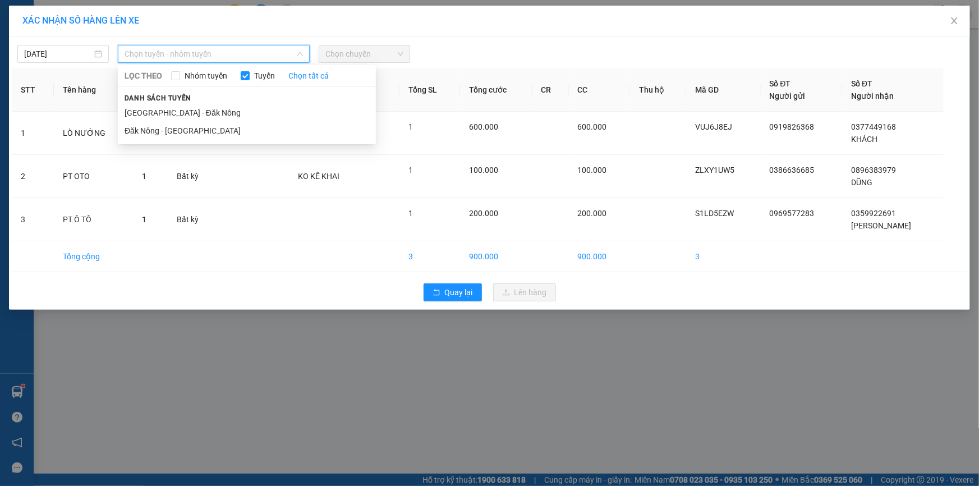
drag, startPoint x: 166, startPoint y: 106, endPoint x: 176, endPoint y: 106, distance: 10.1
click at [165, 107] on li "[GEOGRAPHIC_DATA] - Đăk Nông" at bounding box center [247, 113] width 258 height 18
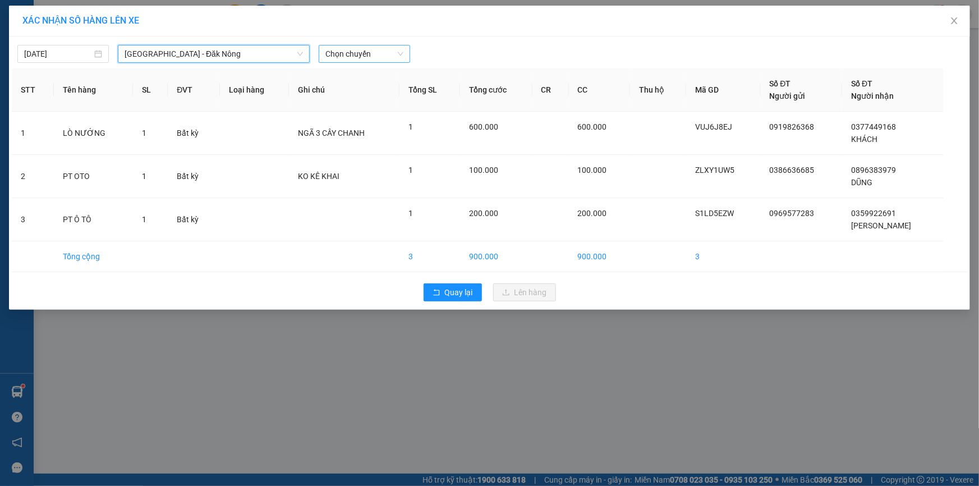
click at [381, 52] on span "Chọn chuyến" at bounding box center [365, 53] width 78 height 17
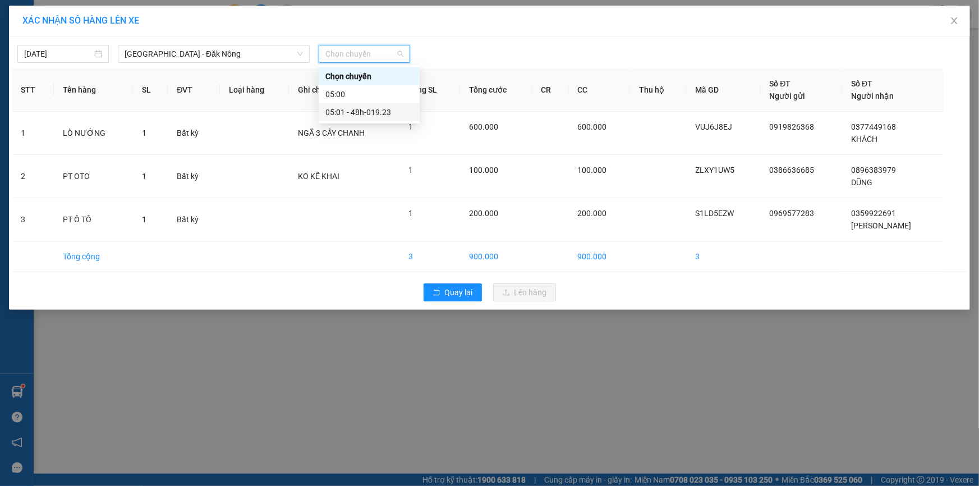
click at [378, 112] on div "05:01 - 48h-019.23" at bounding box center [370, 112] width 88 height 12
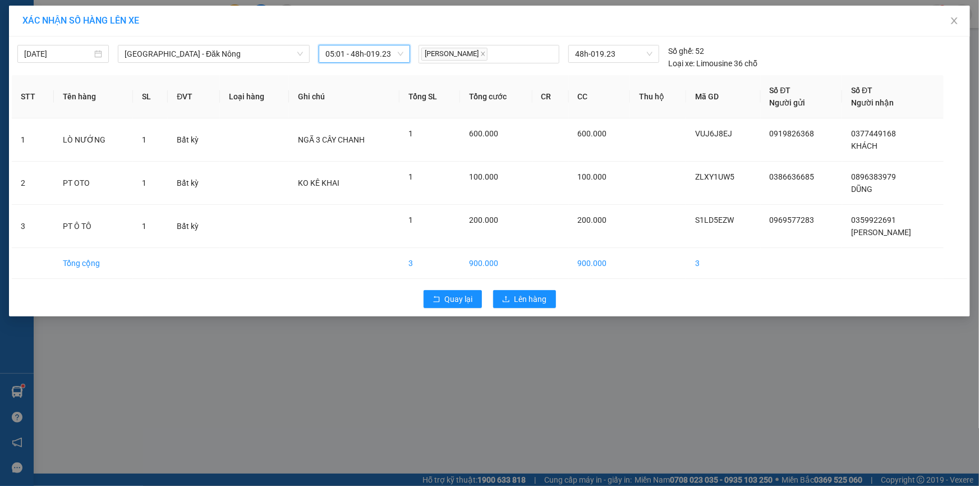
click at [528, 287] on div "Quay lại Lên hàng" at bounding box center [490, 299] width 956 height 29
click at [509, 295] on icon "upload" at bounding box center [506, 299] width 8 height 8
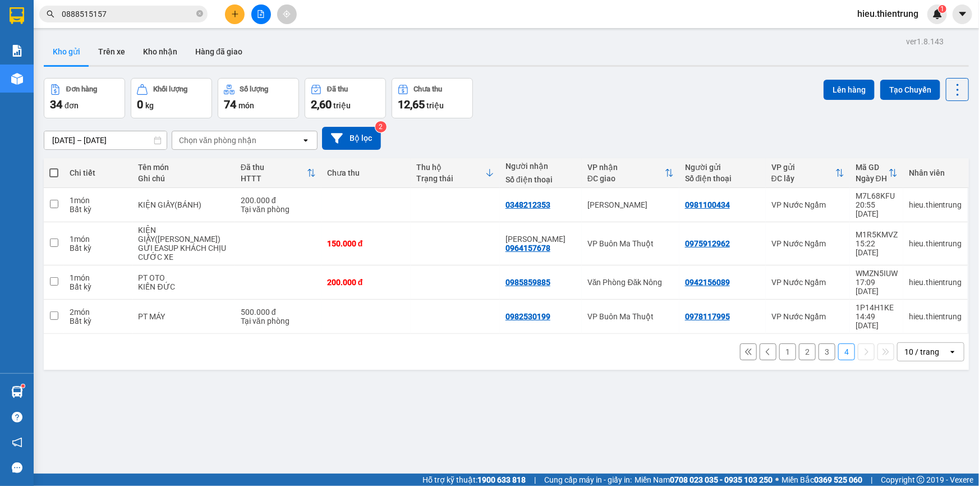
click at [819, 343] on button "3" at bounding box center [827, 351] width 17 height 17
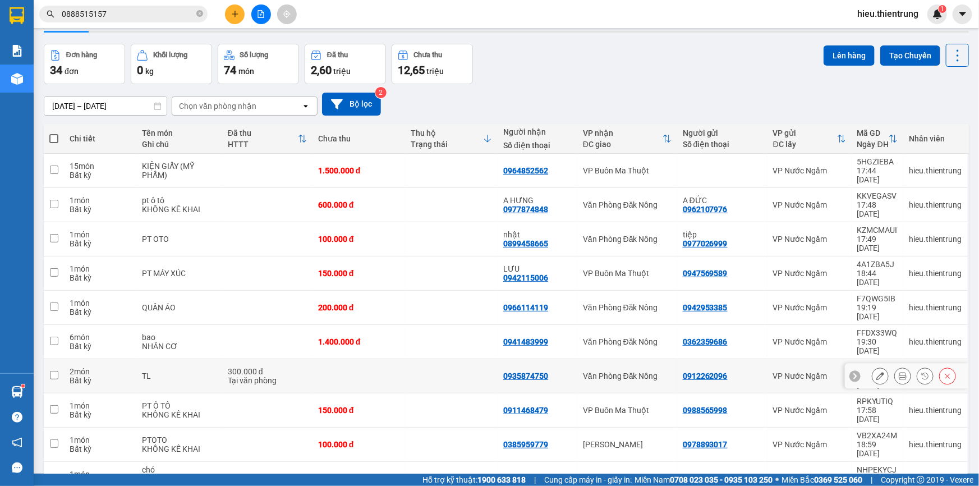
scroll to position [51, 0]
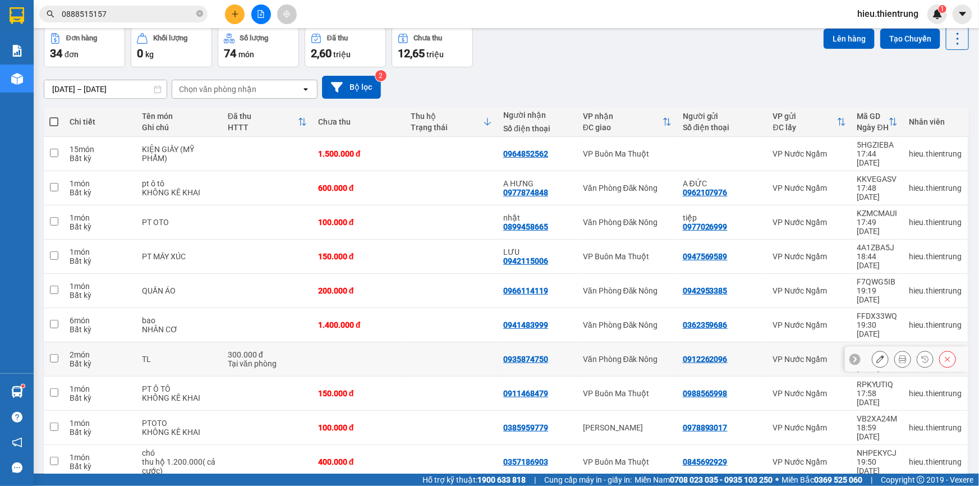
click at [538, 355] on div "0935874750" at bounding box center [525, 359] width 45 height 9
click at [529, 320] on div "0941483999" at bounding box center [525, 324] width 45 height 9
drag, startPoint x: 515, startPoint y: 241, endPoint x: 514, endPoint y: 230, distance: 11.9
click at [515, 274] on td "0966114119" at bounding box center [538, 291] width 80 height 34
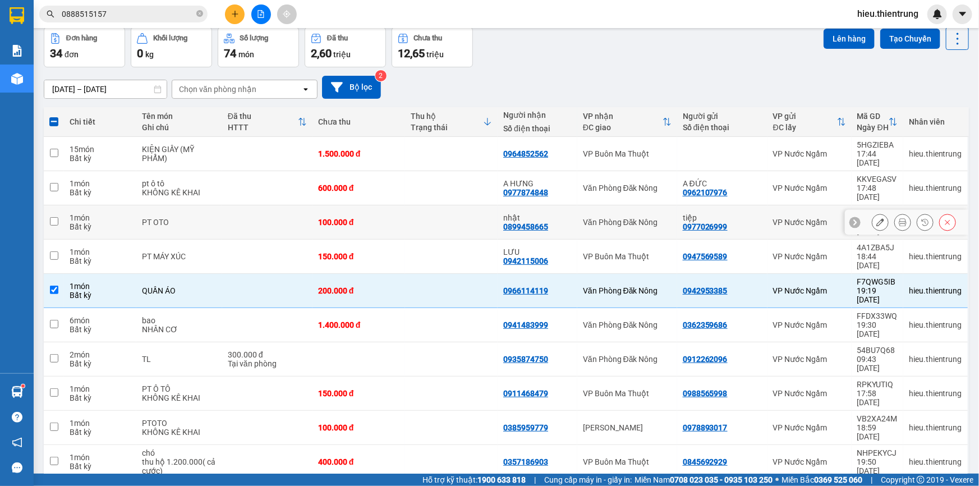
click at [523, 222] on div "0899458665" at bounding box center [525, 226] width 45 height 9
click at [514, 179] on div "A HƯNG" at bounding box center [537, 183] width 68 height 9
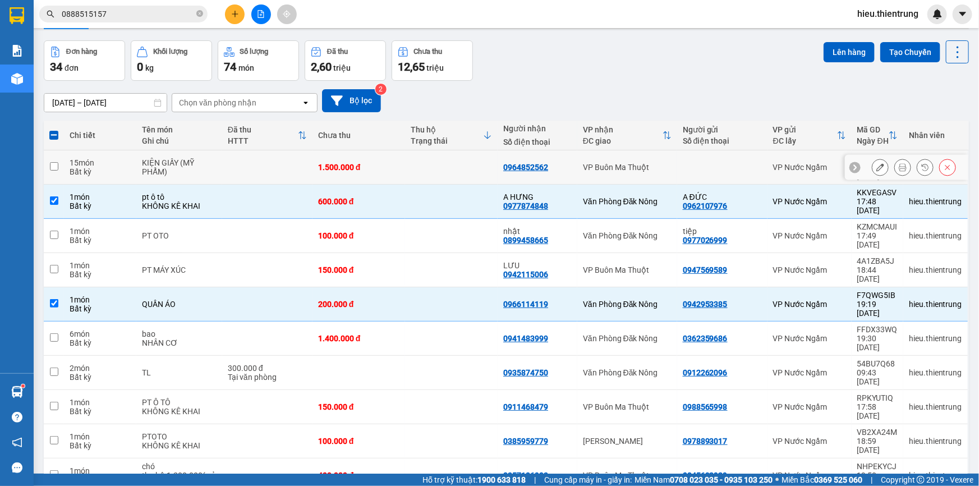
scroll to position [0, 0]
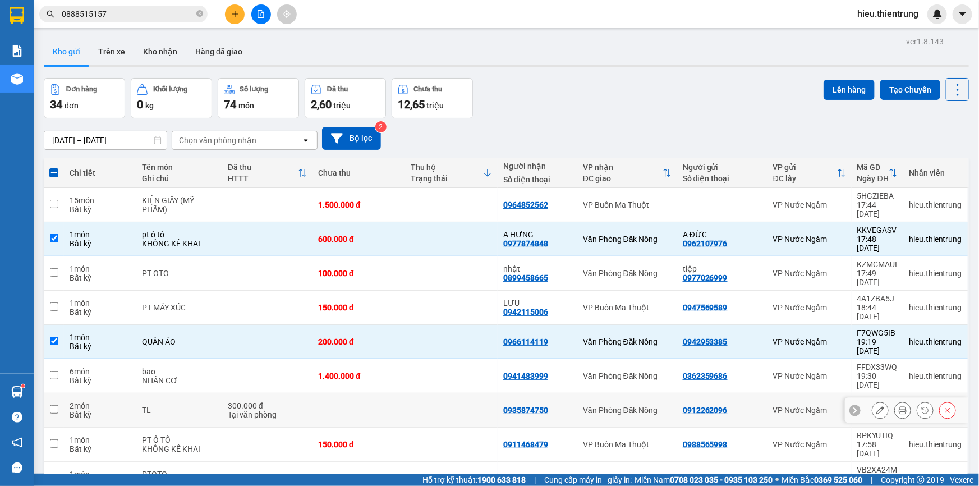
click at [584, 406] on div "Văn Phòng Đăk Nông" at bounding box center [627, 410] width 89 height 9
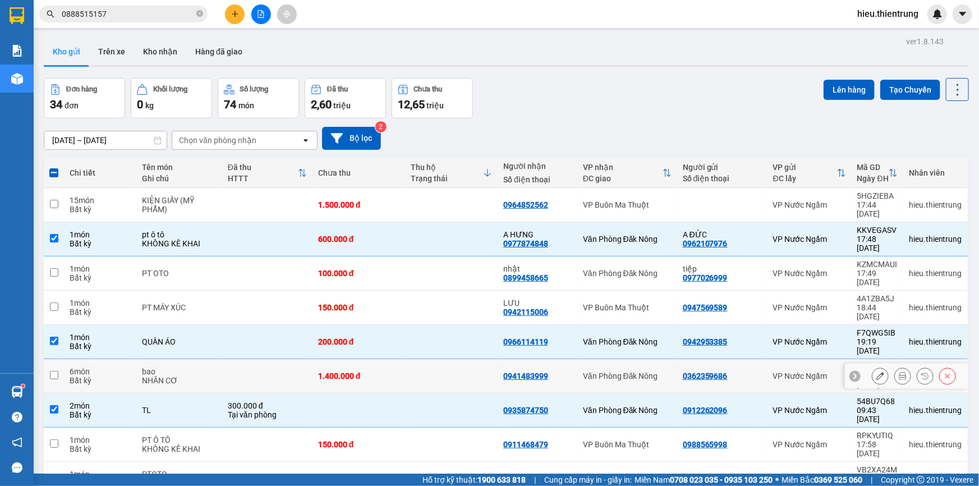
click at [591, 372] on div "Văn Phòng Đăk Nông" at bounding box center [627, 376] width 89 height 9
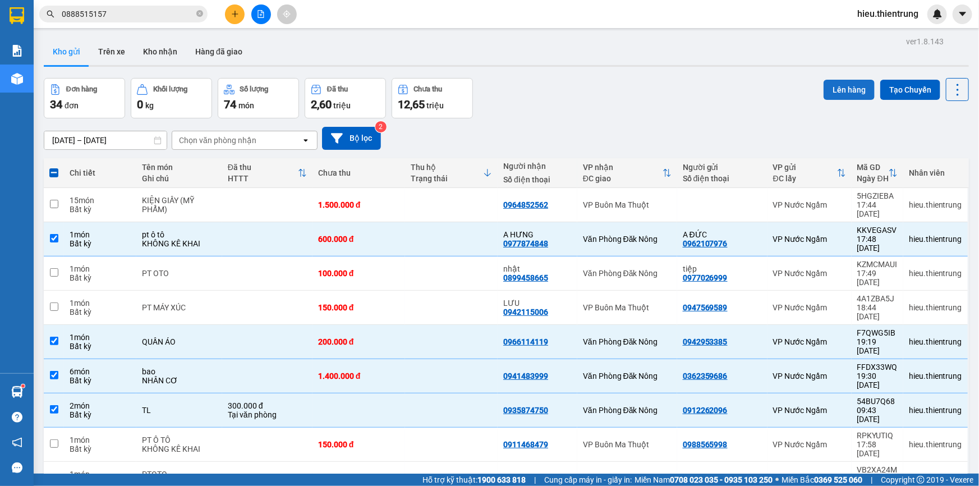
click at [842, 84] on button "Lên hàng" at bounding box center [849, 90] width 51 height 20
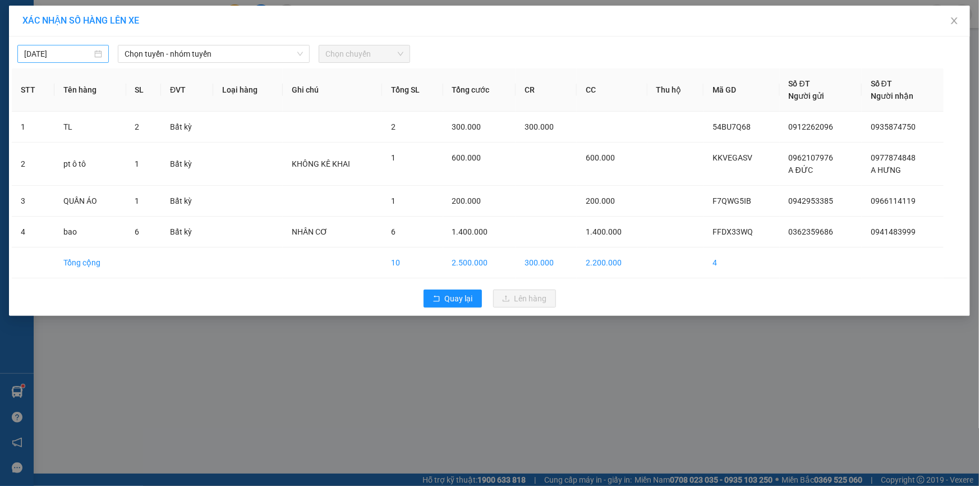
click at [56, 47] on div "[DATE]" at bounding box center [62, 54] width 91 height 18
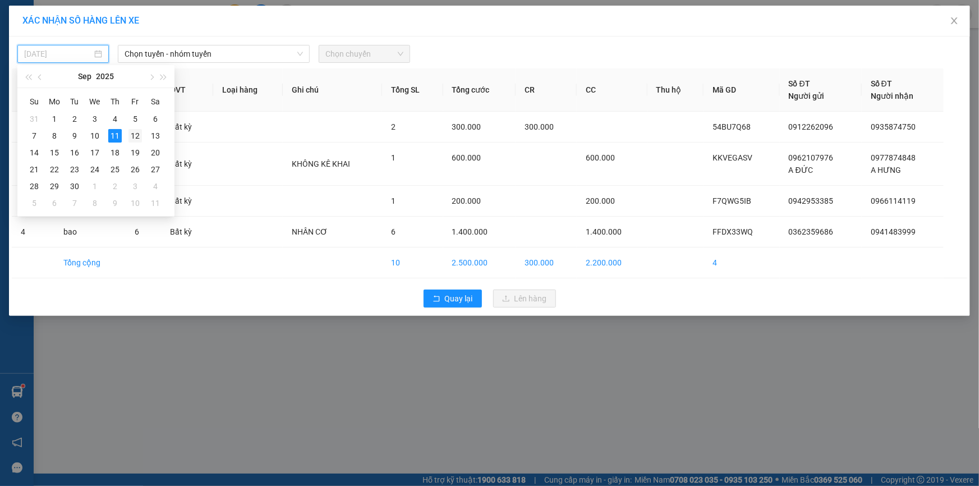
click at [138, 141] on div "12" at bounding box center [135, 135] width 13 height 13
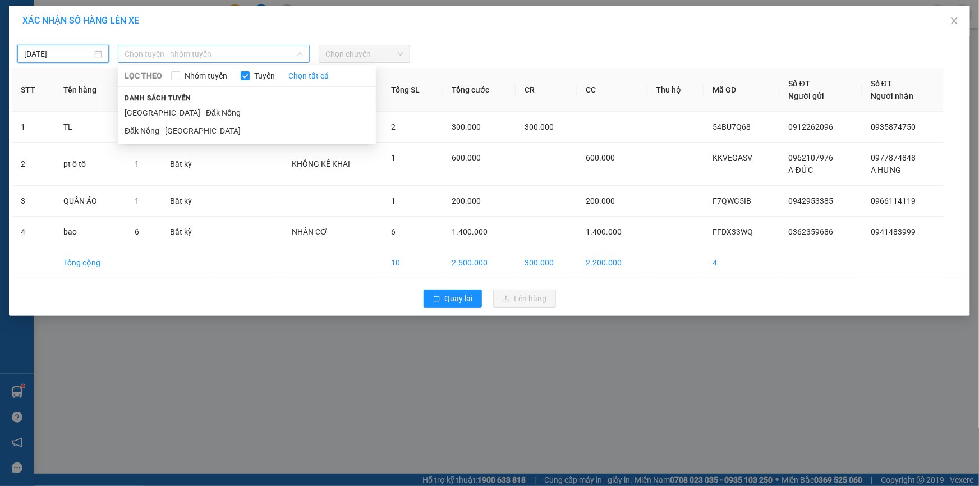
click at [175, 56] on span "Chọn tuyến - nhóm tuyến" at bounding box center [214, 53] width 178 height 17
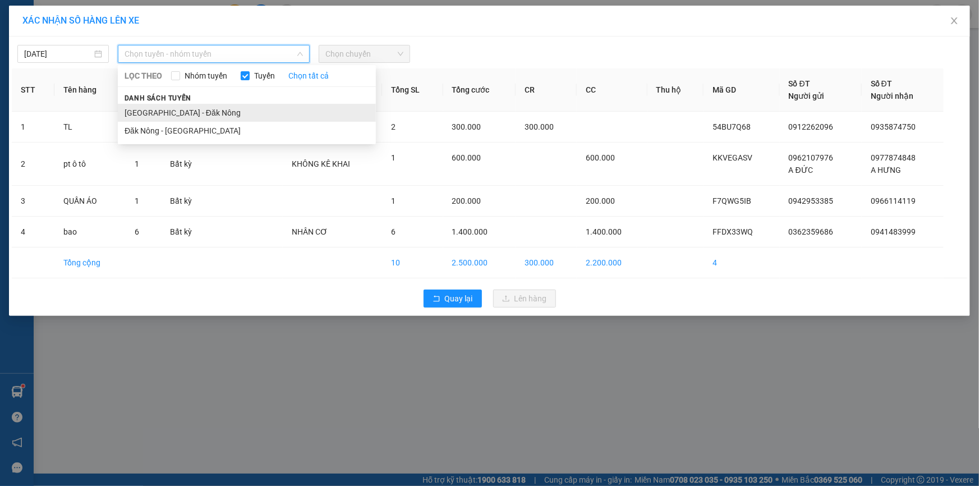
click at [156, 112] on li "[GEOGRAPHIC_DATA] - Đăk Nông" at bounding box center [247, 113] width 258 height 18
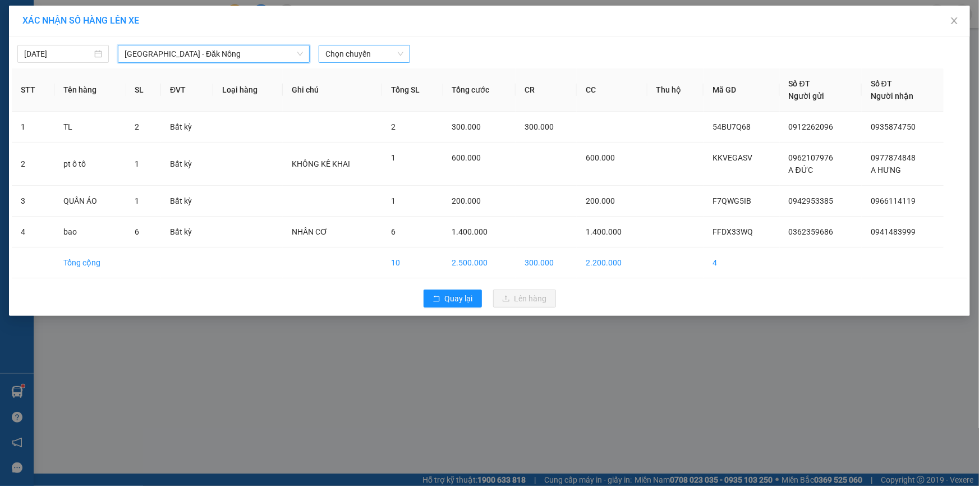
click at [355, 52] on span "Chọn chuyến" at bounding box center [365, 53] width 78 height 17
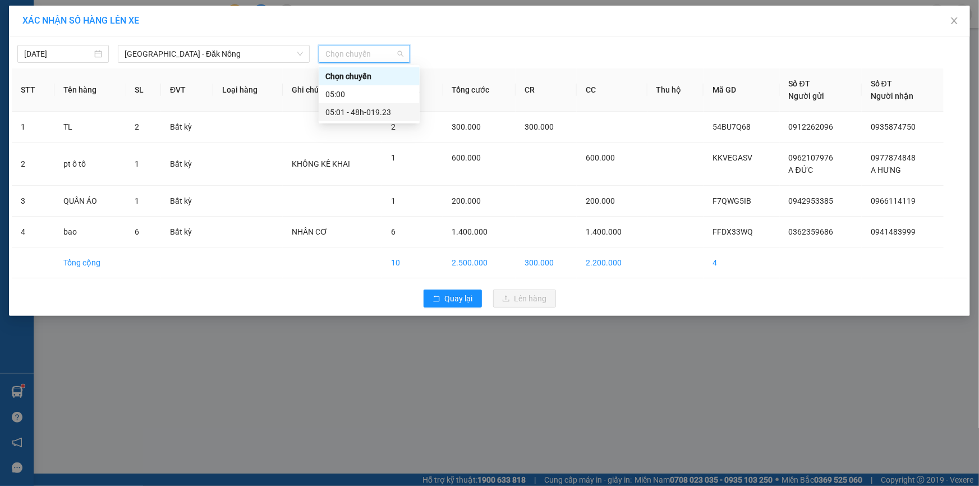
drag, startPoint x: 376, startPoint y: 111, endPoint x: 379, endPoint y: 117, distance: 6.8
click at [376, 112] on div "05:01 - 48h-019.23" at bounding box center [370, 112] width 88 height 12
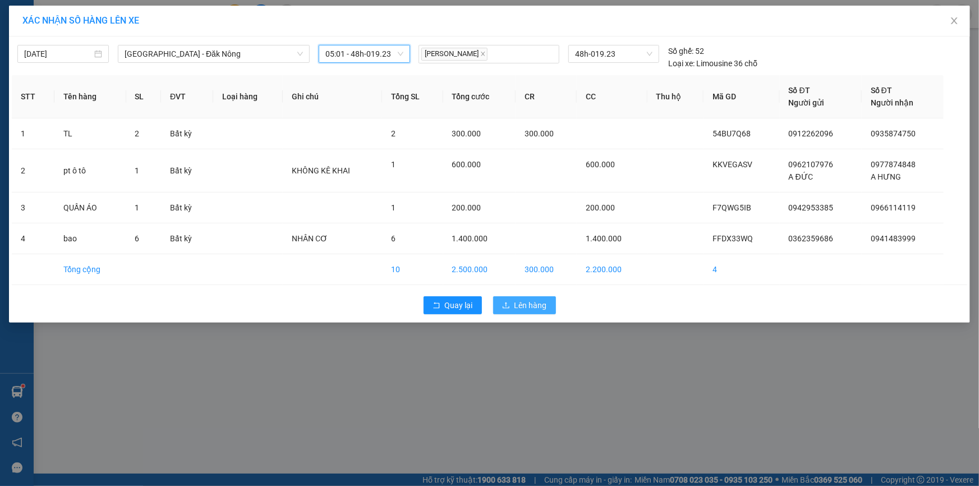
click at [534, 308] on span "Lên hàng" at bounding box center [531, 305] width 33 height 12
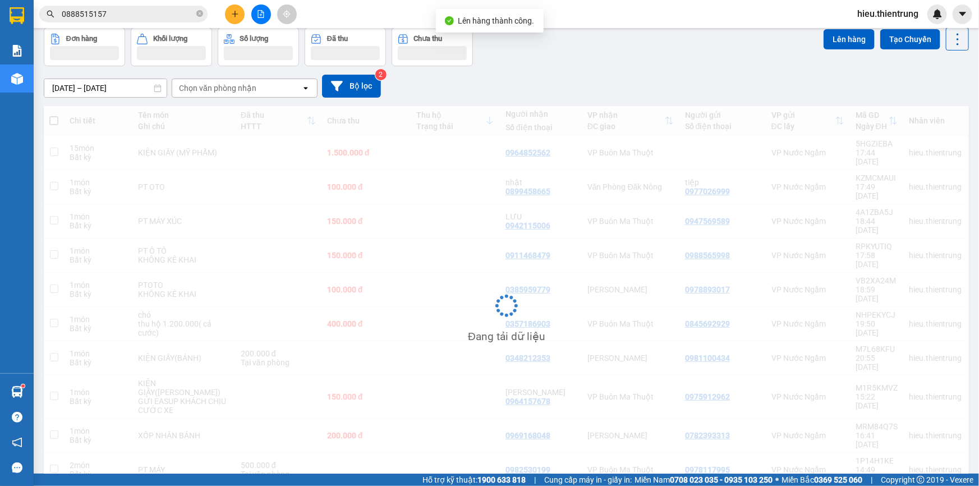
scroll to position [51, 0]
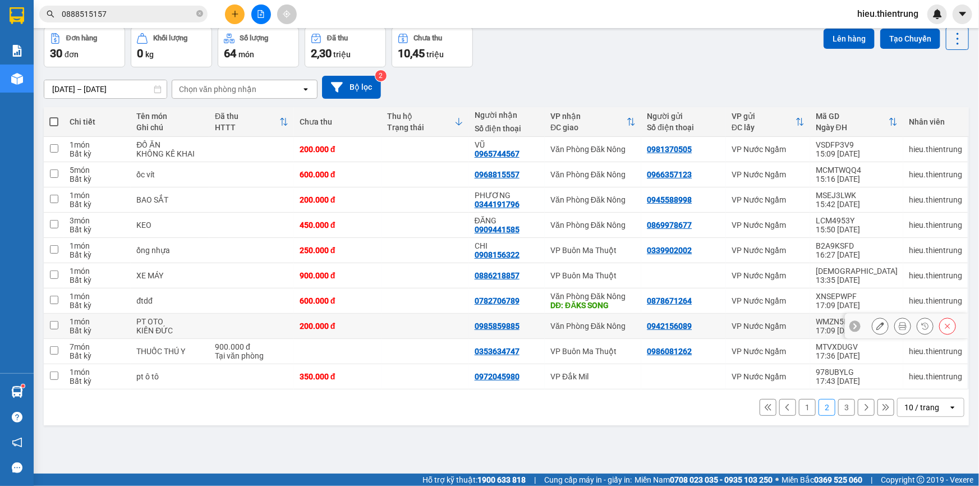
click at [623, 330] on td "Văn Phòng Đăk Nông" at bounding box center [593, 326] width 97 height 25
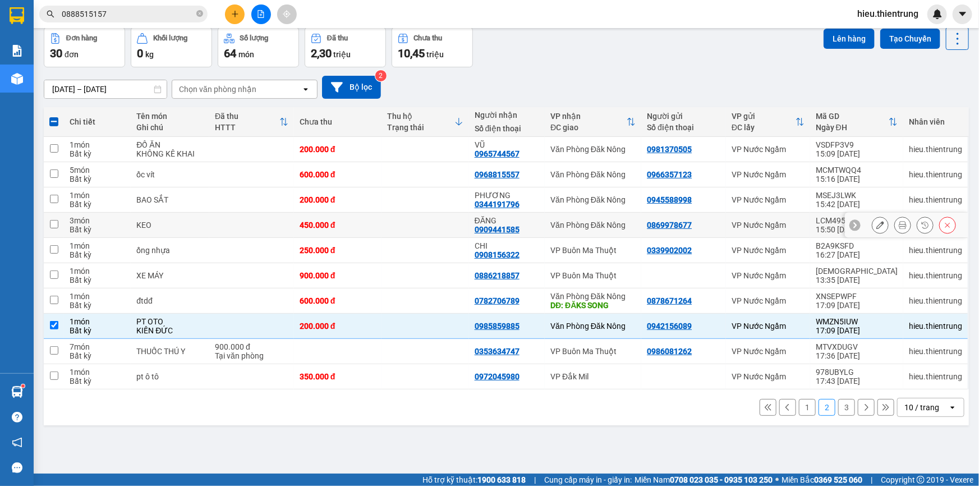
drag, startPoint x: 633, startPoint y: 216, endPoint x: 625, endPoint y: 212, distance: 8.3
click at [632, 216] on td "Văn Phòng Đăk Nông" at bounding box center [593, 225] width 97 height 25
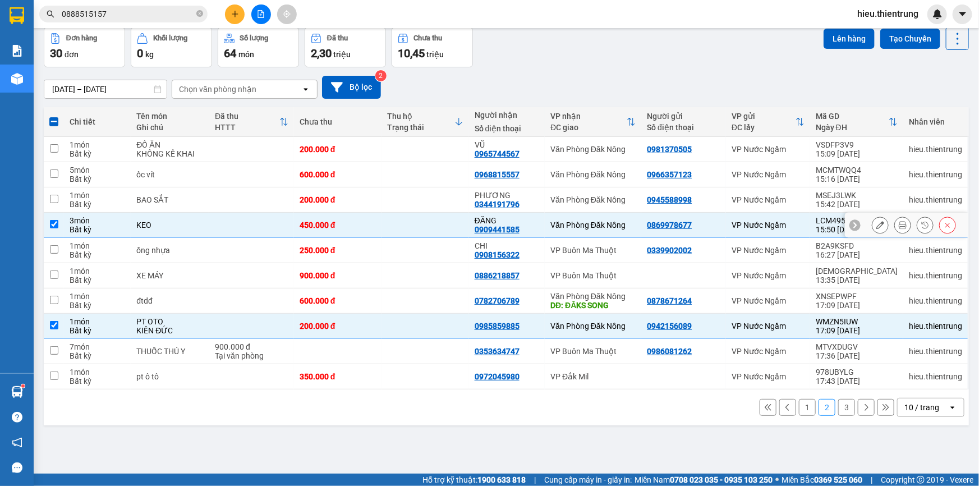
click at [617, 199] on div "Văn Phòng Đăk Nông" at bounding box center [593, 199] width 85 height 9
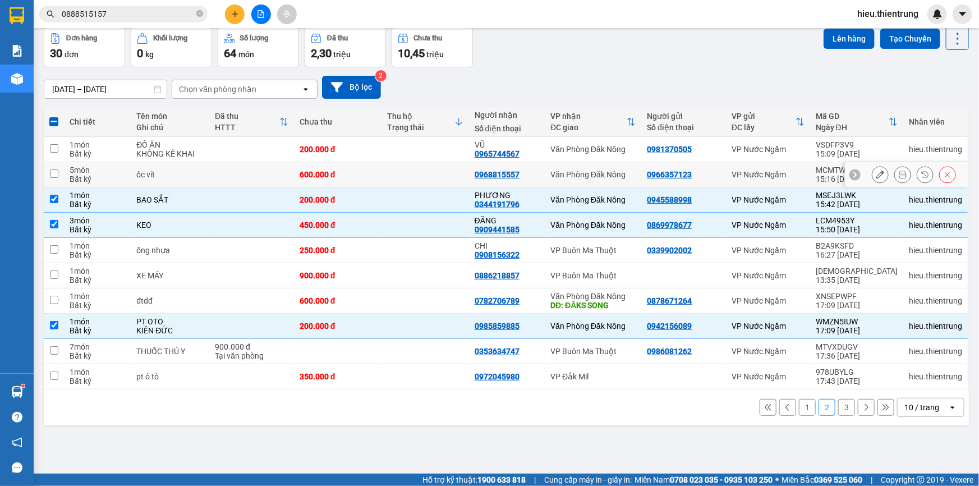
drag, startPoint x: 618, startPoint y: 178, endPoint x: 624, endPoint y: 154, distance: 24.4
click at [618, 177] on td "Văn Phòng Đăk Nông" at bounding box center [593, 174] width 97 height 25
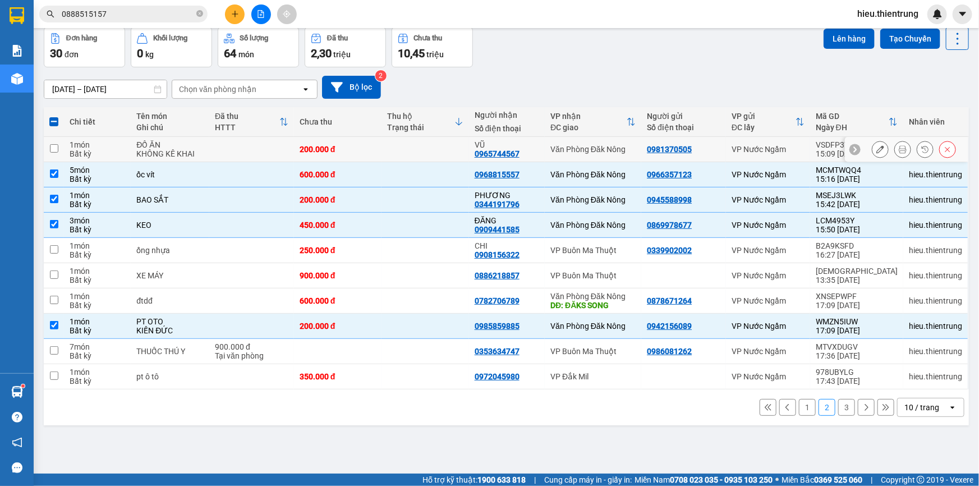
click at [628, 149] on div "Văn Phòng Đăk Nông" at bounding box center [593, 149] width 85 height 9
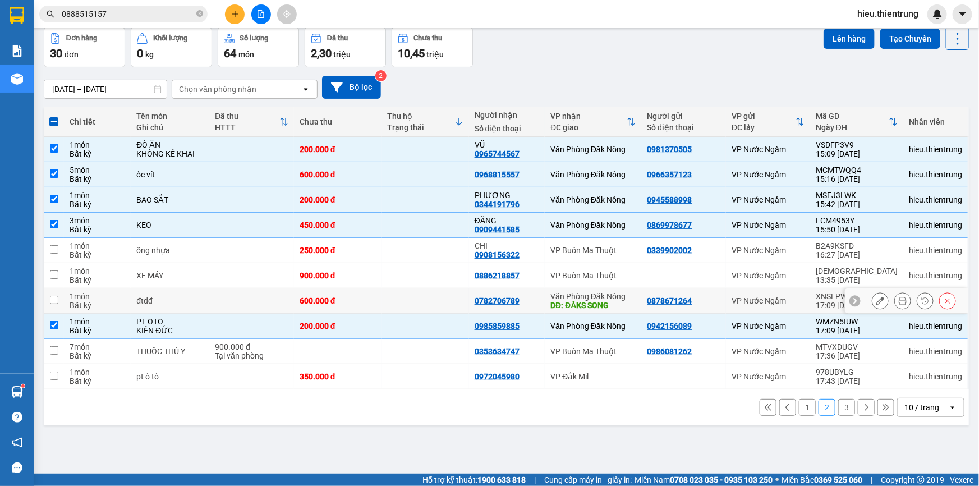
click at [617, 295] on div "Văn Phòng Đăk Nông" at bounding box center [593, 296] width 85 height 9
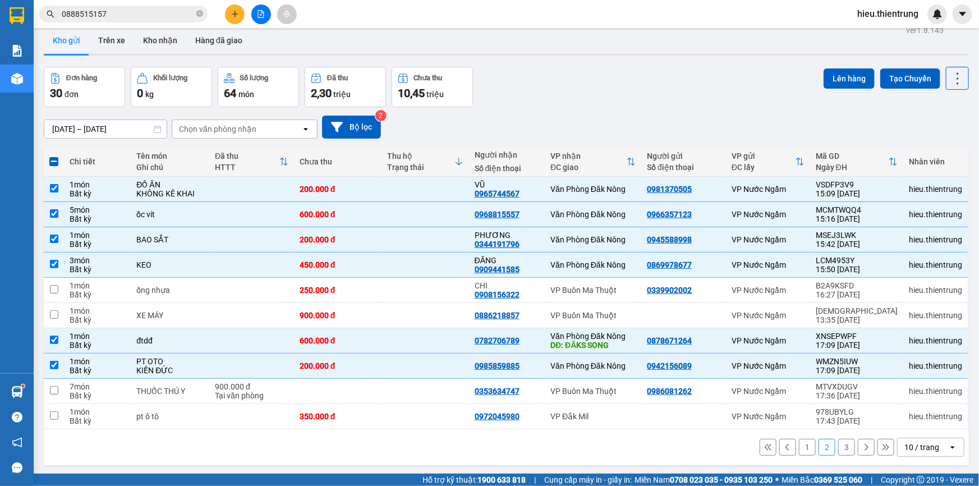
scroll to position [0, 0]
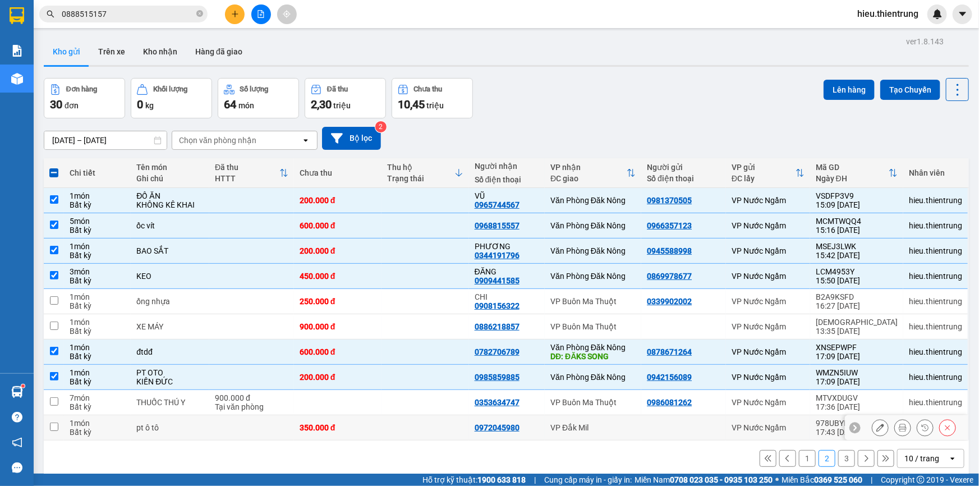
click at [544, 416] on td "0972045980" at bounding box center [507, 427] width 76 height 25
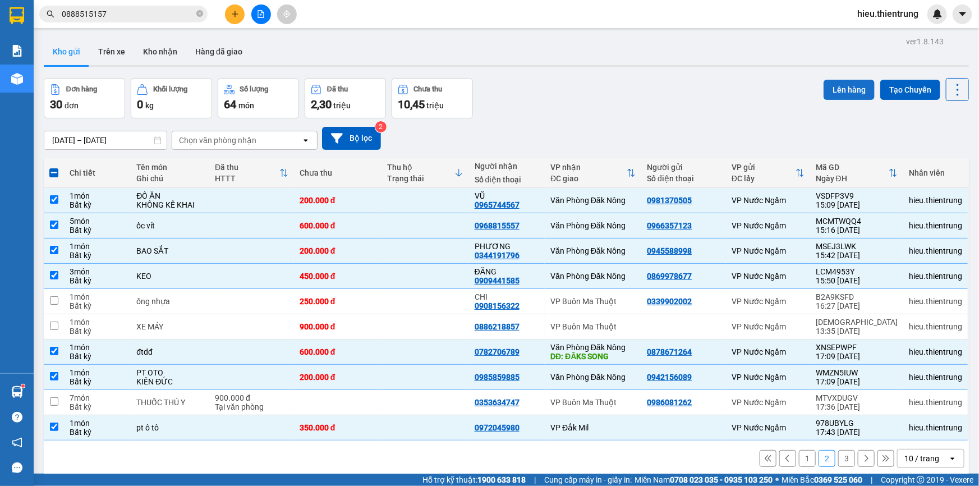
click at [837, 95] on button "Lên hàng" at bounding box center [849, 90] width 51 height 20
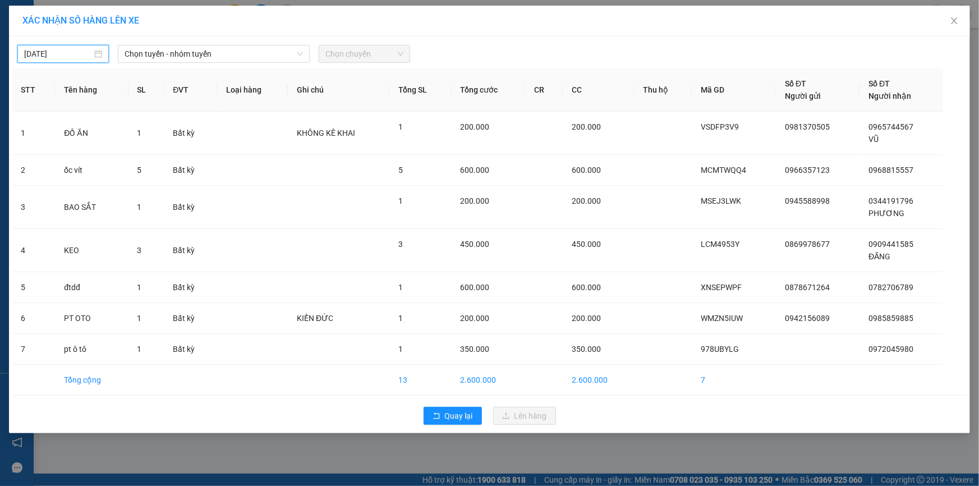
click at [57, 56] on input "[DATE]" at bounding box center [58, 54] width 68 height 12
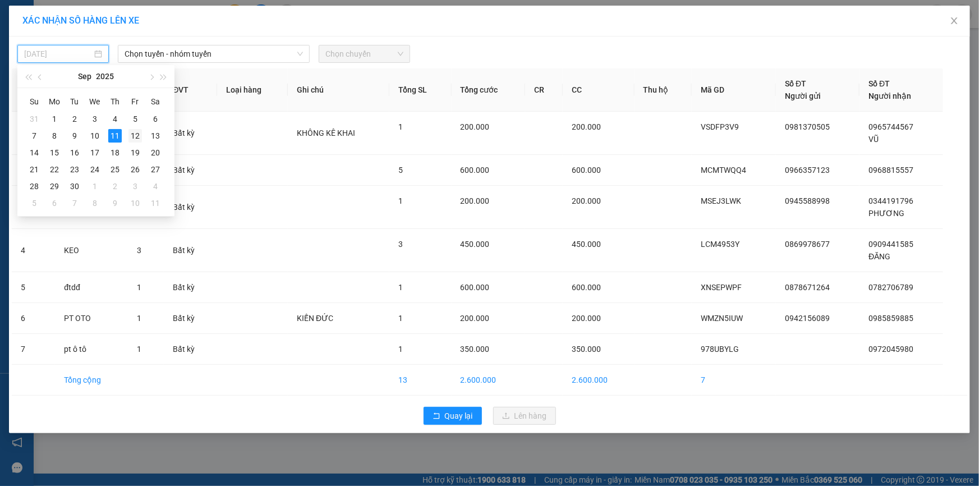
click at [132, 138] on div "12" at bounding box center [135, 135] width 13 height 13
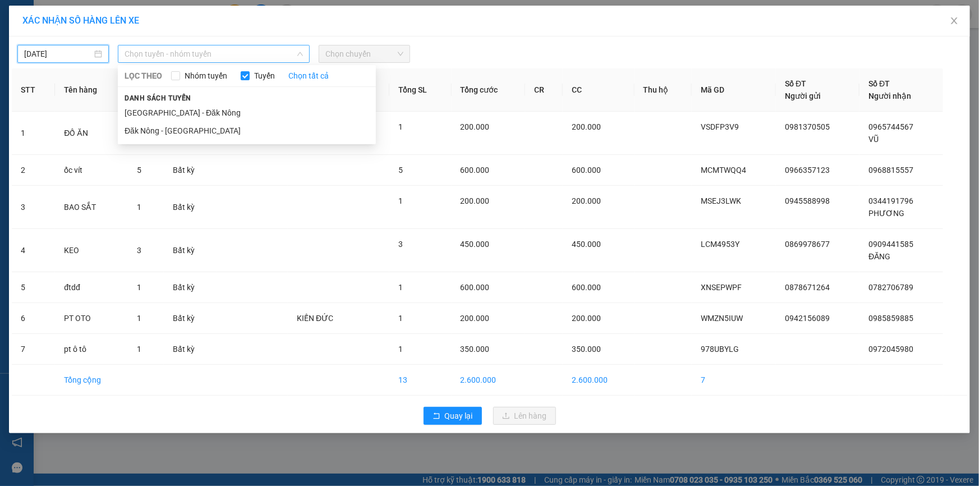
drag, startPoint x: 194, startPoint y: 49, endPoint x: 202, endPoint y: 92, distance: 43.4
click at [194, 50] on span "Chọn tuyến - nhóm tuyến" at bounding box center [214, 53] width 178 height 17
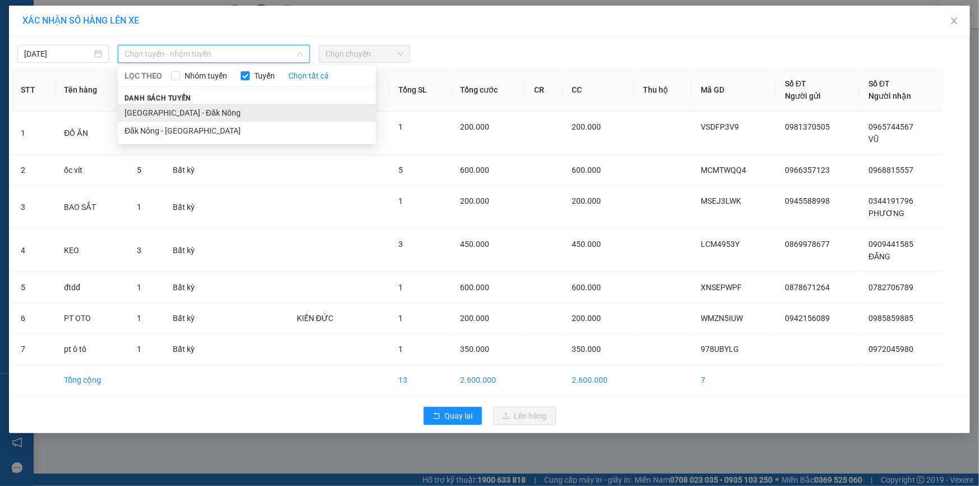
click at [185, 111] on li "[GEOGRAPHIC_DATA] - Đăk Nông" at bounding box center [247, 113] width 258 height 18
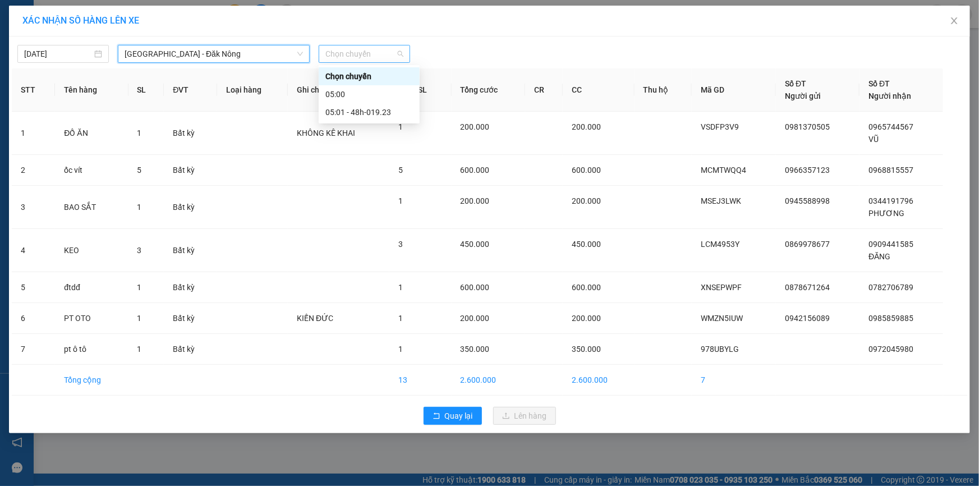
drag, startPoint x: 370, startPoint y: 50, endPoint x: 382, endPoint y: 88, distance: 39.8
click at [370, 50] on span "Chọn chuyến" at bounding box center [365, 53] width 78 height 17
click at [373, 115] on div "05:01 - 48h-019.23" at bounding box center [370, 112] width 88 height 12
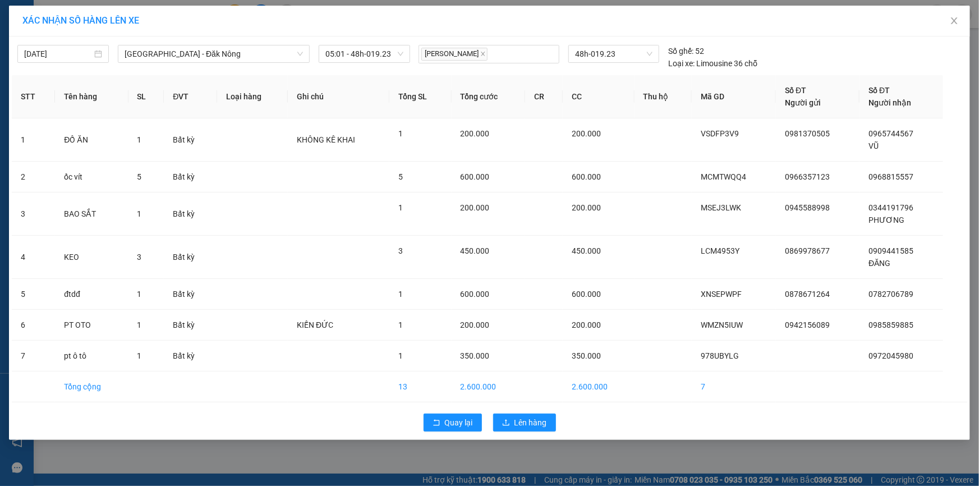
click at [534, 432] on div "Quay lại Lên hàng" at bounding box center [490, 422] width 956 height 29
click at [528, 421] on span "Lên hàng" at bounding box center [531, 422] width 33 height 12
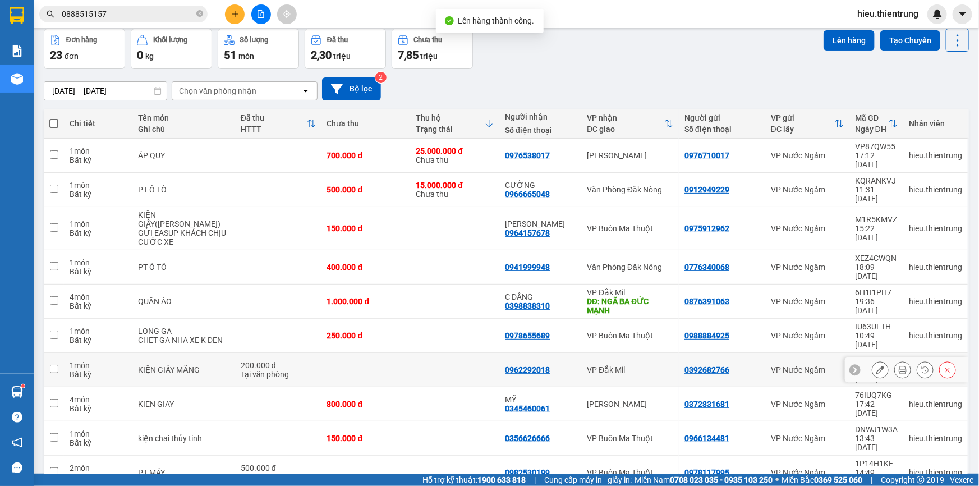
scroll to position [51, 0]
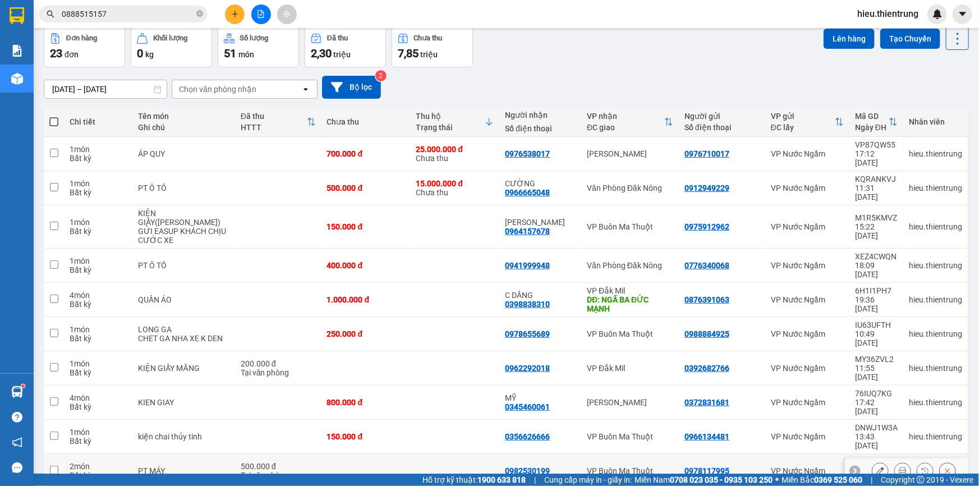
click at [380, 420] on td "150.000 đ" at bounding box center [366, 437] width 89 height 34
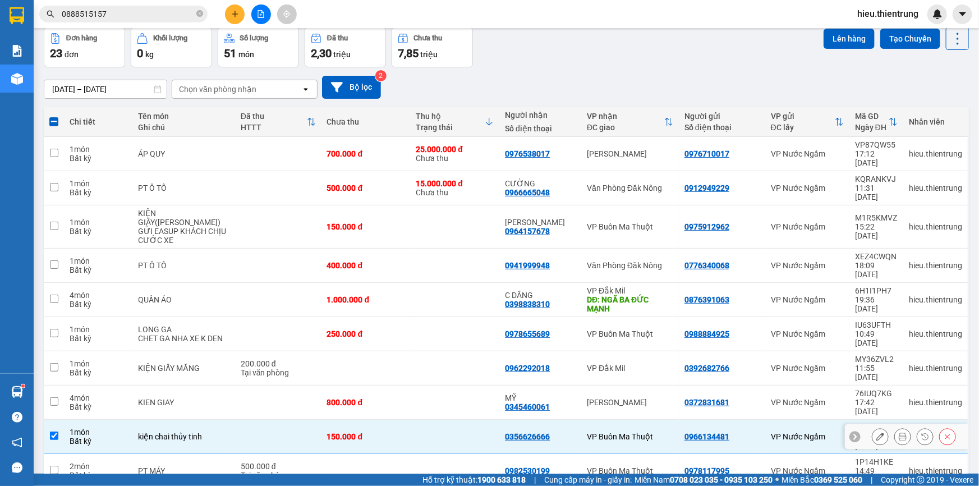
click at [419, 420] on td at bounding box center [454, 437] width 89 height 34
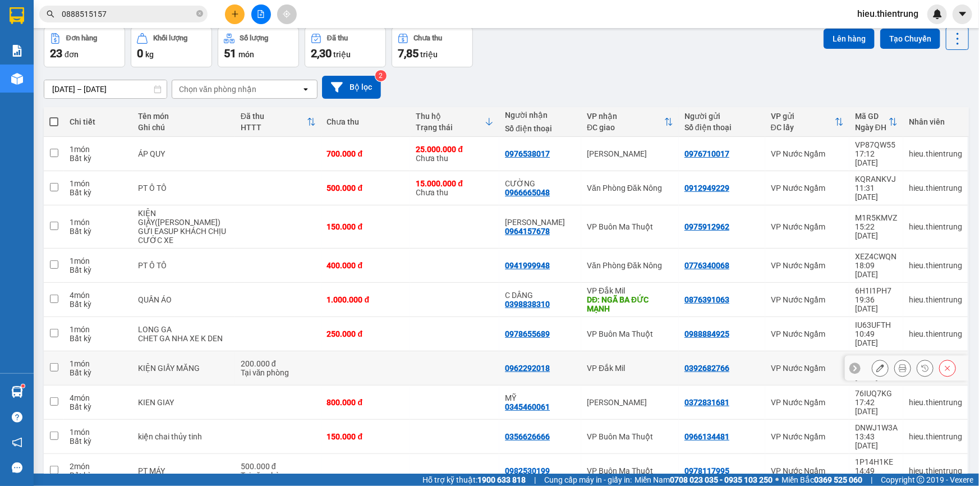
click at [443, 351] on td at bounding box center [454, 368] width 89 height 34
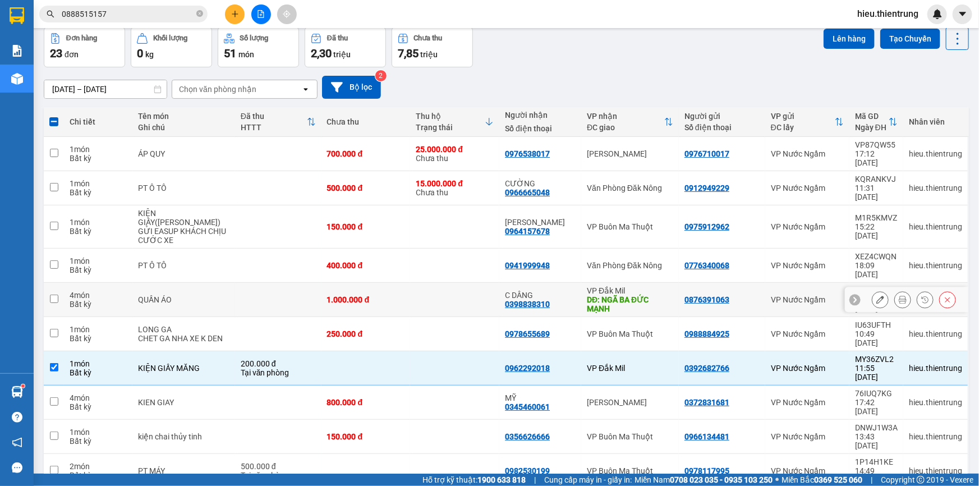
click at [514, 300] on div "0398838310" at bounding box center [527, 304] width 45 height 9
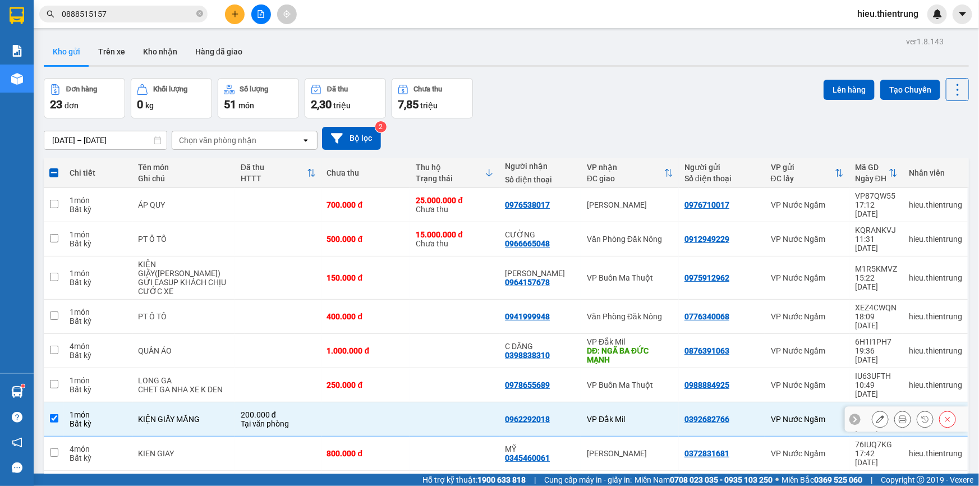
scroll to position [51, 0]
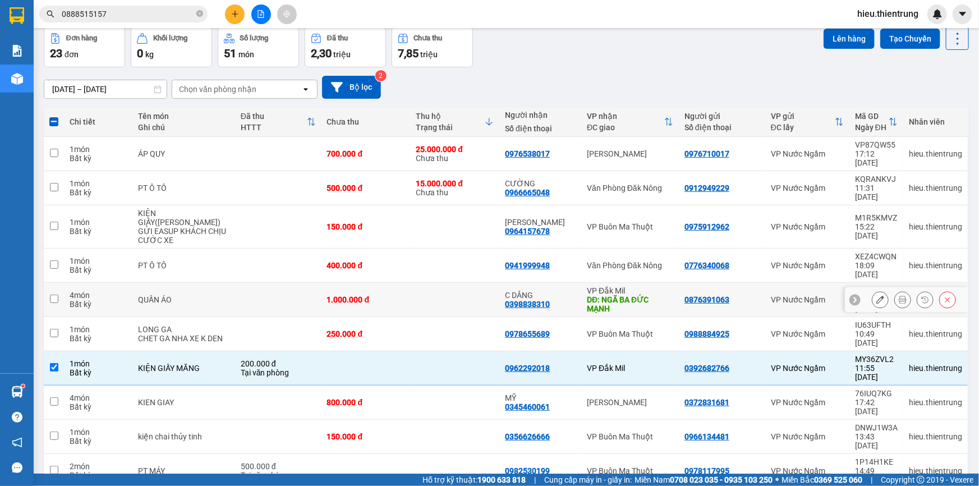
click at [537, 300] on div "0398838310" at bounding box center [527, 304] width 45 height 9
click at [552, 261] on div "0941999948" at bounding box center [540, 265] width 71 height 9
checkbox input "true"
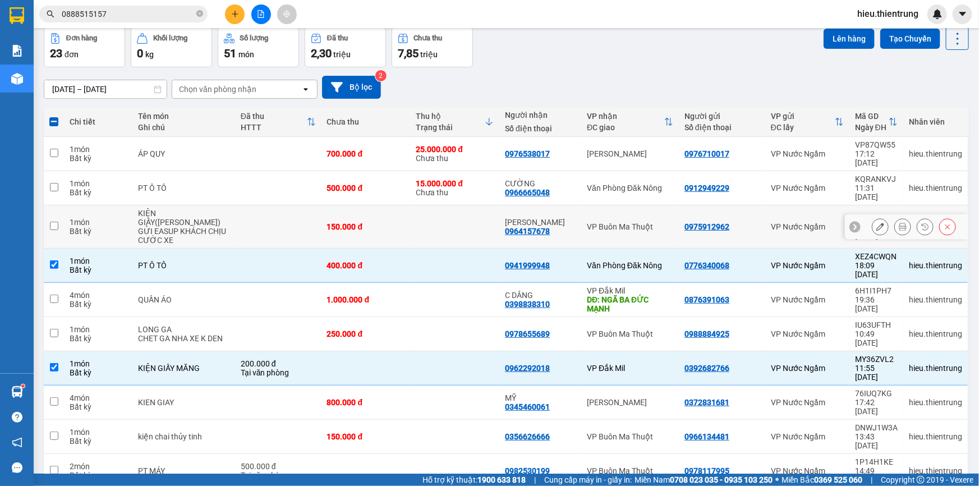
click at [568, 185] on td "CƯỜNG 0966665048" at bounding box center [541, 188] width 82 height 34
checkbox input "true"
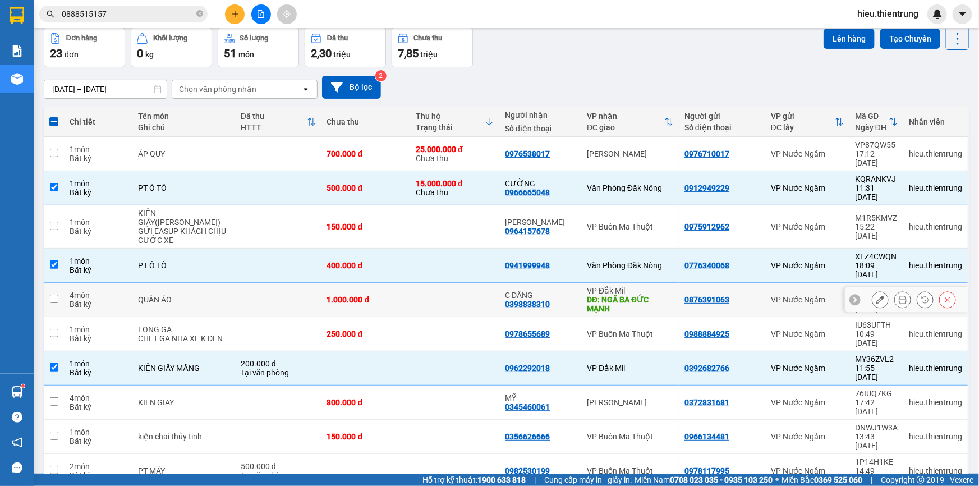
click at [566, 283] on td "C DÂNG 0398838310" at bounding box center [541, 300] width 82 height 34
checkbox input "true"
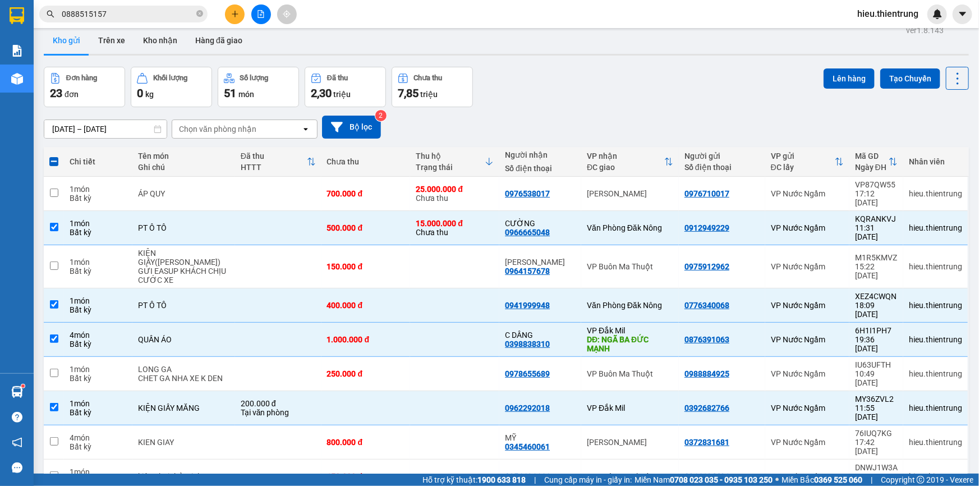
scroll to position [0, 0]
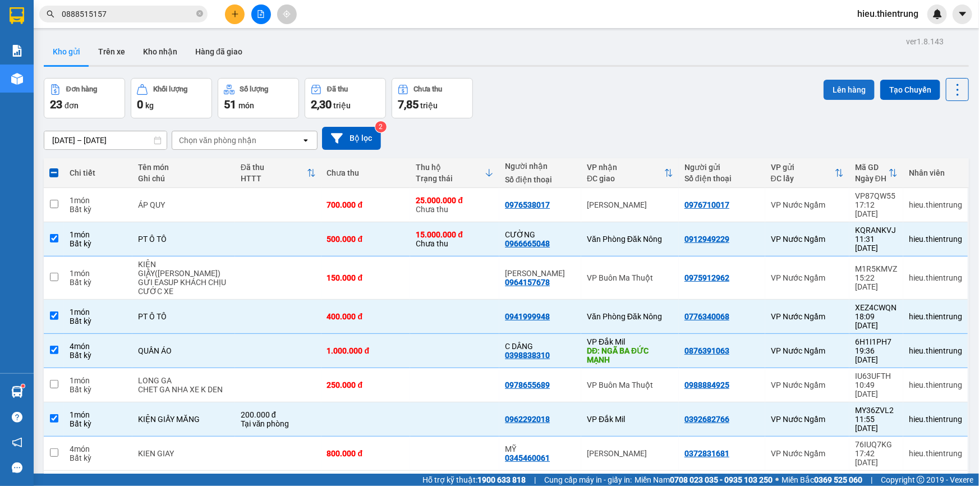
click at [838, 88] on button "Lên hàng" at bounding box center [849, 90] width 51 height 20
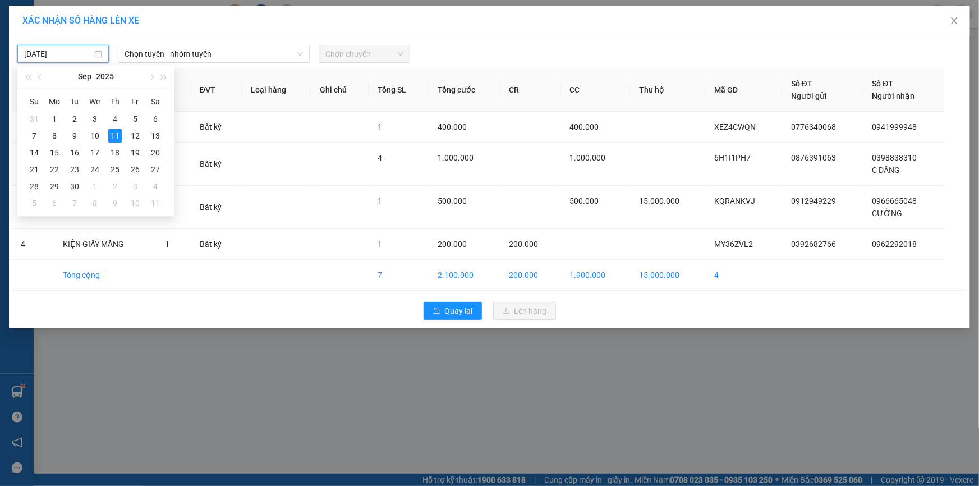
click at [64, 56] on input "[DATE]" at bounding box center [58, 54] width 68 height 12
click at [132, 132] on div "12" at bounding box center [135, 135] width 13 height 13
type input "[DATE]"
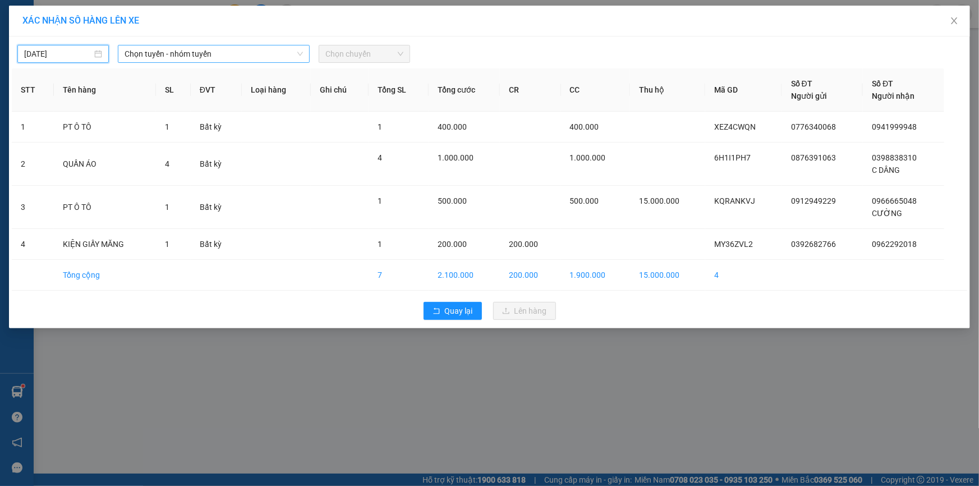
click at [181, 56] on span "Chọn tuyến - nhóm tuyến" at bounding box center [214, 53] width 178 height 17
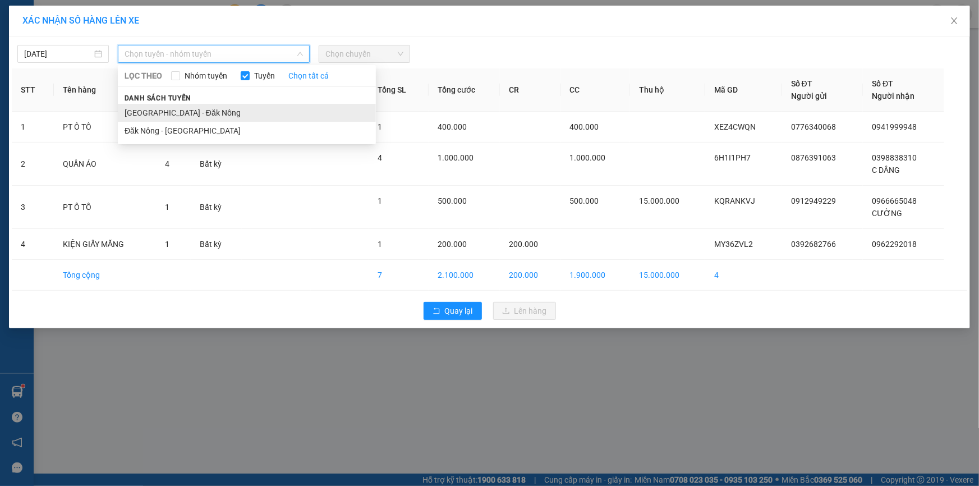
click at [168, 109] on li "[GEOGRAPHIC_DATA] - Đăk Nông" at bounding box center [247, 113] width 258 height 18
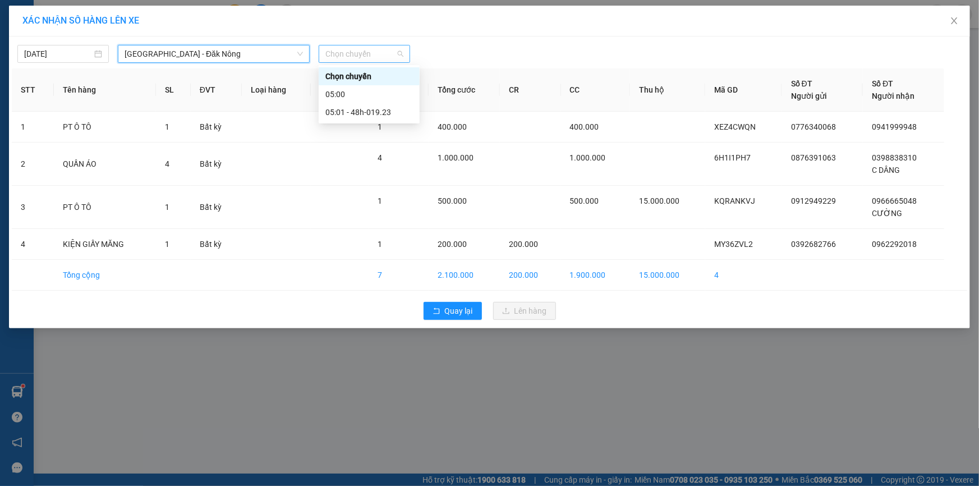
click at [396, 49] on span "Chọn chuyến" at bounding box center [365, 53] width 78 height 17
click at [375, 112] on div "05:01 - 48h-019.23" at bounding box center [370, 112] width 88 height 12
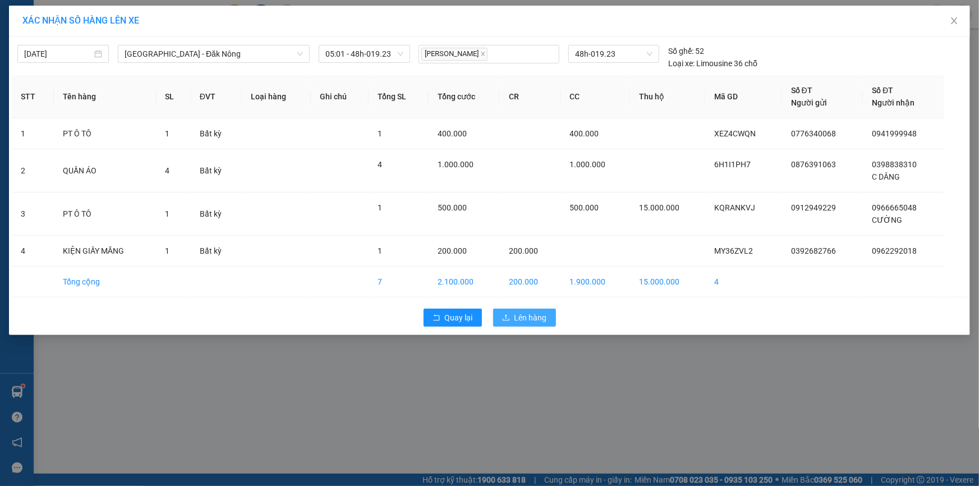
click at [518, 309] on button "Lên hàng" at bounding box center [524, 318] width 63 height 18
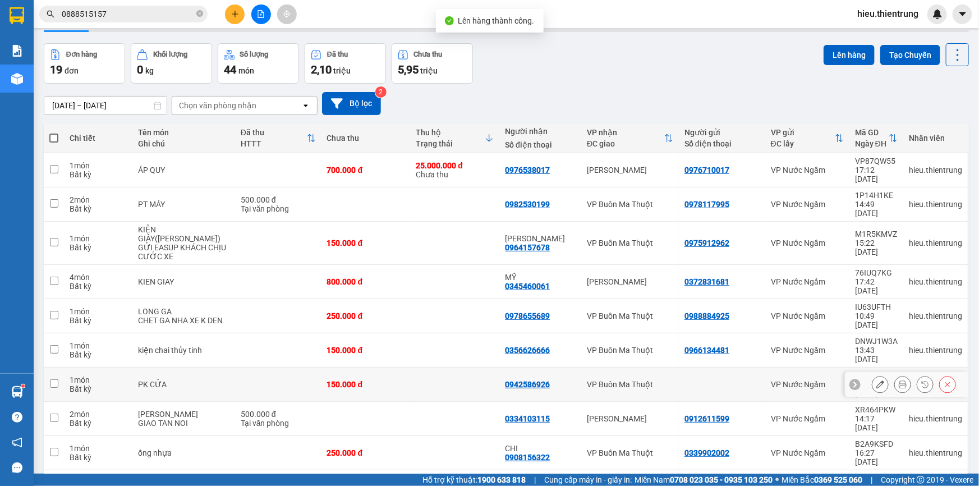
scroll to position [51, 0]
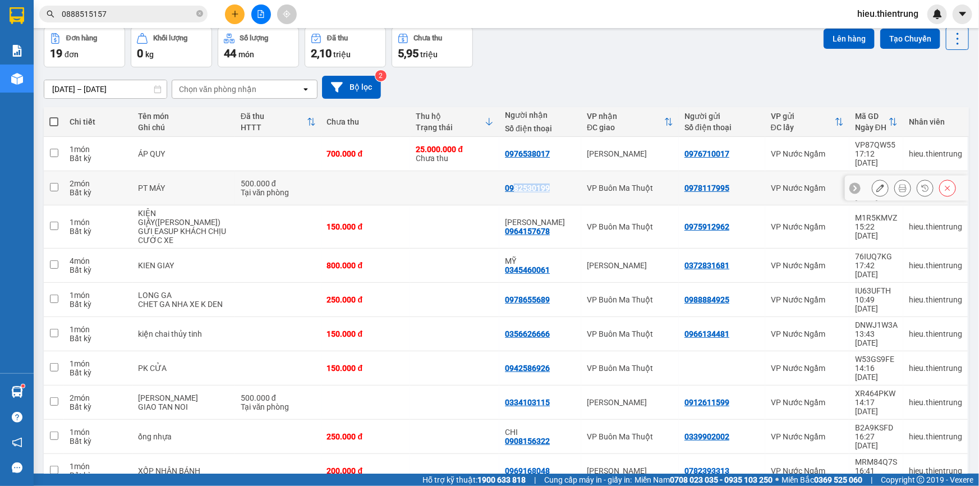
drag, startPoint x: 543, startPoint y: 173, endPoint x: 505, endPoint y: 174, distance: 38.7
click at [505, 184] on div "0982530199" at bounding box center [540, 188] width 71 height 9
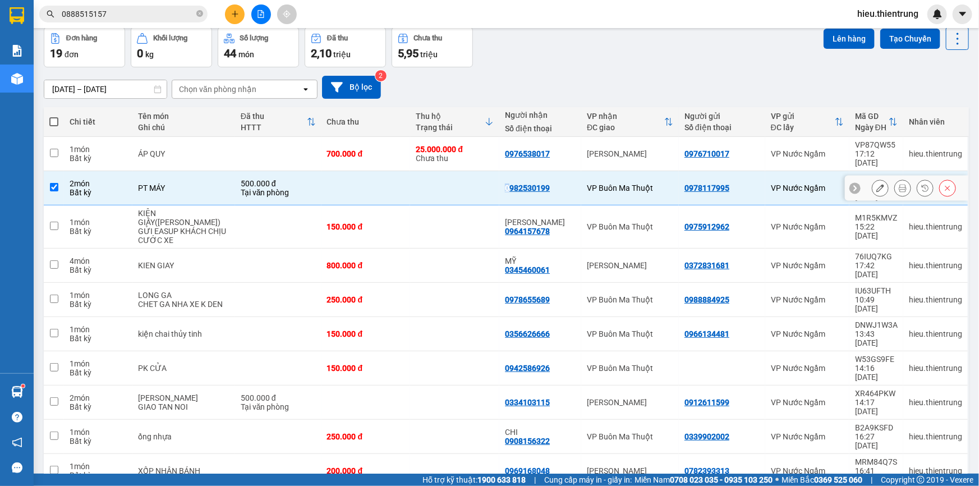
drag, startPoint x: 499, startPoint y: 175, endPoint x: 493, endPoint y: 175, distance: 5.6
click at [500, 175] on td "0982530199" at bounding box center [541, 188] width 82 height 34
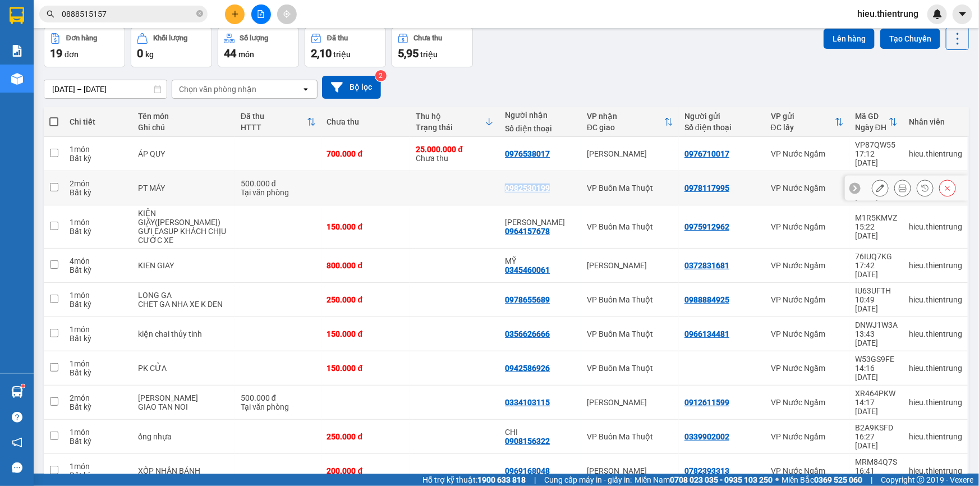
drag, startPoint x: 542, startPoint y: 173, endPoint x: 497, endPoint y: 178, distance: 45.7
click at [500, 178] on td "0982530199" at bounding box center [541, 188] width 82 height 34
checkbox input "true"
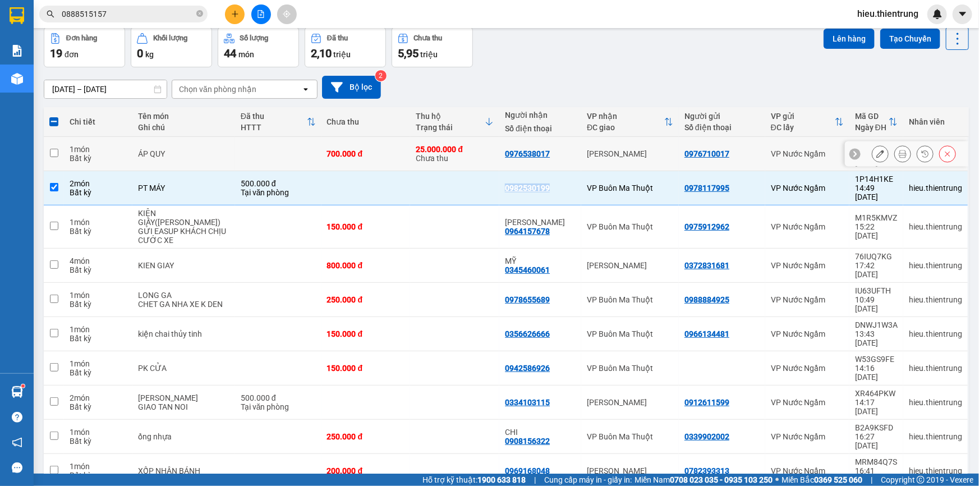
copy div "0982530199"
drag, startPoint x: 199, startPoint y: 16, endPoint x: 186, endPoint y: 13, distance: 12.7
click at [199, 16] on icon "close-circle" at bounding box center [199, 13] width 7 height 7
click at [149, 11] on input "text" at bounding box center [128, 14] width 132 height 12
paste input "0982530199"
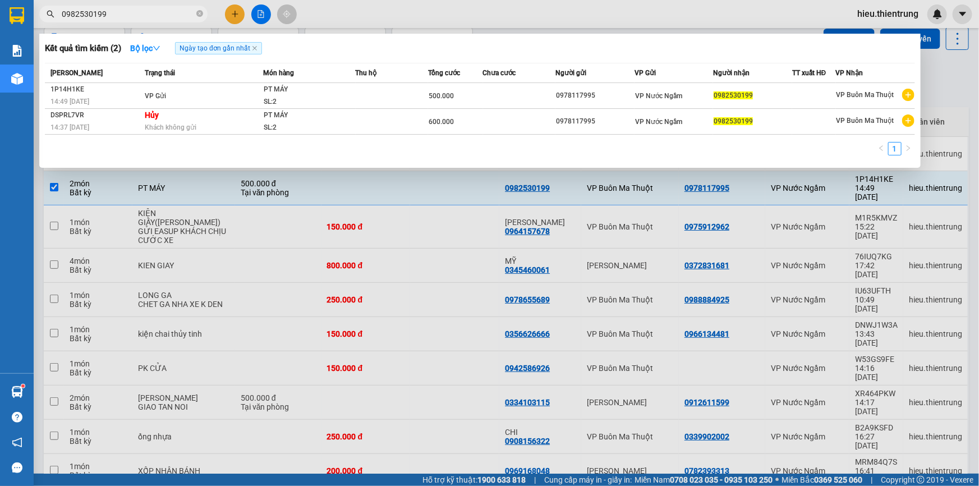
type input "0982530199"
click at [441, 15] on div at bounding box center [489, 243] width 979 height 486
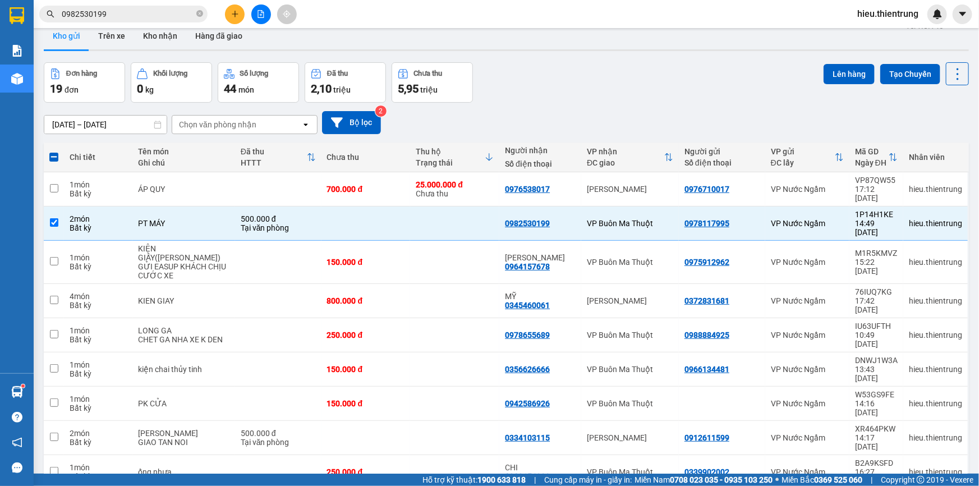
scroll to position [0, 0]
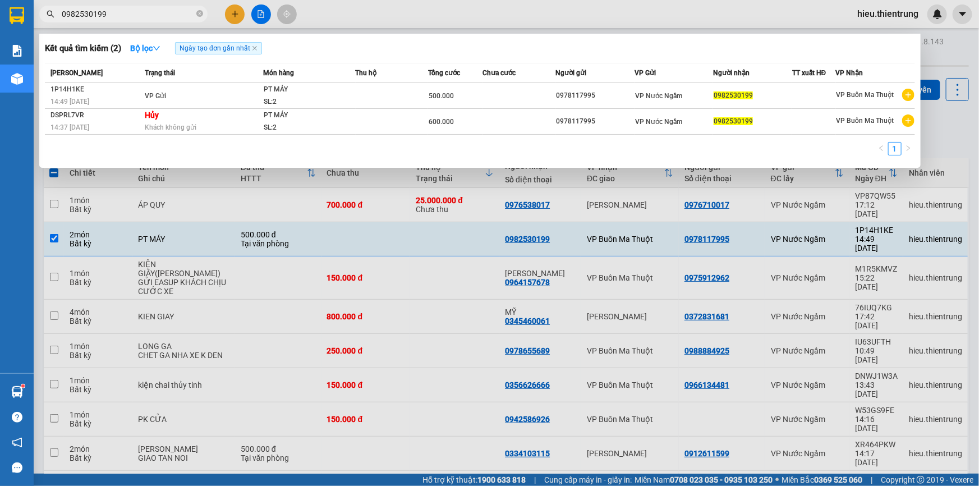
click at [166, 16] on input "0982530199" at bounding box center [128, 14] width 132 height 12
click at [262, 15] on div at bounding box center [489, 243] width 979 height 486
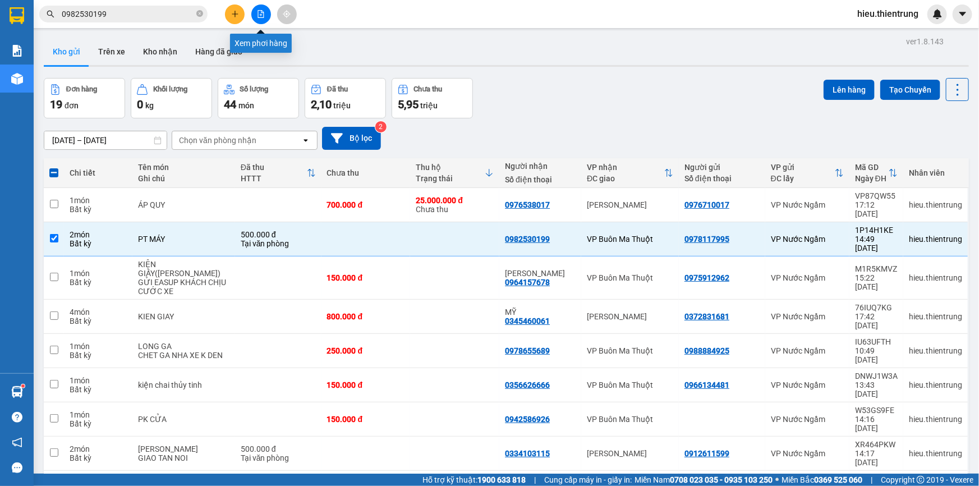
click at [268, 17] on button at bounding box center [261, 14] width 20 height 20
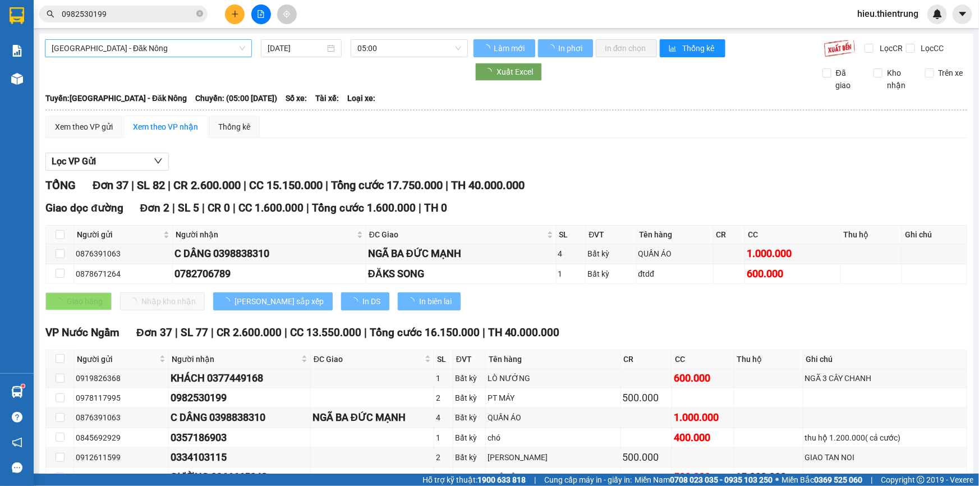
click at [168, 53] on span "[GEOGRAPHIC_DATA] - Đăk Nông" at bounding box center [149, 48] width 194 height 17
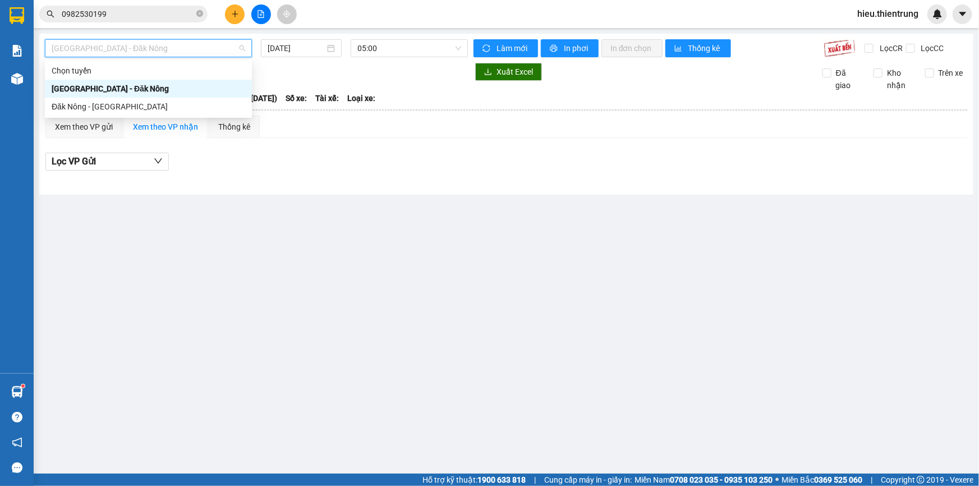
click at [98, 89] on div "[GEOGRAPHIC_DATA] - Đăk Nông" at bounding box center [149, 89] width 194 height 12
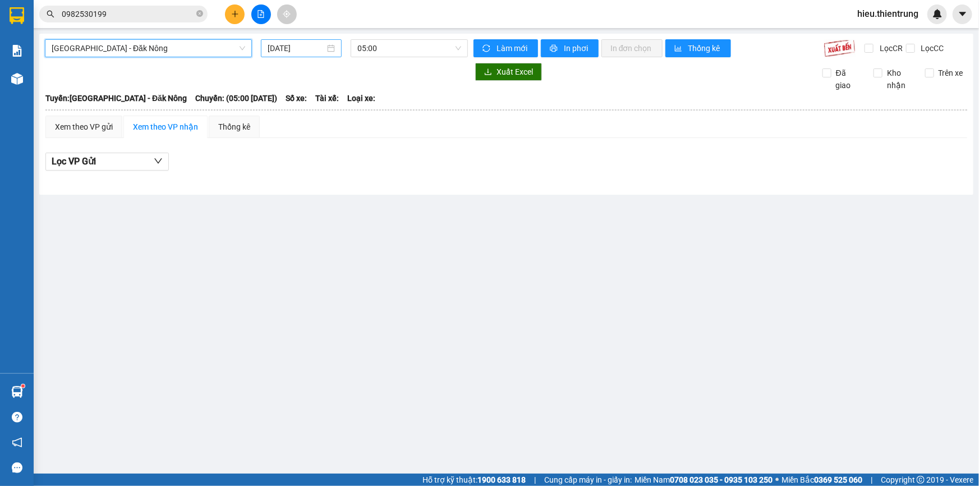
click at [288, 40] on div "[DATE]" at bounding box center [301, 48] width 81 height 18
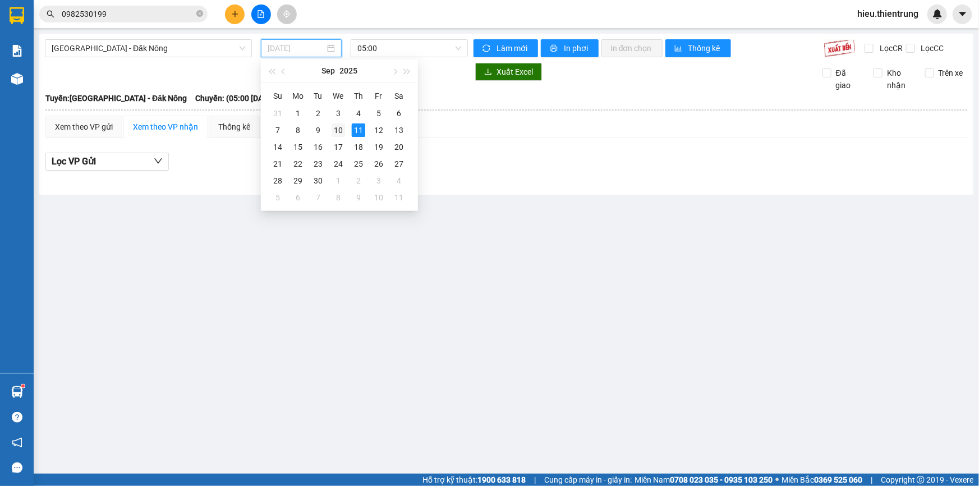
click at [338, 127] on div "10" at bounding box center [338, 129] width 13 height 13
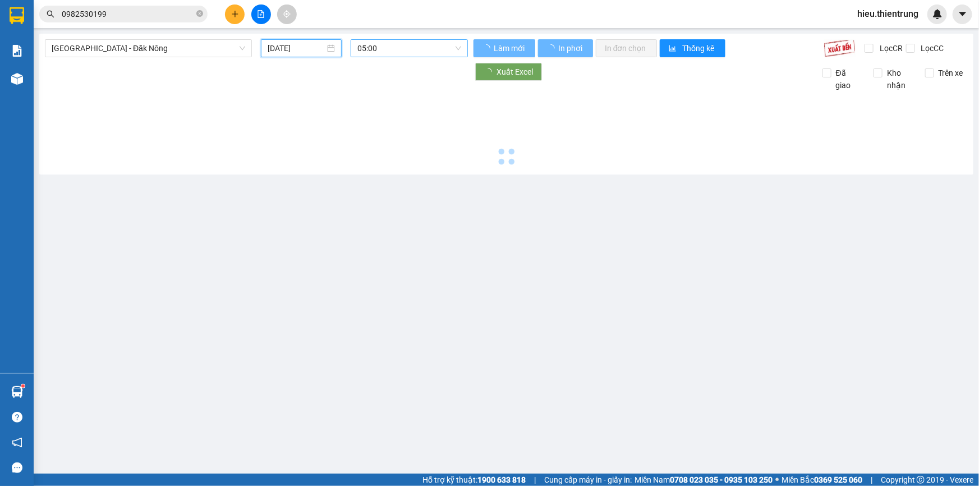
type input "[DATE]"
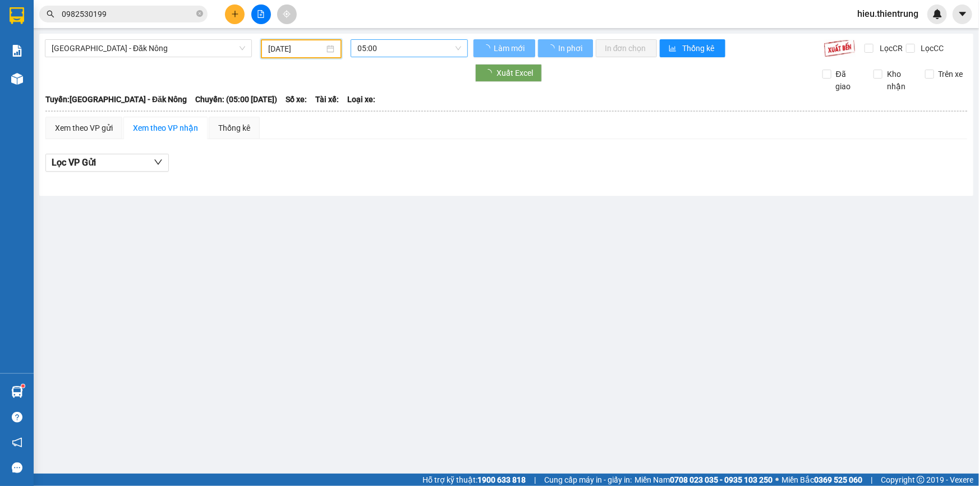
click at [439, 48] on span "05:00" at bounding box center [410, 48] width 104 height 17
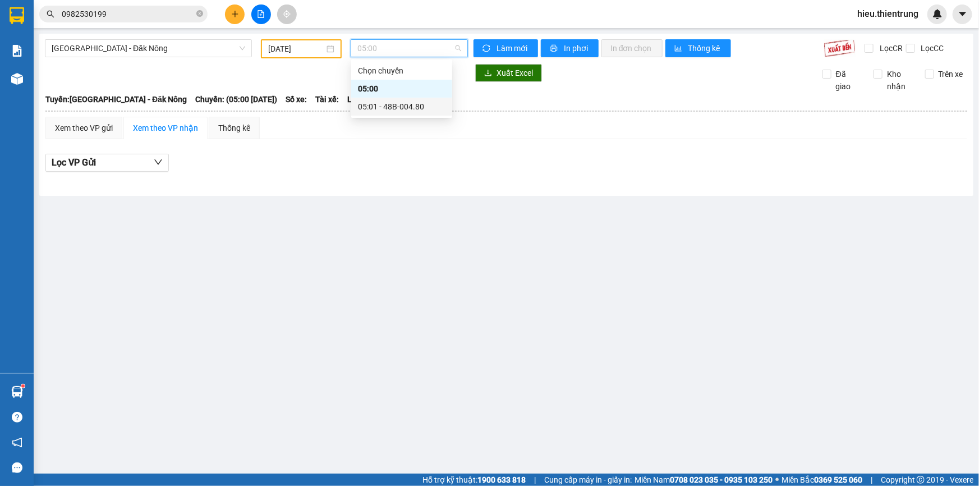
click at [415, 103] on div "05:01 - 48B-004.80" at bounding box center [402, 106] width 88 height 12
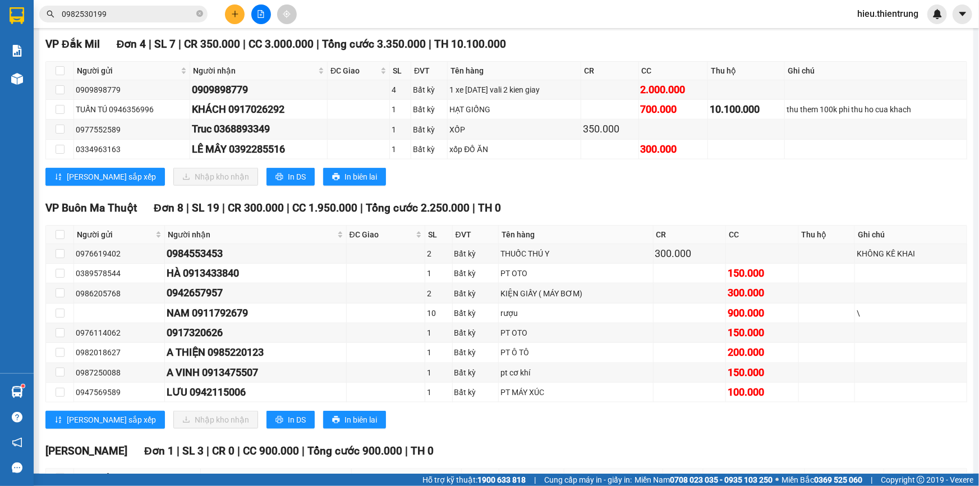
scroll to position [43, 0]
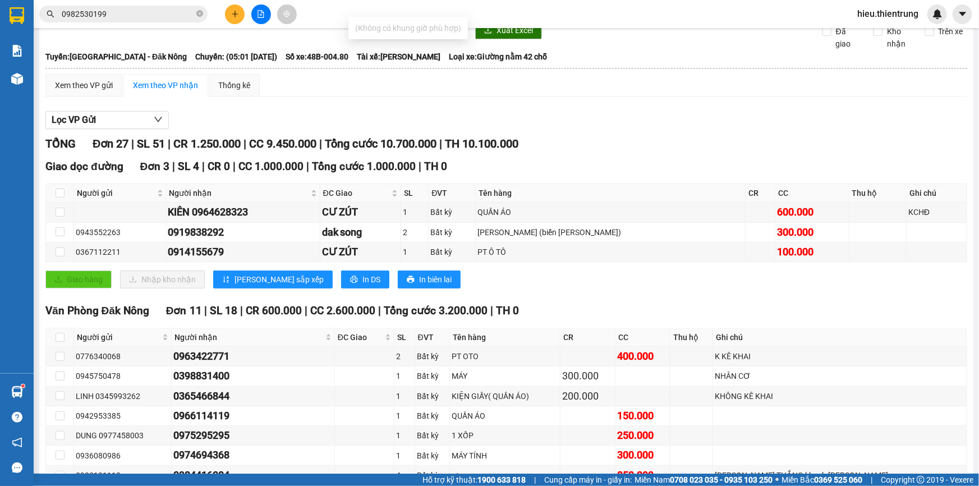
type input "wwwm"
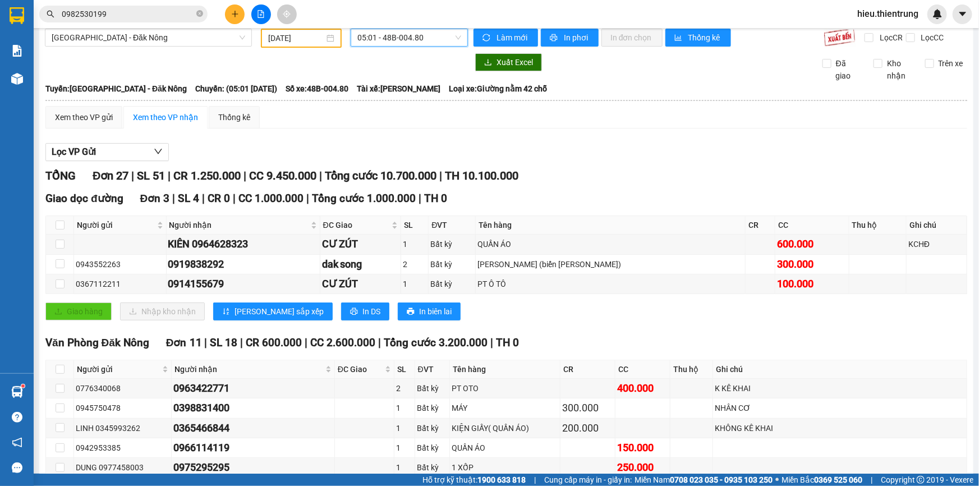
scroll to position [0, 0]
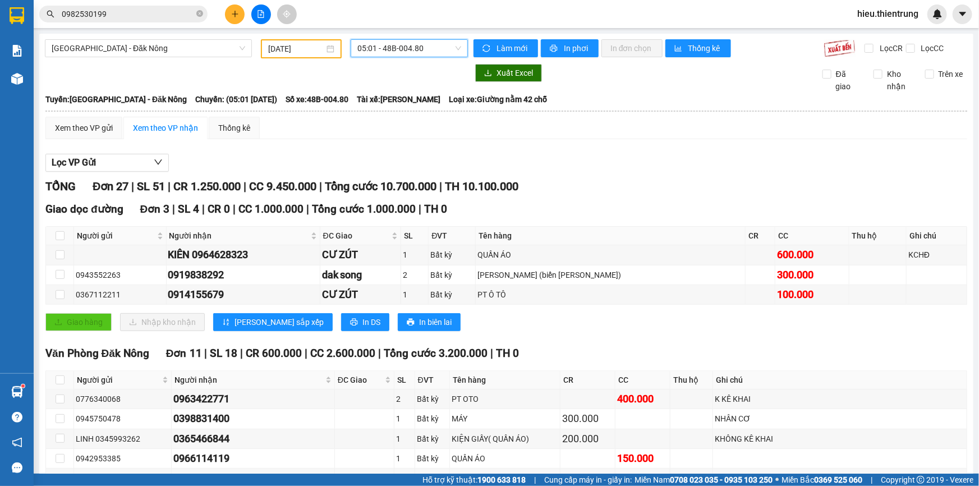
click at [321, 41] on div "[DATE]" at bounding box center [301, 48] width 81 height 19
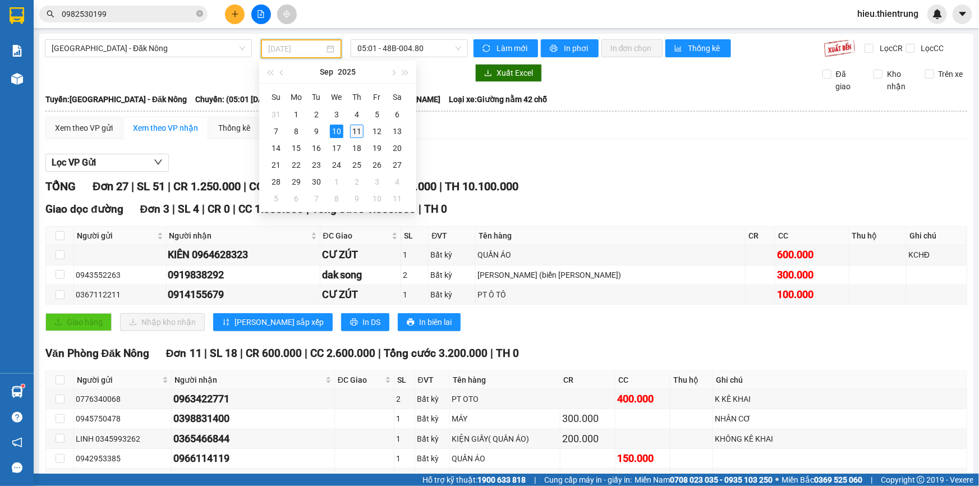
click at [352, 132] on div "11" at bounding box center [356, 131] width 13 height 13
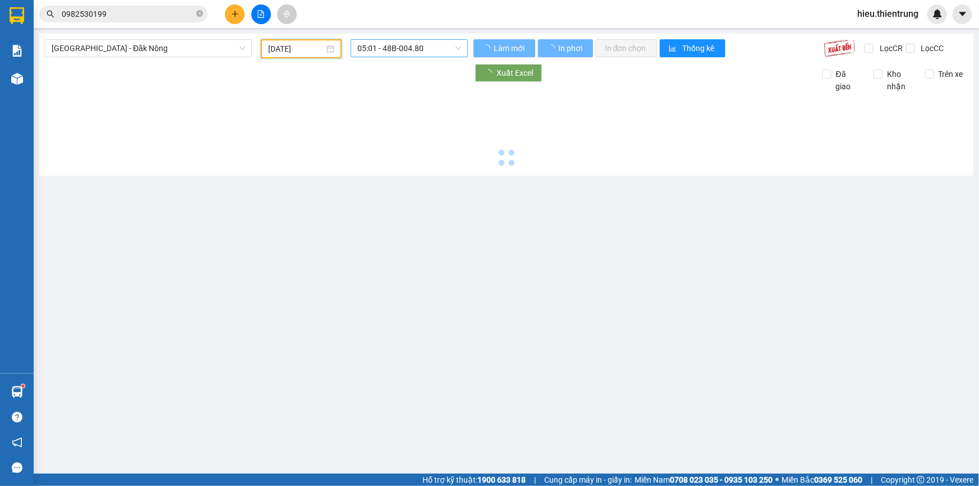
click at [379, 48] on span "05:01 - 48B-004.80" at bounding box center [410, 48] width 104 height 17
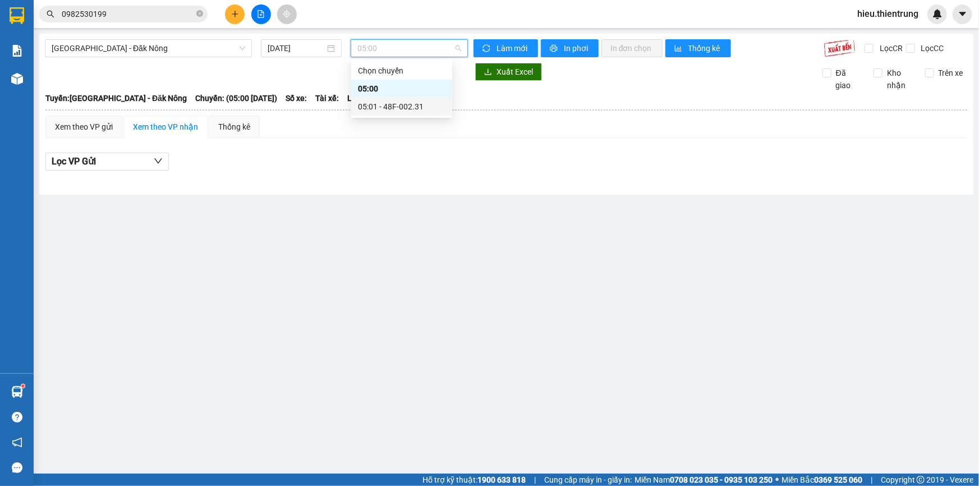
click at [396, 106] on div "05:01 - 48F-002.31" at bounding box center [402, 106] width 88 height 12
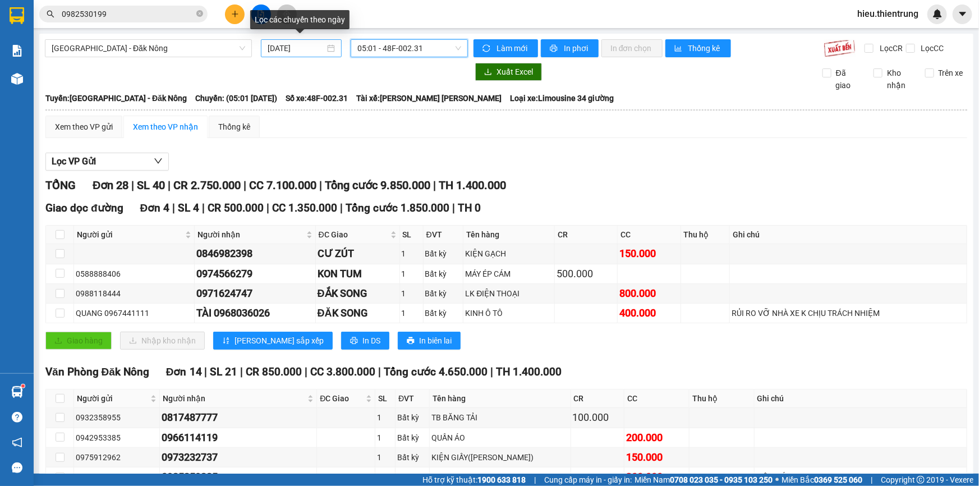
click at [322, 51] on input "[DATE]" at bounding box center [296, 48] width 57 height 12
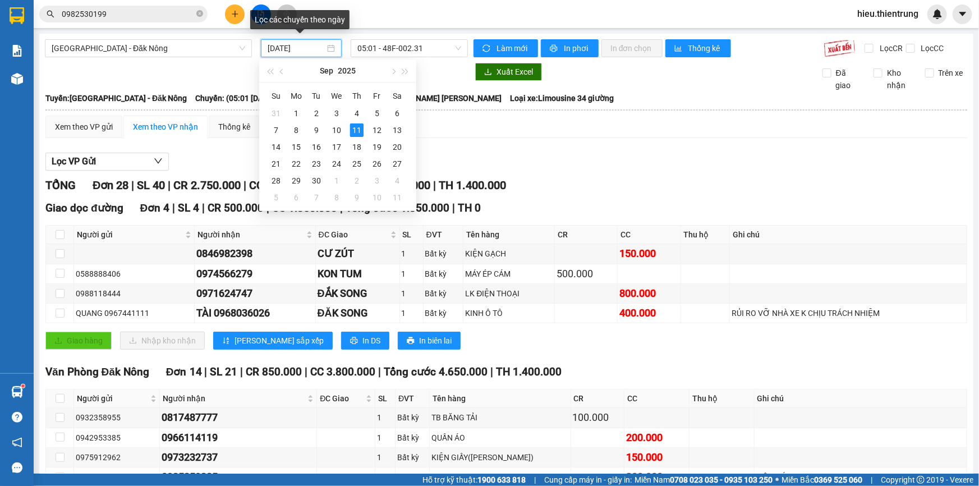
type input "[DATE]"
click at [357, 130] on div "11" at bounding box center [356, 129] width 13 height 13
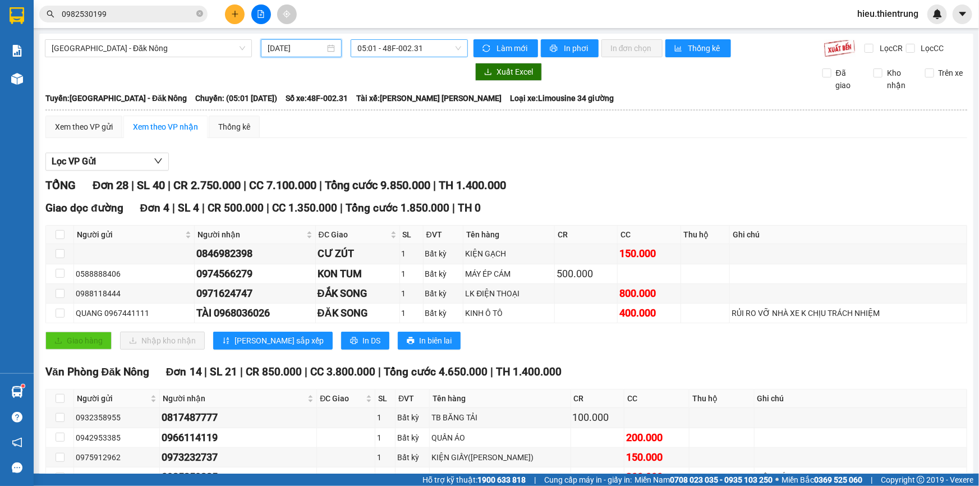
click at [376, 45] on span "05:01 - 48F-002.31" at bounding box center [410, 48] width 104 height 17
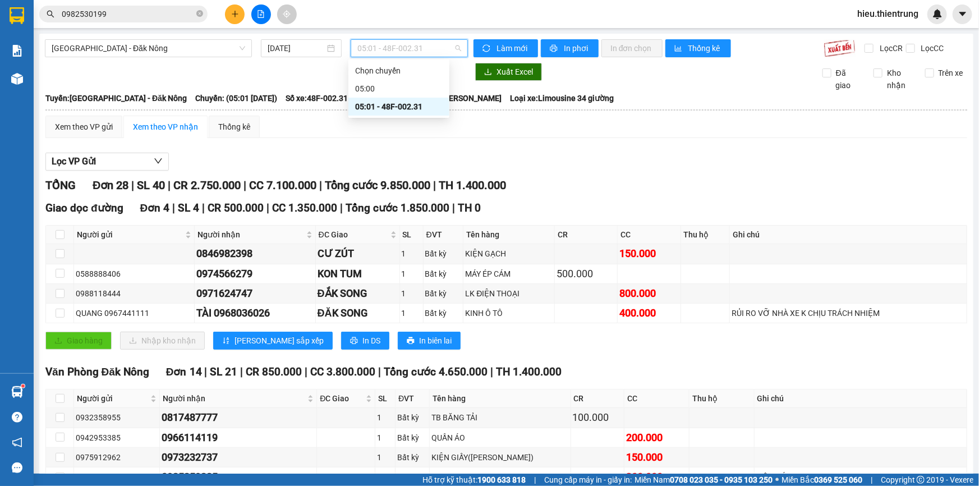
click at [394, 108] on div "05:01 - 48F-002.31" at bounding box center [399, 106] width 88 height 12
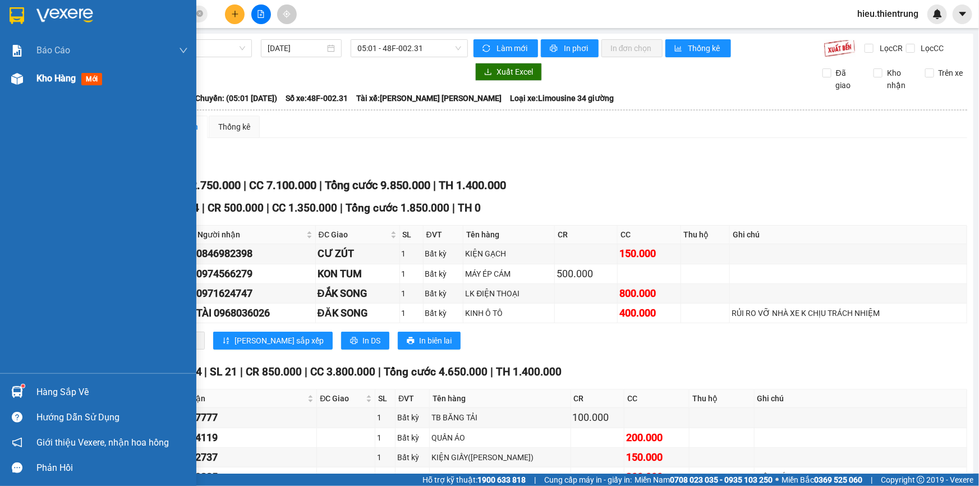
click at [12, 69] on div at bounding box center [17, 79] width 20 height 20
click at [13, 69] on div at bounding box center [17, 79] width 20 height 20
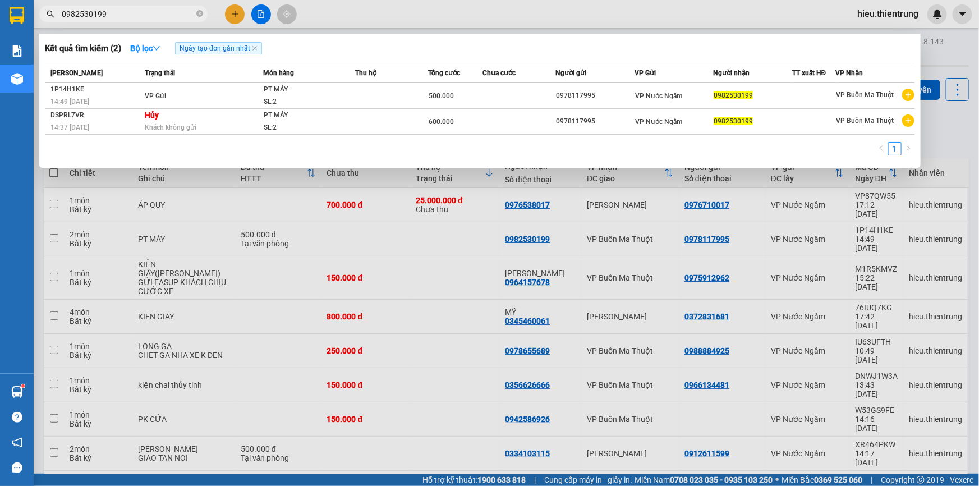
click at [142, 14] on input "0982530199" at bounding box center [128, 14] width 132 height 12
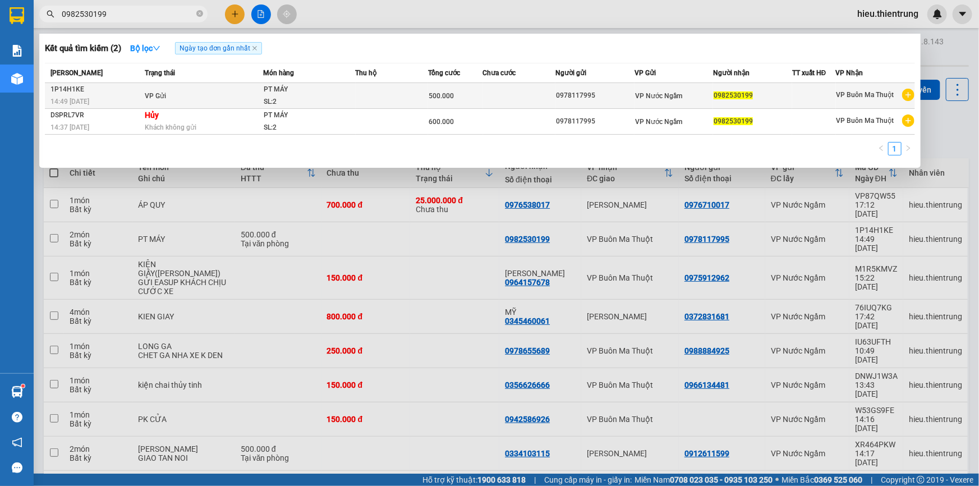
click at [129, 98] on div "14:49 [DATE]" at bounding box center [96, 101] width 91 height 12
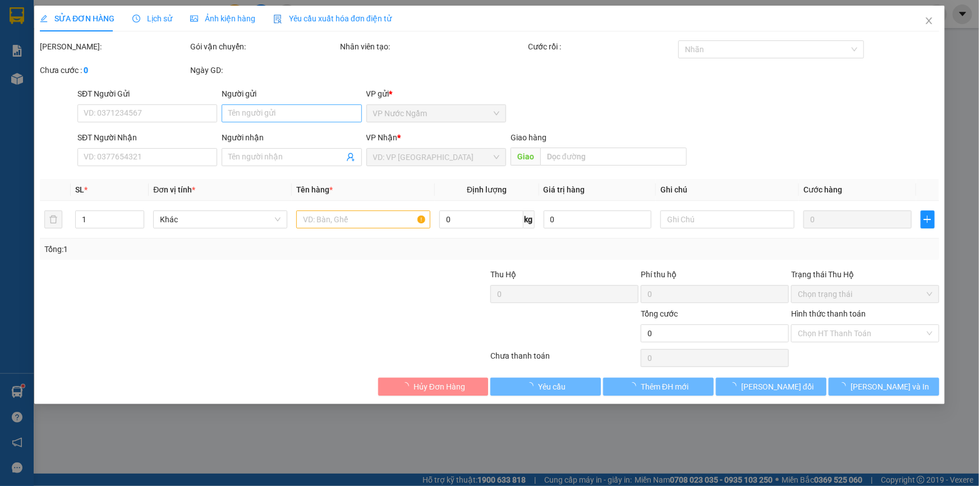
type input "0978117995"
type input "0982530199"
type input "500.000"
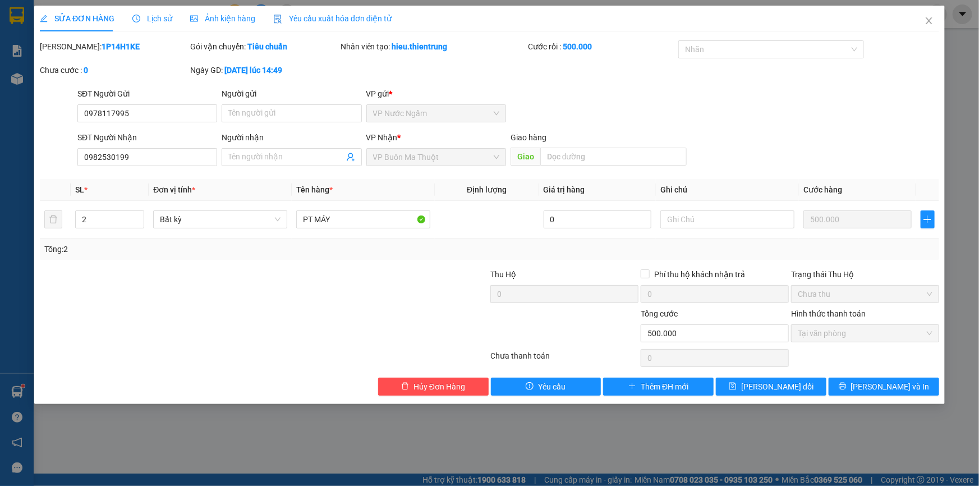
drag, startPoint x: 793, startPoint y: 437, endPoint x: 699, endPoint y: 426, distance: 93.8
click at [787, 438] on div "SỬA ĐƠN HÀNG Lịch sử [PERSON_NAME] hàng Yêu cầu xuất [PERSON_NAME] điện tử Tota…" at bounding box center [489, 243] width 979 height 486
click at [933, 24] on icon "close" at bounding box center [929, 20] width 9 height 9
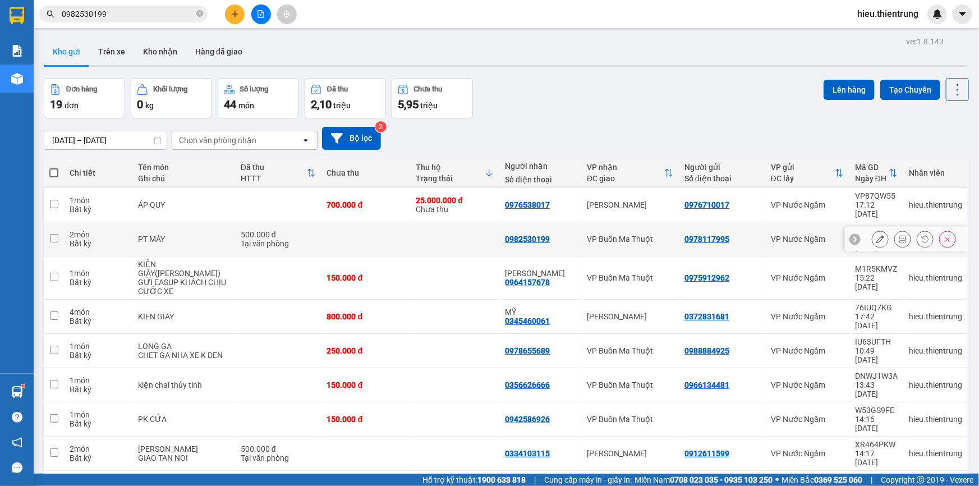
click at [157, 235] on div "PT MÁY" at bounding box center [183, 239] width 91 height 9
checkbox input "true"
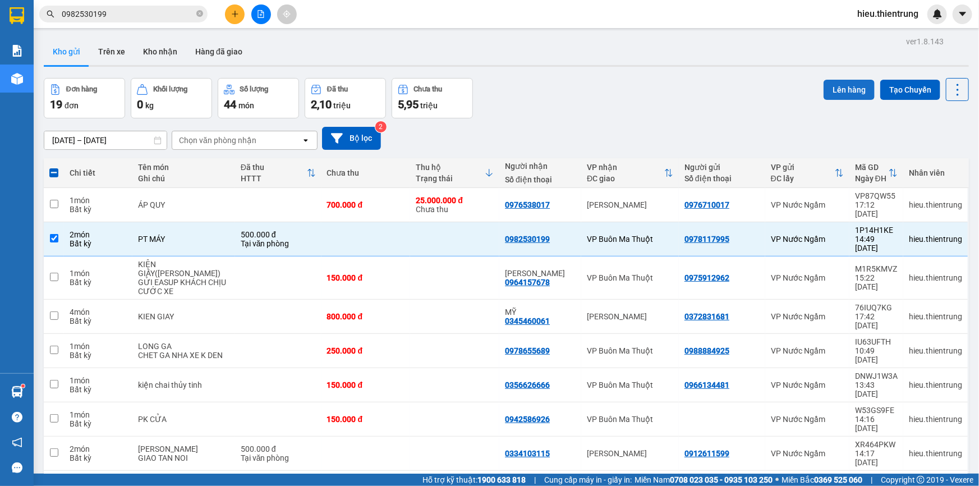
click at [850, 89] on button "Lên hàng" at bounding box center [849, 90] width 51 height 20
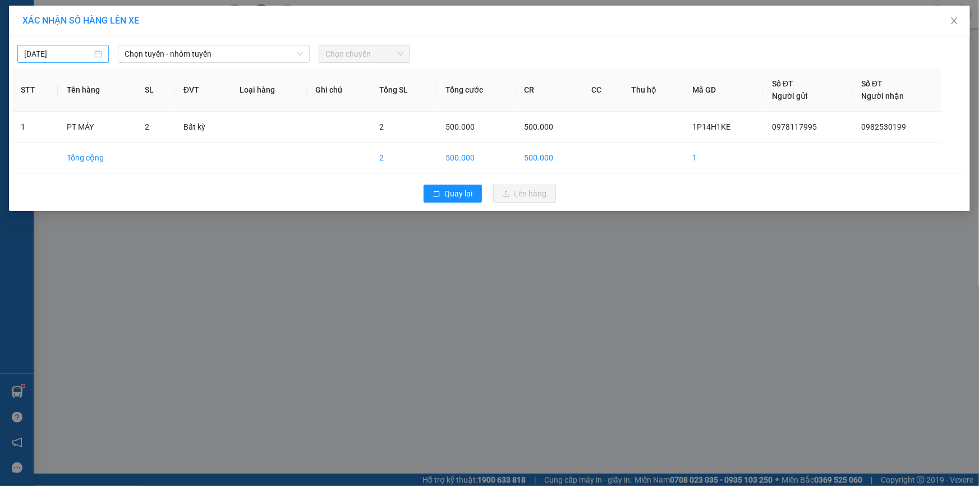
click at [75, 59] on input "[DATE]" at bounding box center [58, 54] width 68 height 12
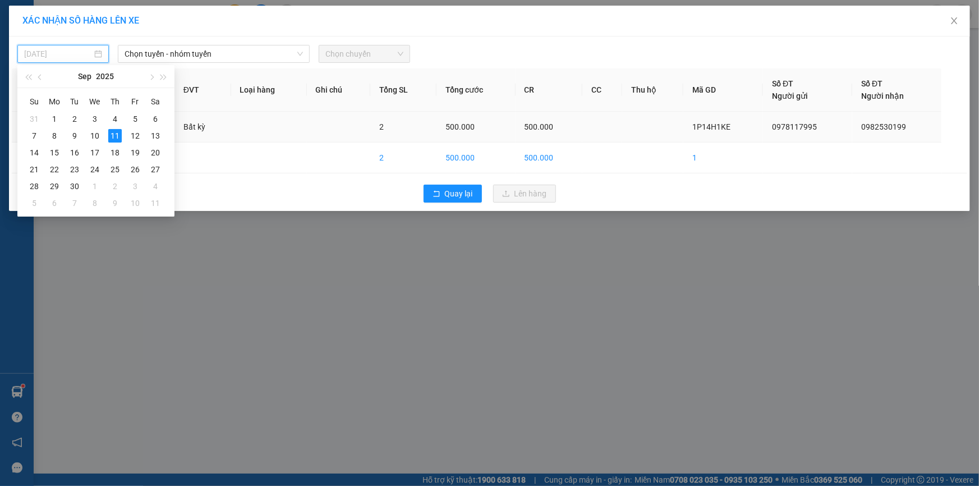
click at [99, 135] on div "10" at bounding box center [94, 135] width 13 height 13
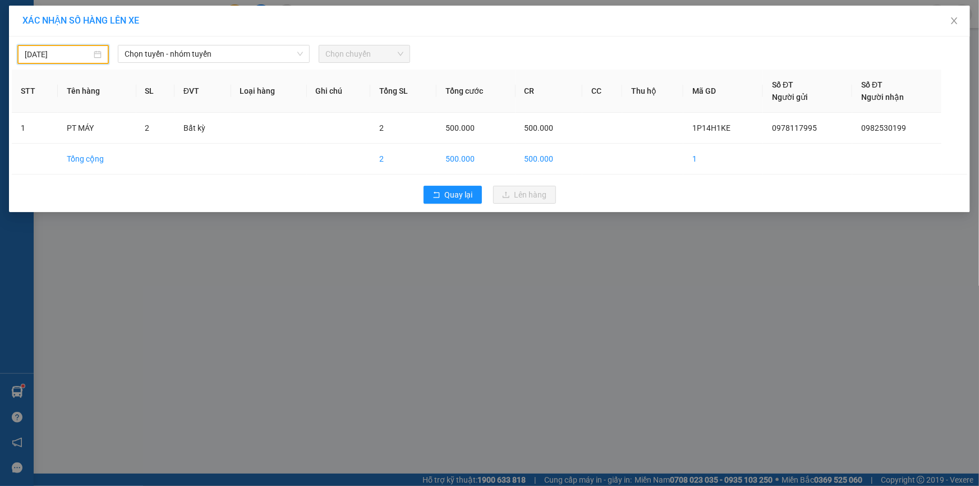
click at [74, 60] on div "[DATE]" at bounding box center [62, 54] width 91 height 19
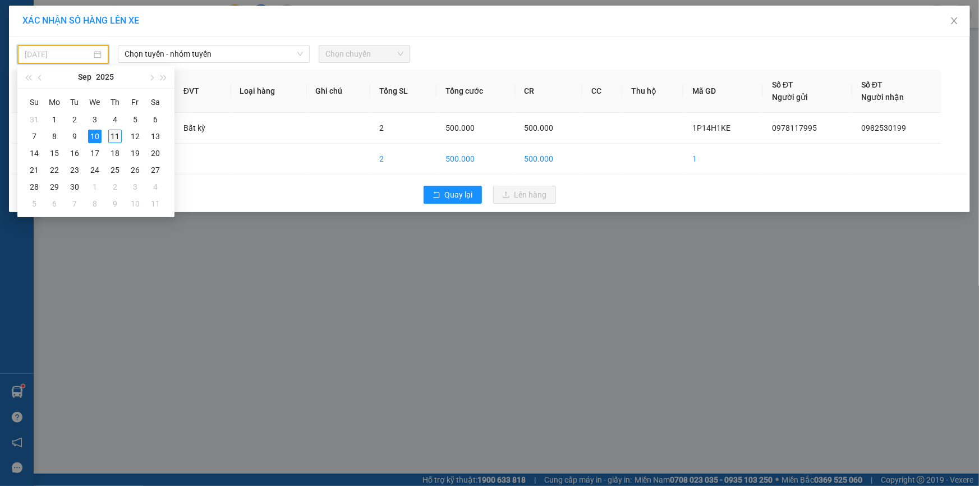
click at [113, 134] on div "11" at bounding box center [114, 136] width 13 height 13
type input "[DATE]"
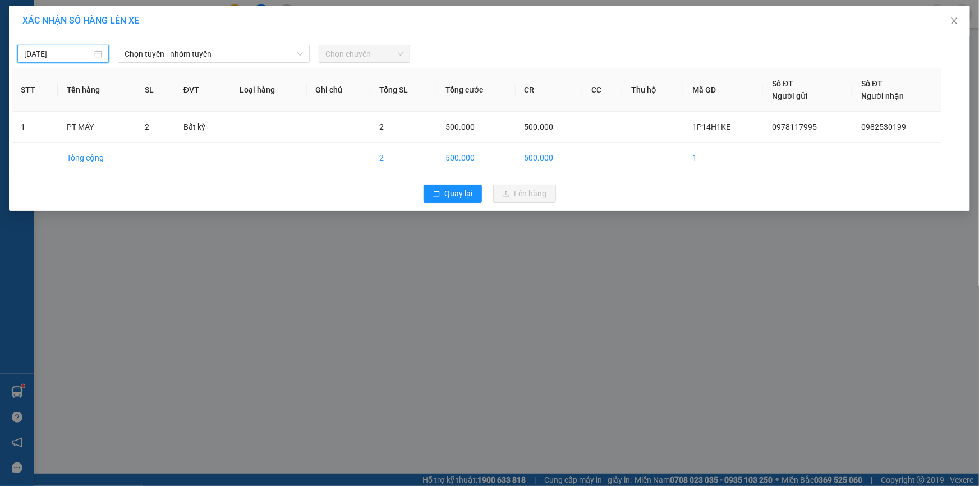
click at [185, 37] on div "[DATE] [PERSON_NAME] - nhóm [PERSON_NAME] chuyến STT Tên hàng SL ĐVT [PERSON_NA…" at bounding box center [489, 123] width 961 height 175
click at [188, 46] on span "Chọn tuyến - nhóm tuyến" at bounding box center [214, 53] width 178 height 17
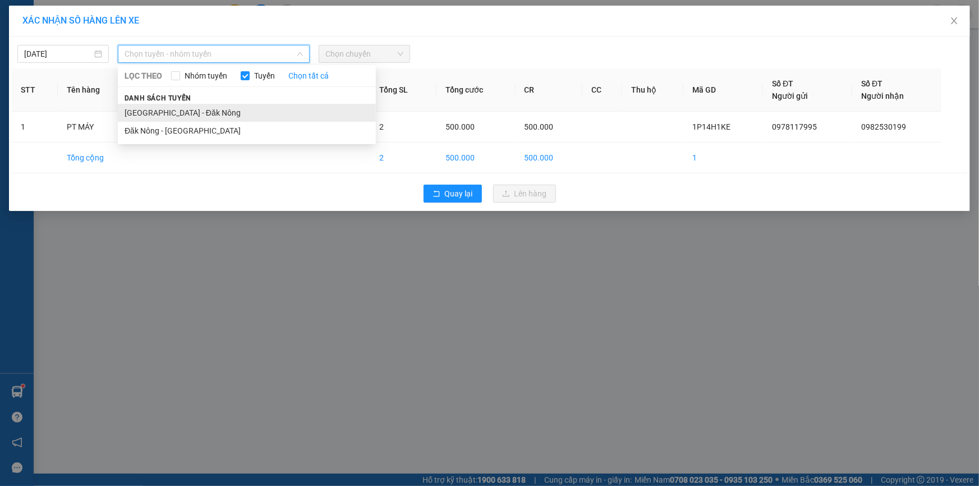
click at [158, 111] on li "[GEOGRAPHIC_DATA] - Đăk Nông" at bounding box center [247, 113] width 258 height 18
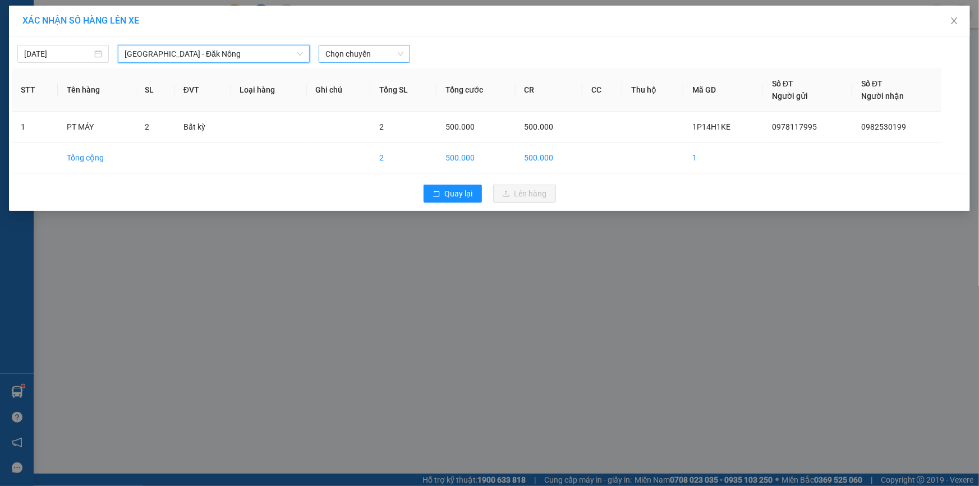
click at [355, 46] on span "Chọn chuyến" at bounding box center [365, 53] width 78 height 17
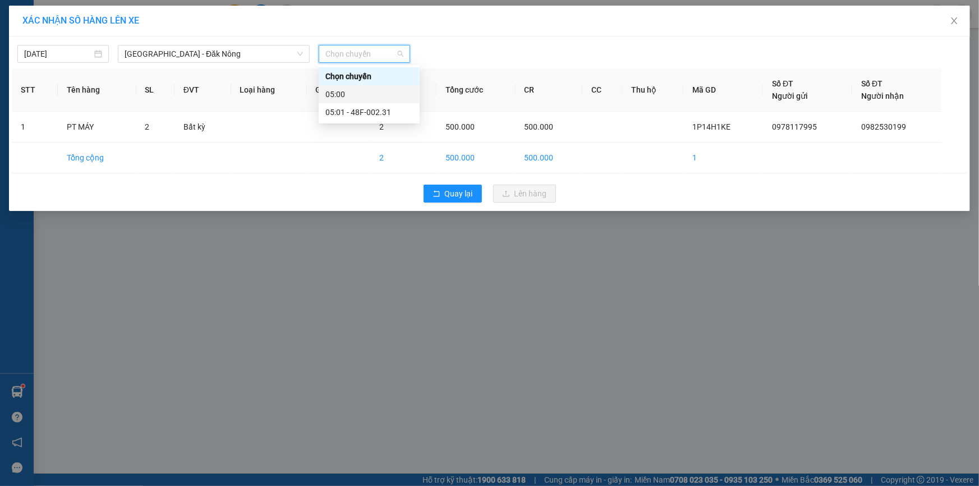
click at [360, 109] on div "05:01 - 48F-002.31" at bounding box center [370, 112] width 88 height 12
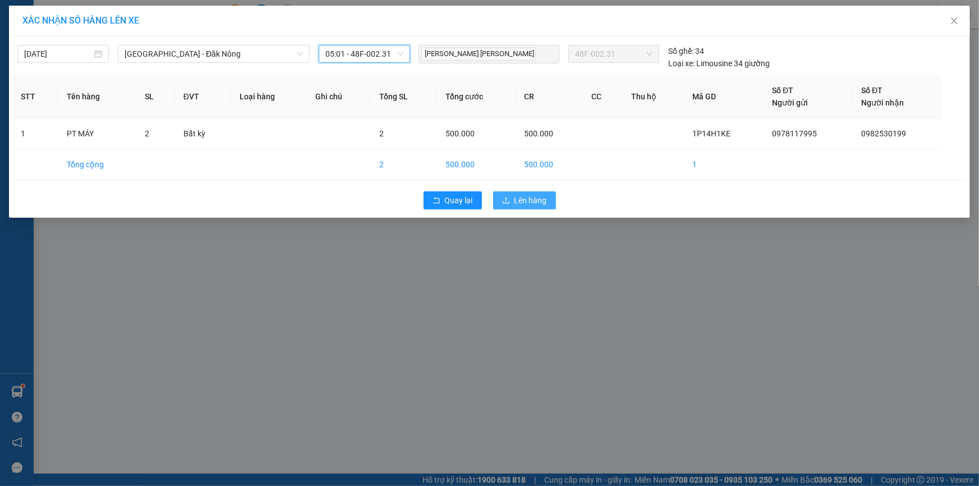
click at [533, 197] on span "Lên hàng" at bounding box center [531, 200] width 33 height 12
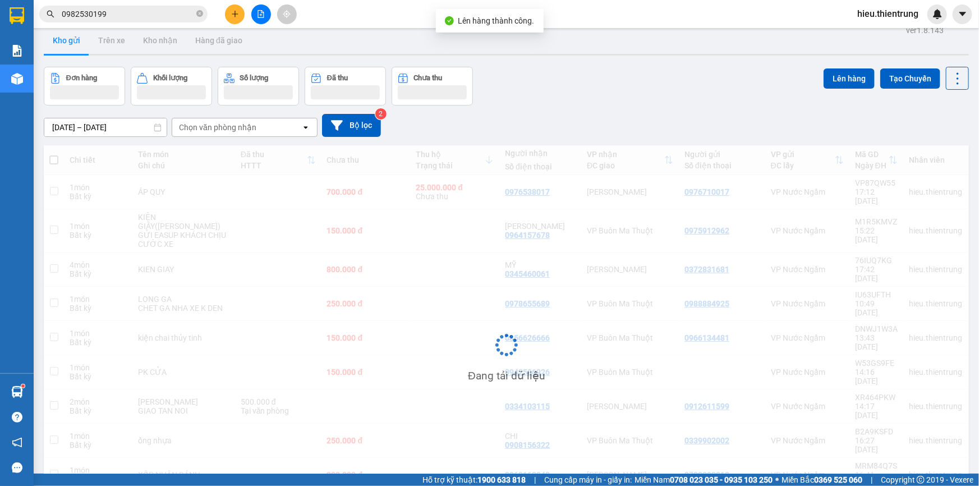
scroll to position [51, 0]
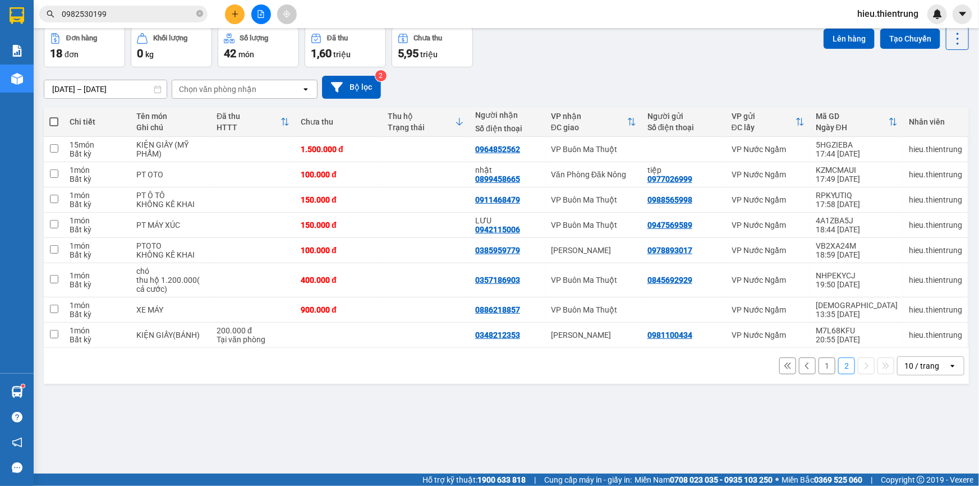
click at [819, 361] on button "1" at bounding box center [827, 366] width 17 height 17
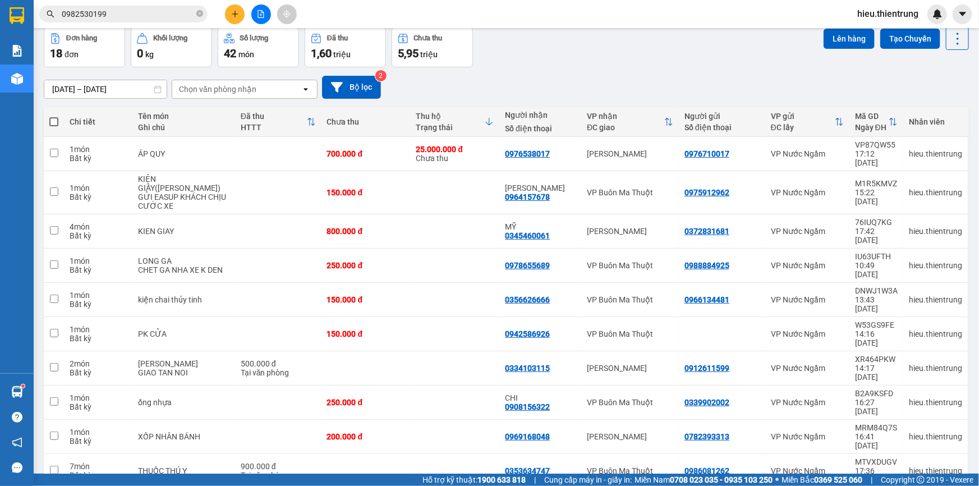
click at [53, 118] on span at bounding box center [53, 121] width 9 height 9
click at [54, 116] on input "checkbox" at bounding box center [54, 116] width 0 height 0
checkbox input "true"
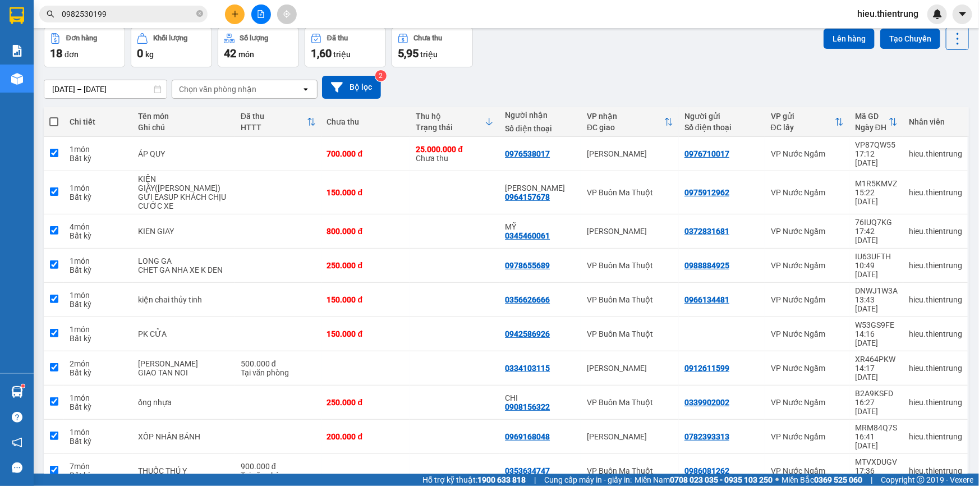
checkbox input "true"
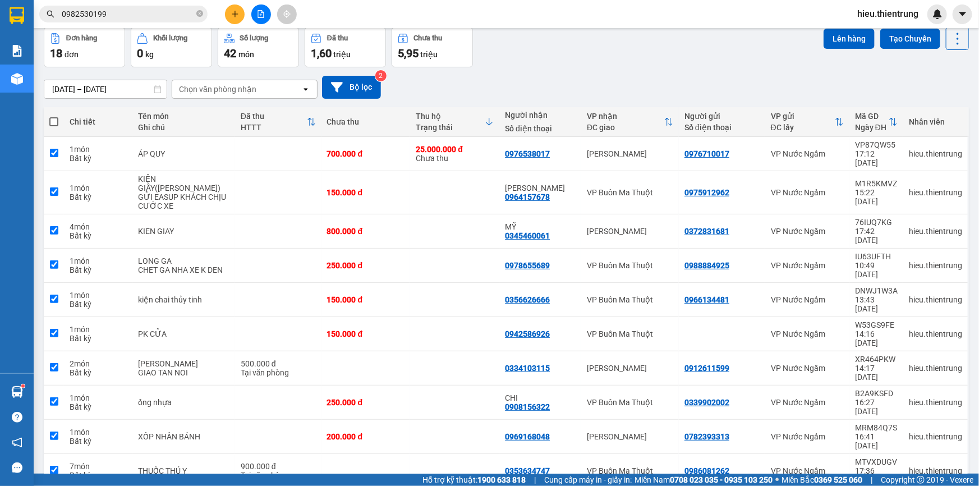
checkbox input "true"
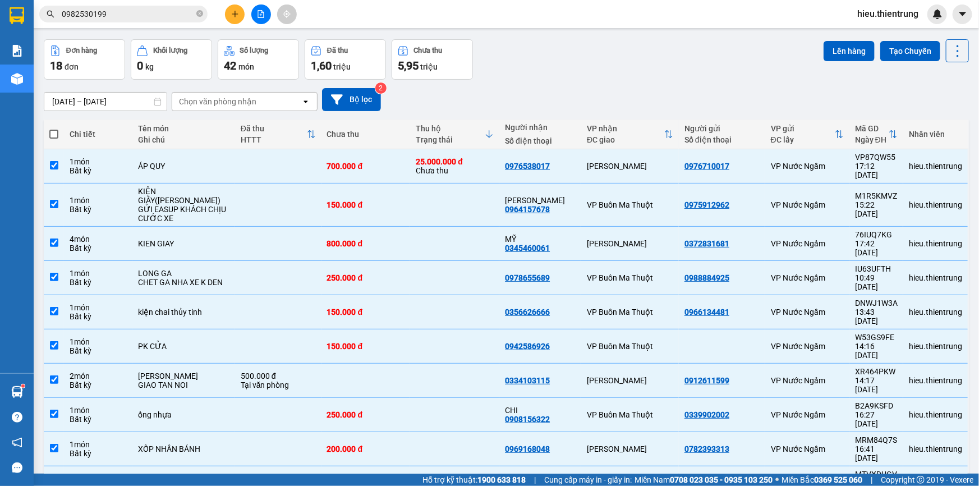
scroll to position [0, 0]
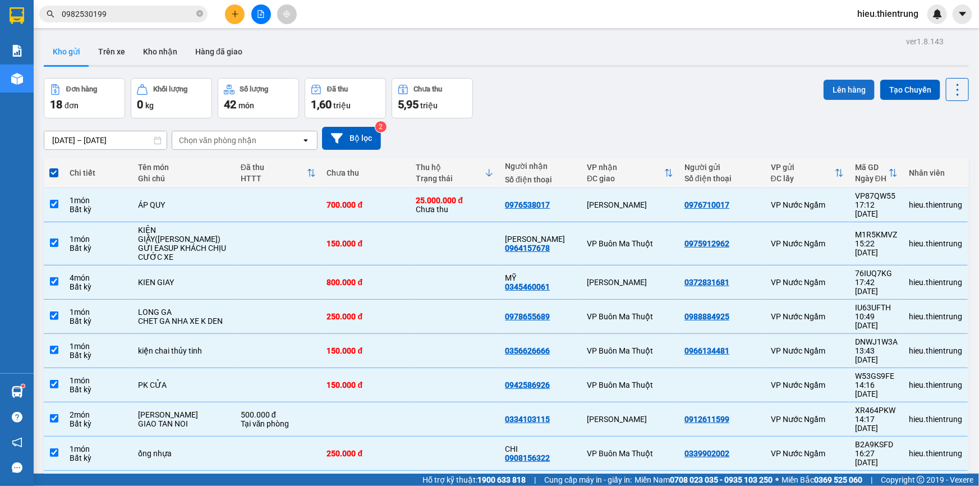
click at [847, 93] on button "Lên hàng" at bounding box center [849, 90] width 51 height 20
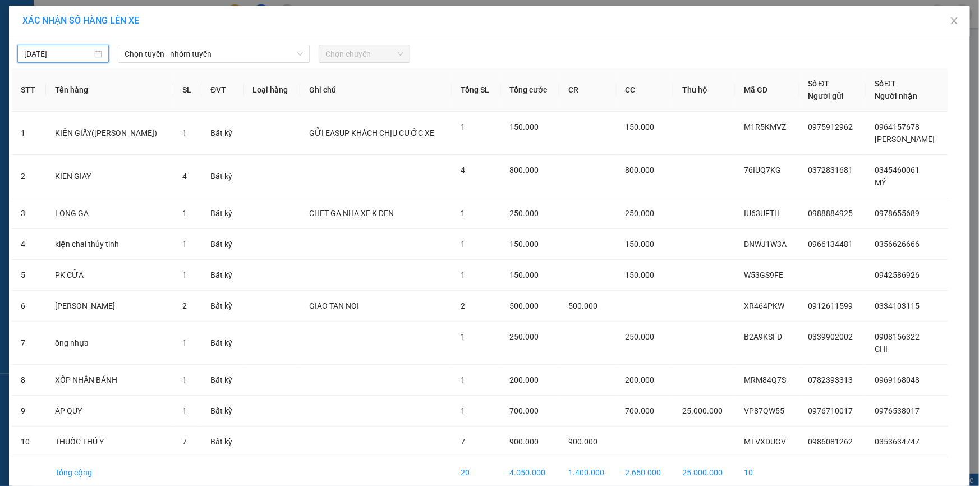
click at [45, 50] on input "[DATE]" at bounding box center [58, 54] width 68 height 12
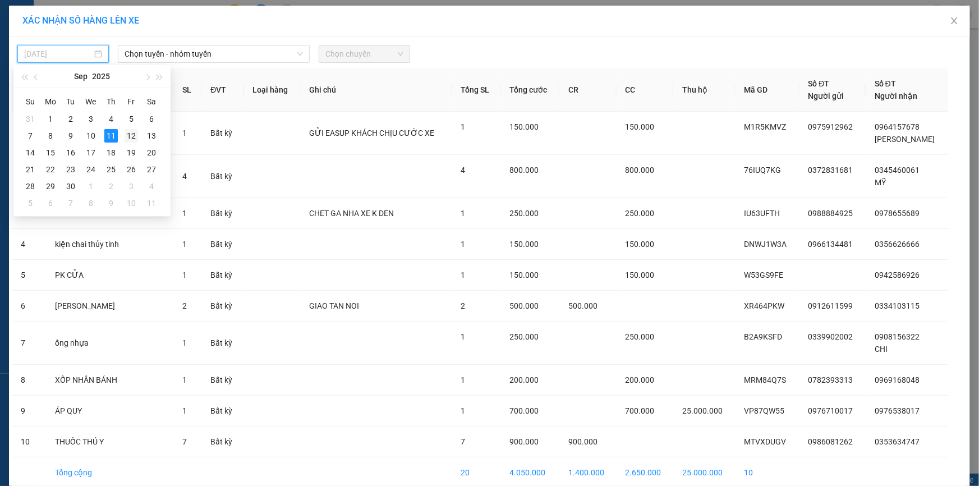
click at [134, 135] on div "12" at bounding box center [131, 135] width 13 height 13
type input "[DATE]"
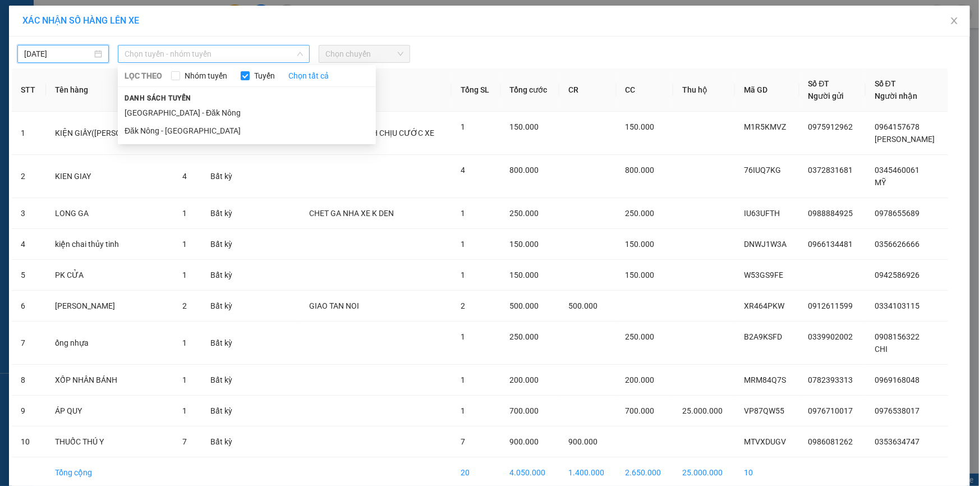
drag, startPoint x: 188, startPoint y: 61, endPoint x: 195, endPoint y: 61, distance: 7.3
click at [192, 59] on div "Chọn tuyến - nhóm tuyến" at bounding box center [214, 54] width 192 height 18
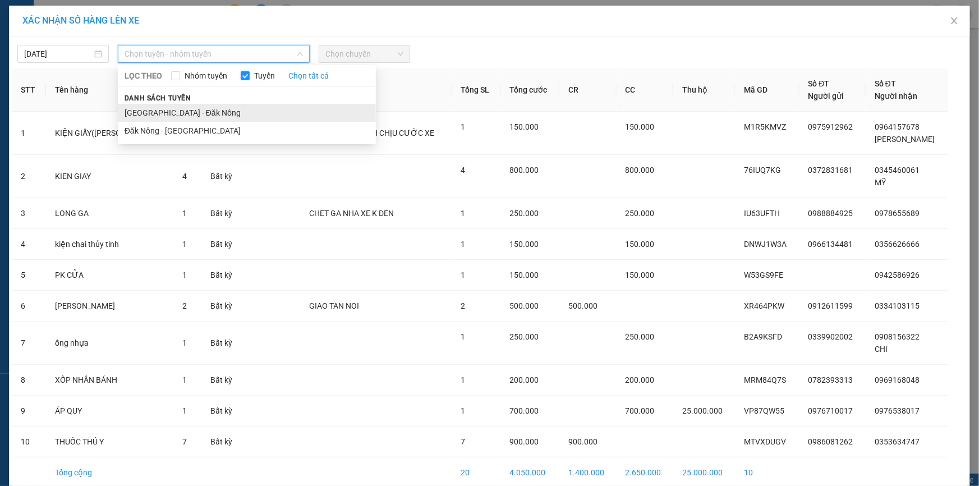
click at [161, 112] on li "[GEOGRAPHIC_DATA] - Đăk Nông" at bounding box center [247, 113] width 258 height 18
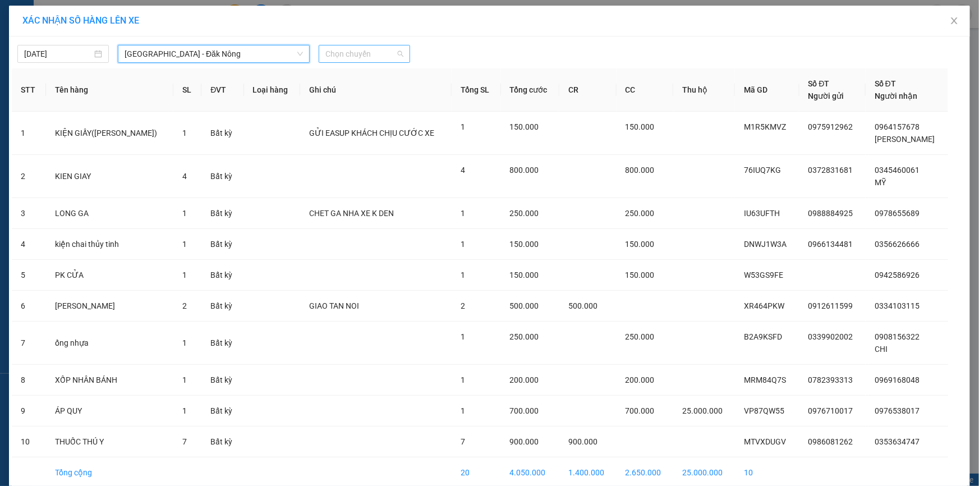
click at [367, 52] on span "Chọn chuyến" at bounding box center [365, 53] width 78 height 17
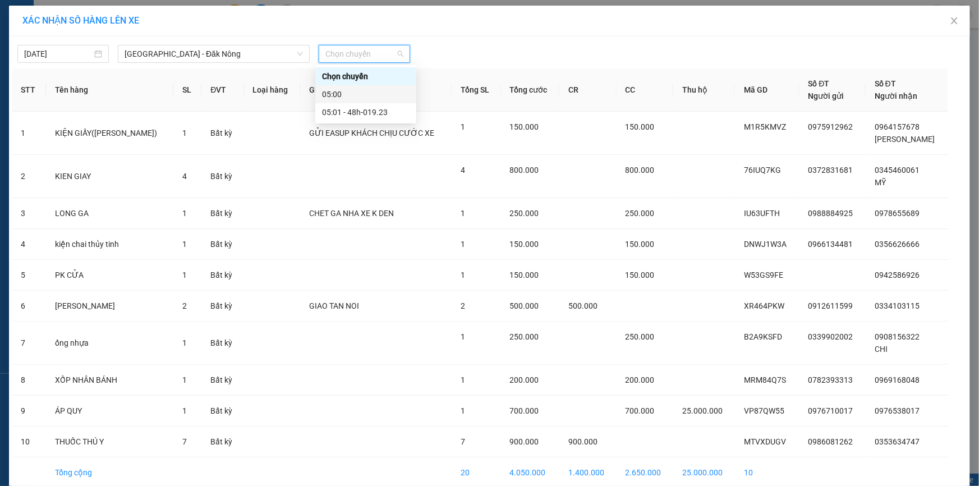
click at [362, 92] on div "05:00" at bounding box center [366, 94] width 88 height 12
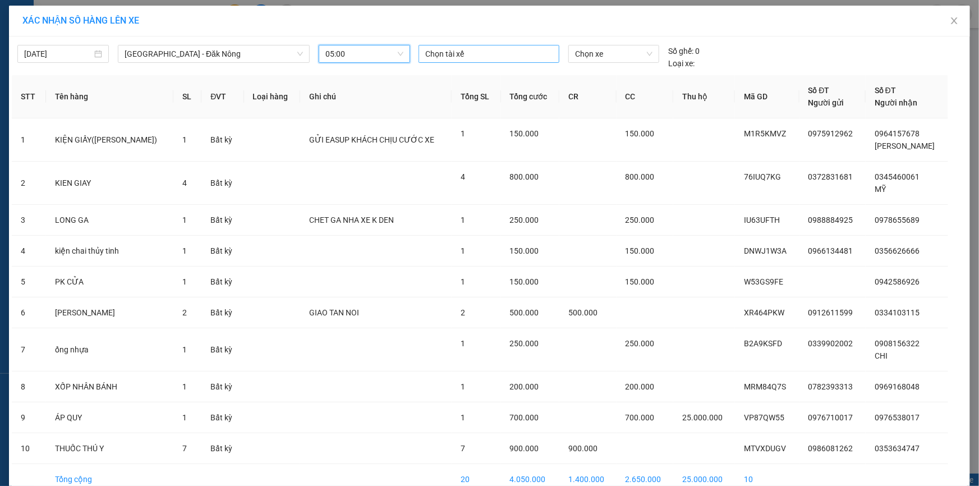
click at [477, 57] on div at bounding box center [489, 53] width 135 height 13
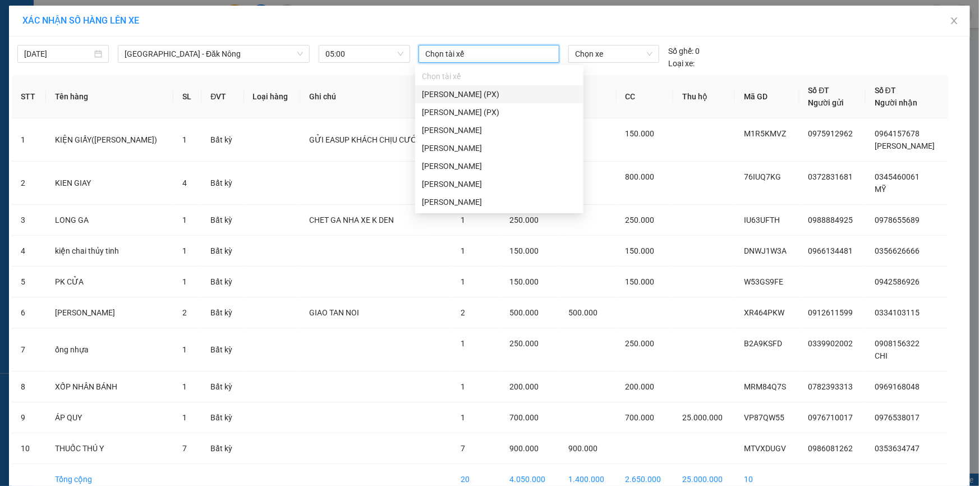
type input "t"
type input "ho"
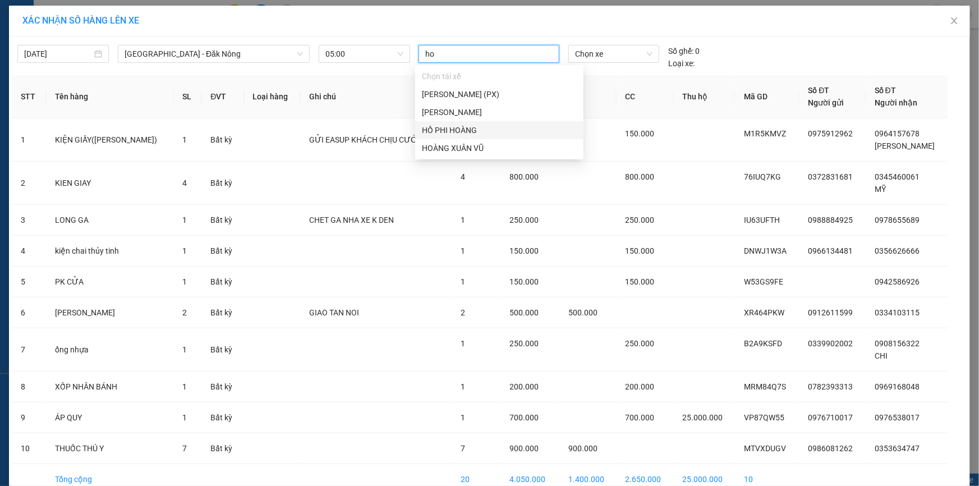
click at [471, 129] on div "HỒ PHI HOÀNG" at bounding box center [499, 130] width 155 height 12
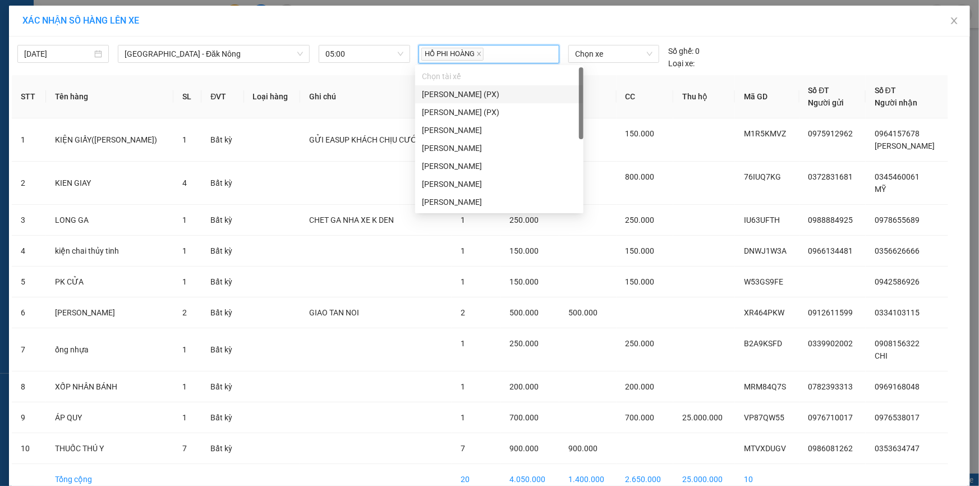
scroll to position [143, 0]
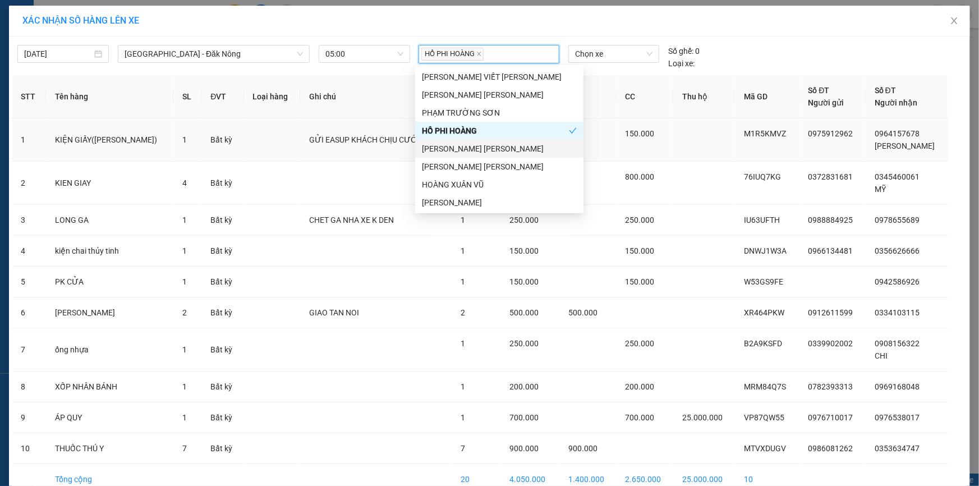
type input "r"
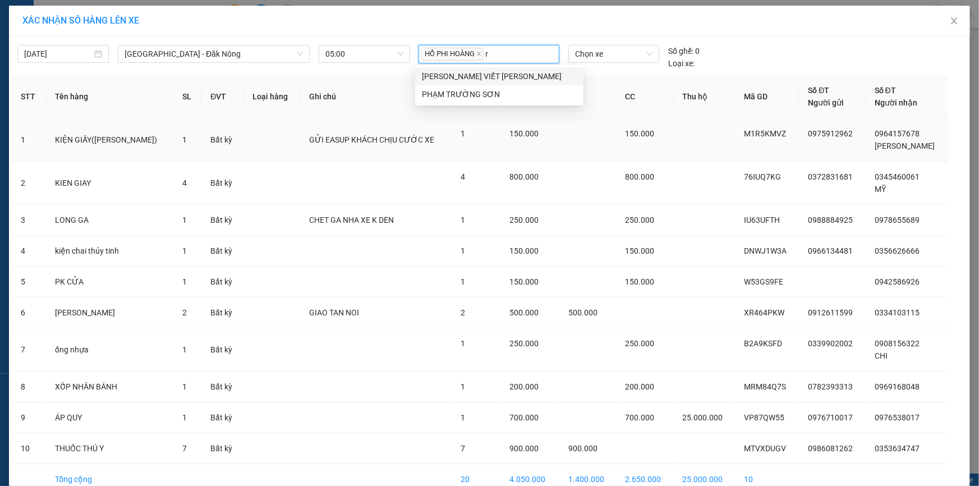
scroll to position [0, 0]
type input "tha"
click at [487, 83] on div "[PERSON_NAME] [PERSON_NAME]" at bounding box center [499, 76] width 168 height 18
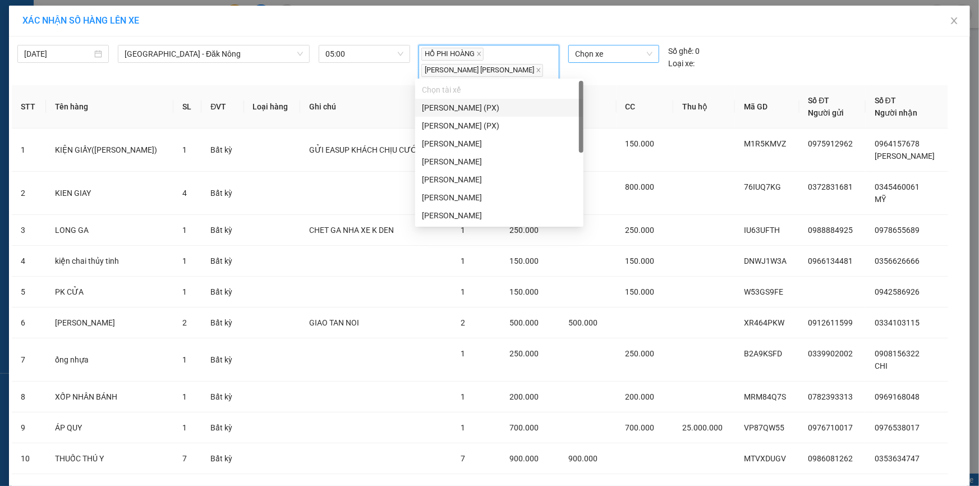
click at [601, 61] on span "Chọn xe" at bounding box center [613, 53] width 77 height 17
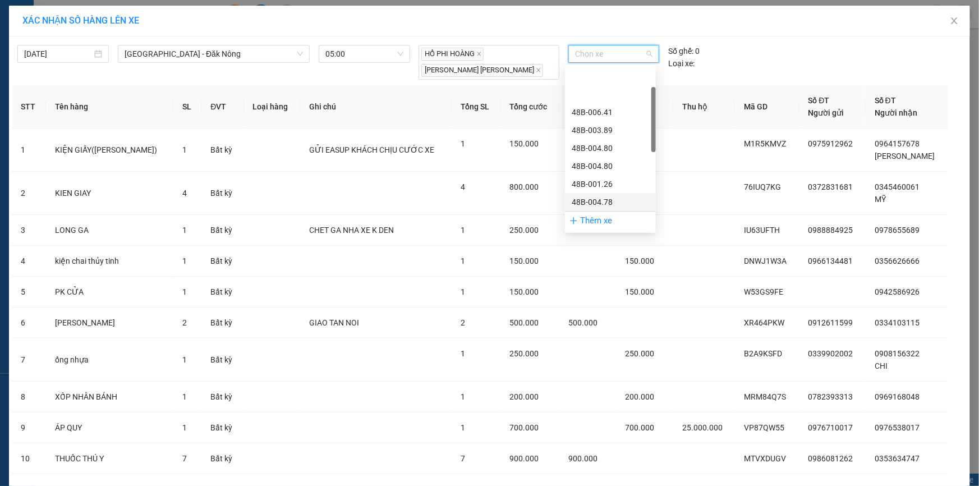
scroll to position [204, 0]
click at [616, 139] on div "48F-001.45" at bounding box center [610, 142] width 77 height 12
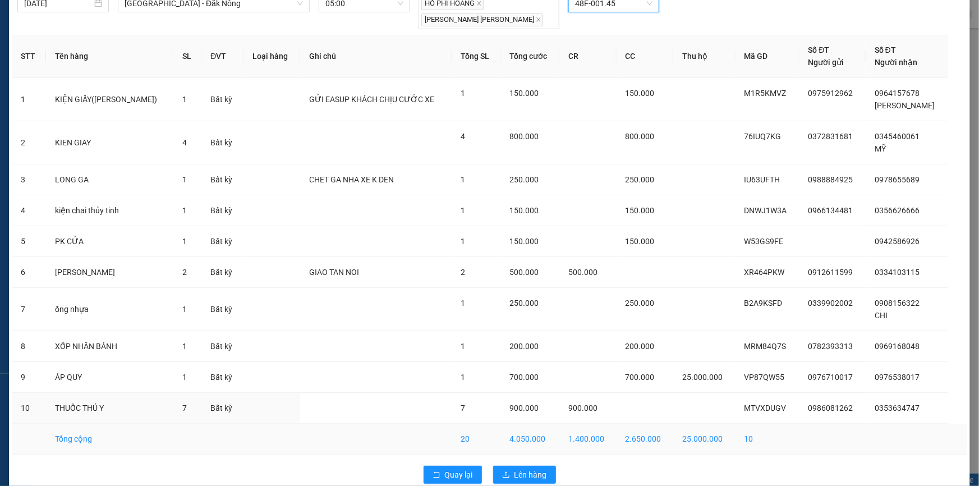
scroll to position [66, 0]
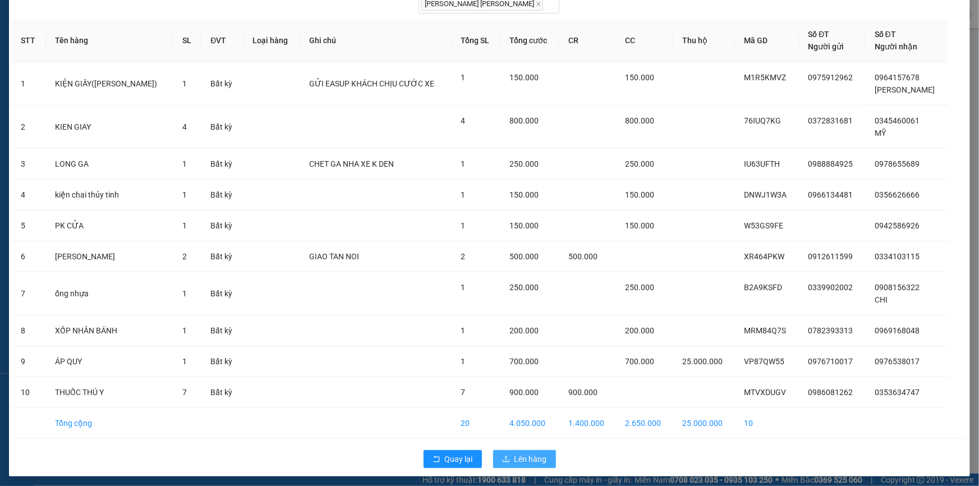
click at [510, 450] on button "Lên hàng" at bounding box center [524, 459] width 63 height 18
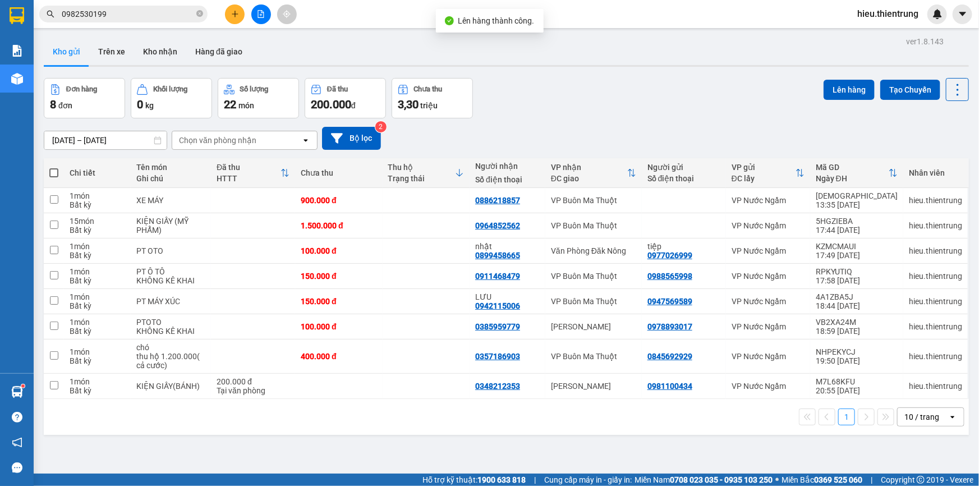
click at [57, 171] on th at bounding box center [54, 173] width 20 height 30
click at [57, 171] on span at bounding box center [53, 172] width 9 height 9
click at [54, 167] on input "checkbox" at bounding box center [54, 167] width 0 height 0
checkbox input "true"
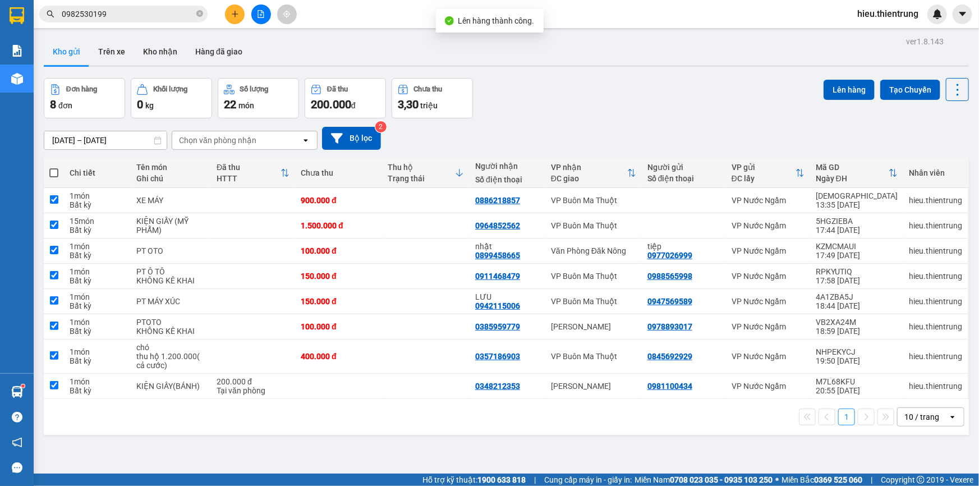
checkbox input "true"
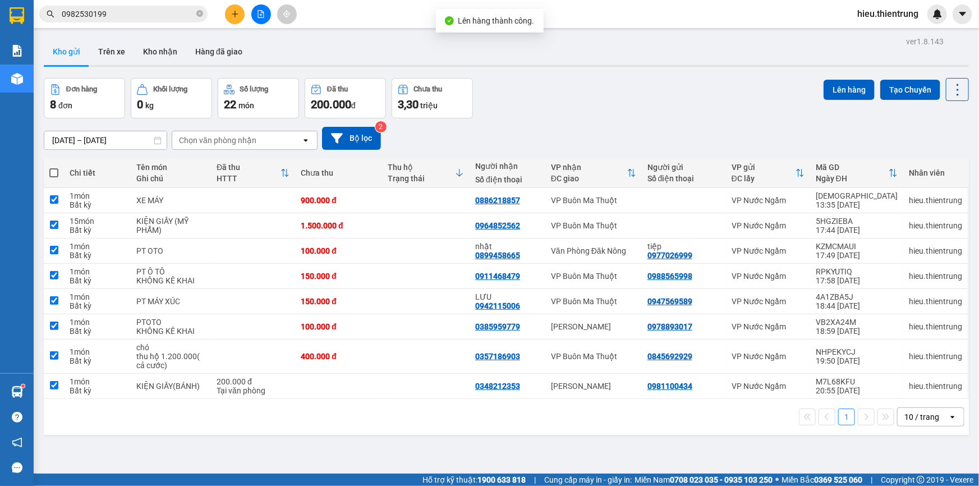
checkbox input "true"
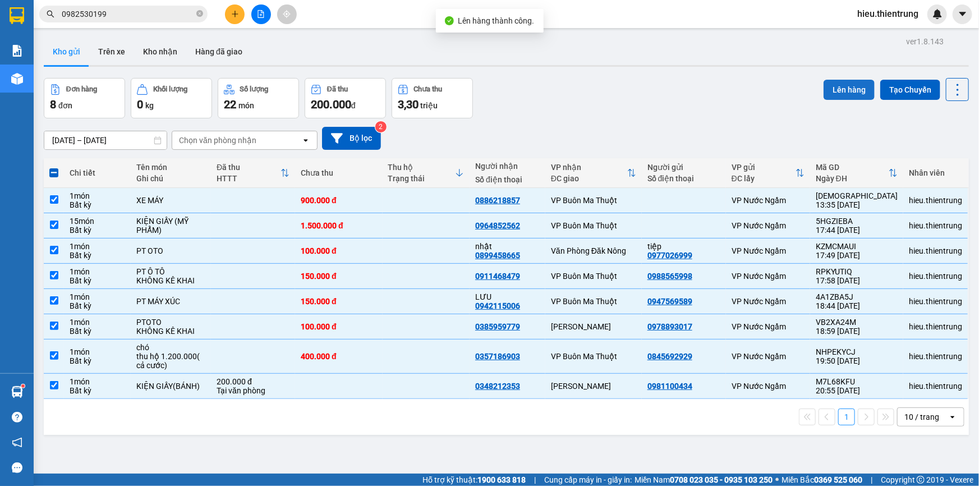
click at [833, 89] on button "Lên hàng" at bounding box center [849, 90] width 51 height 20
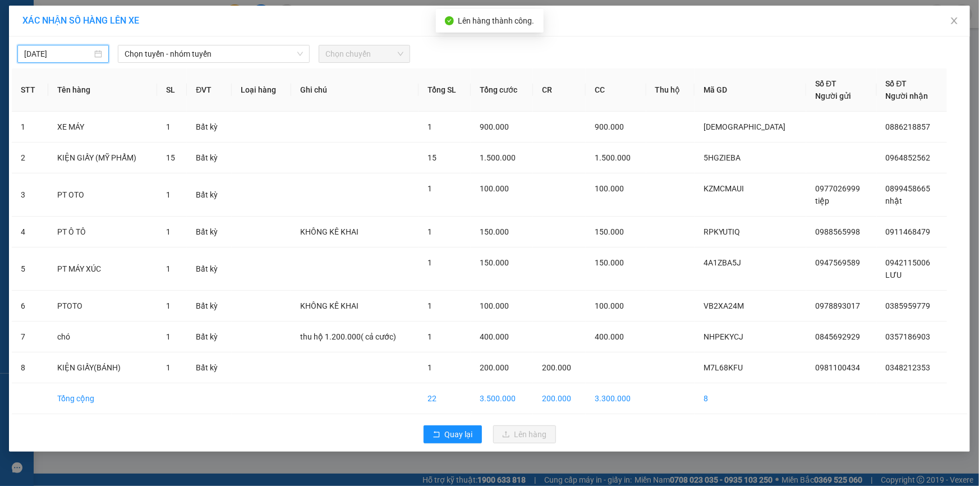
click at [52, 49] on input "[DATE]" at bounding box center [58, 54] width 68 height 12
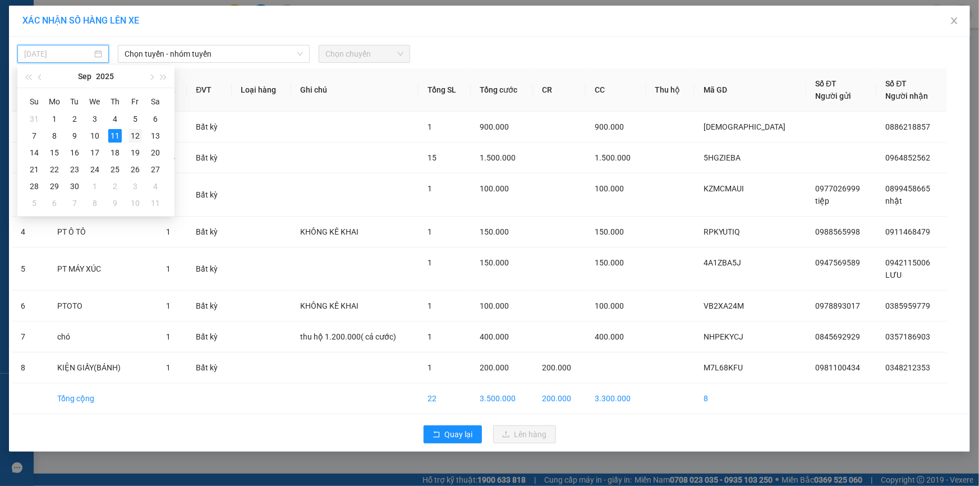
click at [138, 139] on div "12" at bounding box center [135, 135] width 13 height 13
type input "[DATE]"
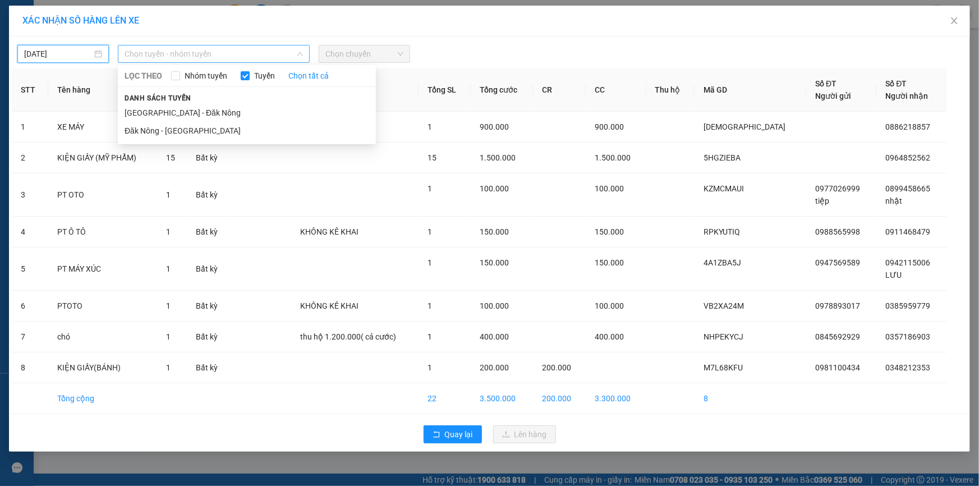
click at [180, 50] on span "Chọn tuyến - nhóm tuyến" at bounding box center [214, 53] width 178 height 17
drag, startPoint x: 162, startPoint y: 104, endPoint x: 191, endPoint y: 99, distance: 29.1
click at [162, 105] on li "[GEOGRAPHIC_DATA] - Đăk Nông" at bounding box center [247, 113] width 258 height 18
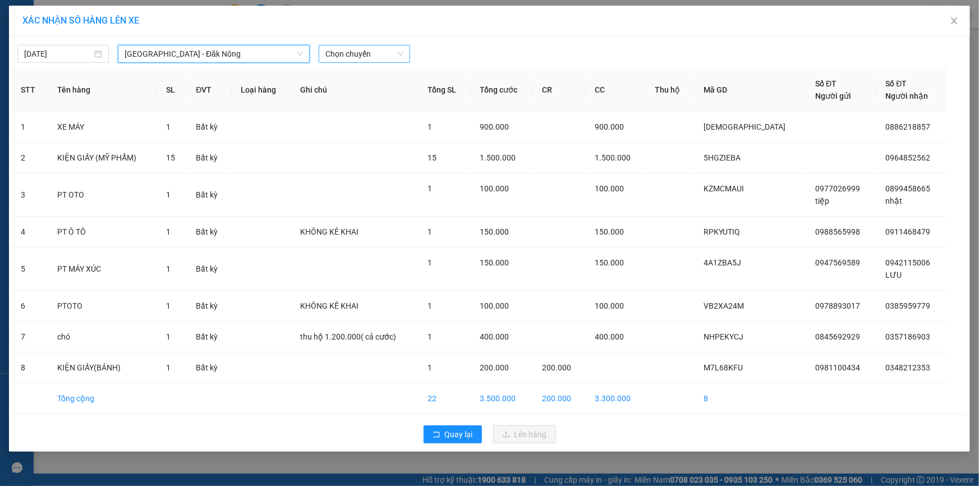
click at [395, 53] on span "Chọn chuyến" at bounding box center [365, 53] width 78 height 17
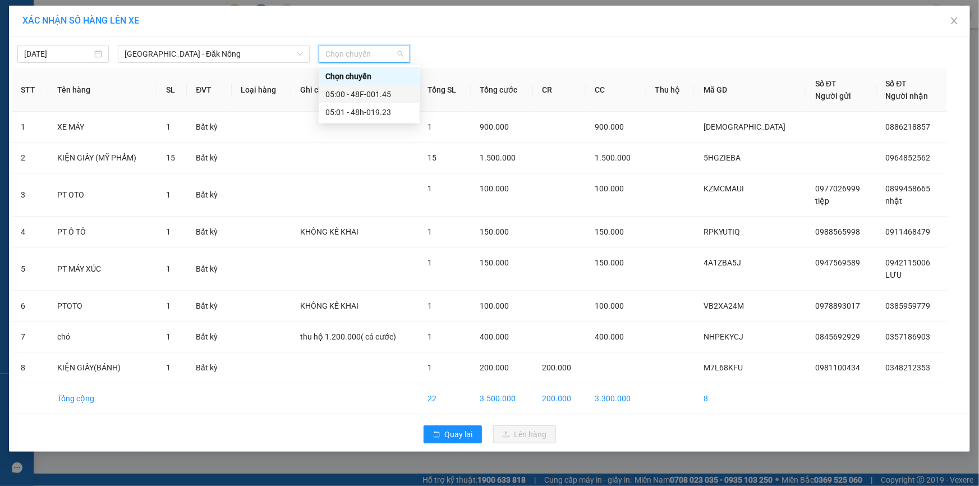
click at [376, 97] on div "05:00 - 48F-001.45" at bounding box center [370, 94] width 88 height 12
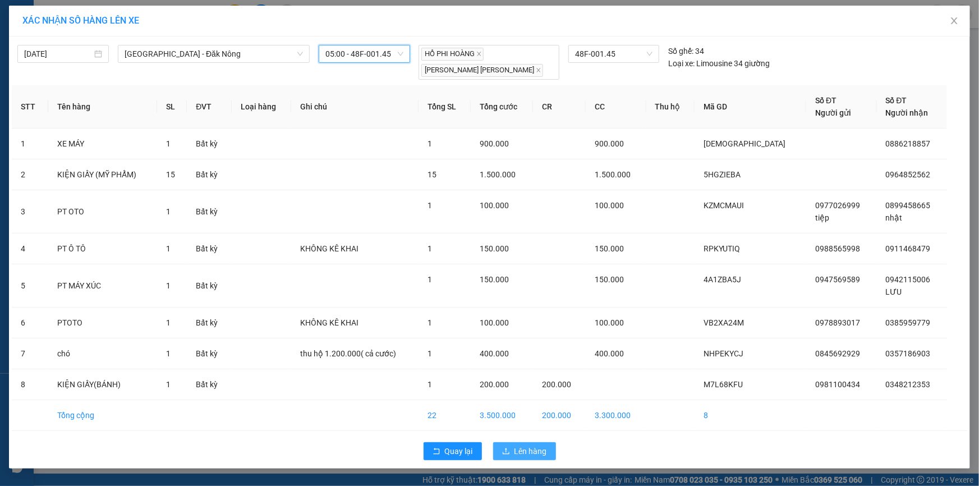
click at [519, 445] on span "Lên hàng" at bounding box center [531, 451] width 33 height 12
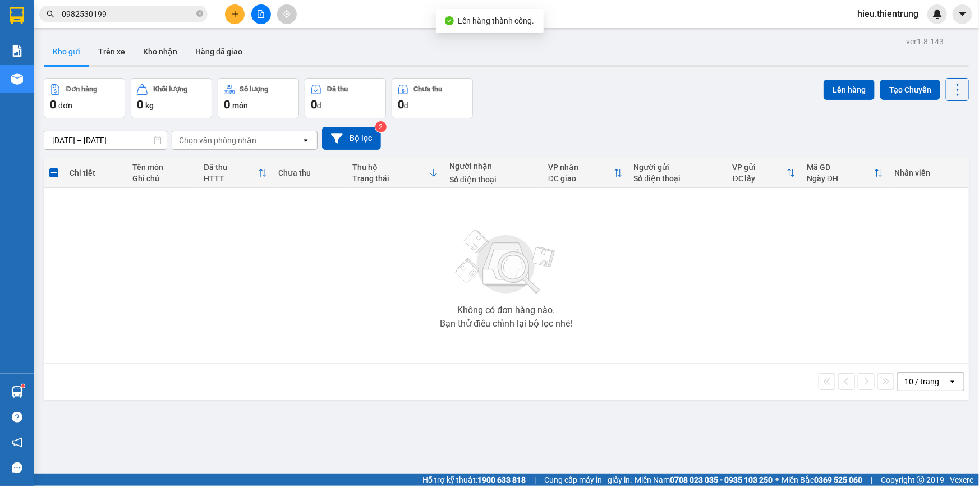
click at [270, 19] on div at bounding box center [261, 14] width 84 height 20
click at [265, 16] on button at bounding box center [261, 14] width 20 height 20
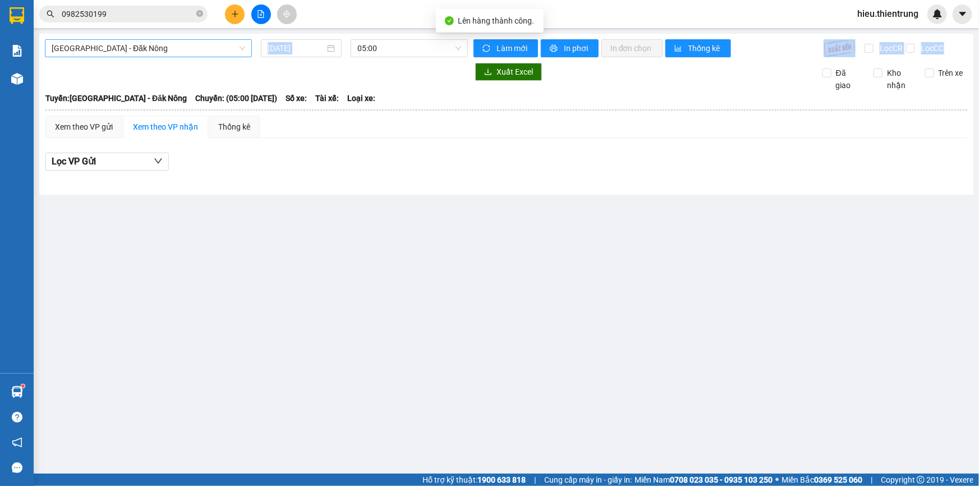
click at [139, 56] on span "[GEOGRAPHIC_DATA] - Đăk Nông" at bounding box center [149, 48] width 194 height 17
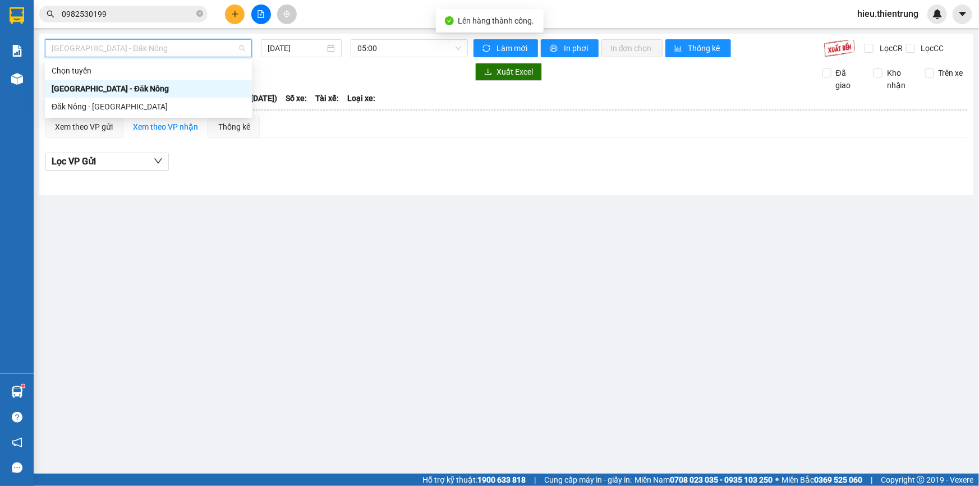
click at [113, 84] on div "[GEOGRAPHIC_DATA] - Đăk Nông" at bounding box center [149, 89] width 194 height 12
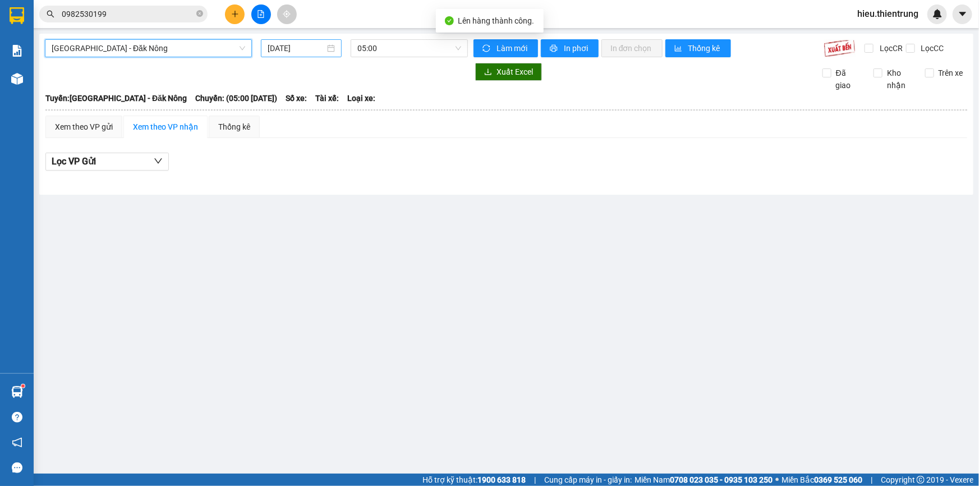
click at [274, 43] on input "[DATE]" at bounding box center [296, 48] width 57 height 12
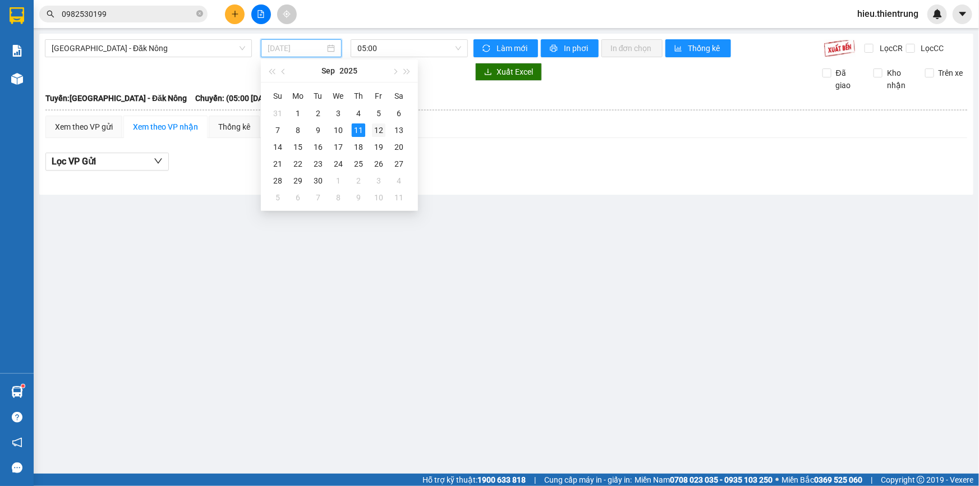
click at [378, 129] on div "12" at bounding box center [378, 129] width 13 height 13
type input "[DATE]"
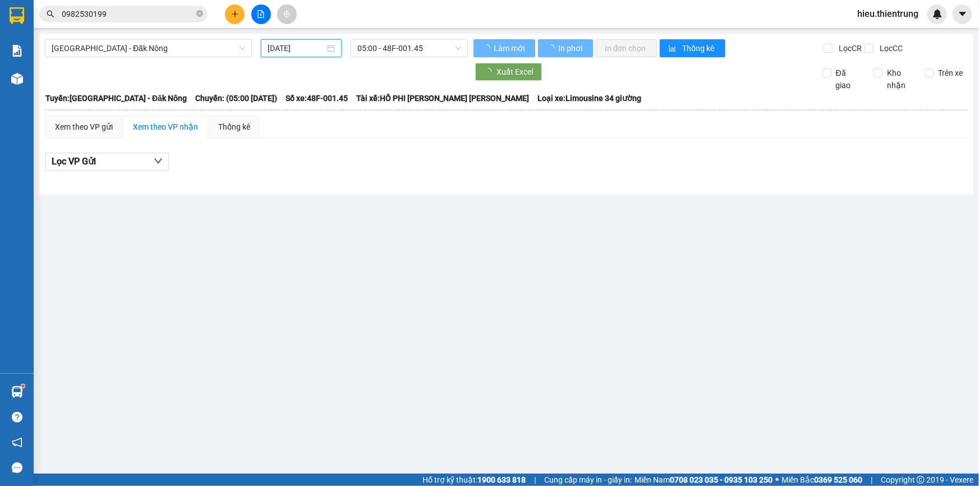
click at [387, 37] on div "[GEOGRAPHIC_DATA] - Đăk Nông [DATE] 05:00 - 48F-001.45 [PERSON_NAME] mới In phơ…" at bounding box center [506, 114] width 935 height 161
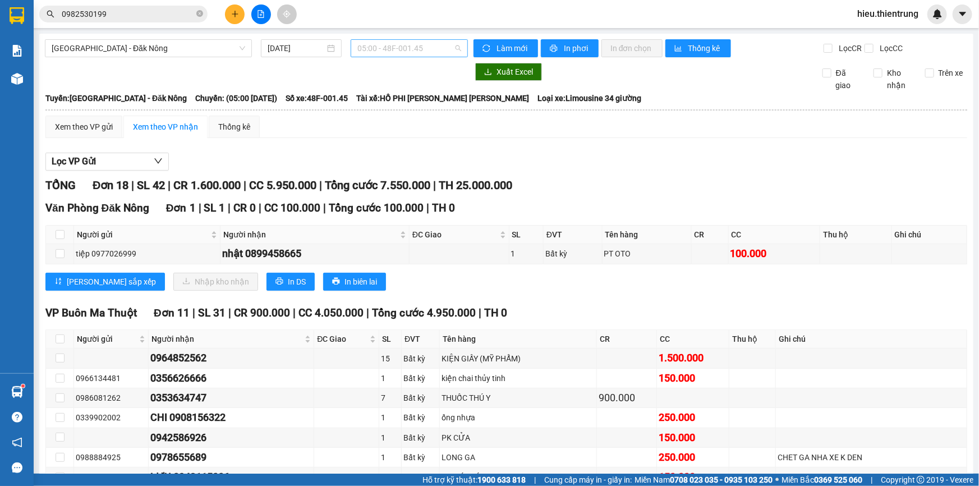
click at [409, 45] on span "05:00 - 48F-001.45" at bounding box center [410, 48] width 104 height 17
click at [408, 88] on div "05:00 - 48F-001.45" at bounding box center [399, 89] width 88 height 12
click at [432, 40] on span "05:00 - 48F-001.45" at bounding box center [410, 48] width 104 height 17
click at [395, 107] on div "05:01 - 48h-019.23" at bounding box center [399, 106] width 88 height 12
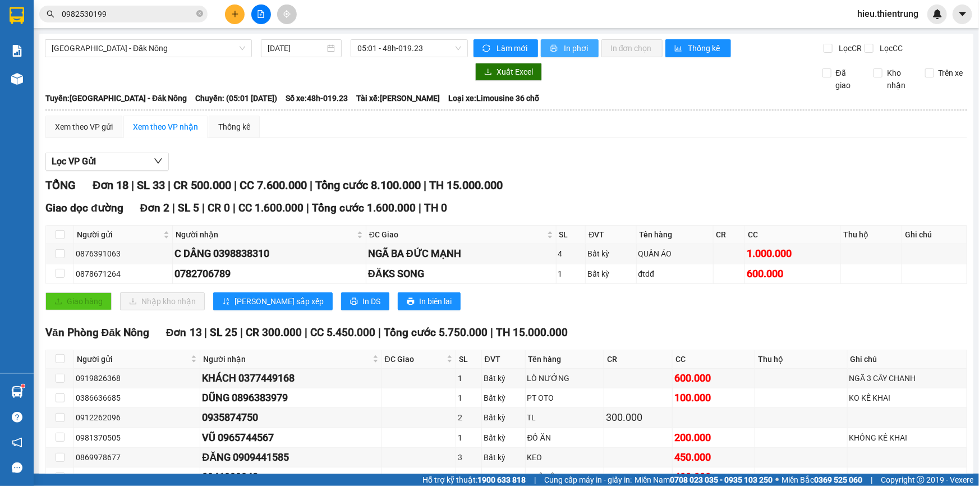
click at [550, 51] on icon "printer" at bounding box center [553, 48] width 7 height 7
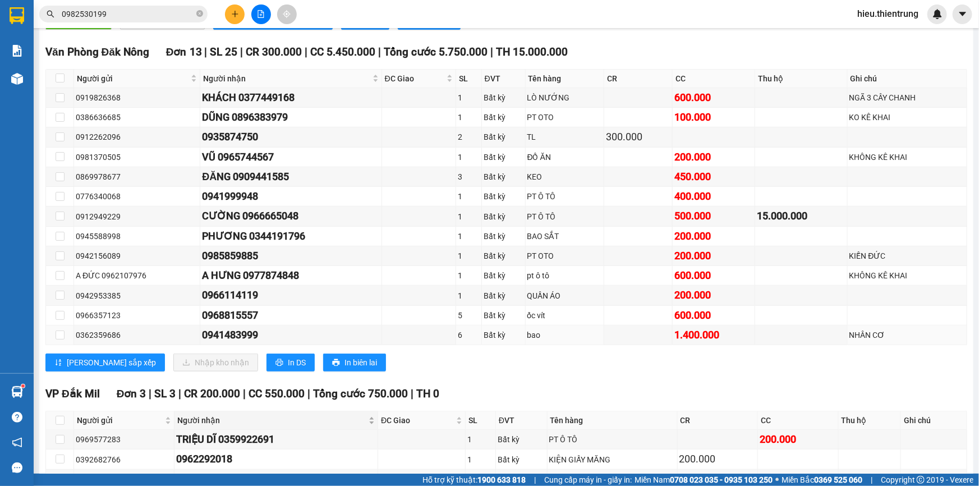
scroll to position [352, 0]
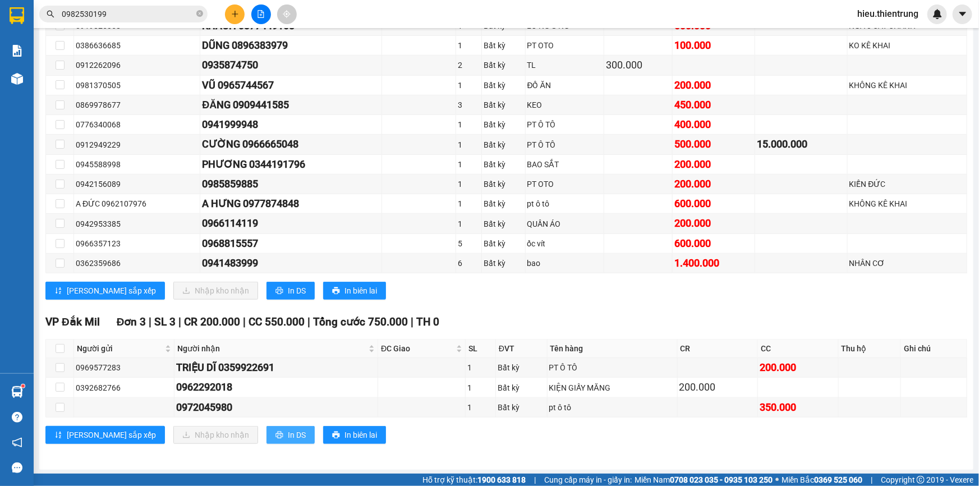
click at [288, 436] on span "In DS" at bounding box center [297, 435] width 18 height 12
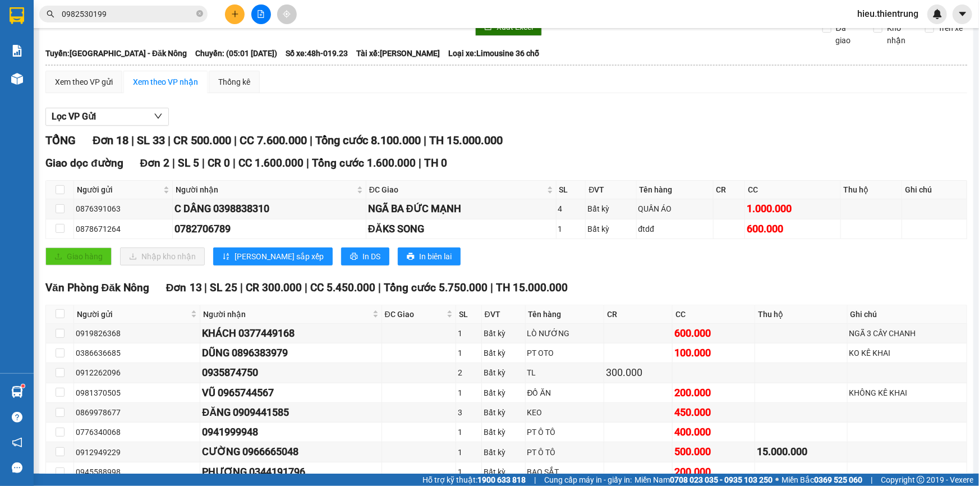
scroll to position [0, 0]
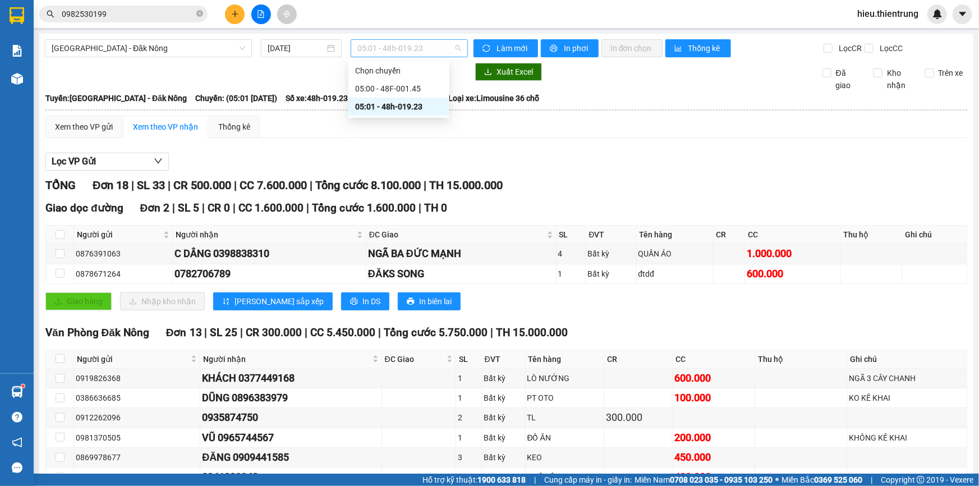
click at [396, 47] on span "05:01 - 48h-019.23" at bounding box center [410, 48] width 104 height 17
click at [406, 85] on div "05:00 - 48F-001.45" at bounding box center [399, 89] width 88 height 12
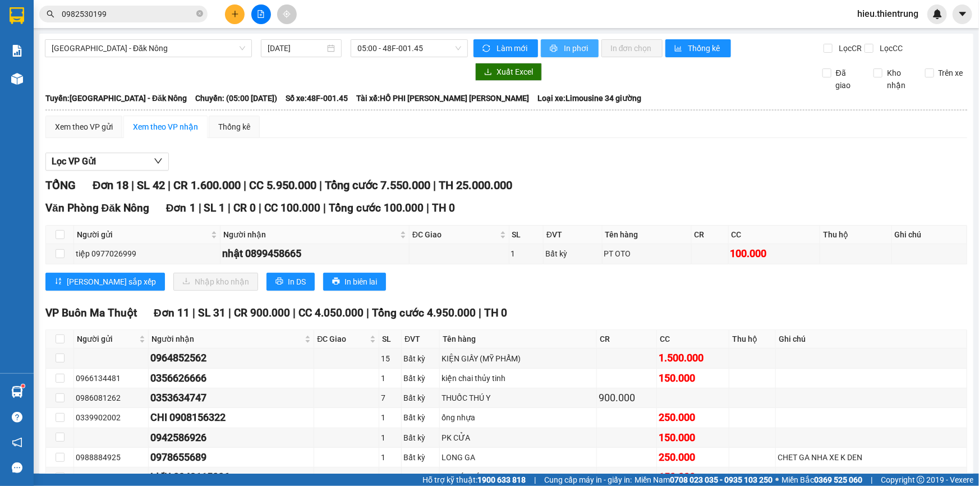
click at [576, 45] on span "In phơi" at bounding box center [577, 48] width 26 height 12
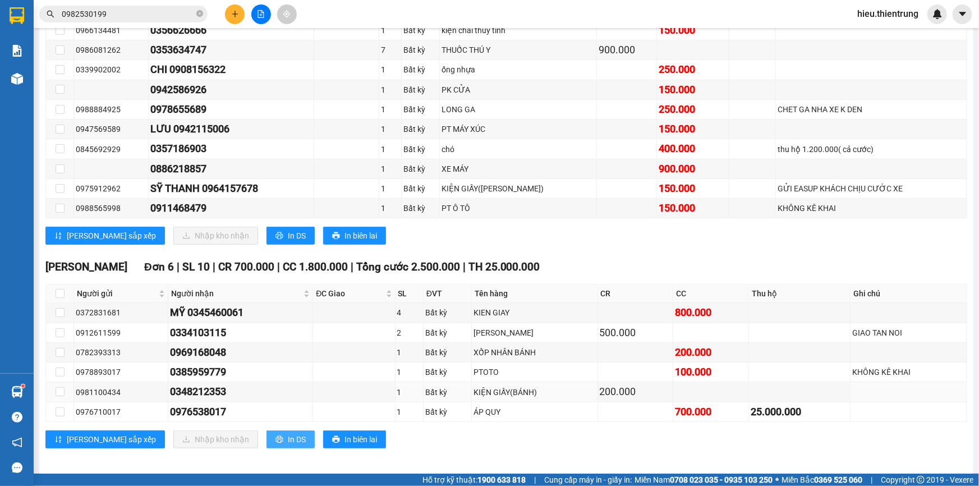
scroll to position [352, 0]
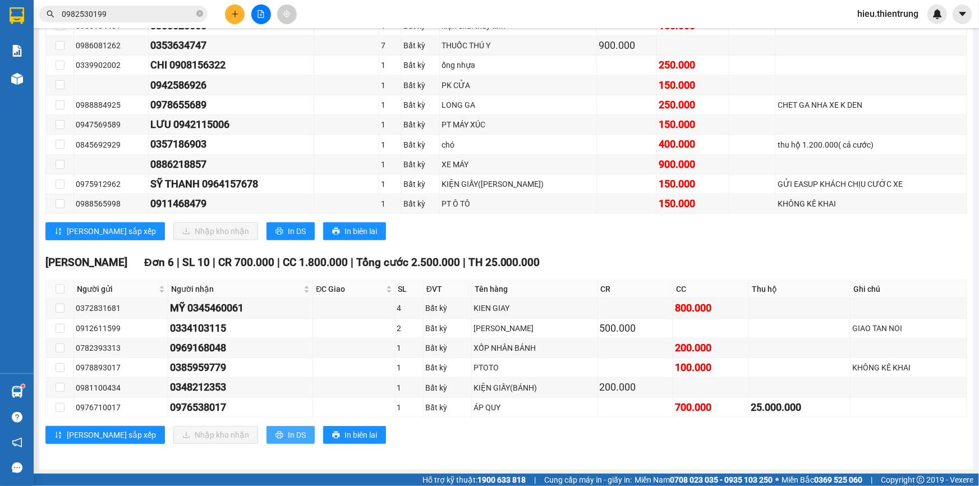
click at [267, 432] on button "In DS" at bounding box center [291, 435] width 48 height 18
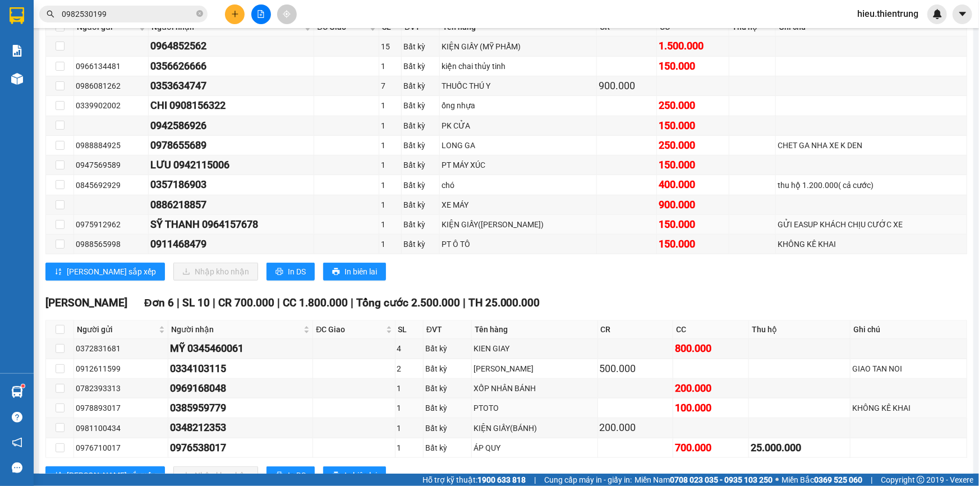
scroll to position [148, 0]
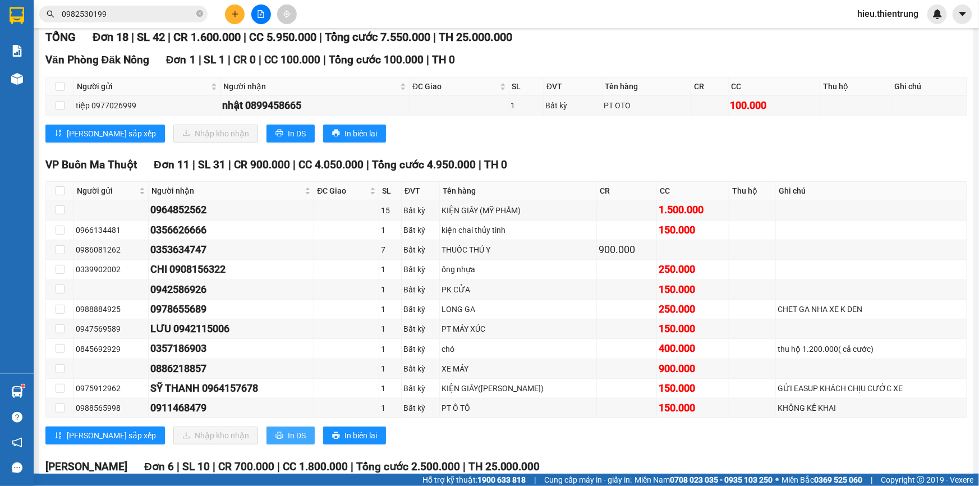
click at [288, 434] on span "In DS" at bounding box center [297, 435] width 18 height 12
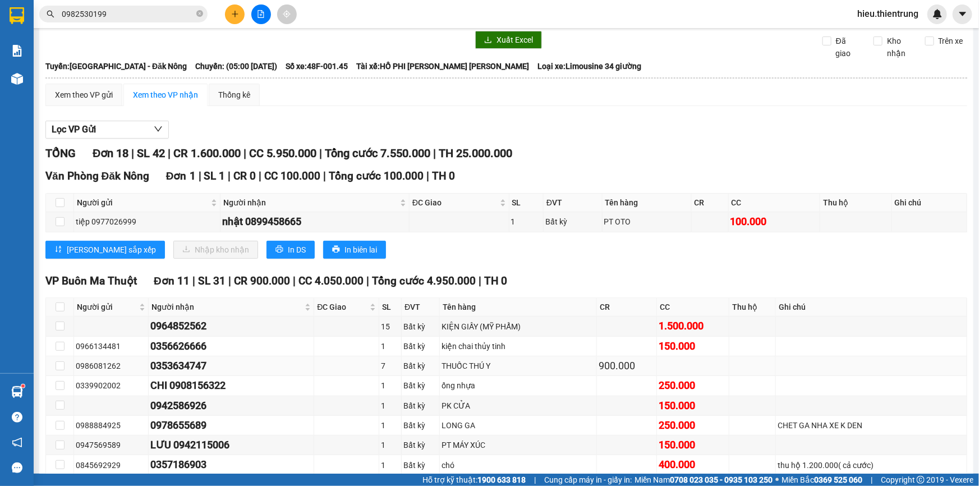
scroll to position [0, 0]
